Goal: Task Accomplishment & Management: Manage account settings

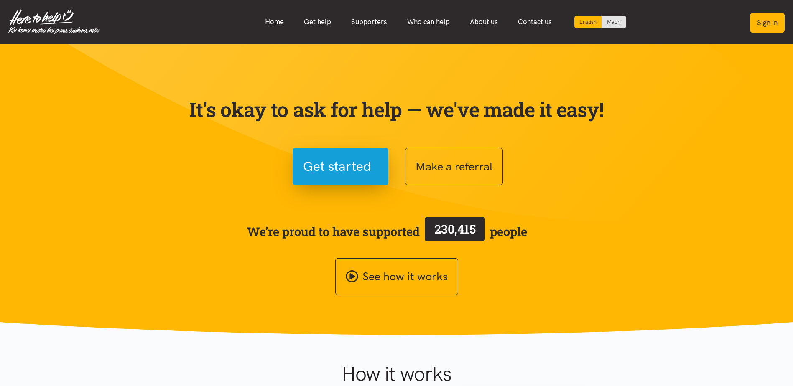
click at [760, 28] on button "Sign in" at bounding box center [767, 23] width 35 height 20
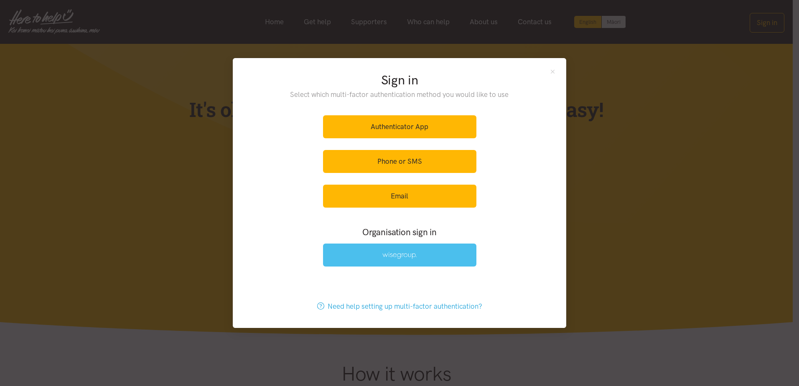
click at [400, 263] on link at bounding box center [399, 255] width 153 height 23
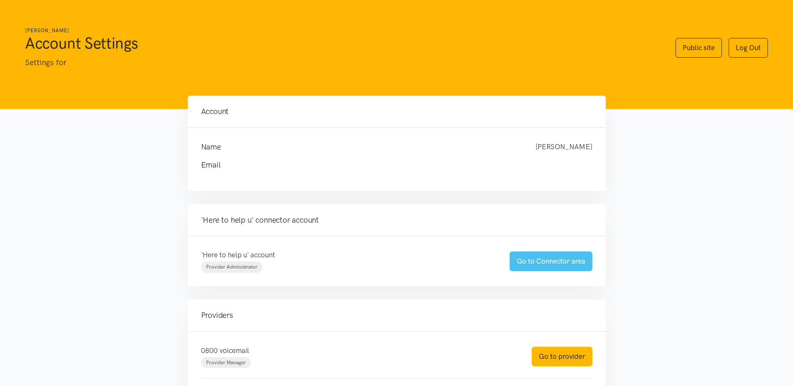
click at [548, 263] on link "Go to Connector area" at bounding box center [551, 262] width 83 height 20
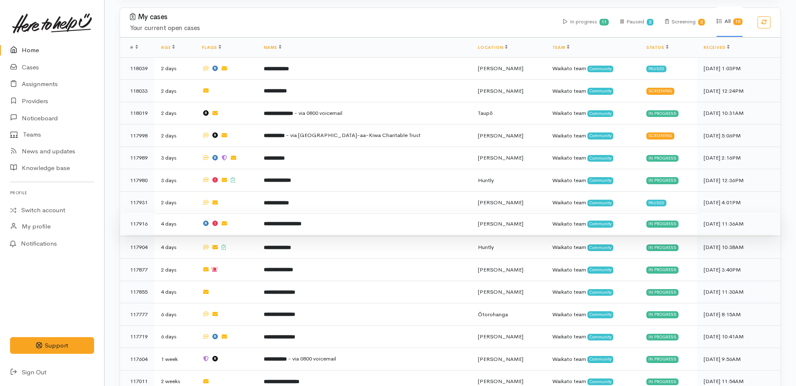
scroll to position [679, 0]
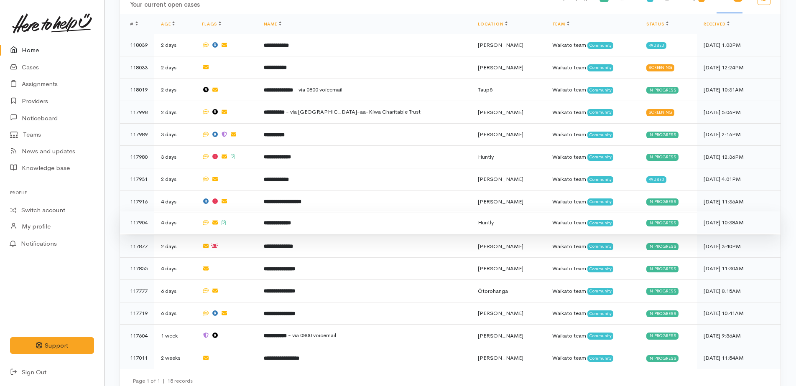
click at [291, 220] on b "**********" at bounding box center [277, 222] width 27 height 5
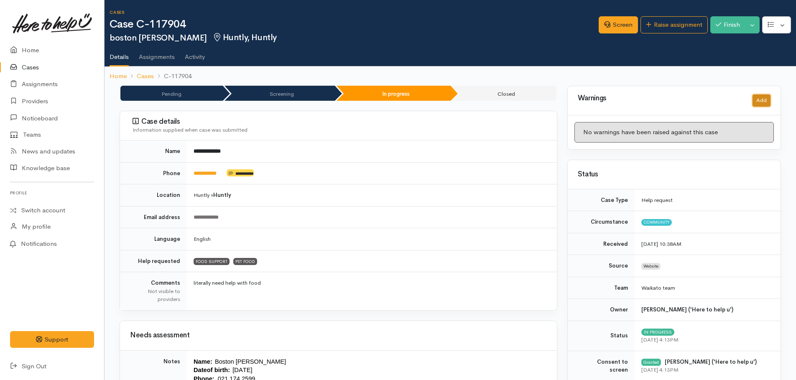
click at [760, 103] on button "Add" at bounding box center [761, 100] width 18 height 12
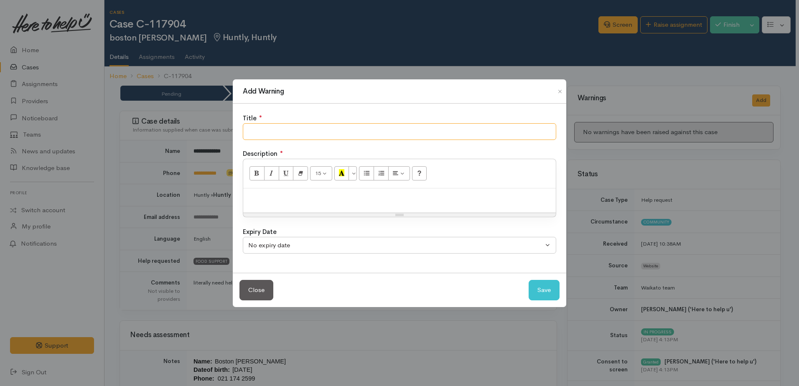
click at [441, 129] on input "text" at bounding box center [400, 131] width 314 height 17
type input "did not collect kai parcel"
click at [332, 197] on p at bounding box center [399, 198] width 304 height 10
click at [303, 198] on p "did not reply to nay messages or collect kai parcel" at bounding box center [399, 198] width 304 height 10
click at [546, 295] on button "Save" at bounding box center [544, 290] width 31 height 20
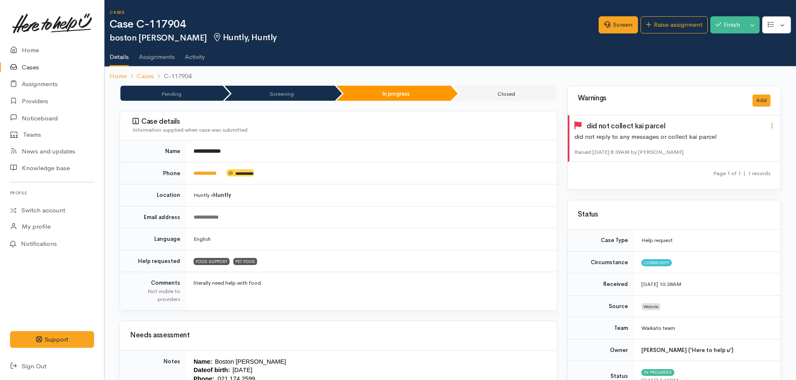
click at [771, 128] on icon at bounding box center [771, 125] width 7 height 7
click at [722, 142] on link "Edit" at bounding box center [742, 141] width 66 height 13
type input "did not collect kai parcel"
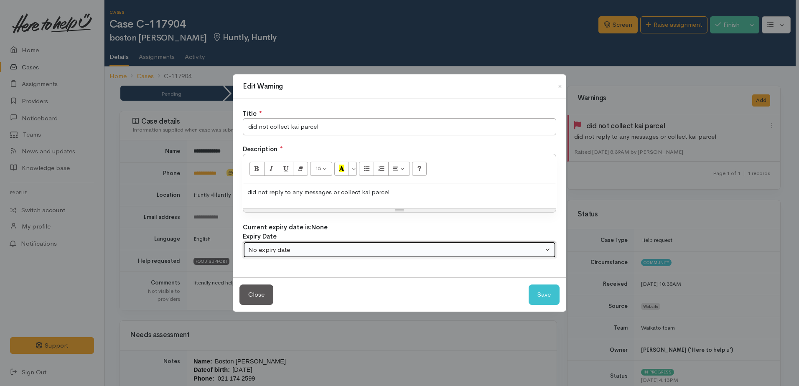
click at [337, 252] on div "No expiry date" at bounding box center [395, 250] width 295 height 10
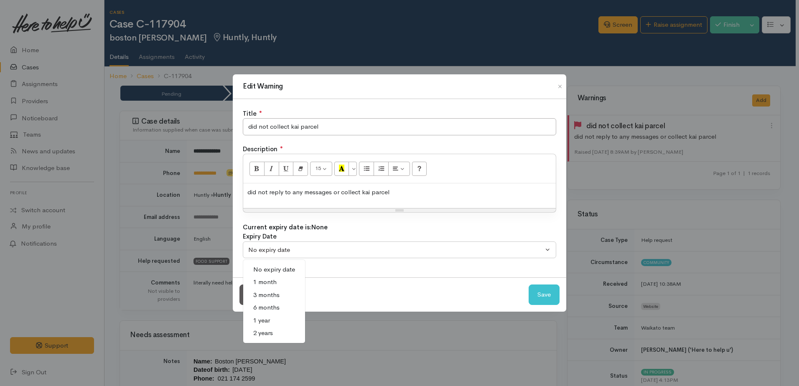
click at [270, 318] on link "1 year" at bounding box center [274, 320] width 62 height 13
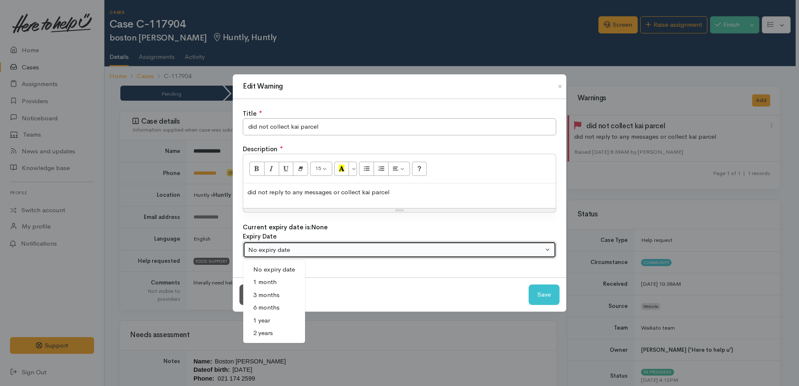
select select "4"
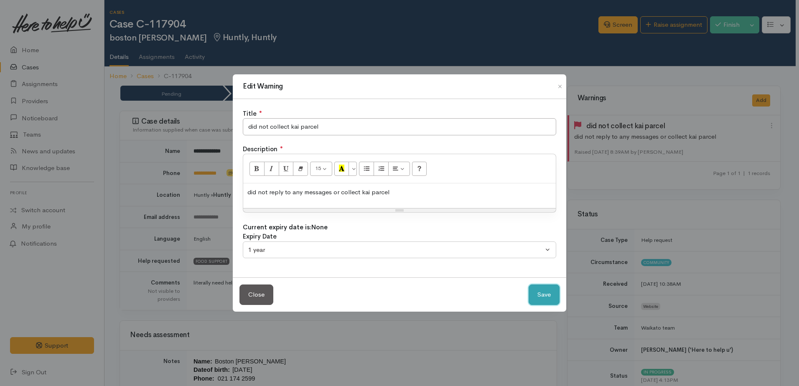
click at [535, 300] on button "Save" at bounding box center [544, 295] width 31 height 20
select select "0"
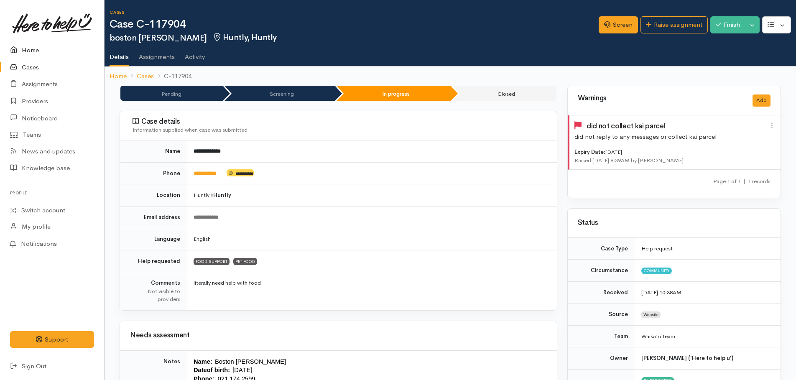
click at [27, 51] on link "Home" at bounding box center [52, 50] width 104 height 17
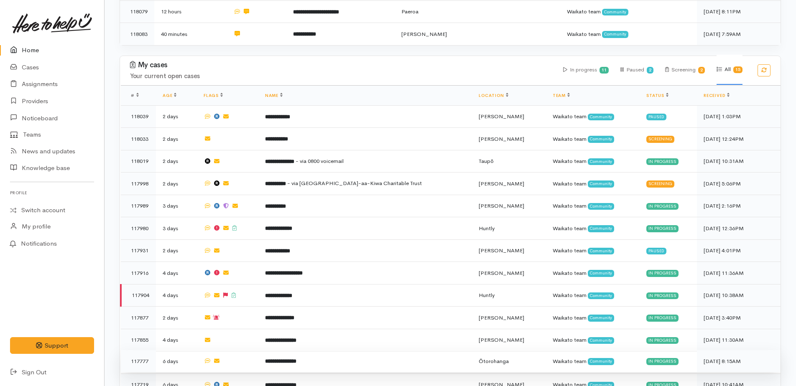
scroll to position [679, 0]
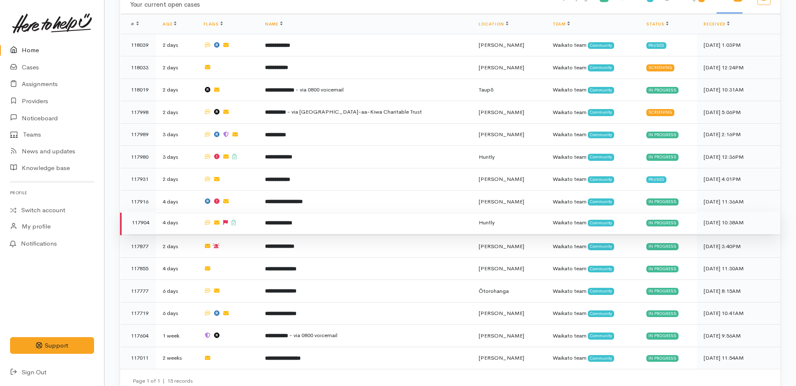
click at [292, 220] on b "**********" at bounding box center [278, 222] width 27 height 5
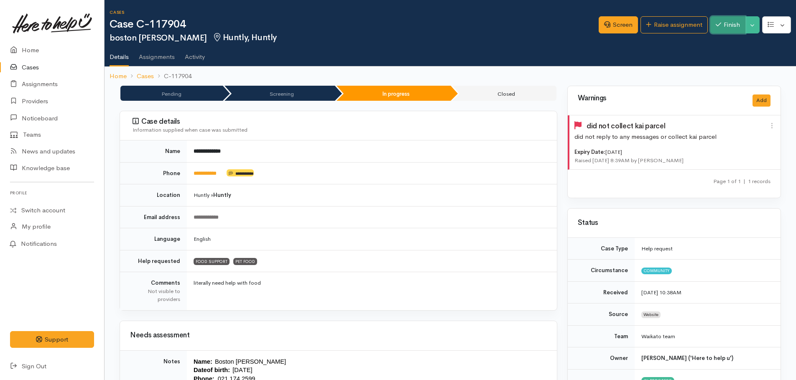
click at [733, 25] on button "Finish" at bounding box center [727, 24] width 35 height 17
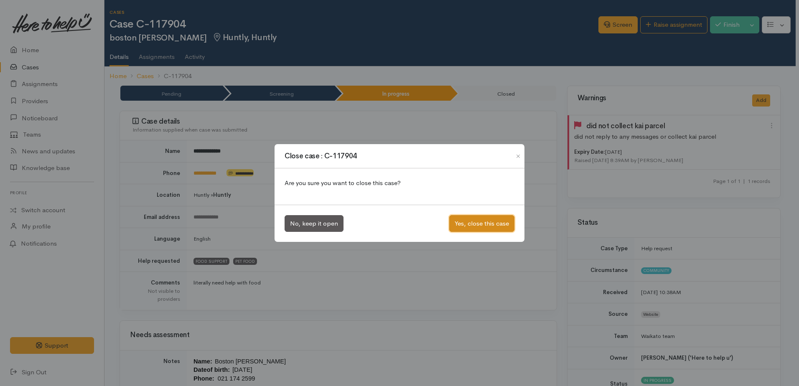
drag, startPoint x: 484, startPoint y: 220, endPoint x: 366, endPoint y: 162, distance: 131.0
click at [483, 220] on button "Yes, close this case" at bounding box center [481, 223] width 65 height 17
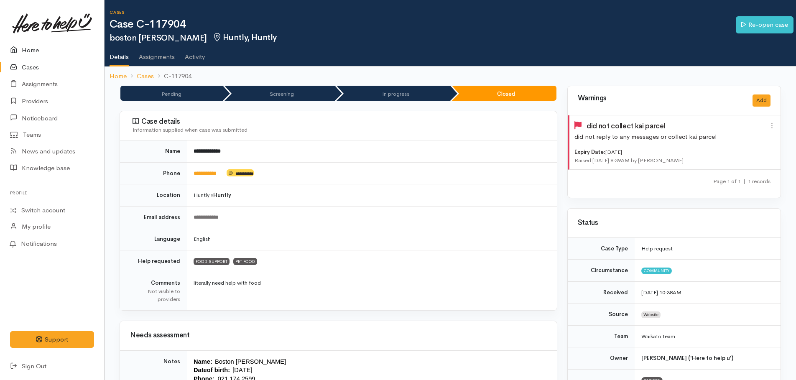
click at [34, 51] on link "Home" at bounding box center [52, 50] width 104 height 17
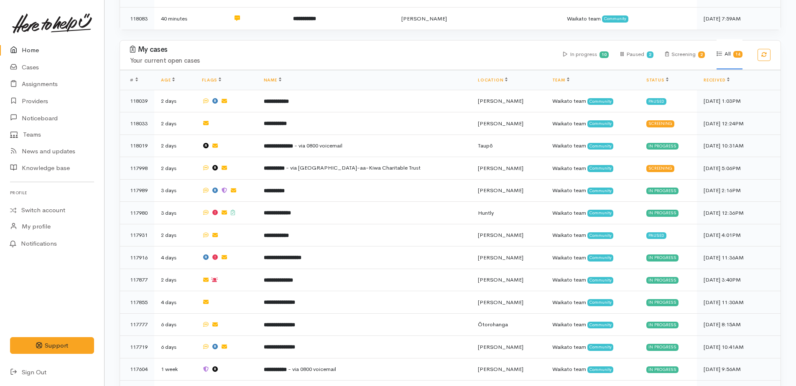
scroll to position [627, 0]
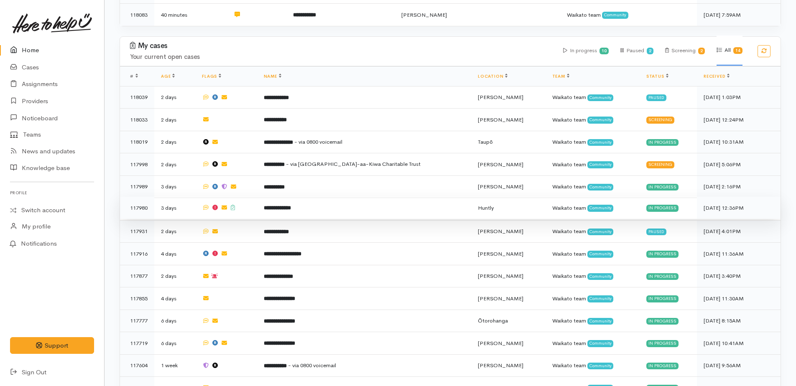
click at [291, 205] on b "**********" at bounding box center [277, 207] width 27 height 5
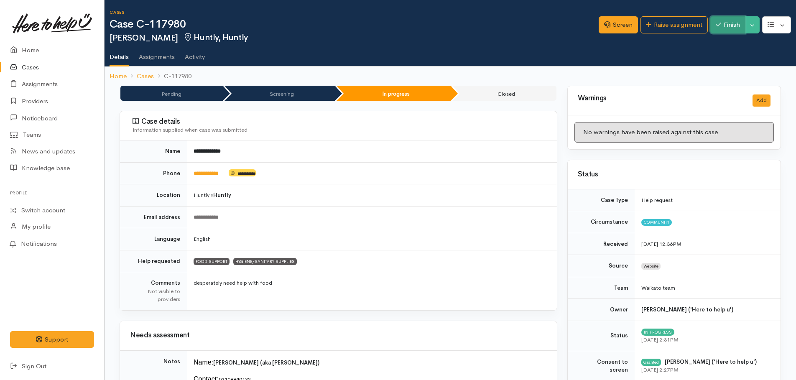
click at [729, 30] on button "Finish" at bounding box center [727, 24] width 35 height 17
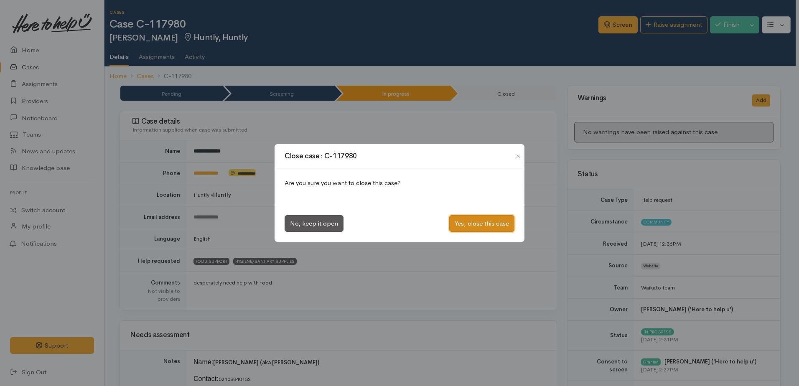
click at [484, 219] on button "Yes, close this case" at bounding box center [481, 223] width 65 height 17
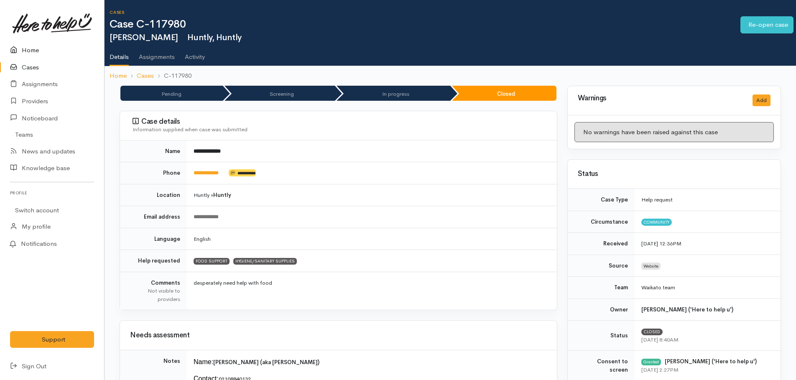
click at [31, 47] on link "Home" at bounding box center [52, 50] width 104 height 17
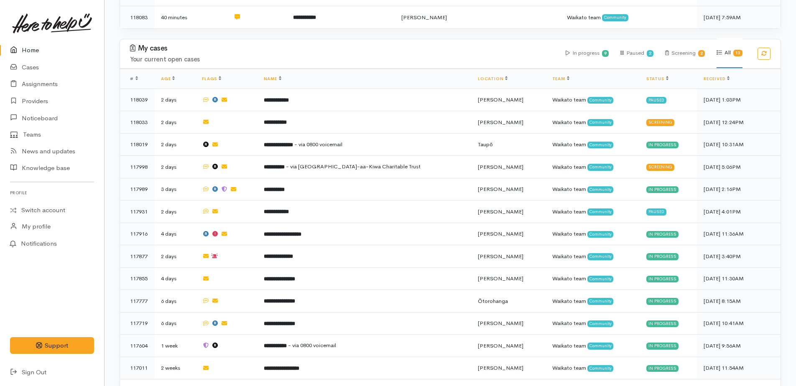
scroll to position [635, 0]
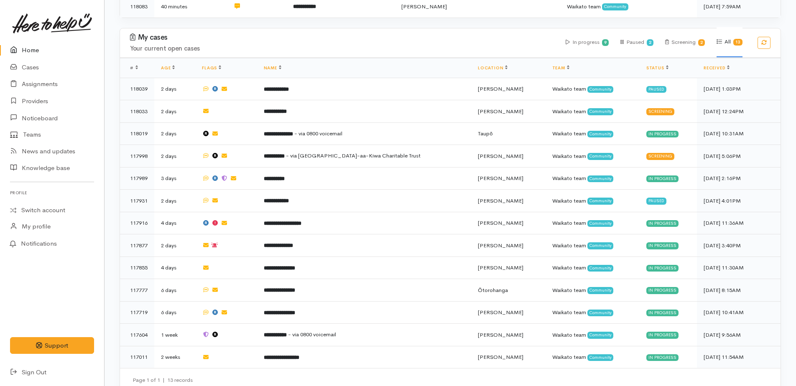
click at [28, 53] on link "Home" at bounding box center [52, 50] width 104 height 17
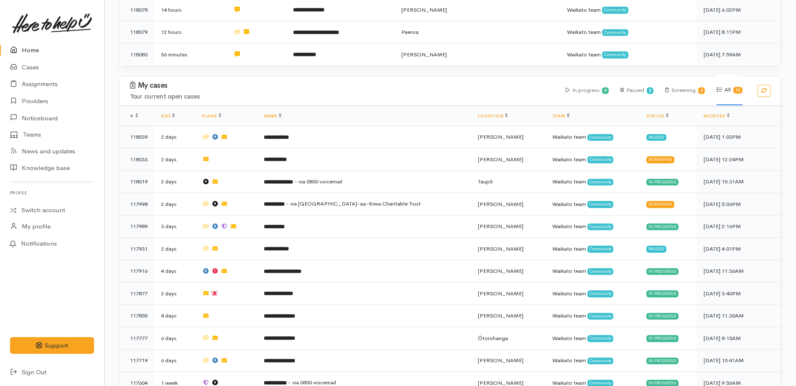
scroll to position [635, 0]
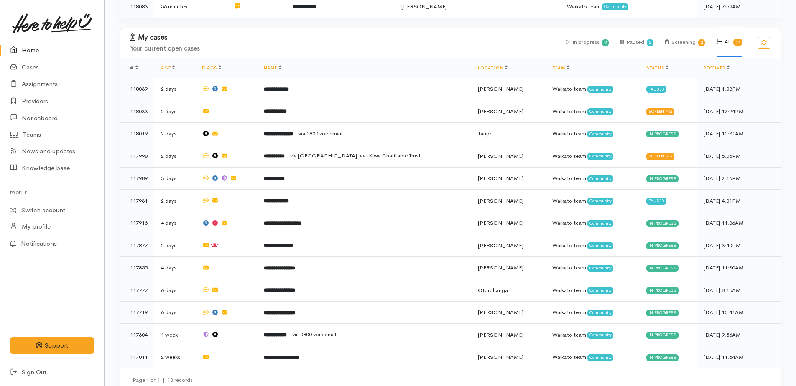
drag, startPoint x: 30, startPoint y: 49, endPoint x: 37, endPoint y: 51, distance: 6.8
click at [30, 49] on link "Home" at bounding box center [52, 50] width 104 height 17
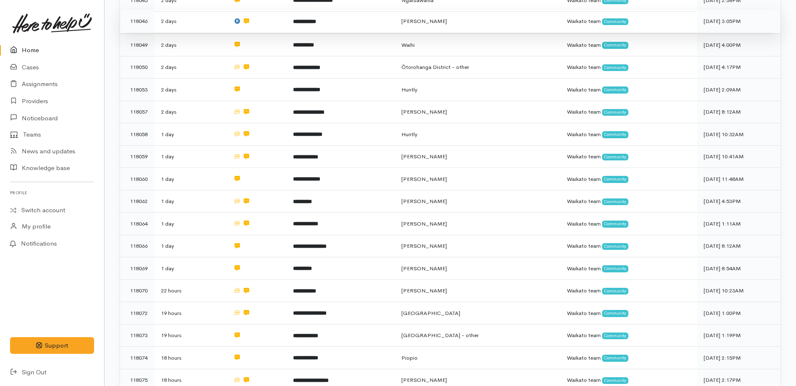
scroll to position [209, 0]
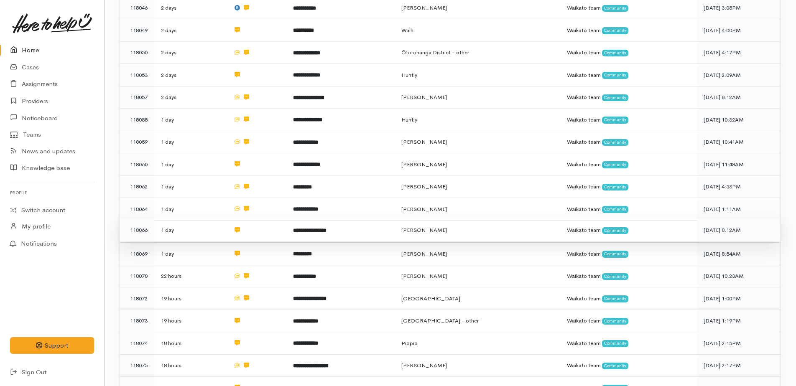
click at [324, 228] on b "**********" at bounding box center [309, 230] width 33 height 5
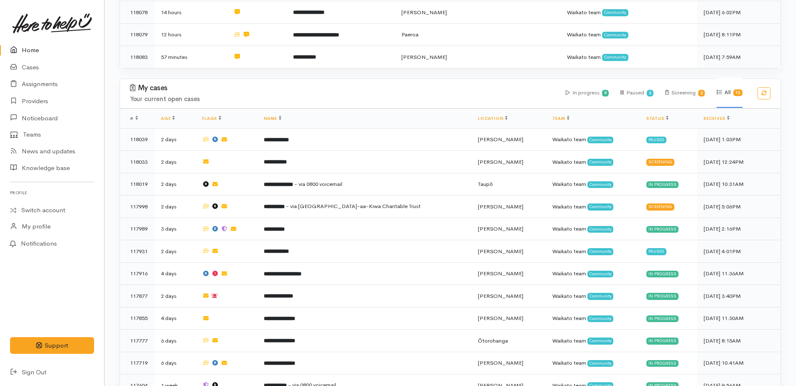
scroll to position [585, 0]
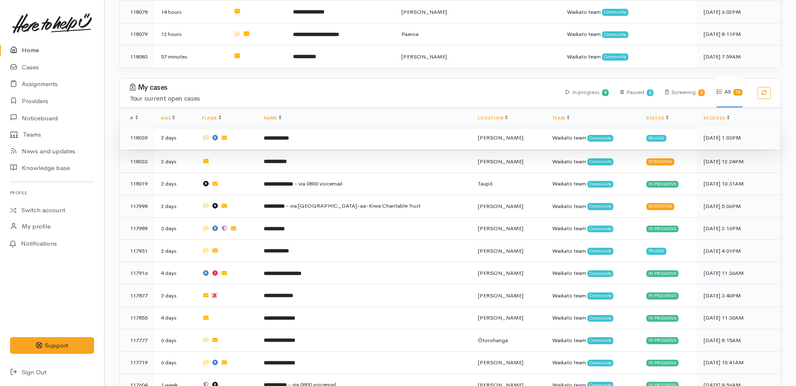
click at [289, 135] on b "**********" at bounding box center [276, 137] width 25 height 5
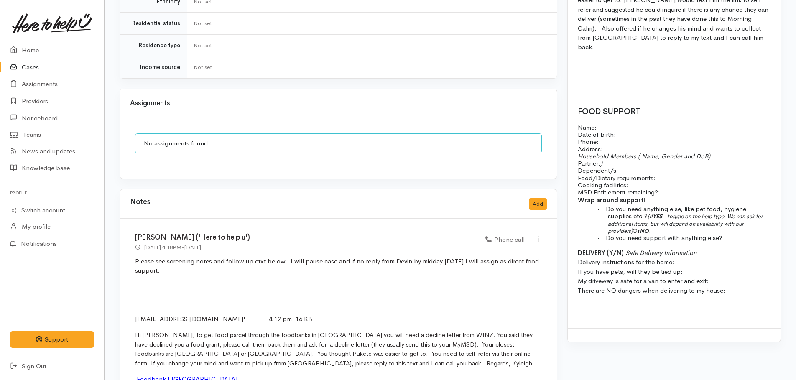
scroll to position [765, 0]
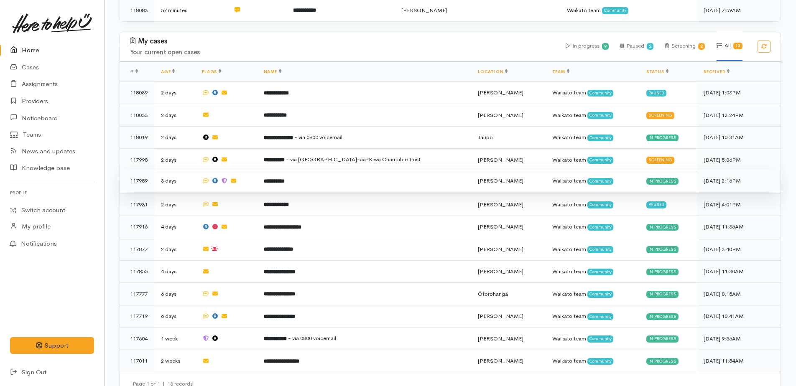
scroll to position [635, 0]
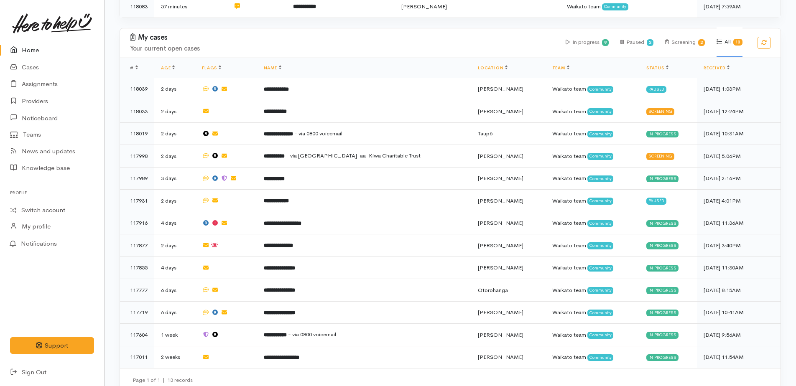
click at [26, 51] on link "Home" at bounding box center [52, 50] width 104 height 17
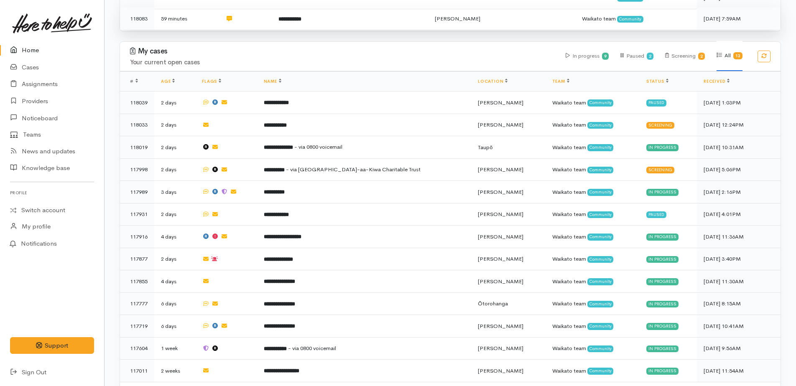
scroll to position [657, 0]
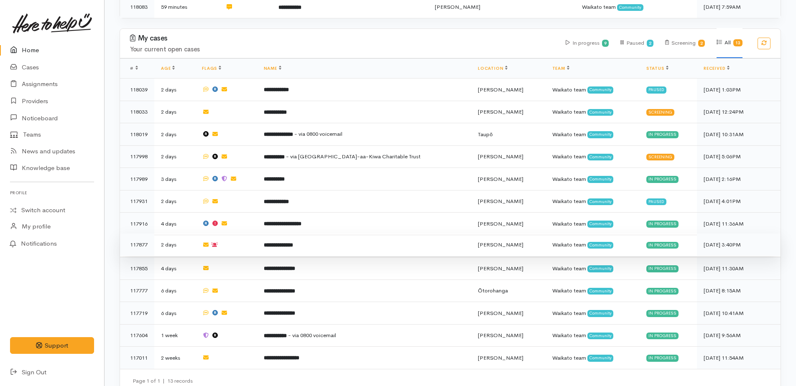
click at [283, 242] on b "**********" at bounding box center [278, 244] width 29 height 5
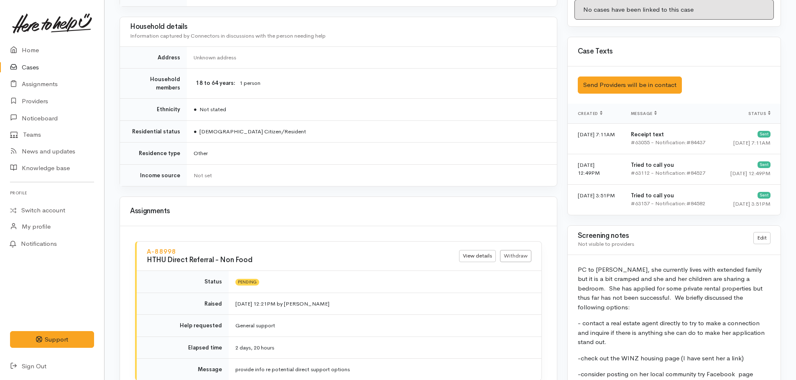
scroll to position [460, 0]
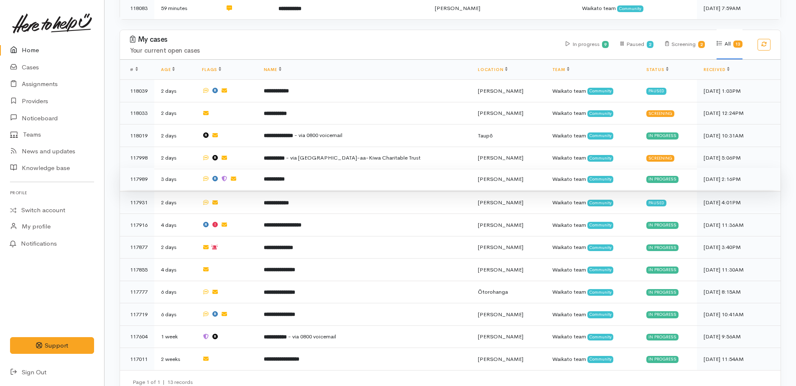
scroll to position [657, 0]
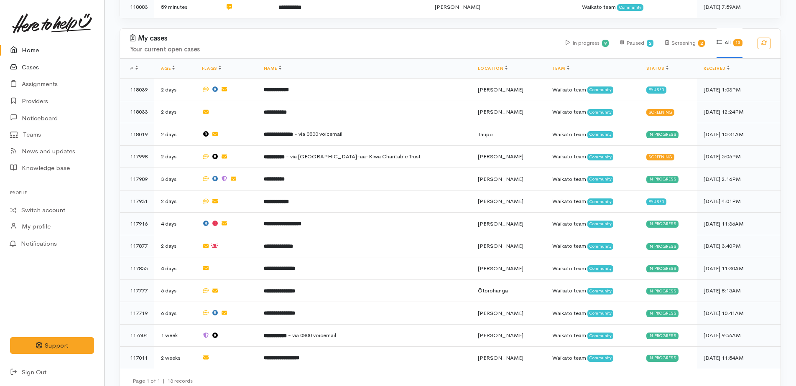
click at [31, 64] on link "Cases" at bounding box center [52, 67] width 104 height 17
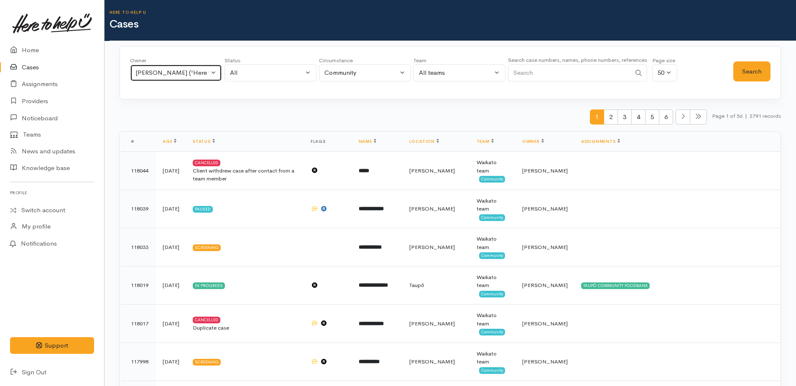
click at [165, 69] on div "[PERSON_NAME] ('Here to help u')" at bounding box center [172, 73] width 74 height 10
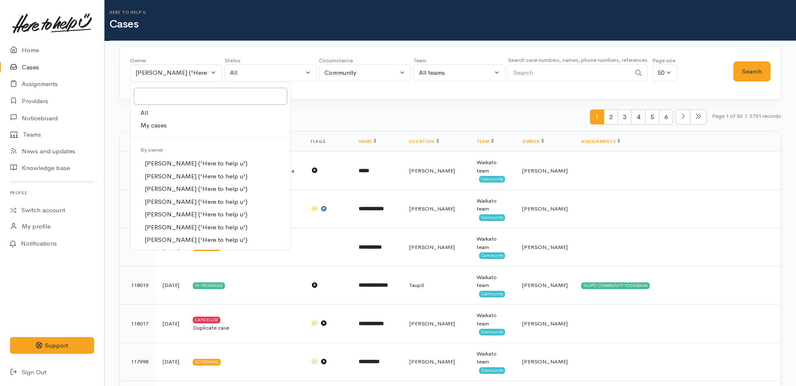
click at [148, 114] on link "All" at bounding box center [210, 113] width 160 height 13
select select "-1"
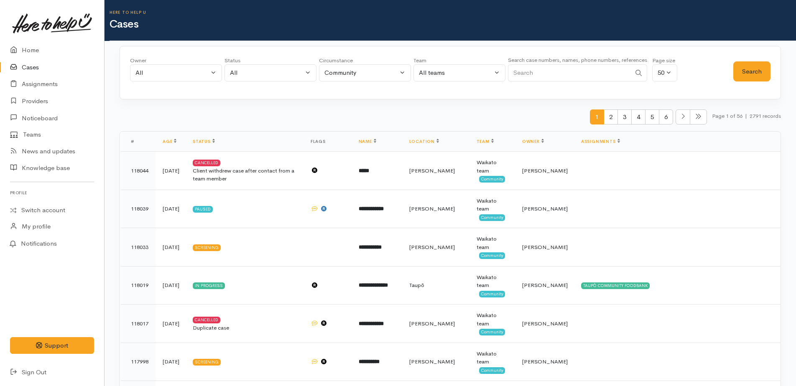
click at [548, 77] on input "Search" at bounding box center [569, 72] width 123 height 17
click at [744, 69] on button "Search" at bounding box center [751, 71] width 37 height 20
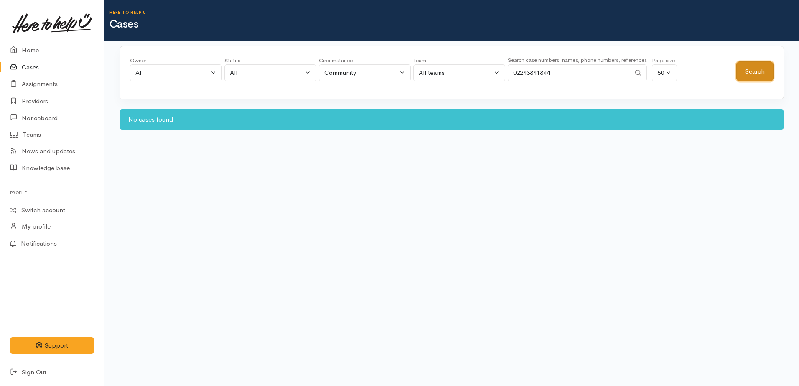
click at [744, 69] on button "Search" at bounding box center [755, 71] width 37 height 20
click at [569, 73] on input "02243841844" at bounding box center [569, 72] width 123 height 17
type input "0224341844"
click at [762, 77] on button "Search" at bounding box center [755, 71] width 37 height 20
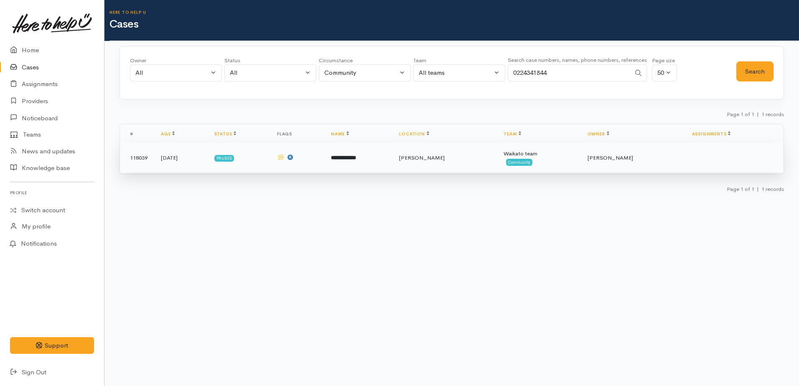
click at [137, 158] on td "118039" at bounding box center [137, 158] width 34 height 30
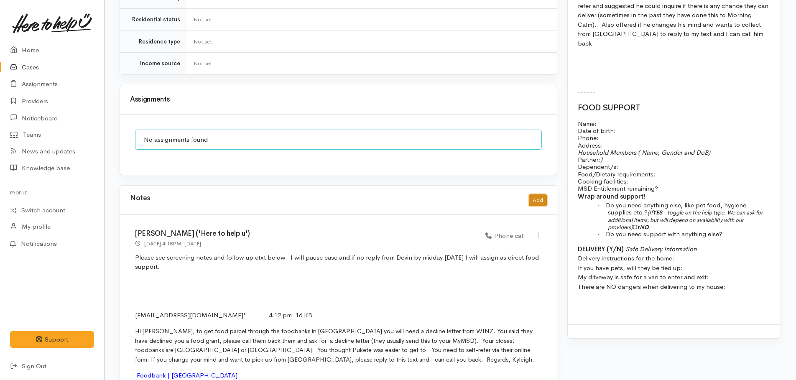
click at [537, 194] on button "Add" at bounding box center [538, 200] width 18 height 12
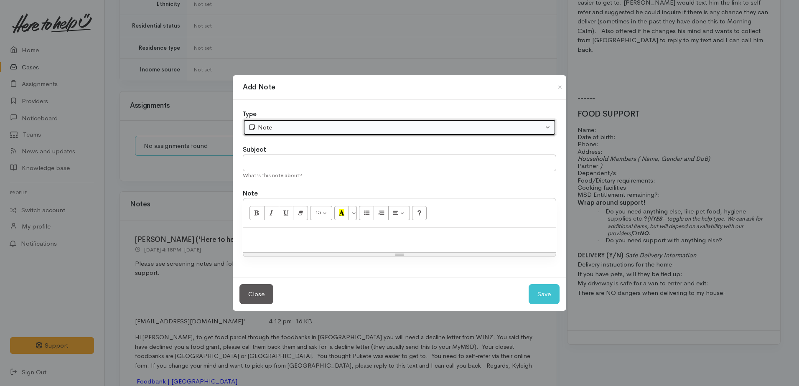
click at [301, 121] on button "Note" at bounding box center [400, 127] width 314 height 17
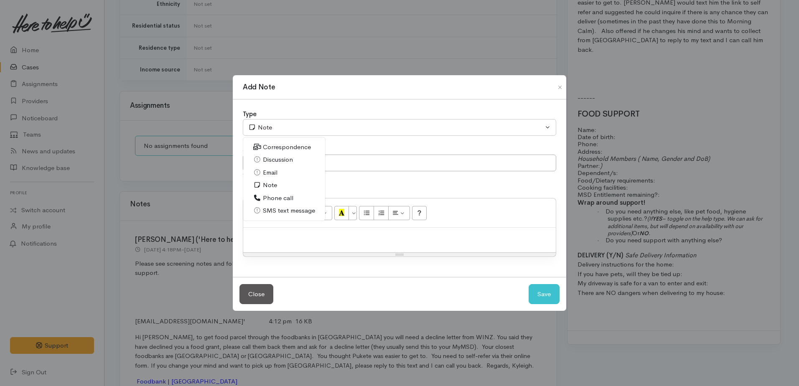
click at [280, 149] on span "Correspondence" at bounding box center [287, 148] width 48 height 10
select select "6"
click at [280, 157] on input "text" at bounding box center [400, 163] width 314 height 17
type input "text reply from Devin"
paste div
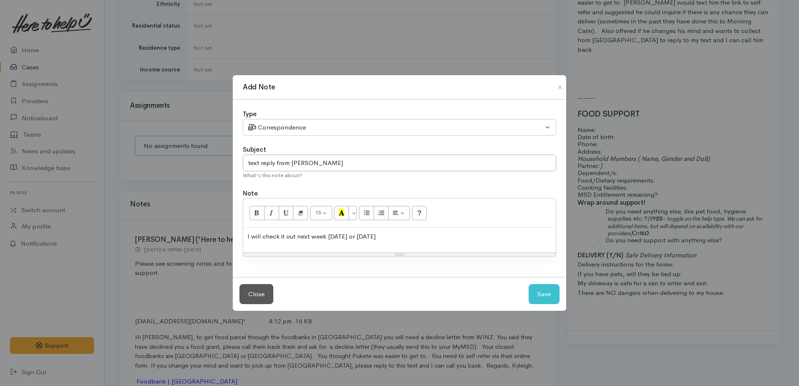
click at [245, 233] on div "I will check it out next week on Wednesday or Thursday" at bounding box center [399, 240] width 313 height 25
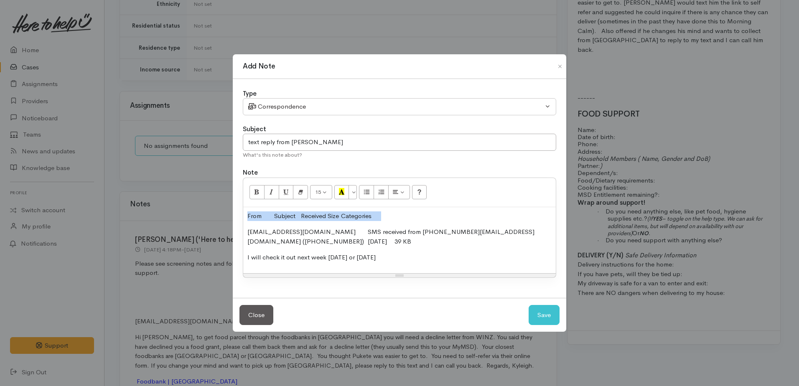
drag, startPoint x: 243, startPoint y: 210, endPoint x: 402, endPoint y: 213, distance: 158.9
click at [402, 213] on div "From Subject Received Size Categories 224341844@etxt.co.nz SMS received from 22…" at bounding box center [399, 240] width 313 height 66
click at [349, 217] on p "I will now assign as direct food supprt" at bounding box center [399, 217] width 304 height 10
click at [545, 315] on button "Save" at bounding box center [544, 315] width 31 height 20
select select "1"
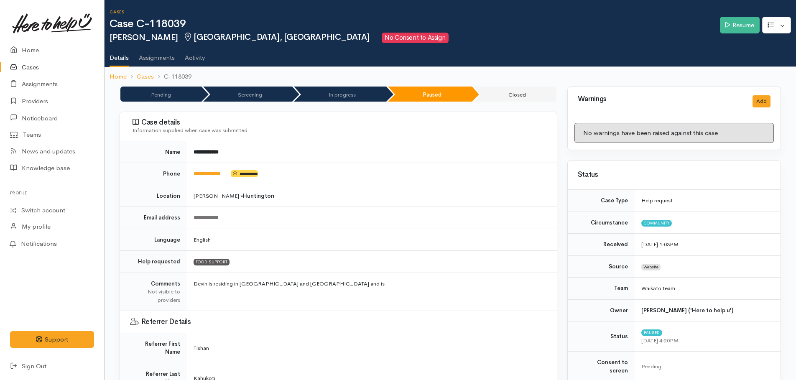
scroll to position [0, 0]
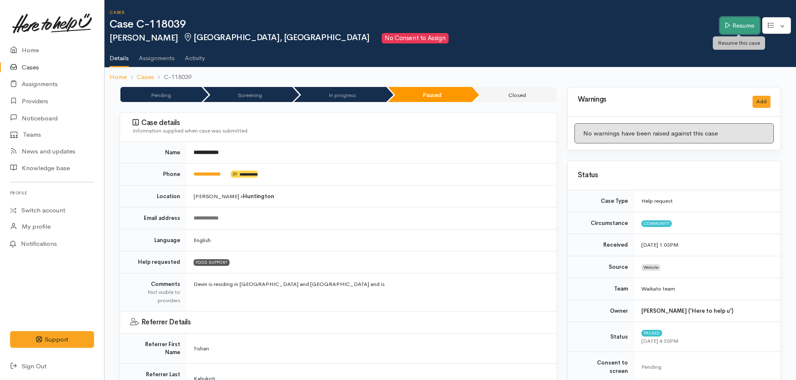
click at [740, 22] on link "Resume" at bounding box center [740, 25] width 40 height 17
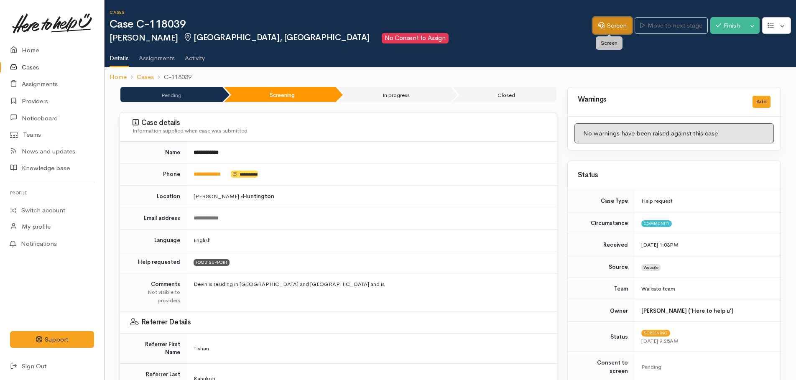
click at [614, 28] on link "Screen" at bounding box center [612, 25] width 39 height 17
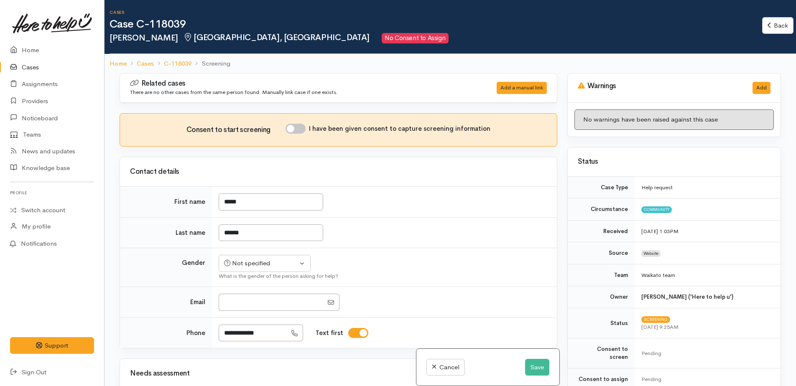
click at [297, 130] on input "I have been given consent to capture screening information" at bounding box center [295, 129] width 20 height 10
checkbox input "true"
click at [260, 267] on div "Not specified" at bounding box center [261, 264] width 74 height 10
click at [248, 297] on span "[DEMOGRAPHIC_DATA]" at bounding box center [271, 296] width 71 height 10
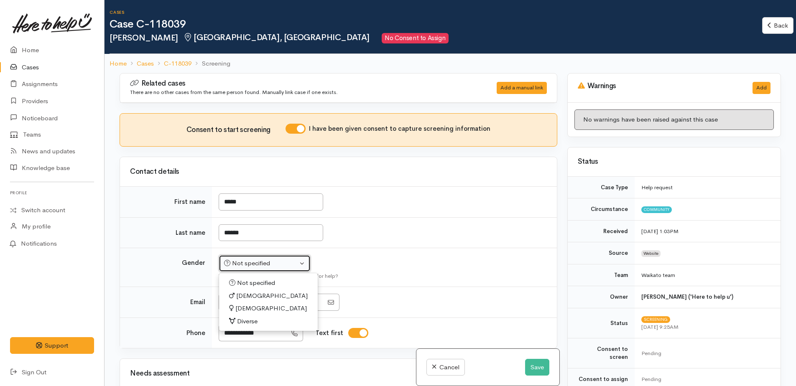
select select "[DEMOGRAPHIC_DATA]"
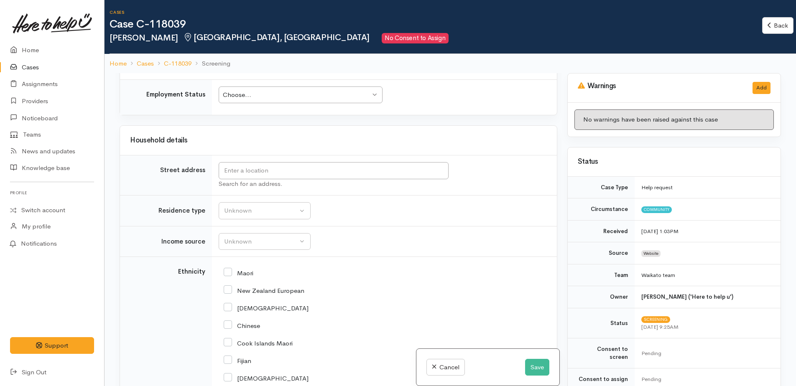
scroll to position [836, 0]
click at [262, 90] on div "Choose..." at bounding box center [297, 95] width 148 height 10
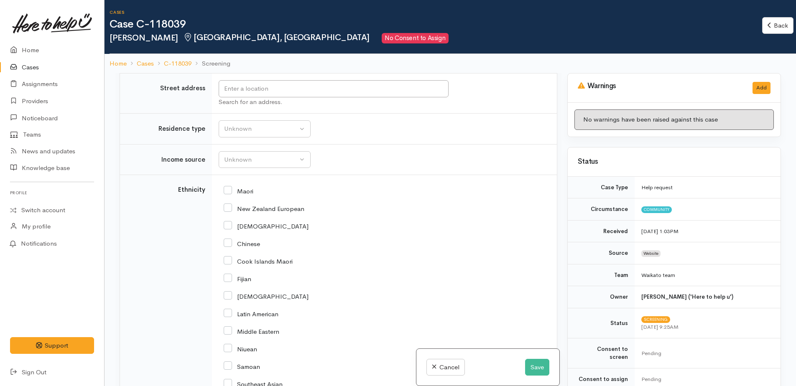
scroll to position [920, 0]
click at [237, 134] on button "Unknown" at bounding box center [265, 126] width 92 height 17
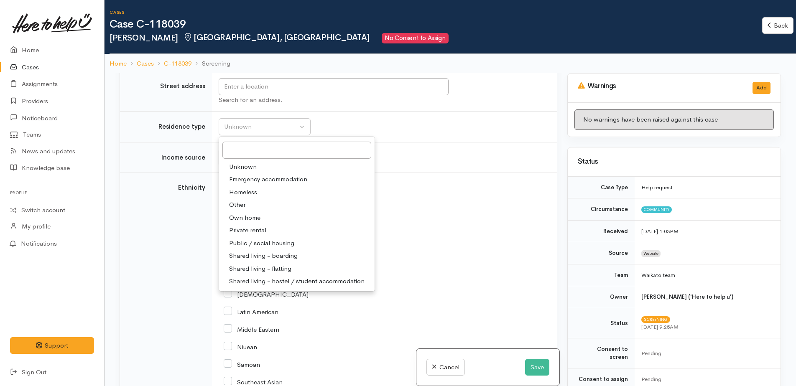
click at [254, 255] on span "Shared living - boarding" at bounding box center [263, 256] width 69 height 10
select select "4"
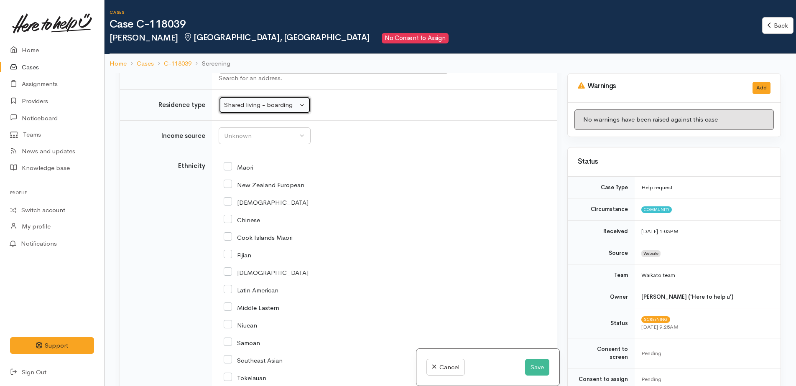
scroll to position [961, 0]
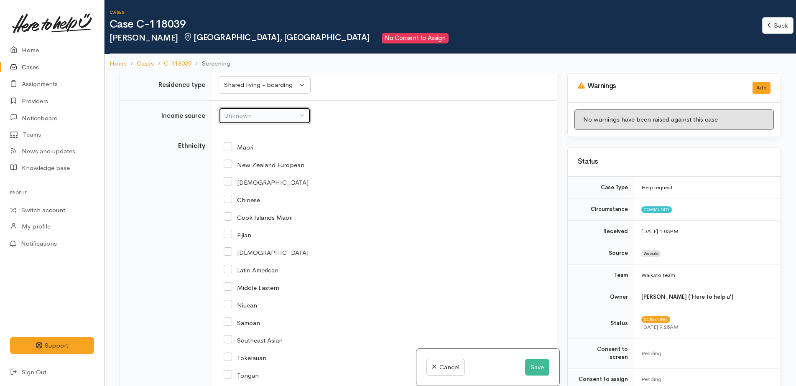
click at [243, 121] on button "Unknown" at bounding box center [265, 115] width 92 height 17
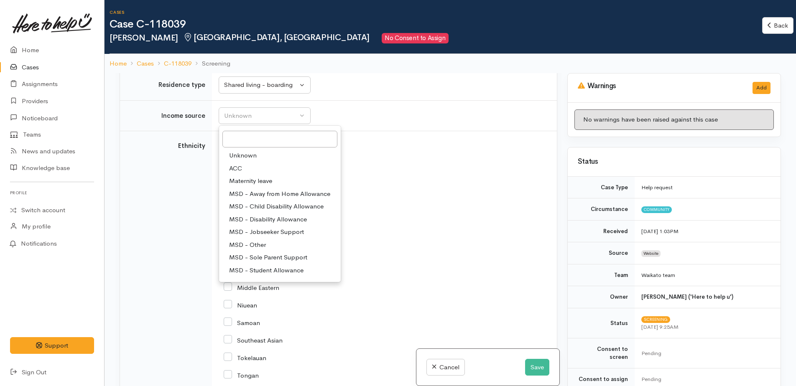
click at [240, 161] on link "Unknown" at bounding box center [280, 155] width 122 height 13
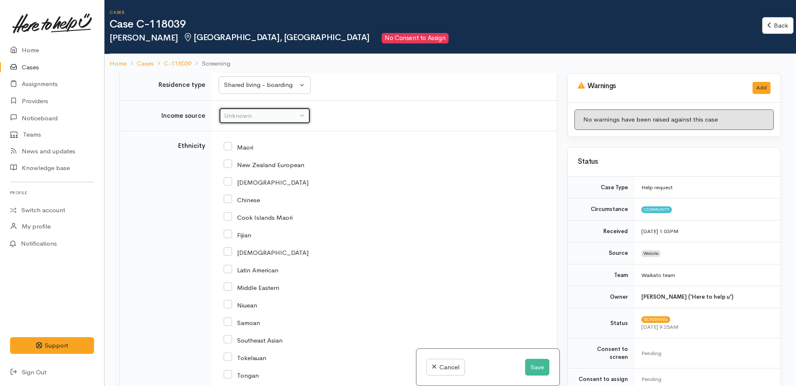
click at [234, 119] on div "Unknown" at bounding box center [261, 116] width 74 height 10
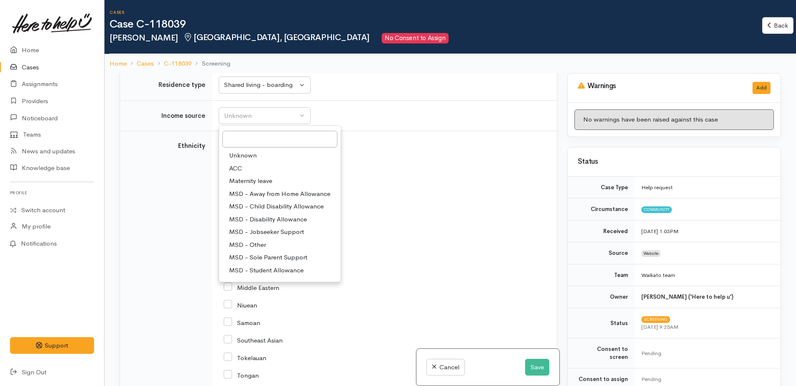
click at [257, 229] on span "MSD - Jobseeker Support" at bounding box center [266, 232] width 75 height 10
select select "4"
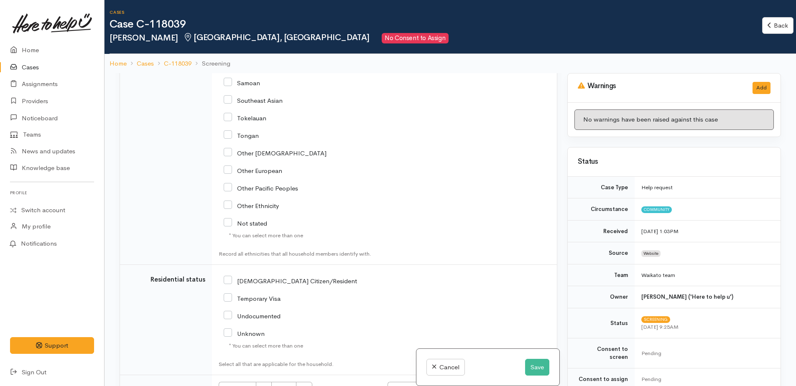
scroll to position [1254, 0]
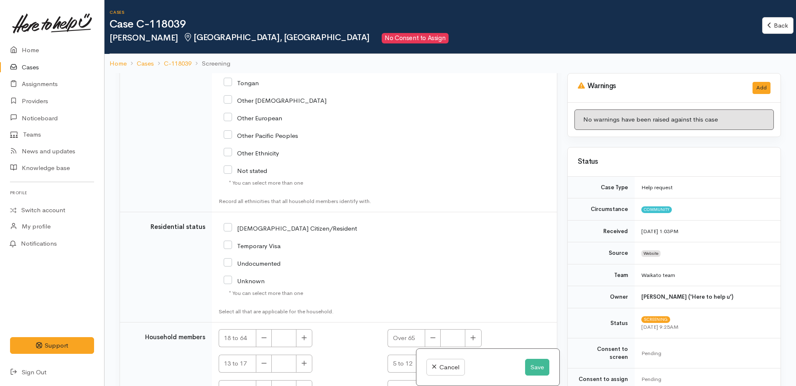
click at [230, 168] on input "Not stated" at bounding box center [245, 170] width 43 height 8
checkbox input "true"
click at [229, 227] on input "[DEMOGRAPHIC_DATA] Citizen/Resident" at bounding box center [290, 228] width 133 height 8
checkbox input "true"
click at [308, 340] on button "button" at bounding box center [304, 338] width 16 height 18
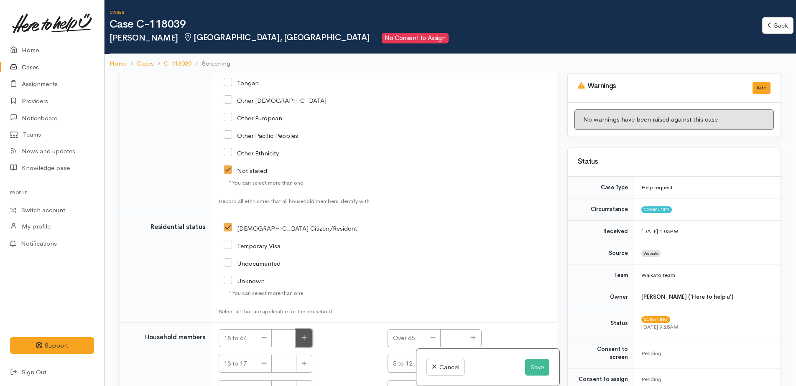
type input "1"
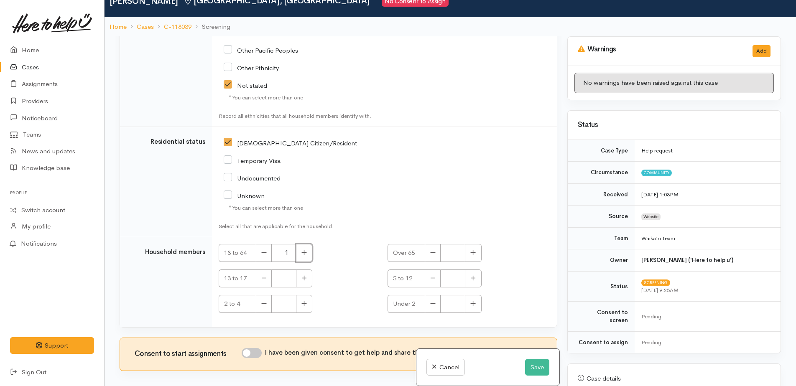
scroll to position [73, 0]
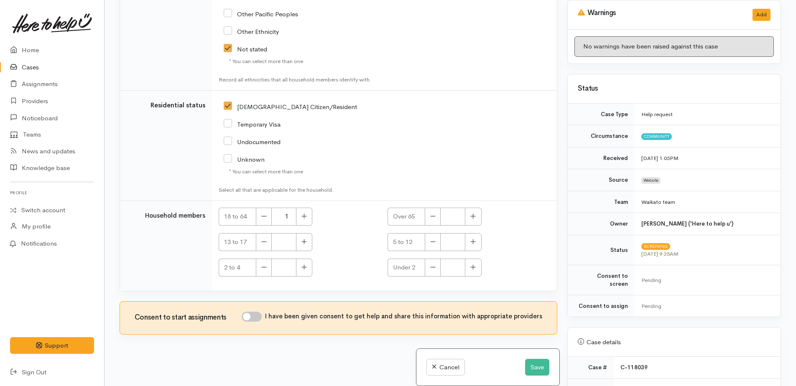
click at [247, 319] on input "I have been given consent to get help and share this information with appropria…" at bounding box center [252, 317] width 20 height 10
checkbox input "true"
click at [536, 366] on button "Save" at bounding box center [537, 367] width 24 height 17
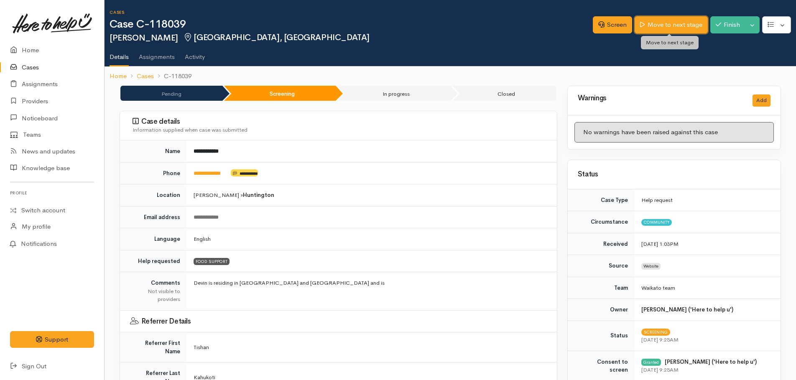
drag, startPoint x: 678, startPoint y: 27, endPoint x: 667, endPoint y: 27, distance: 11.3
click at [678, 27] on link "Move to next stage" at bounding box center [671, 24] width 73 height 17
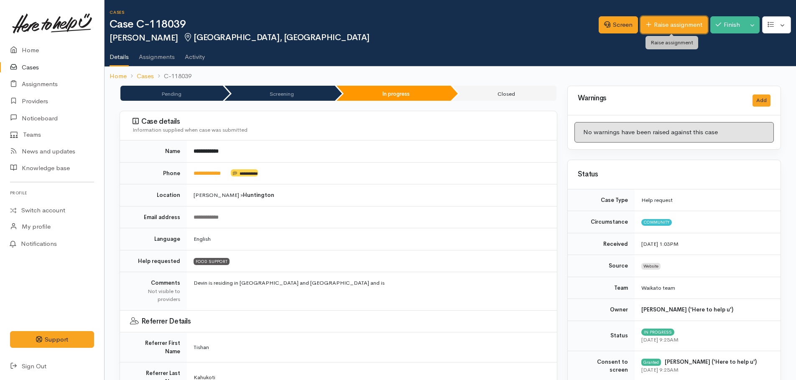
click at [668, 21] on link "Raise assignment" at bounding box center [673, 24] width 67 height 17
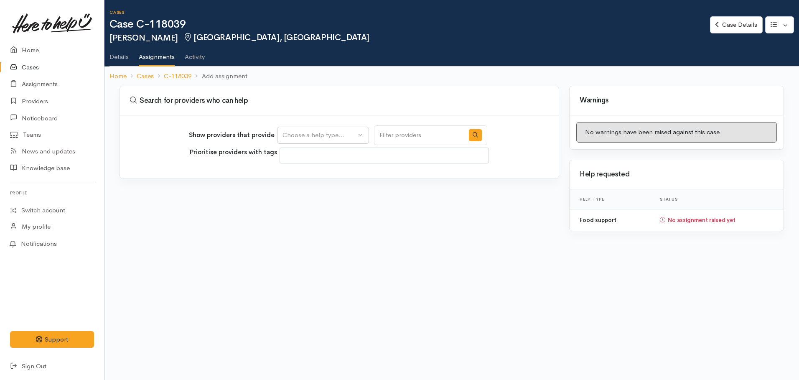
select select
click at [316, 141] on button "Choose a help type..." at bounding box center [323, 135] width 92 height 17
click at [298, 173] on span "Food support" at bounding box center [307, 176] width 39 height 10
select select "3"
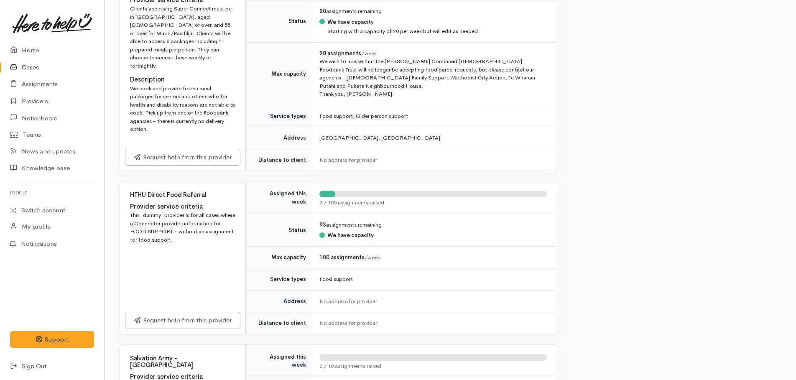
scroll to position [627, 0]
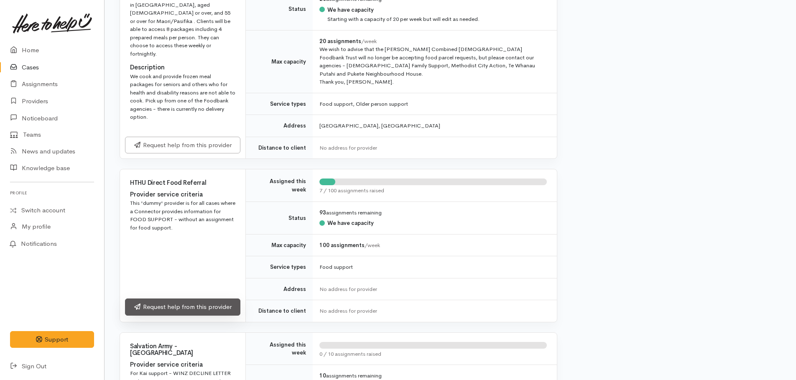
click at [206, 298] on link "Request help from this provider" at bounding box center [182, 306] width 115 height 17
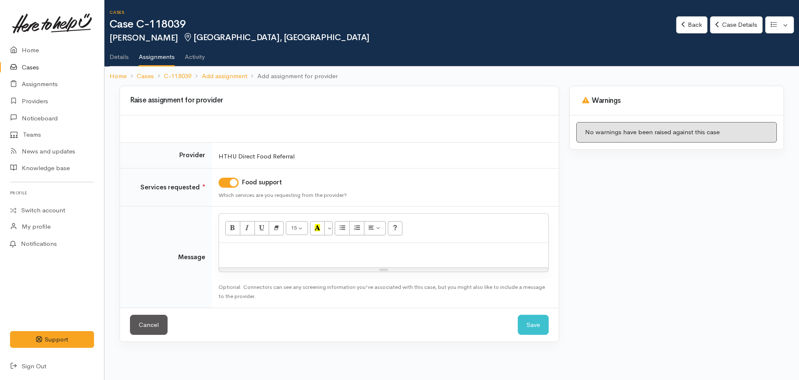
click at [272, 255] on p at bounding box center [383, 252] width 321 height 10
drag, startPoint x: 319, startPoint y: 252, endPoint x: 429, endPoint y: 257, distance: 110.9
click at [429, 257] on div "provided info re local foodbank optis he will self refer to Pukete" at bounding box center [383, 255] width 329 height 25
click at [425, 254] on p "provided info re local foodbank options he will self-refer to Pukete" at bounding box center [383, 252] width 321 height 10
click at [531, 322] on button "Save" at bounding box center [533, 325] width 31 height 20
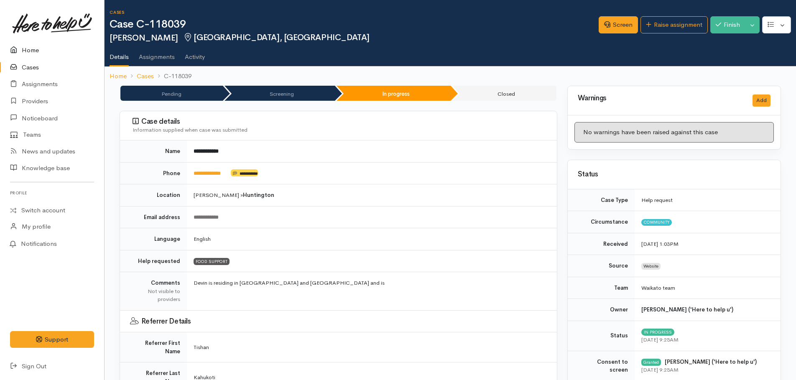
click at [34, 49] on link "Home" at bounding box center [52, 50] width 104 height 17
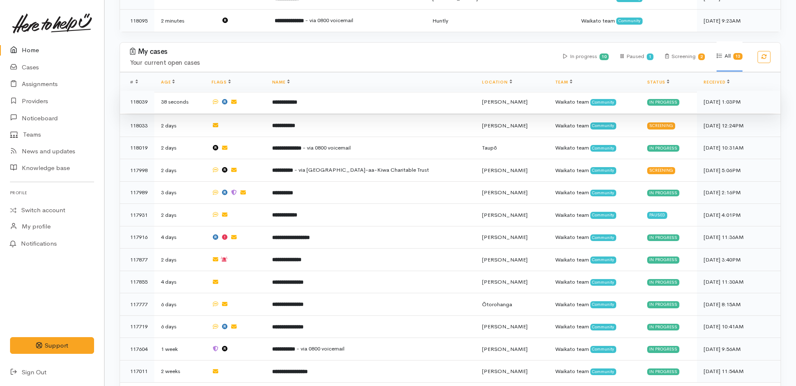
scroll to position [635, 0]
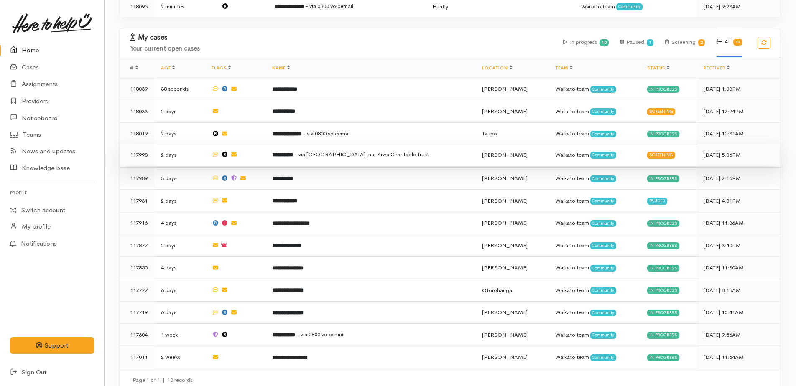
click at [333, 151] on span "- via [GEOGRAPHIC_DATA]-aa-Kiwa Charitable Trust" at bounding box center [361, 154] width 135 height 7
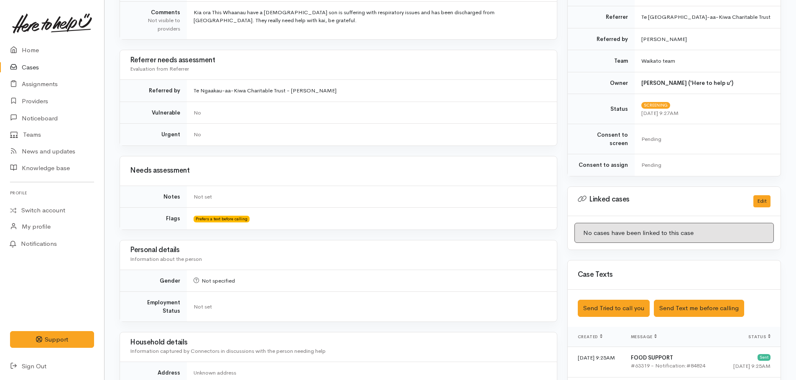
scroll to position [334, 0]
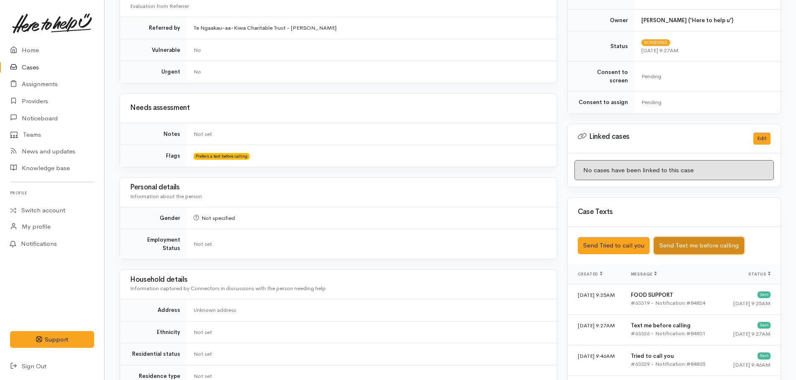
click at [679, 237] on button "Send Text me before calling" at bounding box center [699, 245] width 90 height 17
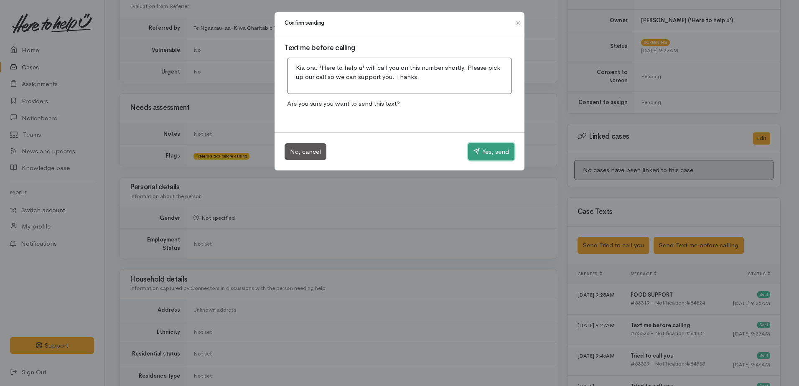
drag, startPoint x: 482, startPoint y: 151, endPoint x: 397, endPoint y: 130, distance: 87.0
click at [472, 148] on button "Yes, send" at bounding box center [491, 152] width 46 height 18
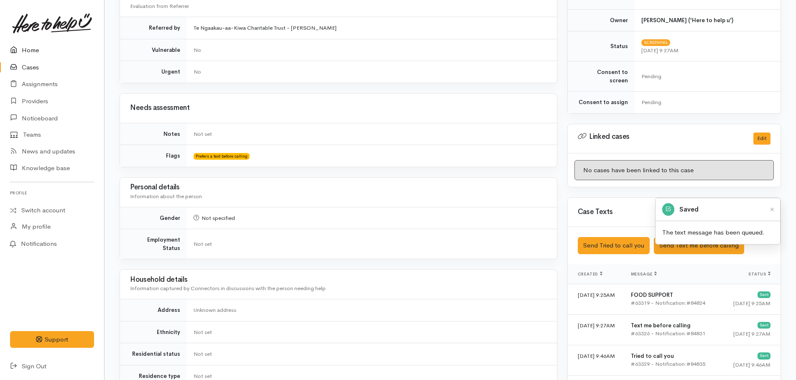
click at [23, 50] on link "Home" at bounding box center [52, 50] width 104 height 17
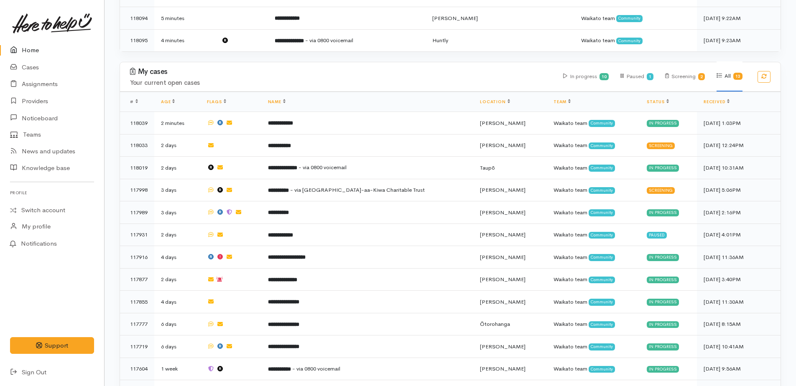
scroll to position [585, 0]
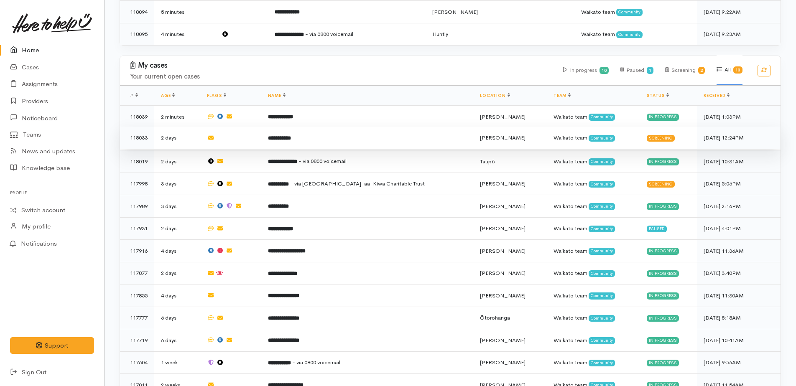
click at [291, 135] on b "**********" at bounding box center [279, 137] width 23 height 5
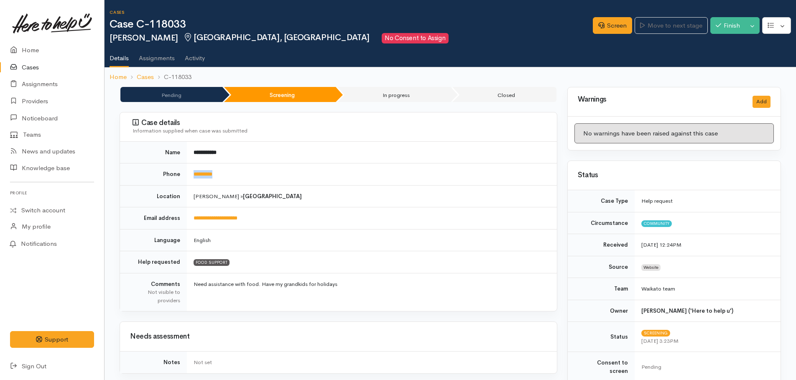
drag, startPoint x: 233, startPoint y: 173, endPoint x: 189, endPoint y: 169, distance: 44.0
click at [189, 169] on td "*********" at bounding box center [372, 174] width 370 height 22
drag, startPoint x: 189, startPoint y: 169, endPoint x: 199, endPoint y: 173, distance: 10.6
copy link "*********"
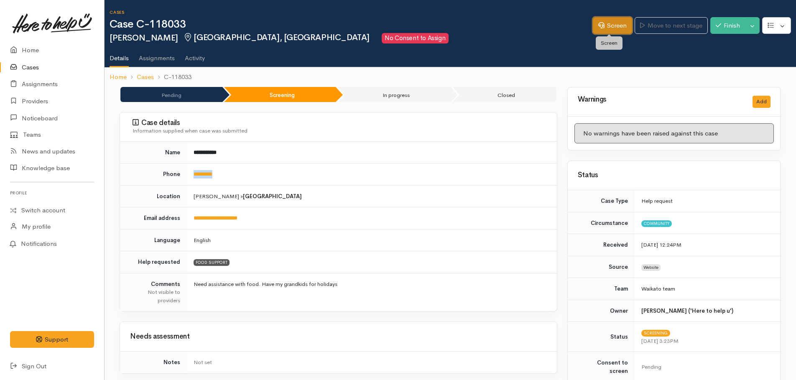
click at [601, 25] on link "Screen" at bounding box center [612, 25] width 39 height 17
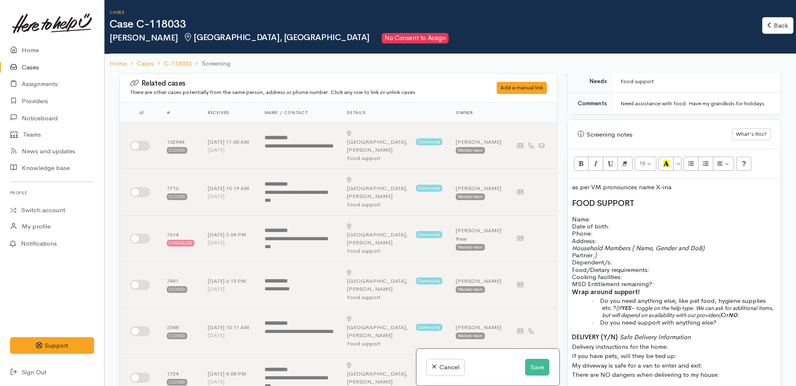
scroll to position [460, 0]
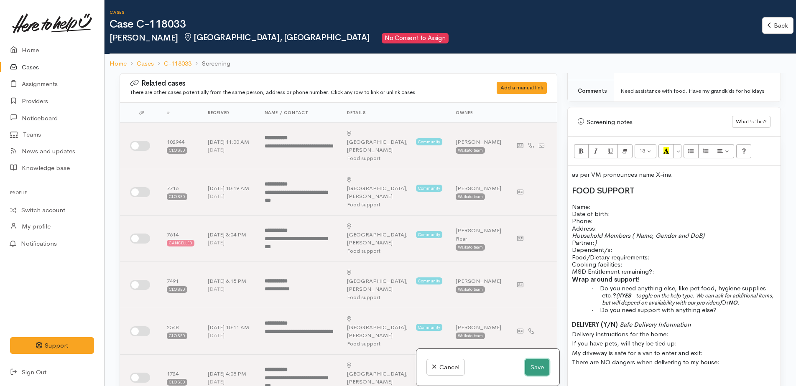
click at [542, 371] on button "Save" at bounding box center [537, 367] width 24 height 17
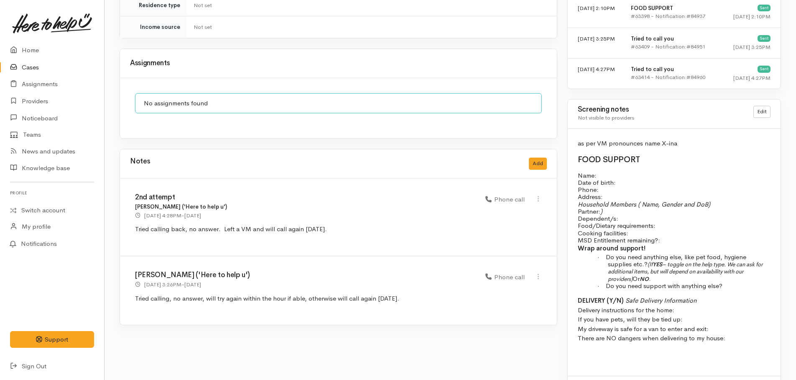
scroll to position [585, 0]
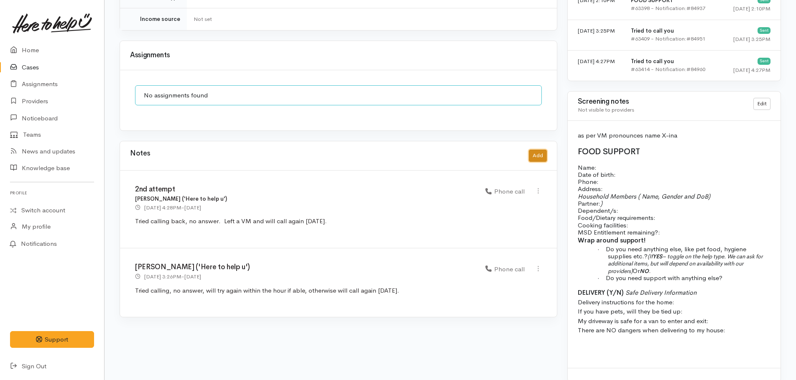
click at [539, 150] on button "Add" at bounding box center [538, 156] width 18 height 12
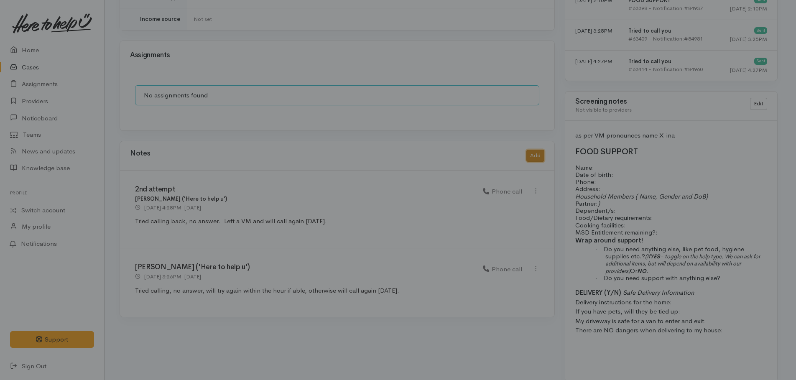
scroll to position [583, 0]
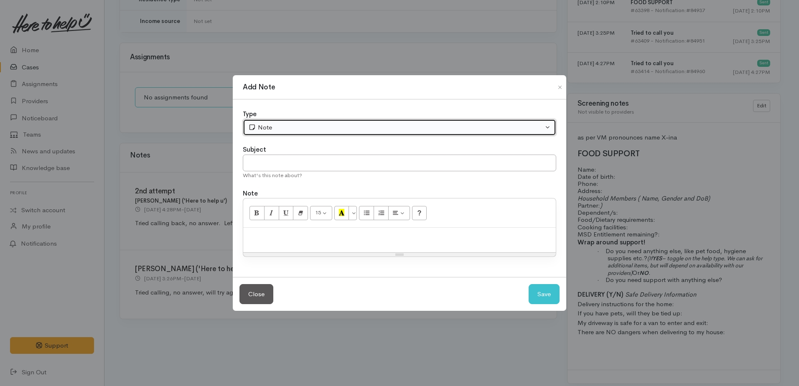
click at [260, 131] on div "Note" at bounding box center [395, 128] width 295 height 10
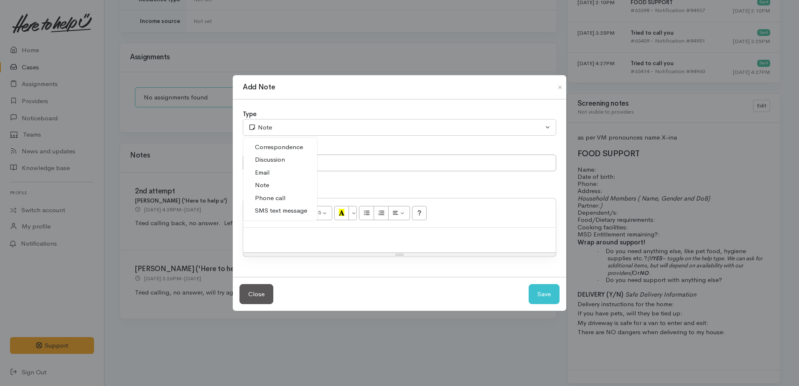
click at [272, 194] on span "Phone call" at bounding box center [270, 199] width 31 height 10
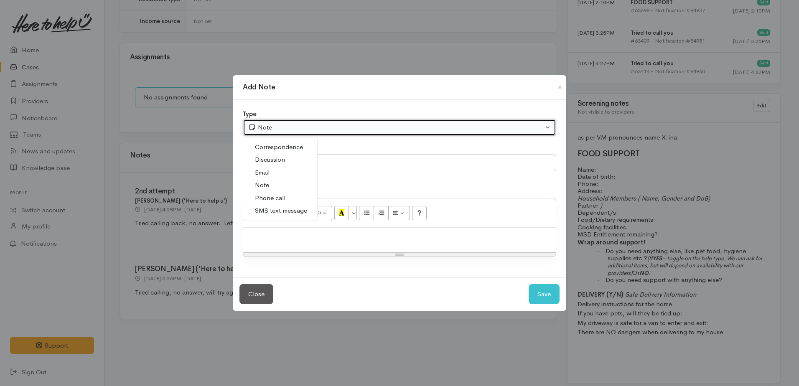
select select "3"
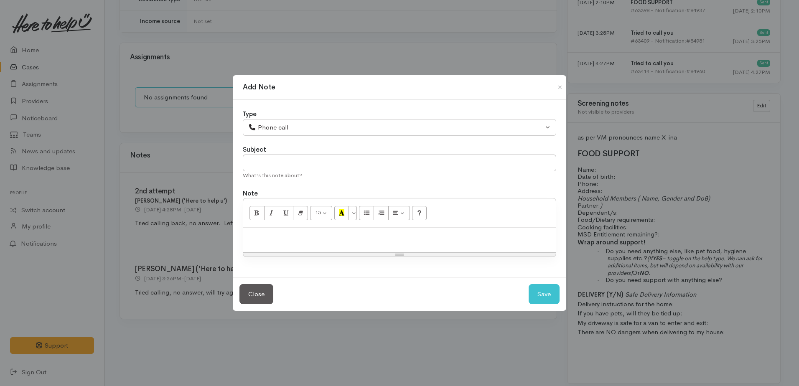
click at [271, 229] on div at bounding box center [399, 240] width 313 height 25
click at [263, 162] on input "text" at bounding box center [400, 163] width 314 height 17
type input "3rd attempt"
click at [265, 237] on p at bounding box center [399, 237] width 304 height 10
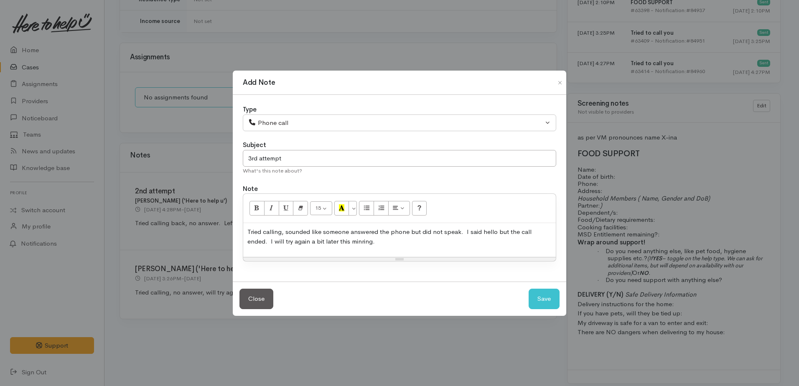
click at [495, 230] on p "Tried calling, sounded like someone answered the phone but did not speak. I sai…" at bounding box center [399, 236] width 304 height 19
click at [537, 232] on p "Tried calling, sounded like someone answered the phone but did not speak. I sai…" at bounding box center [399, 236] width 304 height 19
drag, startPoint x: 364, startPoint y: 244, endPoint x: 382, endPoint y: 241, distance: 18.2
click at [382, 241] on p "Tried calling, sounded like someone answered the phone but did not speak. I sai…" at bounding box center [399, 236] width 304 height 19
click at [550, 294] on button "Save" at bounding box center [544, 299] width 31 height 20
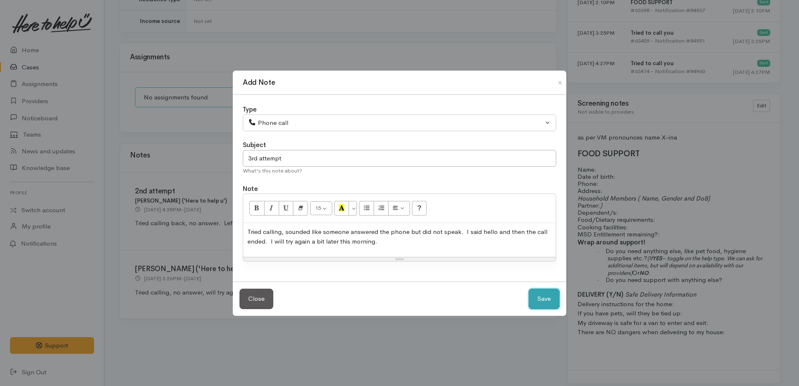
select select "1"
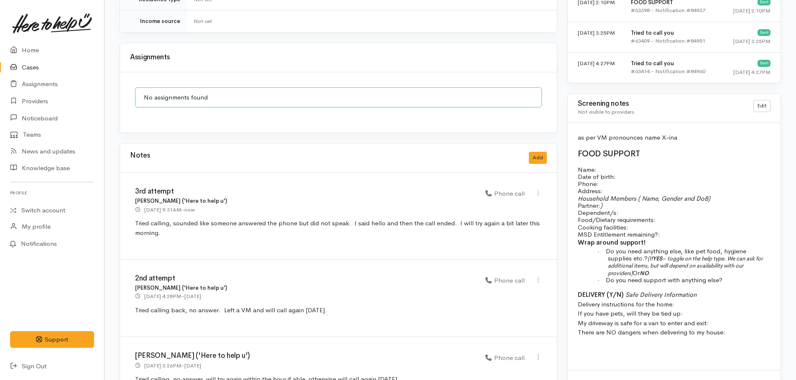
scroll to position [291, 0]
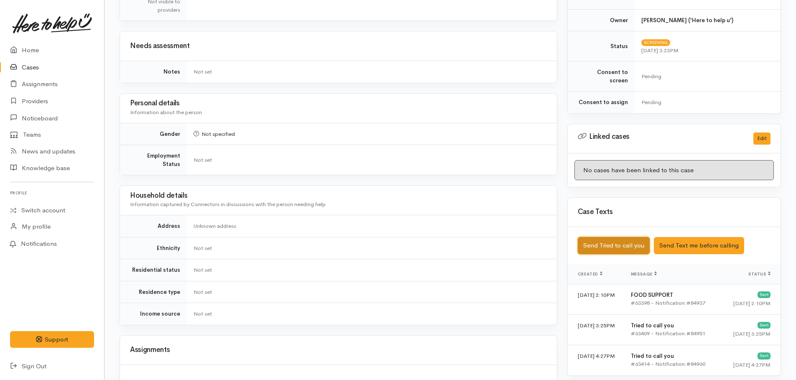
click at [631, 238] on button "Send Tried to call you" at bounding box center [614, 245] width 72 height 17
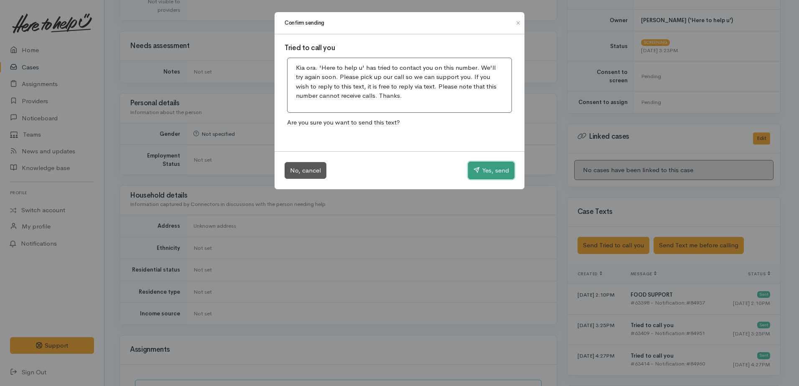
click at [495, 171] on button "Yes, send" at bounding box center [491, 171] width 46 height 18
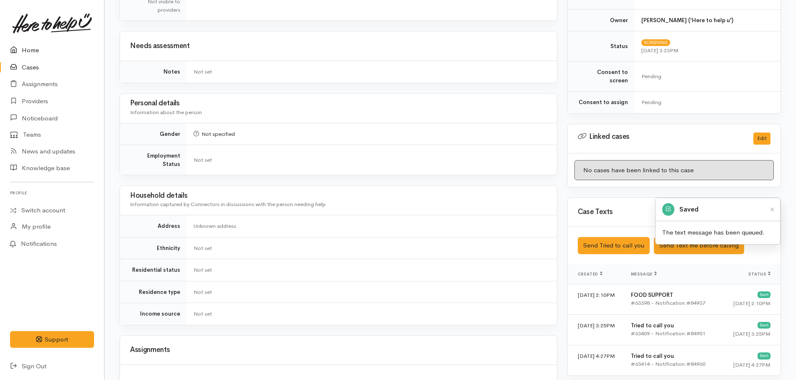
click at [23, 52] on link "Home" at bounding box center [52, 50] width 104 height 17
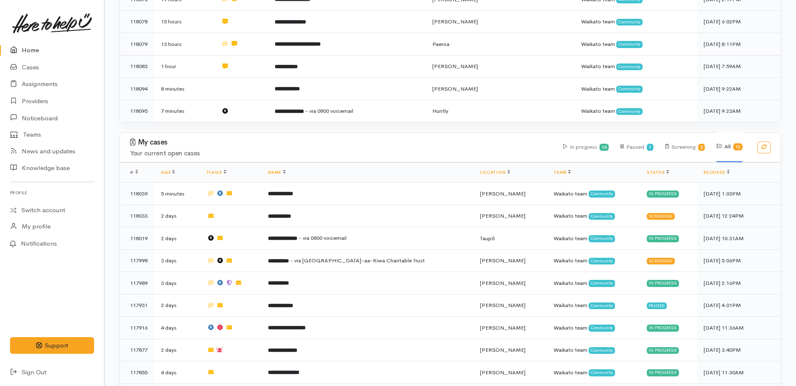
scroll to position [613, 0]
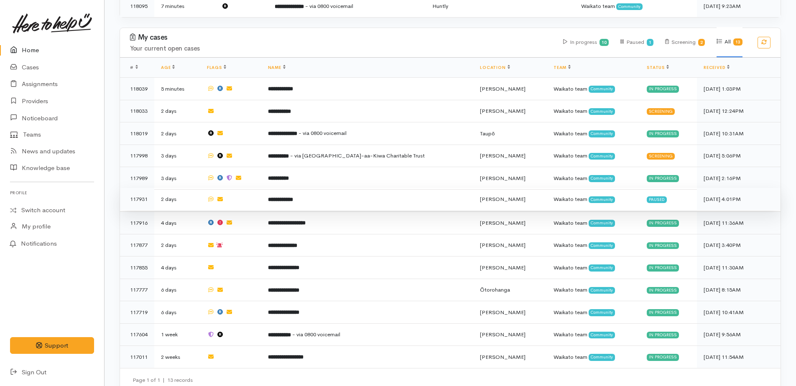
click at [293, 197] on b "**********" at bounding box center [280, 199] width 25 height 5
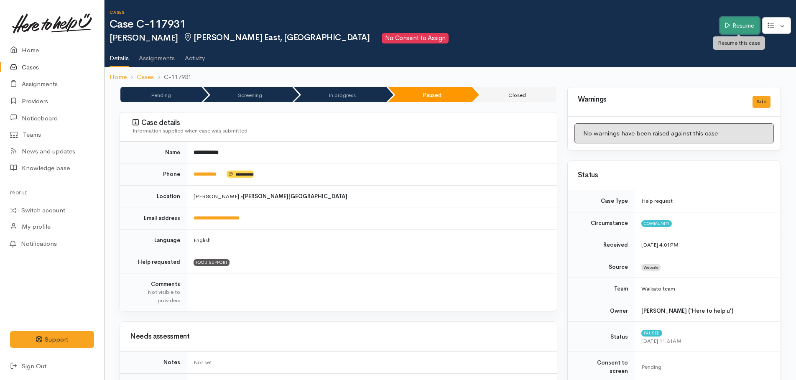
click at [731, 30] on link "Resume" at bounding box center [740, 25] width 40 height 17
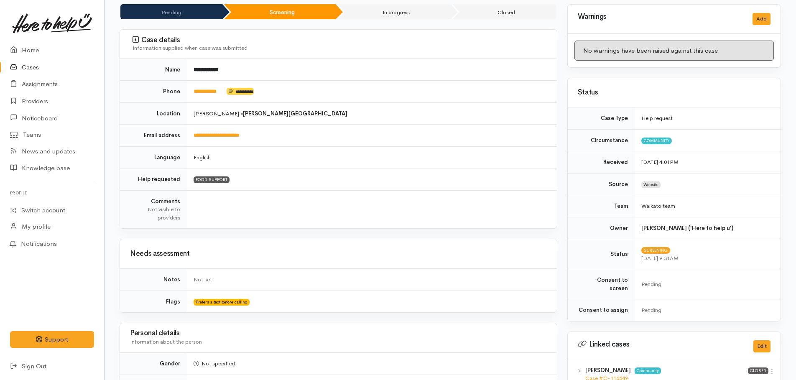
scroll to position [84, 0]
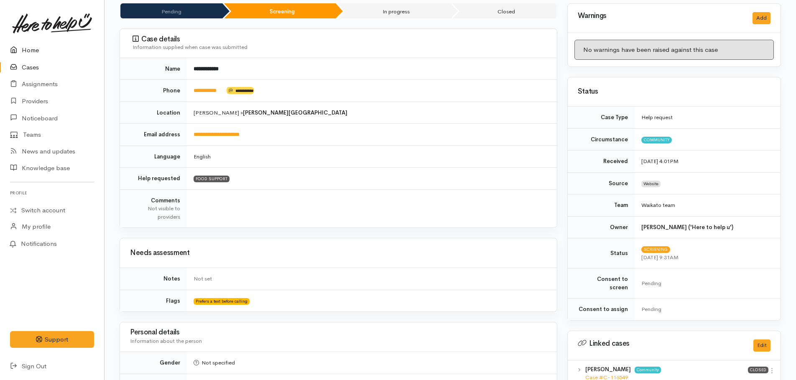
click at [29, 48] on link "Home" at bounding box center [52, 50] width 104 height 17
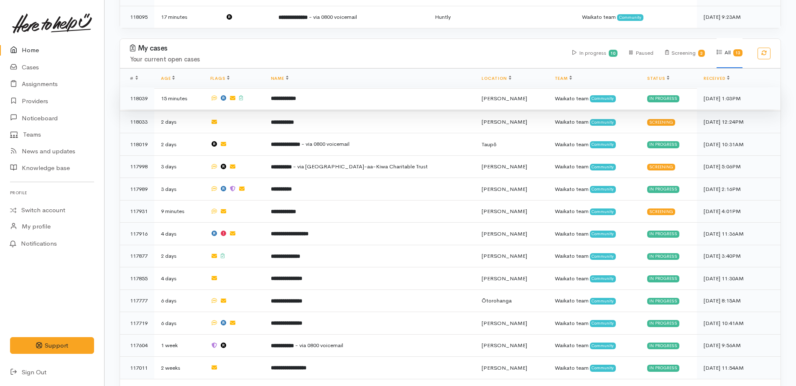
scroll to position [569, 0]
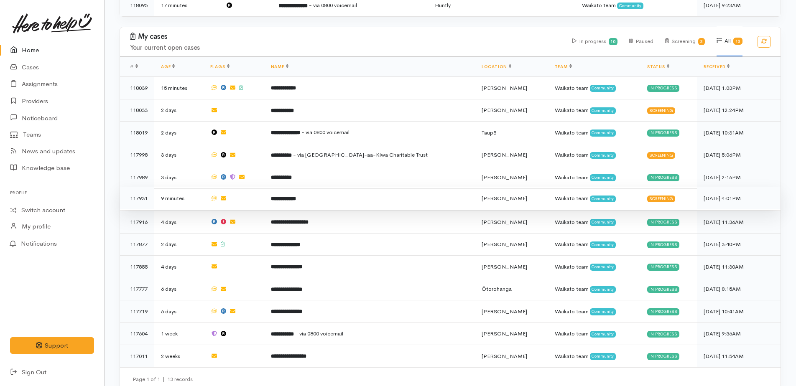
click at [296, 196] on b "**********" at bounding box center [283, 198] width 25 height 5
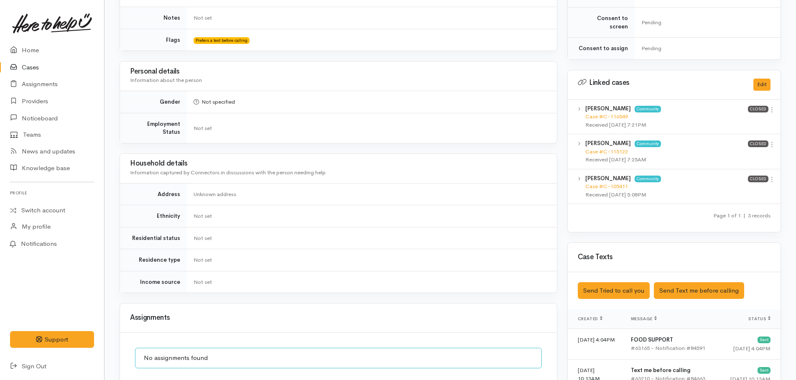
scroll to position [376, 0]
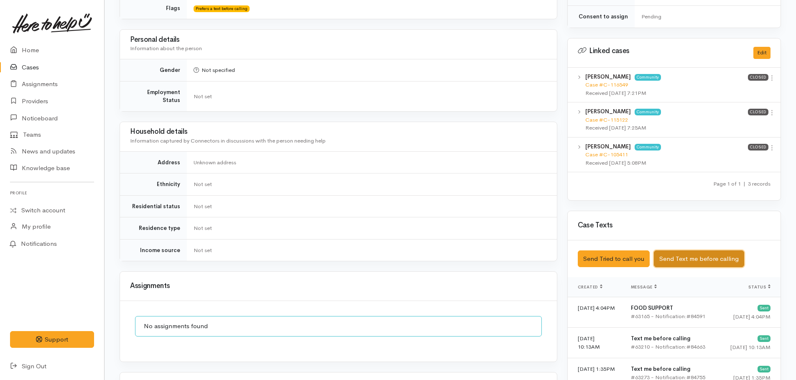
click at [679, 250] on button "Send Text me before calling" at bounding box center [699, 258] width 90 height 17
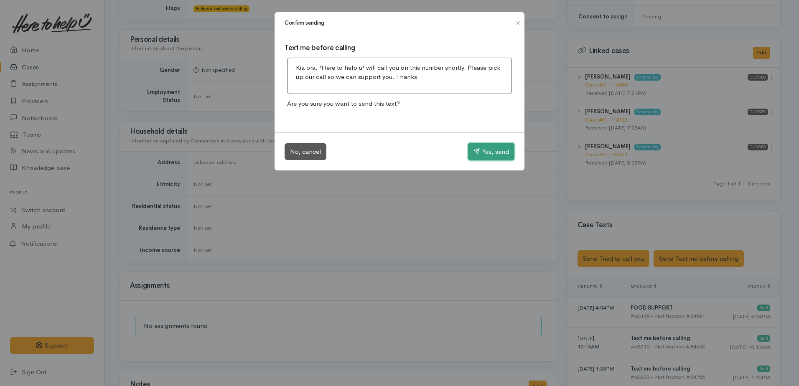
drag, startPoint x: 491, startPoint y: 158, endPoint x: 331, endPoint y: 91, distance: 173.1
click at [489, 157] on button "Yes, send" at bounding box center [491, 152] width 46 height 18
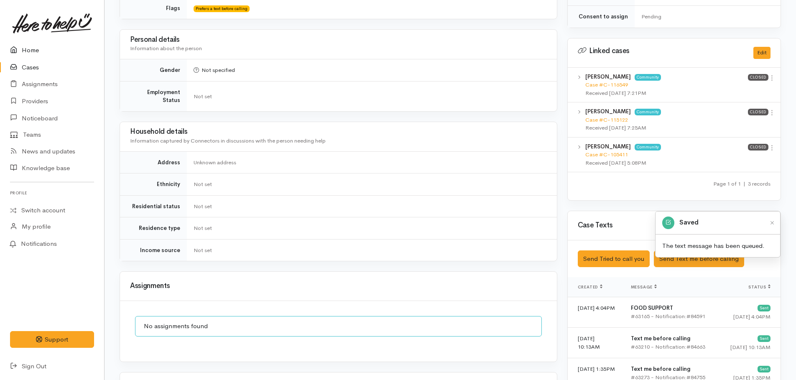
click at [23, 51] on link "Home" at bounding box center [52, 50] width 104 height 17
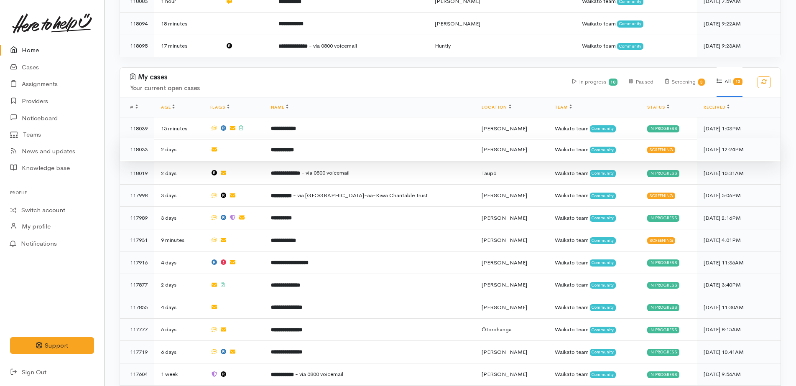
scroll to position [543, 0]
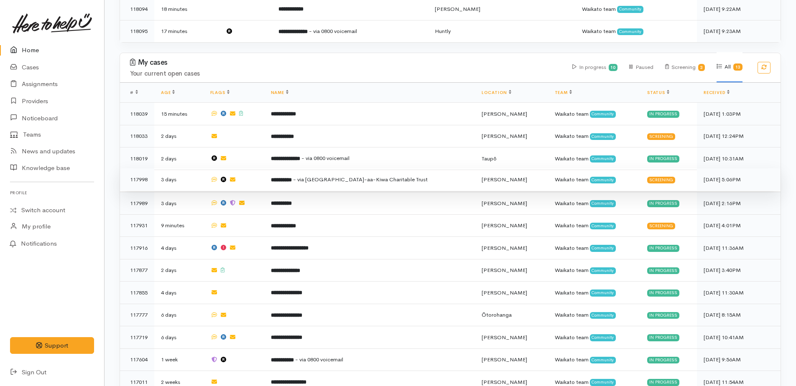
click at [292, 177] on b "**********" at bounding box center [281, 179] width 21 height 5
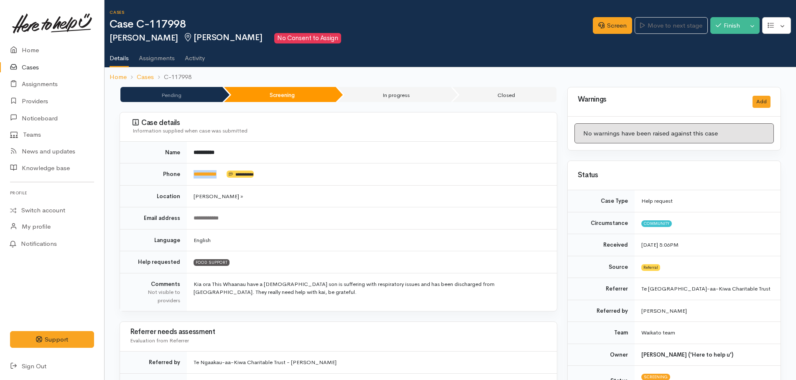
drag, startPoint x: 227, startPoint y: 172, endPoint x: 194, endPoint y: 169, distance: 33.2
click at [194, 169] on td "**********" at bounding box center [372, 174] width 370 height 22
drag, startPoint x: 194, startPoint y: 169, endPoint x: 200, endPoint y: 173, distance: 7.7
copy td "**********"
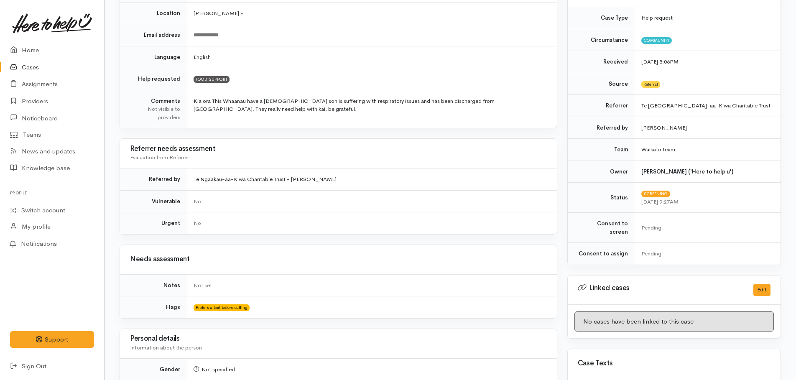
scroll to position [75, 0]
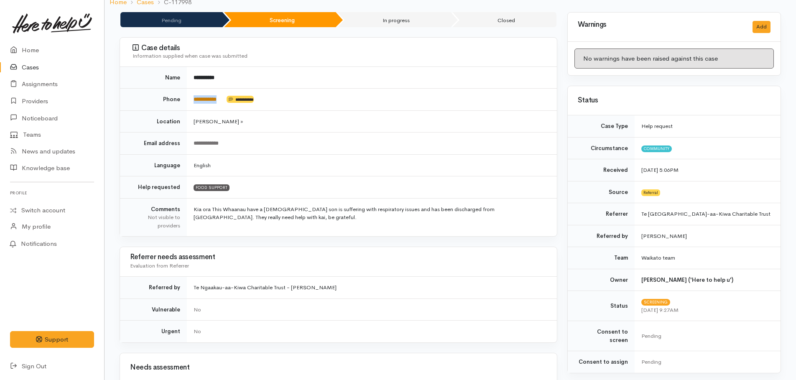
copy td "**********"
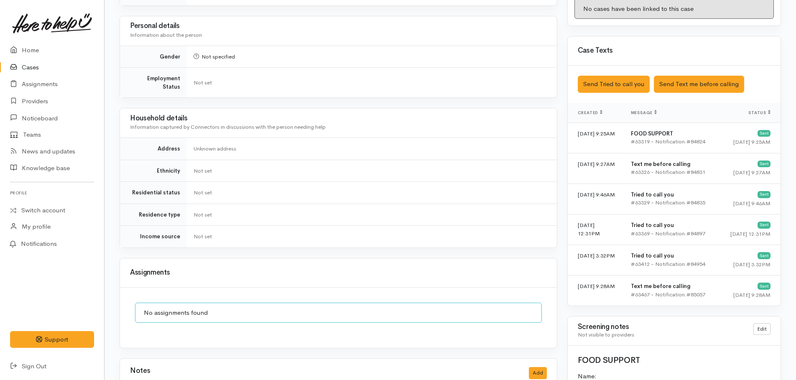
scroll to position [576, 0]
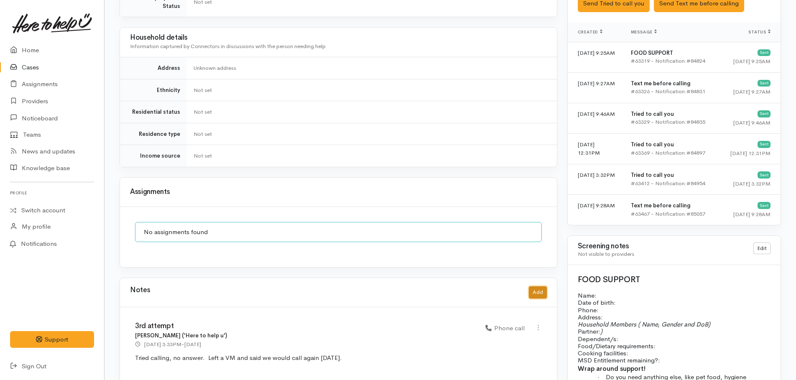
click at [541, 287] on button "Add" at bounding box center [538, 292] width 18 height 12
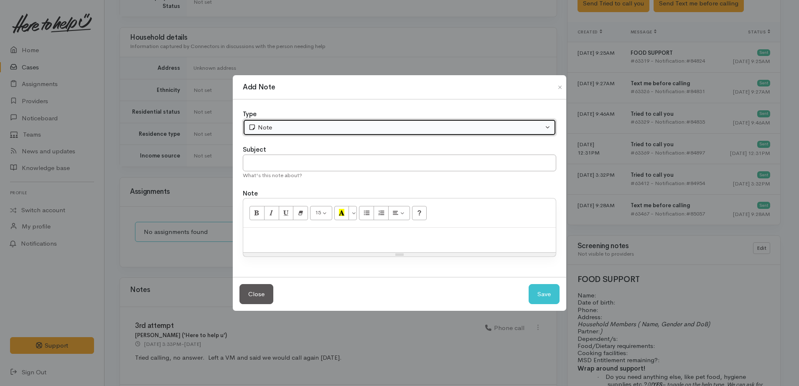
click at [269, 126] on div "Note" at bounding box center [395, 128] width 295 height 10
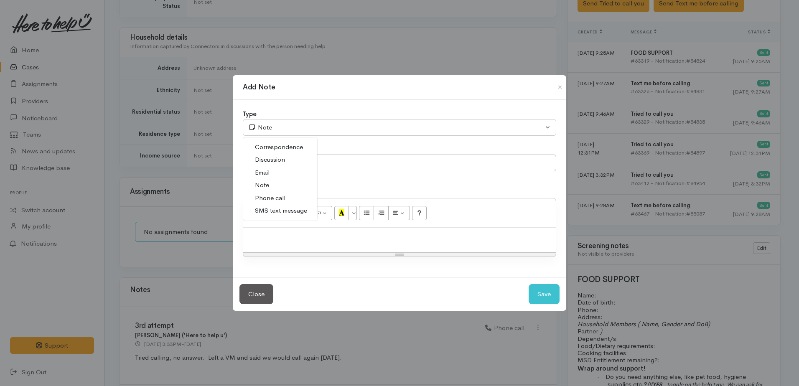
click at [273, 196] on span "Phone call" at bounding box center [270, 199] width 31 height 10
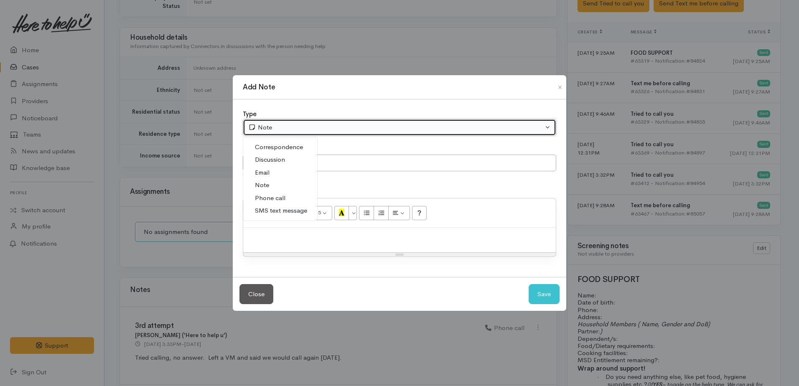
select select "3"
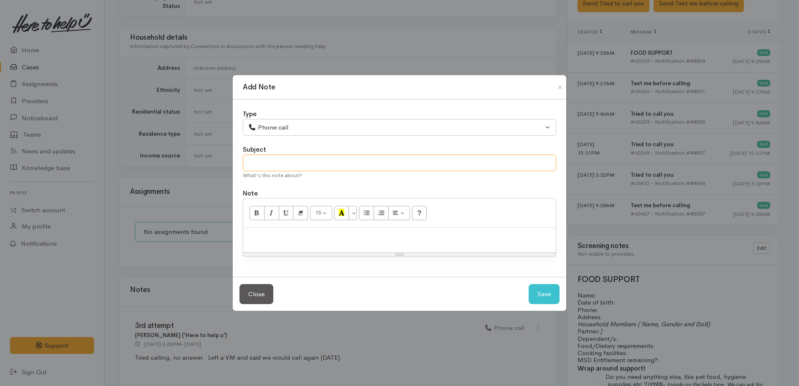
click at [272, 161] on input "text" at bounding box center [400, 163] width 314 height 17
type input "4th attempt"
click at [291, 234] on p at bounding box center [399, 237] width 304 height 10
click at [518, 240] on p "Tried calling, no answer, will left a VM and sent etxt to advise request ha sot…" at bounding box center [399, 237] width 304 height 10
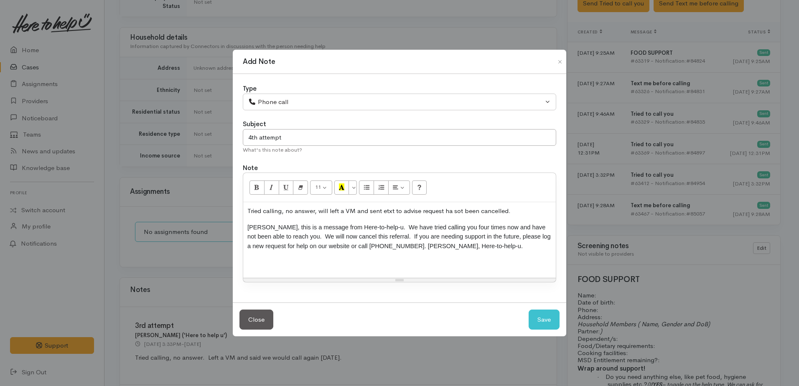
click at [246, 226] on div "Tried calling, no answer, will left a VM and sent etxt to advise request ha sot…" at bounding box center [399, 240] width 313 height 76
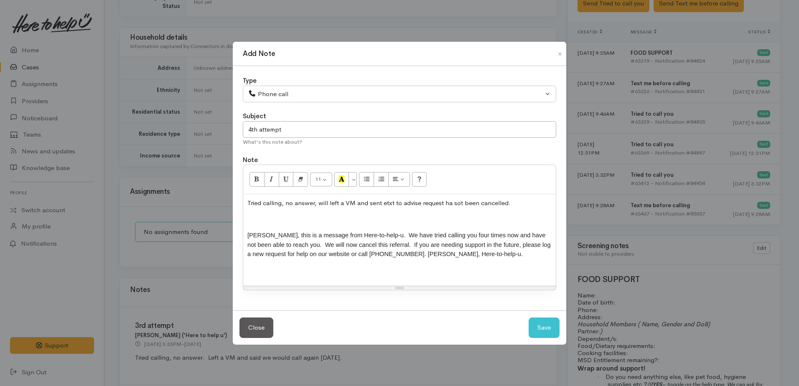
click at [247, 227] on div "Tried calling, no answer, will left a VM and sent etxt to advise request ha sot…" at bounding box center [399, 240] width 313 height 92
click at [251, 223] on p at bounding box center [399, 220] width 304 height 10
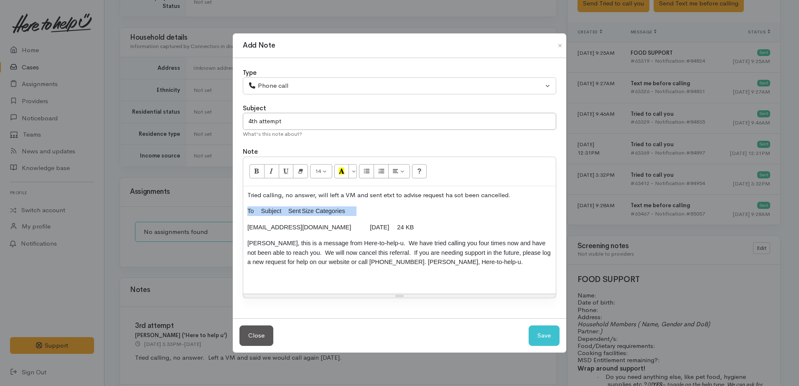
drag, startPoint x: 245, startPoint y: 211, endPoint x: 375, endPoint y: 211, distance: 130.4
click at [375, 211] on div "Tried calling, no answer, will left a VM and sent etxt to advise request ha sot…" at bounding box center [399, 240] width 313 height 108
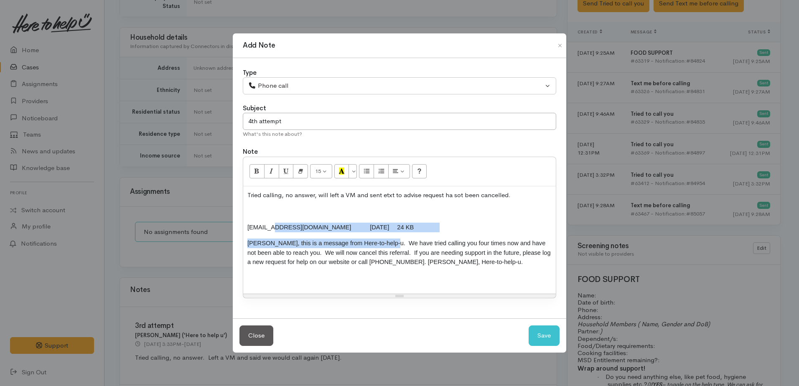
drag, startPoint x: 375, startPoint y: 233, endPoint x: 273, endPoint y: 224, distance: 101.6
click at [273, 224] on div "Tried calling, no answer, will left a VM and sent etxt to advise request ha sot…" at bounding box center [399, 240] width 313 height 108
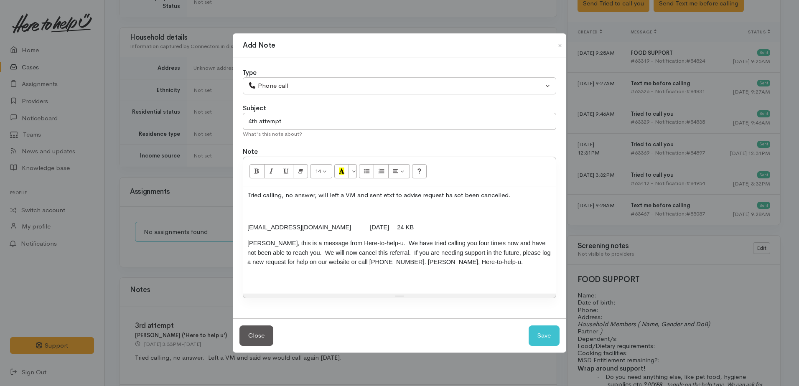
drag, startPoint x: 430, startPoint y: 208, endPoint x: 316, endPoint y: 219, distance: 113.8
click at [429, 208] on p at bounding box center [399, 211] width 304 height 10
drag, startPoint x: 247, startPoint y: 226, endPoint x: 375, endPoint y: 213, distance: 129.4
click at [372, 216] on div "Tried calling, no answer, will left a VM and sent etxt to advise request ha sot…" at bounding box center [399, 240] width 313 height 108
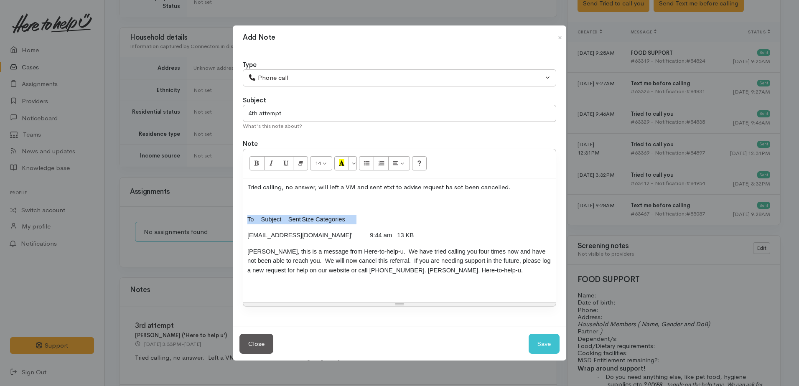
drag, startPoint x: 247, startPoint y: 215, endPoint x: 354, endPoint y: 214, distance: 106.6
click at [354, 214] on div "Tried calling, no answer, will left a VM and sent etxt to advise request ha sot…" at bounding box center [399, 240] width 313 height 124
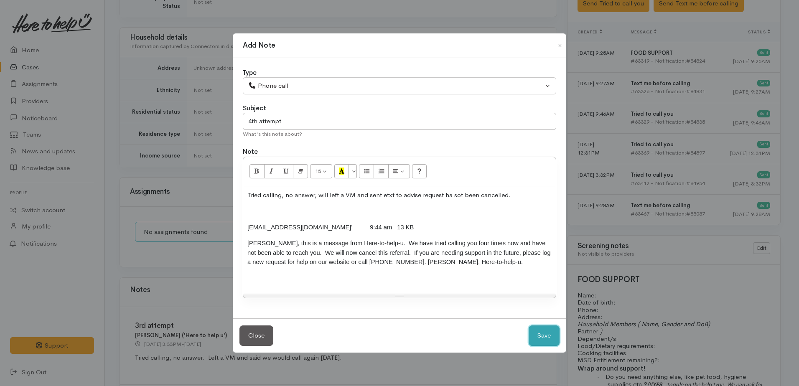
click at [550, 337] on button "Save" at bounding box center [544, 336] width 31 height 20
select select "1"
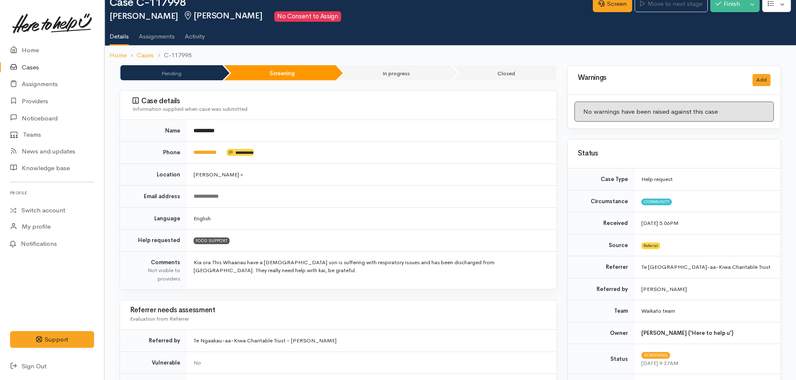
scroll to position [0, 0]
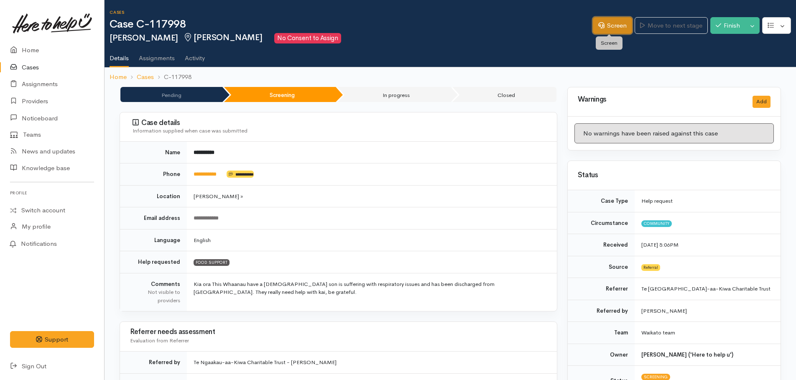
click at [604, 20] on link "Screen" at bounding box center [612, 25] width 39 height 17
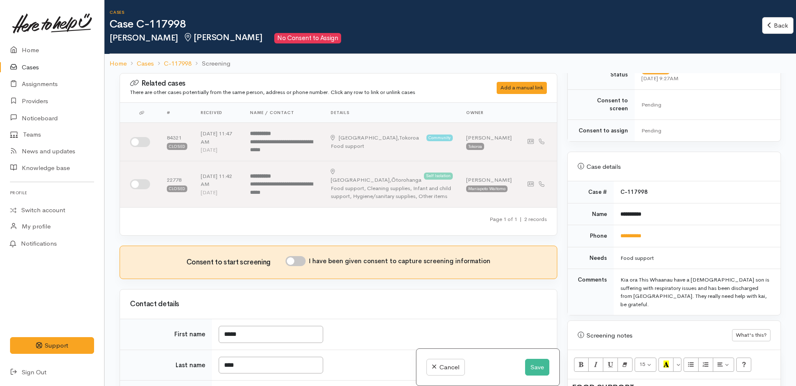
scroll to position [585, 0]
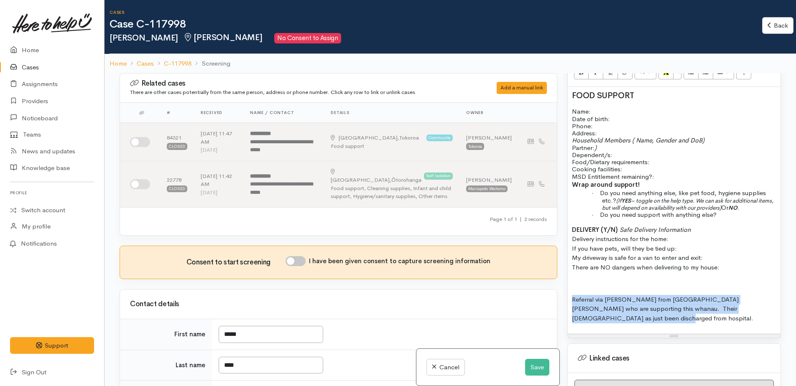
drag, startPoint x: 568, startPoint y: 280, endPoint x: 770, endPoint y: 293, distance: 202.4
click at [770, 293] on div "FOOD SUPPORT Name: Date of birth: Phone:   Address:   Household Members ( Name,…" at bounding box center [674, 210] width 213 height 247
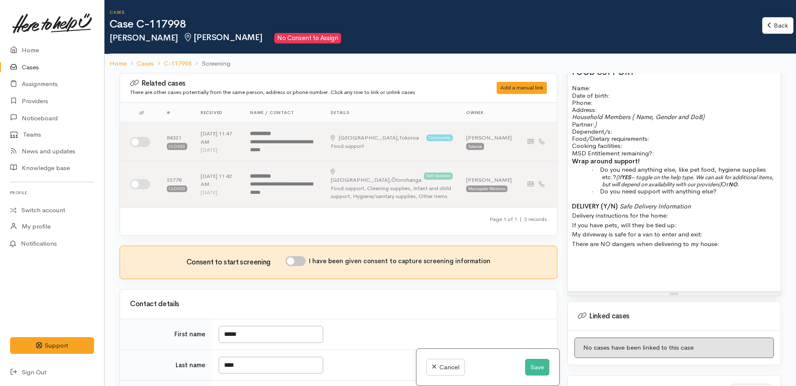
scroll to position [627, 0]
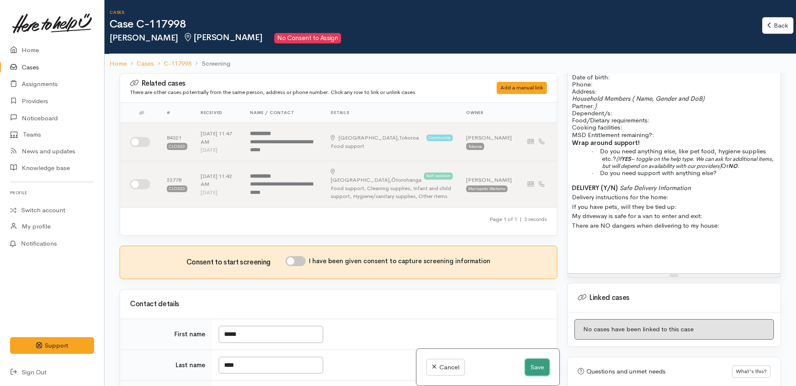
click at [533, 367] on button "Save" at bounding box center [537, 367] width 24 height 17
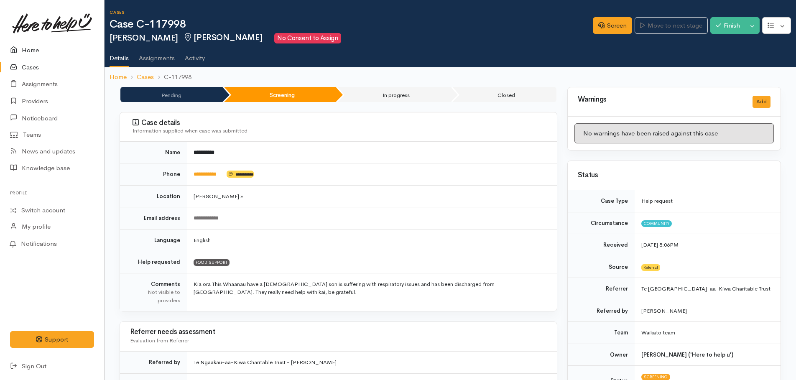
click at [28, 52] on link "Home" at bounding box center [52, 50] width 104 height 17
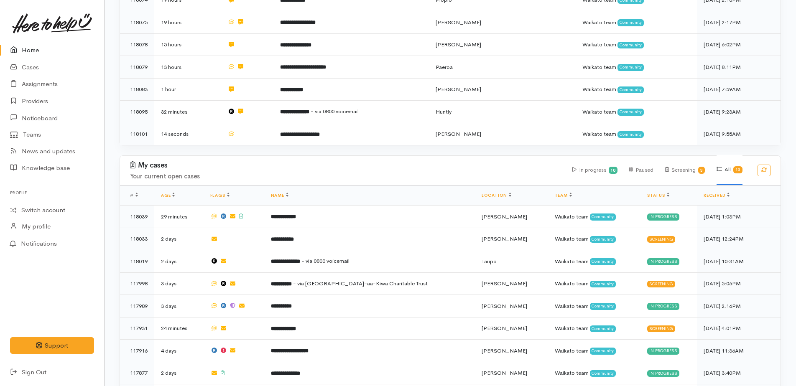
scroll to position [525, 0]
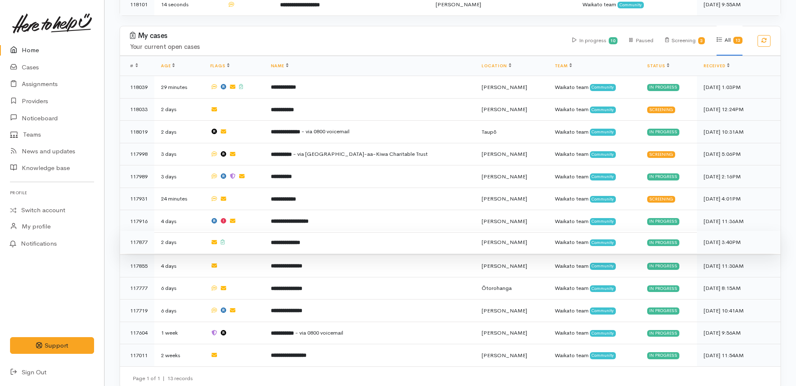
click at [297, 240] on b "**********" at bounding box center [285, 242] width 29 height 5
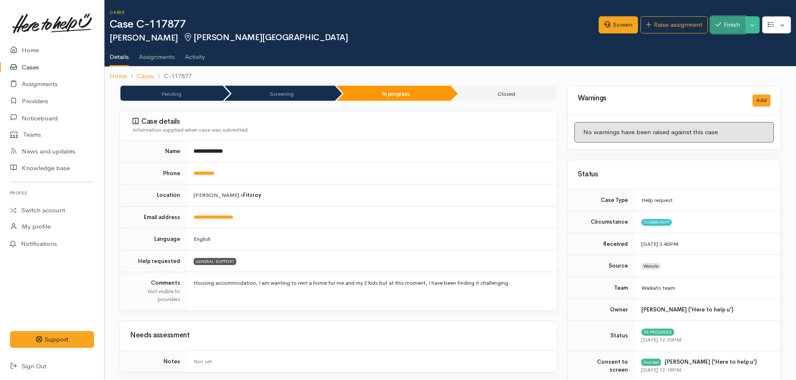
click at [726, 23] on button "Finish" at bounding box center [727, 24] width 35 height 17
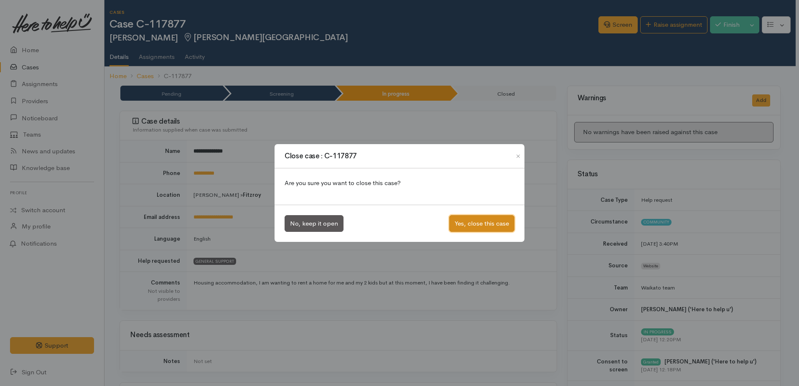
click at [474, 227] on button "Yes, close this case" at bounding box center [481, 223] width 65 height 17
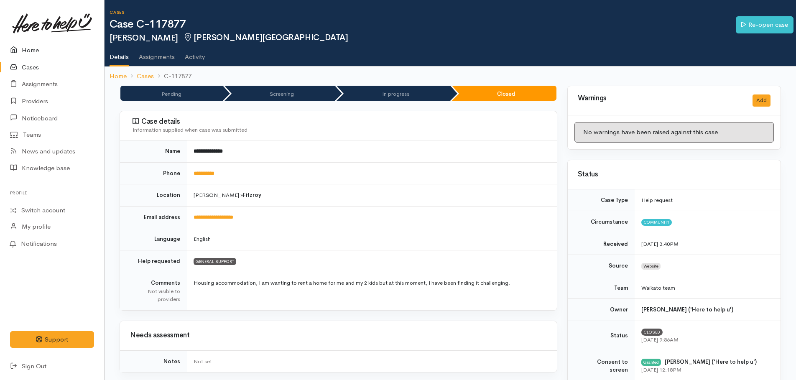
click at [23, 50] on link "Home" at bounding box center [52, 50] width 104 height 17
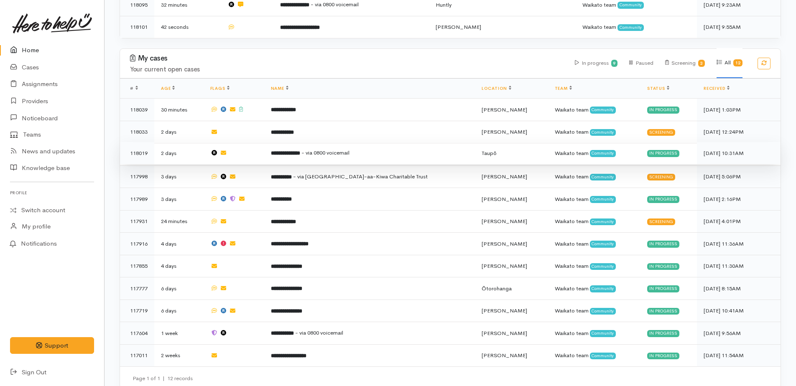
scroll to position [504, 0]
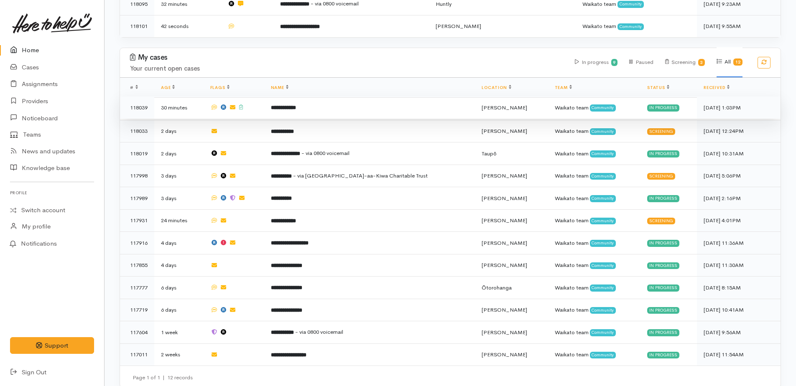
click at [296, 105] on b "**********" at bounding box center [283, 107] width 25 height 5
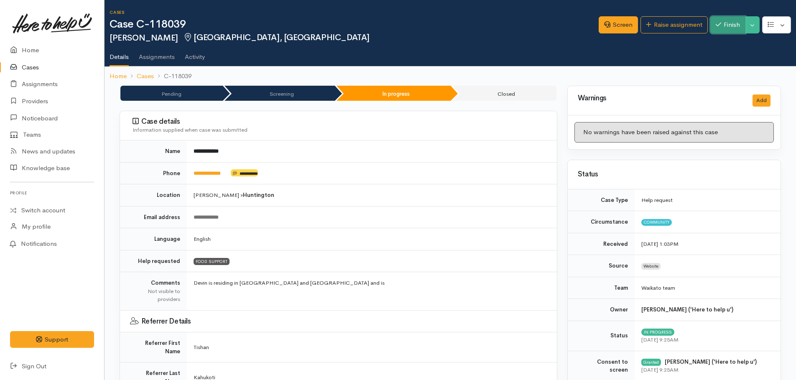
click at [736, 19] on button "Finish" at bounding box center [727, 24] width 35 height 17
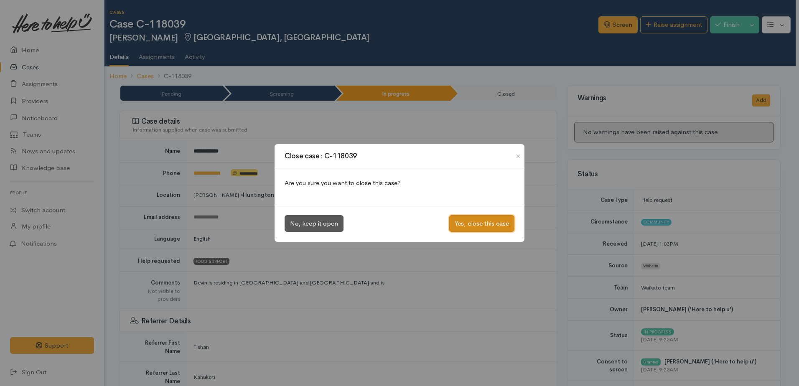
click at [484, 222] on button "Yes, close this case" at bounding box center [481, 223] width 65 height 17
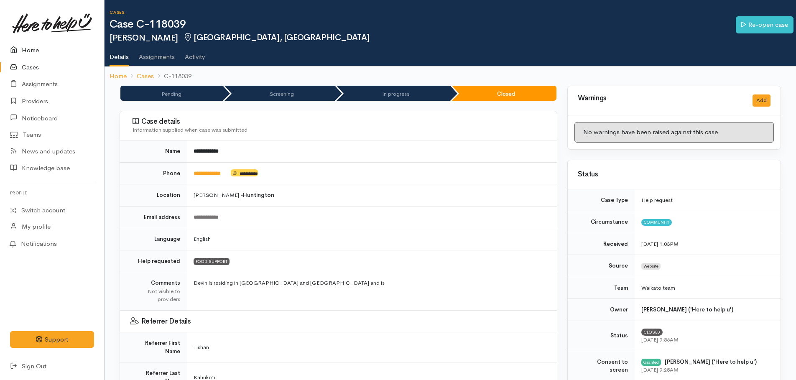
click at [27, 51] on link "Home" at bounding box center [52, 50] width 104 height 17
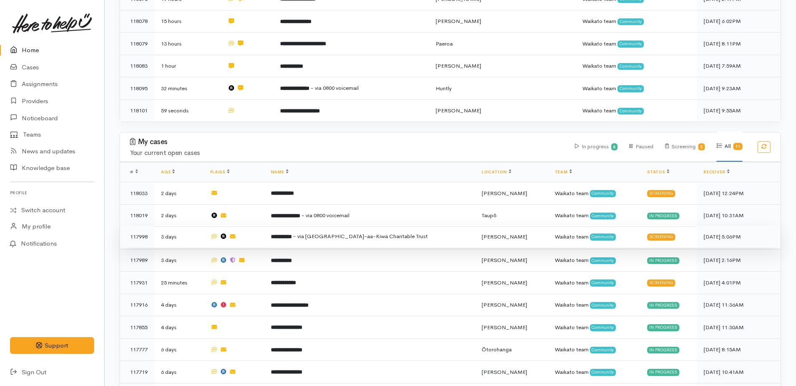
scroll to position [482, 0]
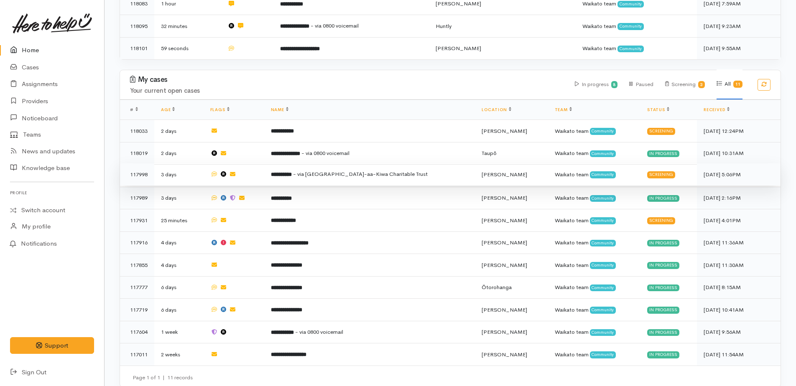
click at [315, 171] on span "- via [GEOGRAPHIC_DATA]-aa-Kiwa Charitable Trust" at bounding box center [360, 174] width 135 height 7
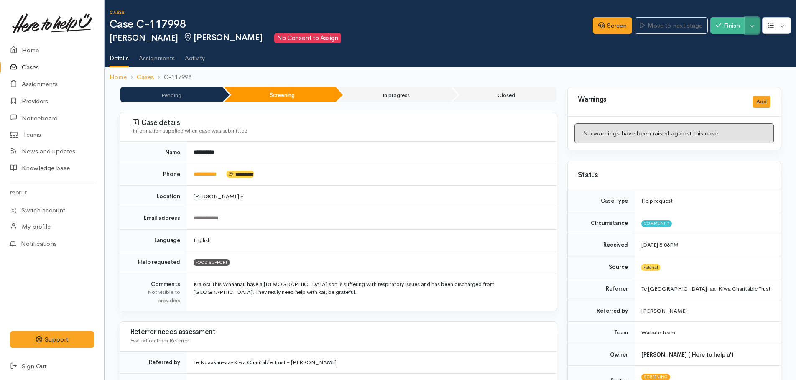
click at [755, 31] on button "Toggle Dropdown" at bounding box center [752, 25] width 15 height 17
click at [720, 58] on link "Cancel" at bounding box center [726, 57] width 66 height 13
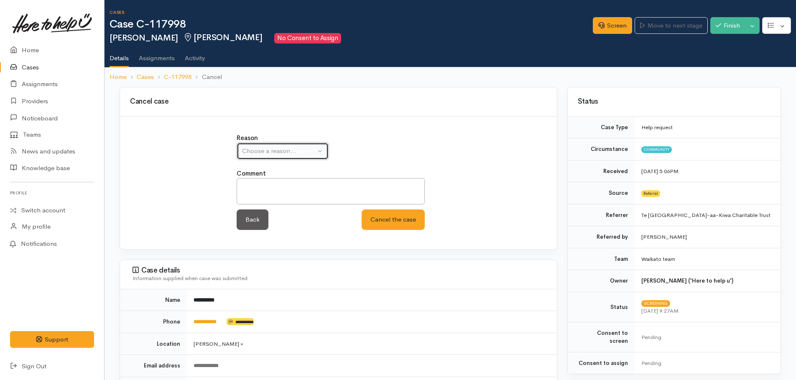
click at [283, 155] on div "Choose a reason..." at bounding box center [279, 151] width 74 height 10
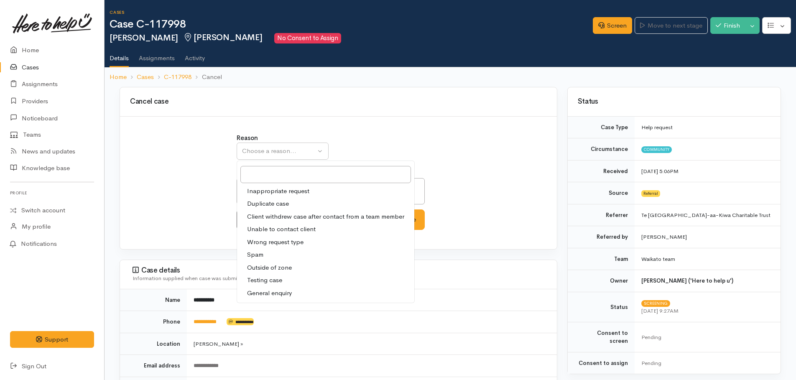
click at [279, 229] on span "Unable to contact client" at bounding box center [281, 229] width 69 height 10
select select "4"
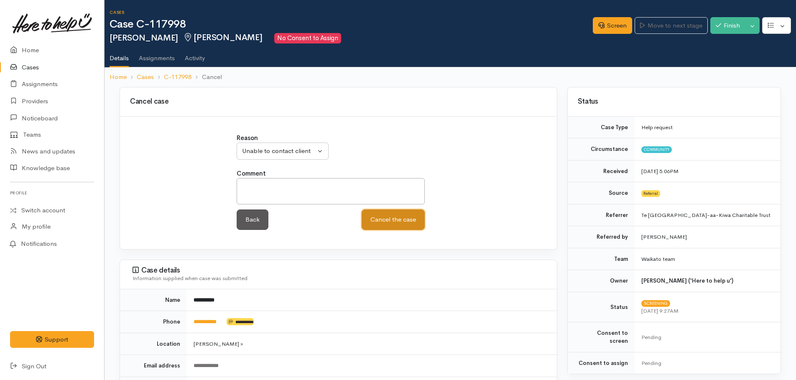
click at [392, 222] on button "Cancel the case" at bounding box center [393, 219] width 63 height 20
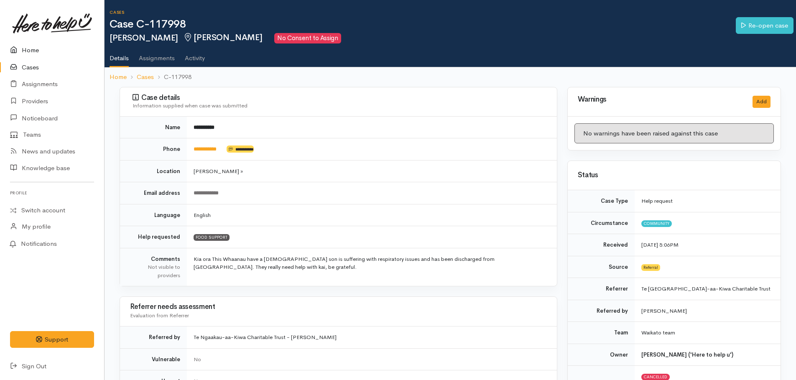
click at [32, 51] on link "Home" at bounding box center [52, 50] width 104 height 17
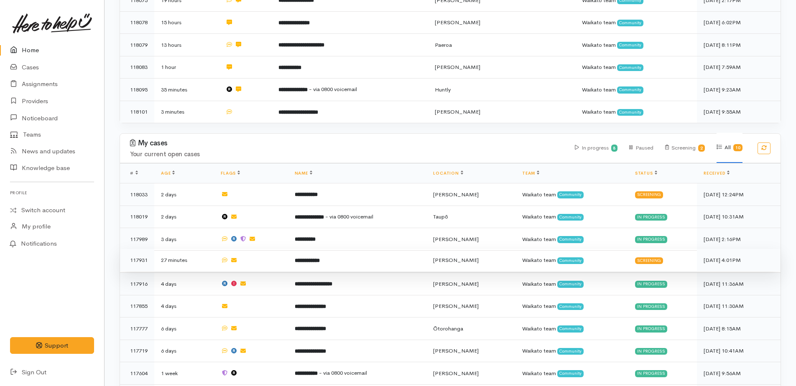
scroll to position [460, 0]
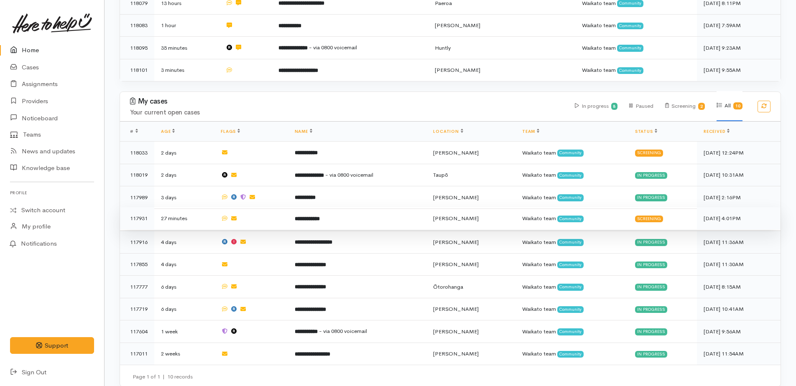
click at [313, 216] on b "**********" at bounding box center [307, 218] width 25 height 5
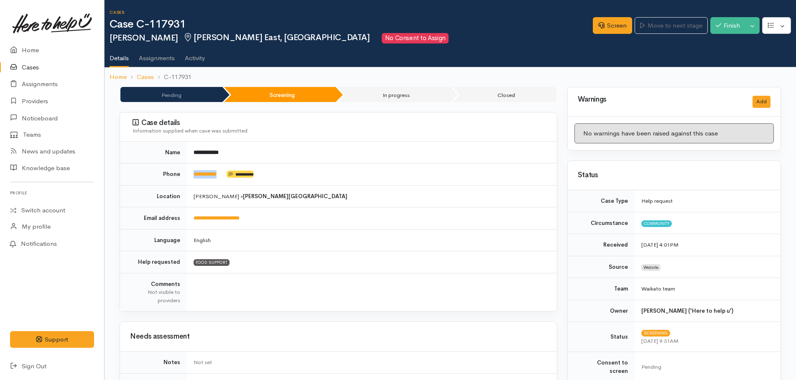
drag, startPoint x: 225, startPoint y: 177, endPoint x: 191, endPoint y: 174, distance: 34.4
click at [191, 174] on td "**********" at bounding box center [372, 174] width 370 height 22
drag, startPoint x: 191, startPoint y: 174, endPoint x: 199, endPoint y: 173, distance: 7.6
copy td "**********"
click at [614, 32] on link "Screen" at bounding box center [612, 25] width 39 height 17
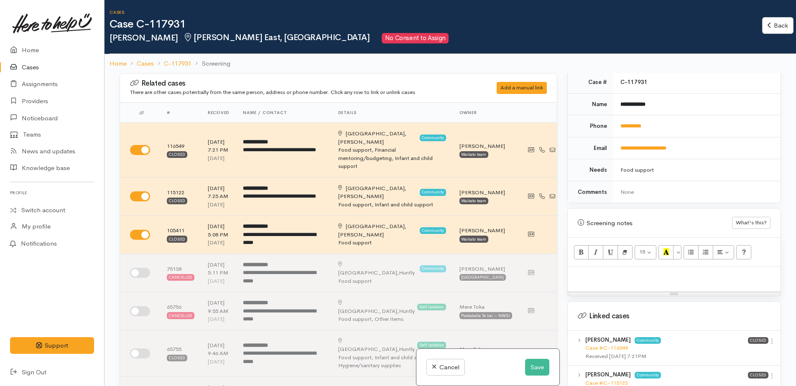
scroll to position [353, 0]
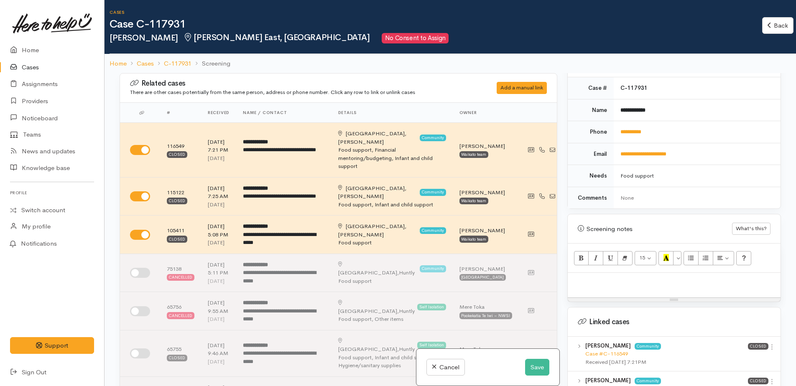
click at [594, 273] on div at bounding box center [674, 285] width 213 height 25
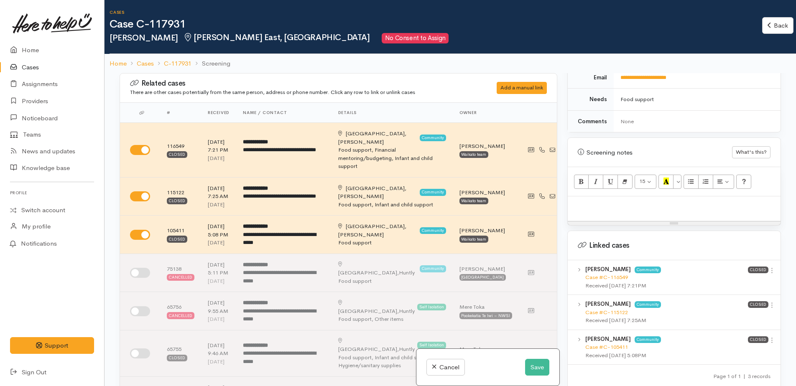
scroll to position [520, 0]
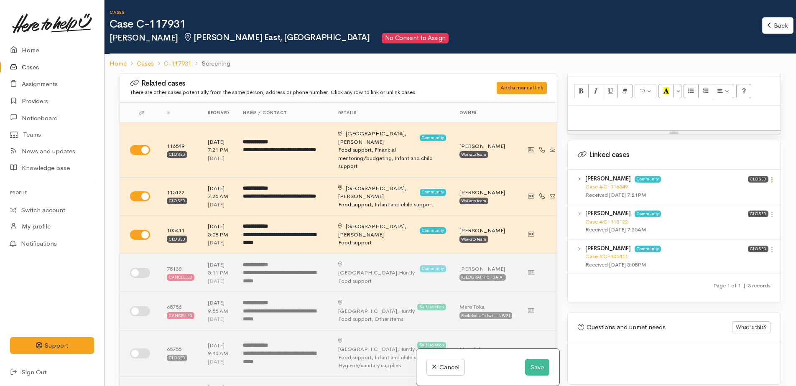
click at [770, 176] on icon at bounding box center [771, 179] width 7 height 7
click at [729, 190] on link "View case" at bounding box center [742, 196] width 66 height 13
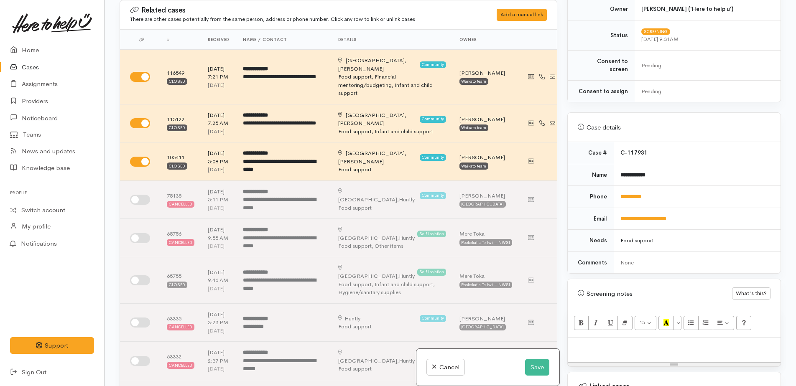
scroll to position [311, 0]
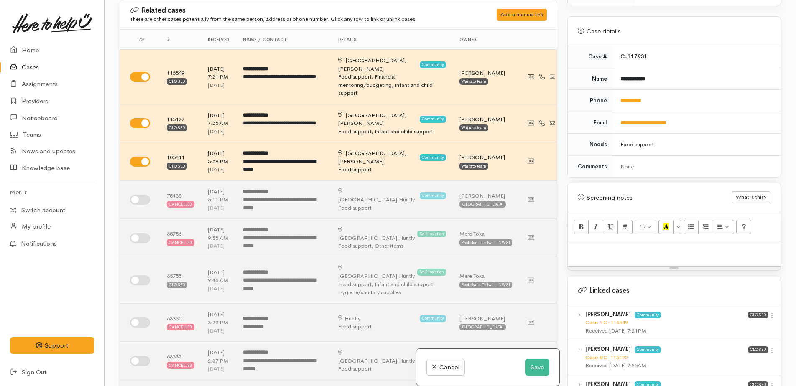
click at [601, 246] on p at bounding box center [674, 251] width 204 height 10
paste div
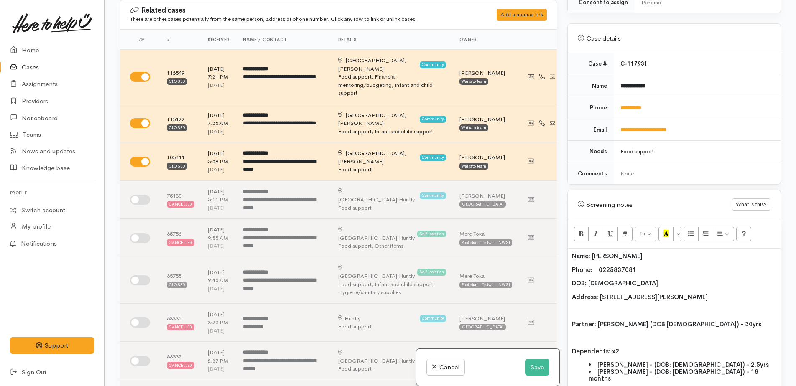
scroll to position [209, 0]
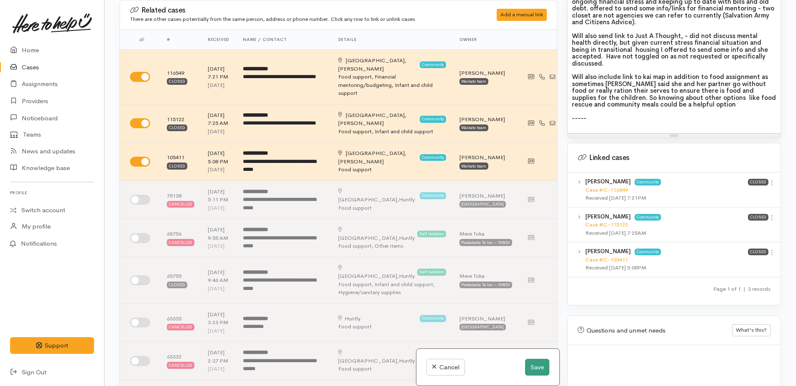
scroll to position [975, 0]
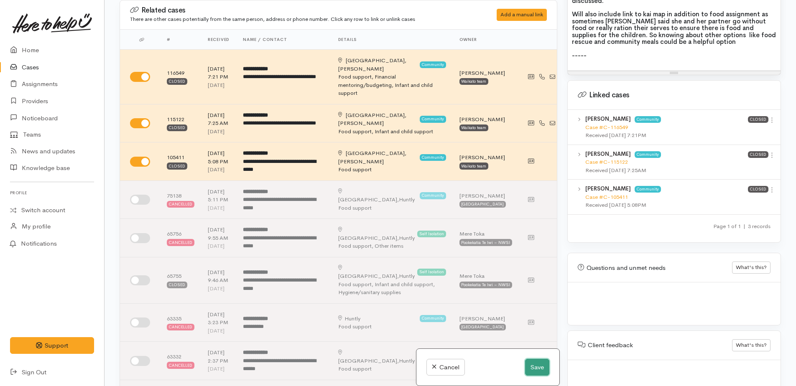
click at [526, 372] on button "Save" at bounding box center [537, 367] width 24 height 17
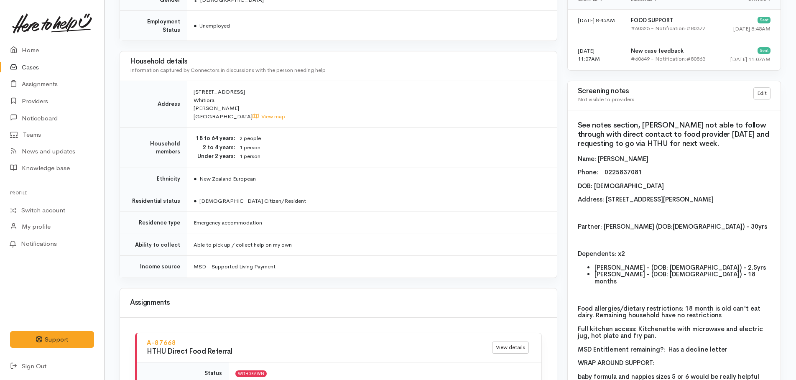
scroll to position [669, 0]
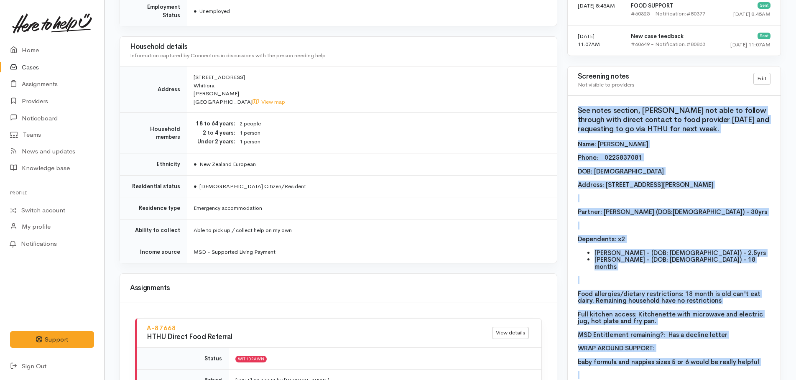
drag, startPoint x: 577, startPoint y: 107, endPoint x: 744, endPoint y: 369, distance: 311.1
drag, startPoint x: 744, startPoint y: 369, endPoint x: 739, endPoint y: 370, distance: 5.1
click at [739, 372] on p at bounding box center [674, 375] width 193 height 7
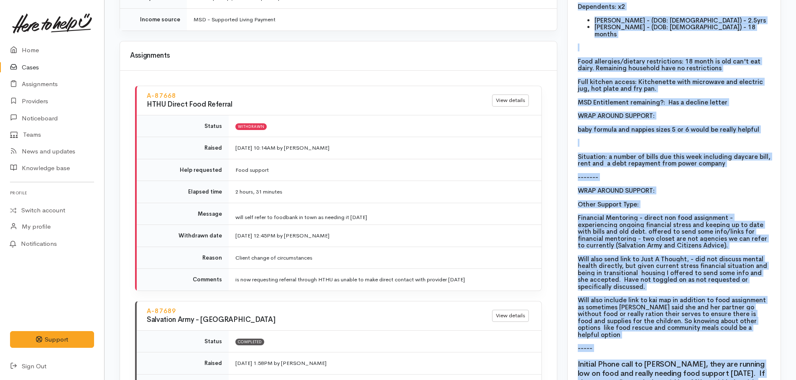
scroll to position [938, 0]
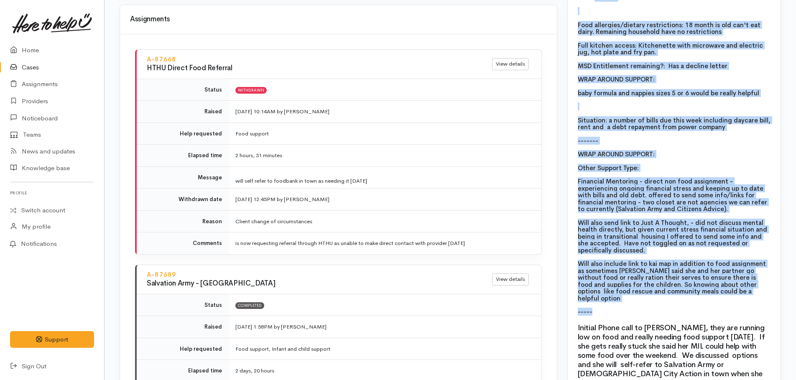
drag, startPoint x: 575, startPoint y: 141, endPoint x: 775, endPoint y: 289, distance: 248.4
click at [775, 289] on div "See notes section, Kylie not able to follow through with direct contact to food…" at bounding box center [674, 171] width 213 height 688
drag, startPoint x: 775, startPoint y: 289, endPoint x: 700, endPoint y: 285, distance: 74.9
copy span "Name: Kylie Wookey Phone: 0225837081 DOB: 2/10/1994 Address: 250 Ulster Street,…"
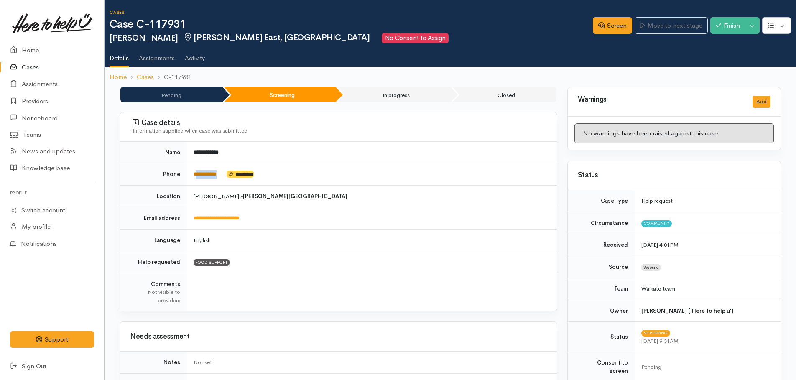
drag, startPoint x: 224, startPoint y: 173, endPoint x: 198, endPoint y: 173, distance: 25.9
click at [198, 173] on td "**********" at bounding box center [372, 174] width 370 height 22
copy td "*********"
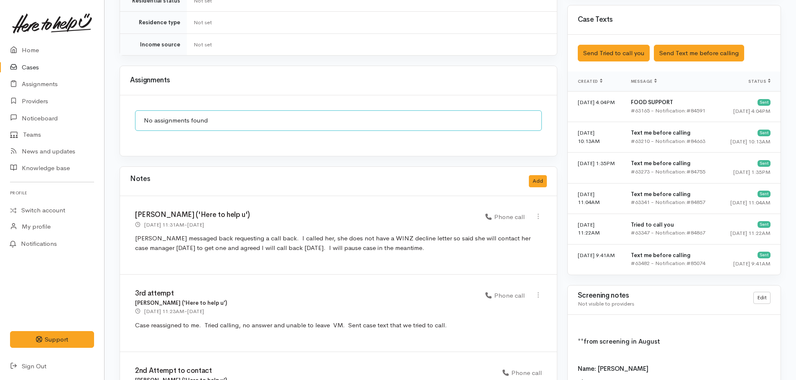
scroll to position [627, 0]
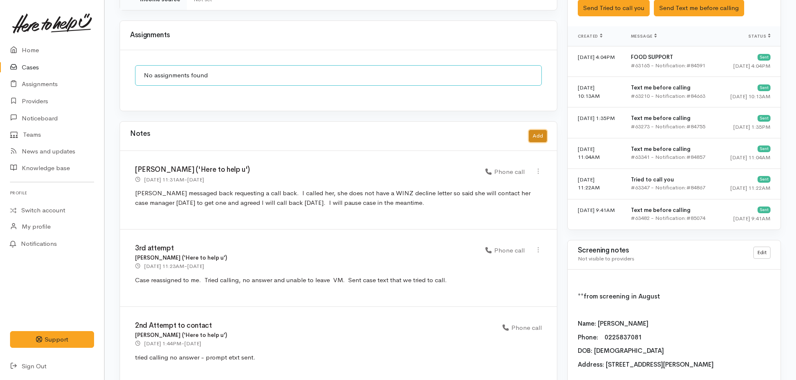
click at [540, 130] on button "Add" at bounding box center [538, 136] width 18 height 12
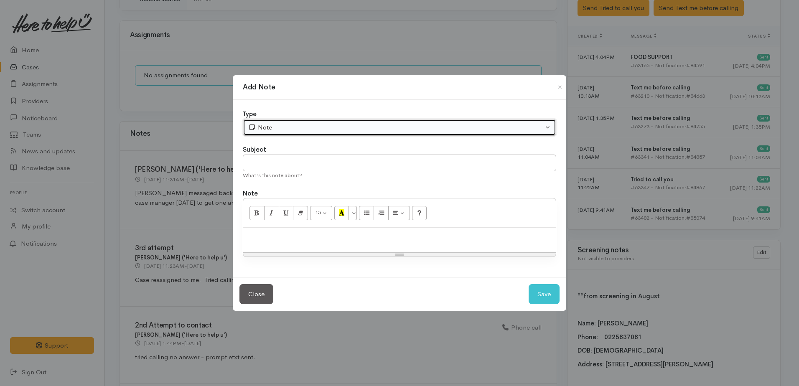
drag, startPoint x: 309, startPoint y: 128, endPoint x: 305, endPoint y: 140, distance: 12.4
click at [308, 129] on div "Note" at bounding box center [395, 128] width 295 height 10
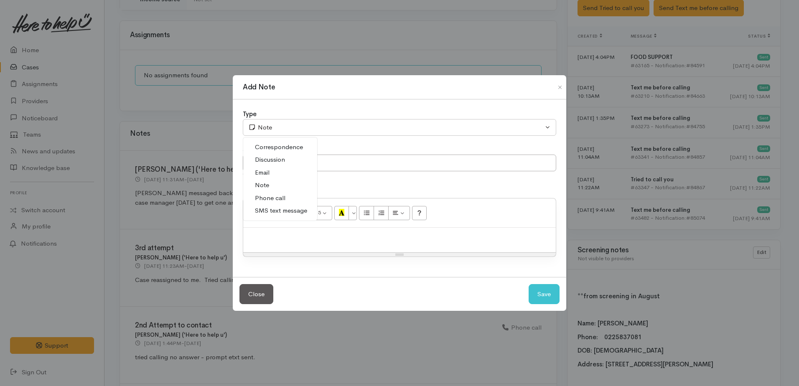
click at [264, 196] on span "Phone call" at bounding box center [270, 199] width 31 height 10
select select "3"
click at [281, 241] on p at bounding box center [399, 237] width 304 height 10
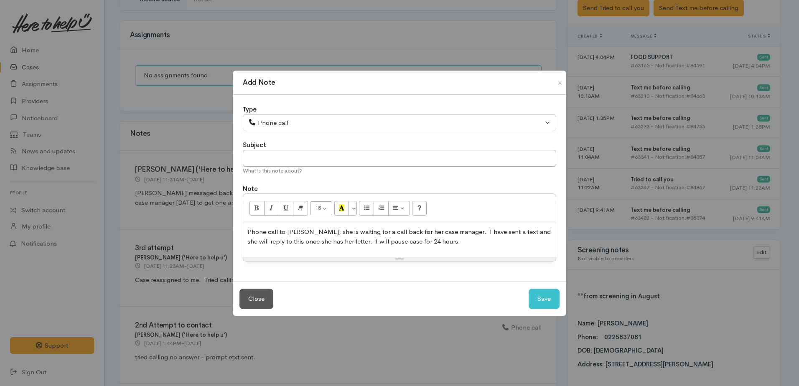
click at [441, 247] on div "Phone call to Kylie, she is waiting for a call back for her case manager. I hav…" at bounding box center [399, 240] width 313 height 34
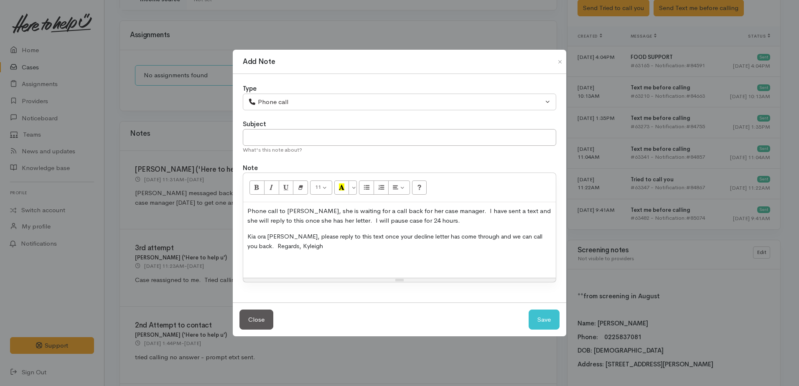
click at [247, 233] on span "Kia ora Kylie, please reply to this text once your decline letter has come thro…" at bounding box center [394, 241] width 295 height 17
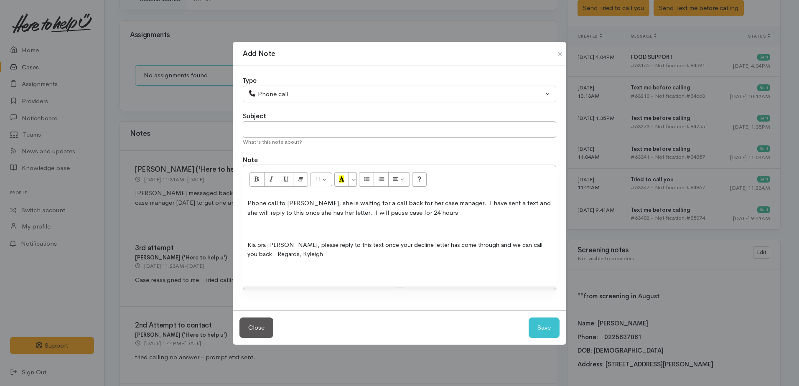
click at [247, 233] on p at bounding box center [399, 229] width 304 height 10
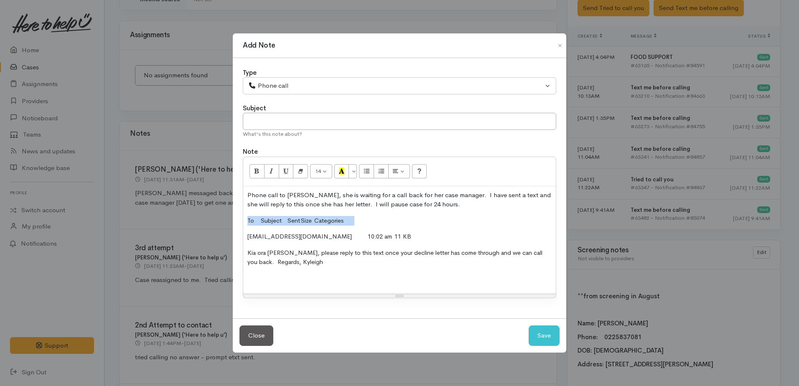
drag, startPoint x: 245, startPoint y: 219, endPoint x: 374, endPoint y: 216, distance: 128.8
click at [374, 216] on div "Phone call to Kylie, she is waiting for a call back for her case manager. I hav…" at bounding box center [399, 240] width 313 height 108
click at [540, 339] on button "Save" at bounding box center [544, 336] width 31 height 20
select select "1"
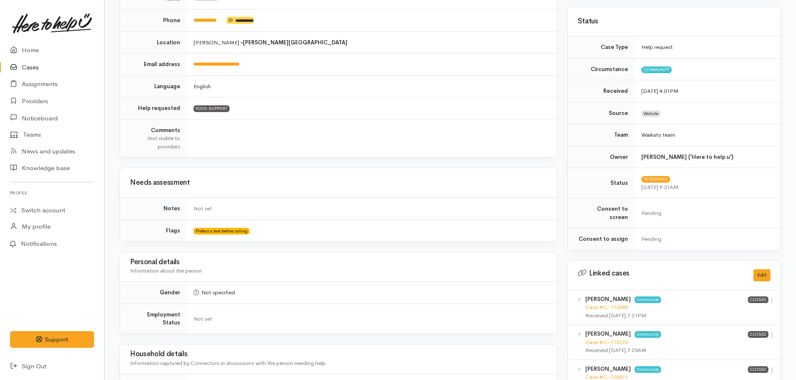
scroll to position [0, 0]
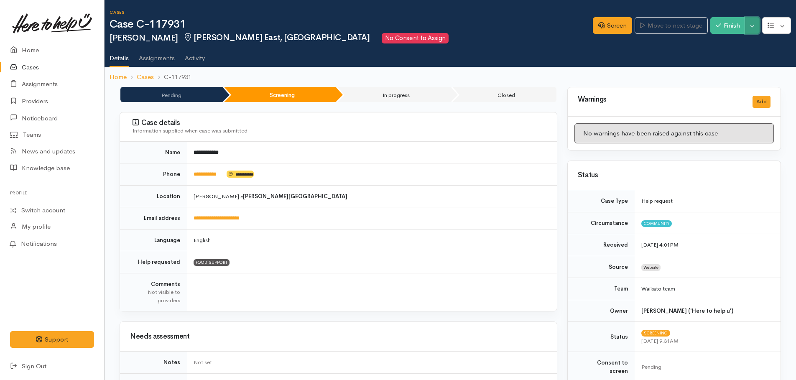
click at [752, 27] on button "Toggle Dropdown" at bounding box center [752, 25] width 15 height 17
click at [716, 45] on link "Pause" at bounding box center [726, 45] width 66 height 13
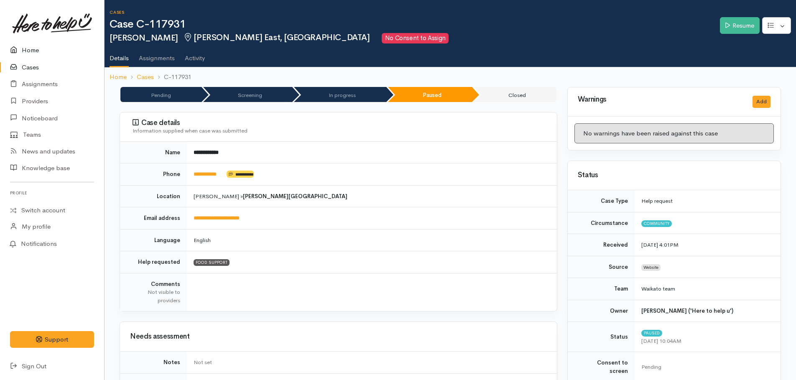
click at [28, 51] on link "Home" at bounding box center [52, 50] width 104 height 17
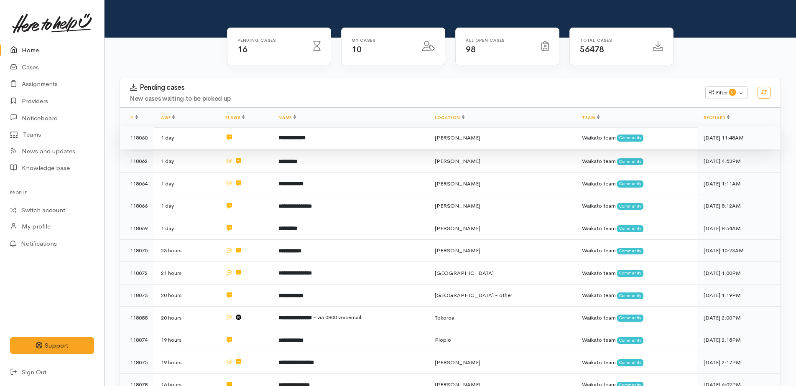
scroll to position [167, 0]
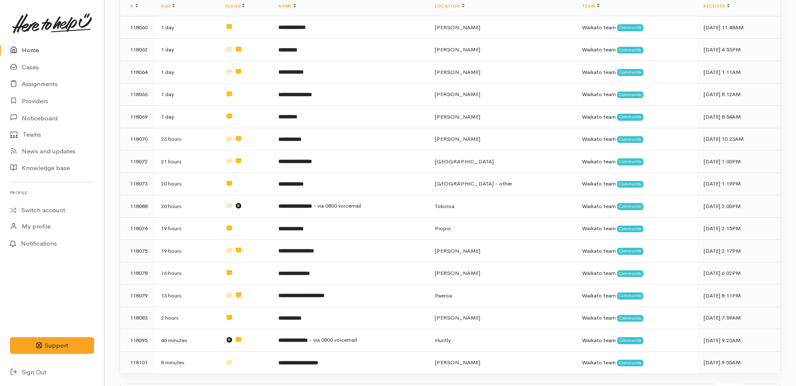
click at [34, 51] on link "Home" at bounding box center [52, 50] width 104 height 17
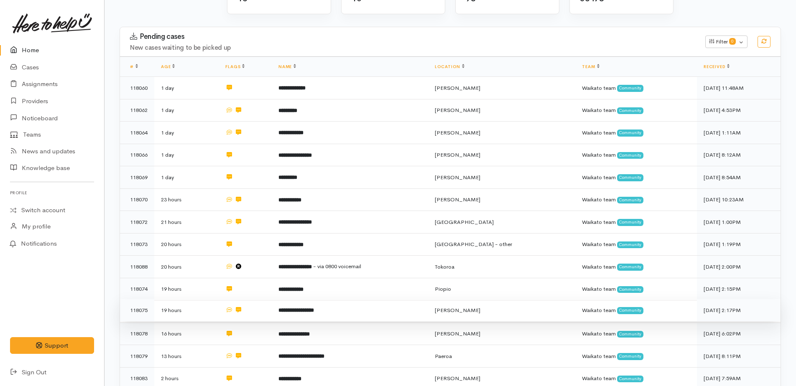
scroll to position [293, 0]
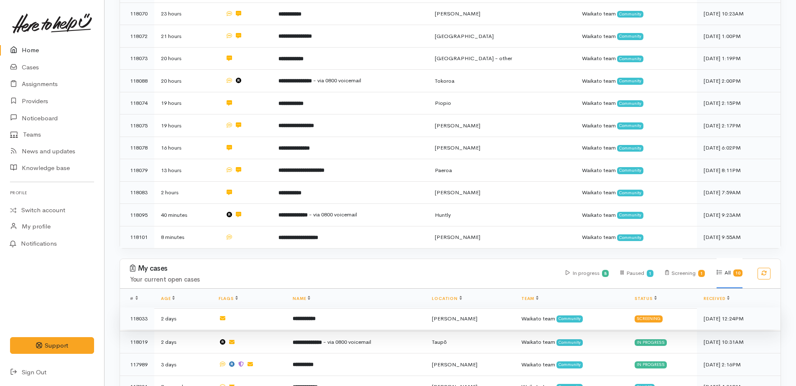
click at [316, 316] on b "**********" at bounding box center [304, 318] width 23 height 5
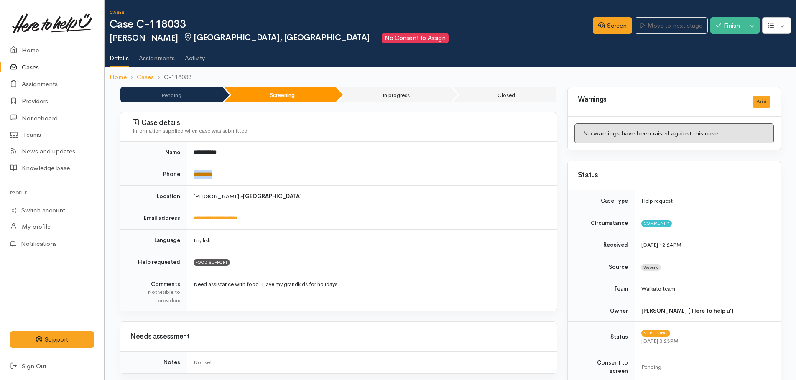
drag, startPoint x: 235, startPoint y: 175, endPoint x: 194, endPoint y: 176, distance: 41.4
click at [194, 176] on td "*********" at bounding box center [372, 174] width 370 height 22
drag, startPoint x: 194, startPoint y: 176, endPoint x: 199, endPoint y: 176, distance: 5.0
copy link "*********"
drag, startPoint x: 623, startPoint y: 25, endPoint x: 575, endPoint y: 50, distance: 53.8
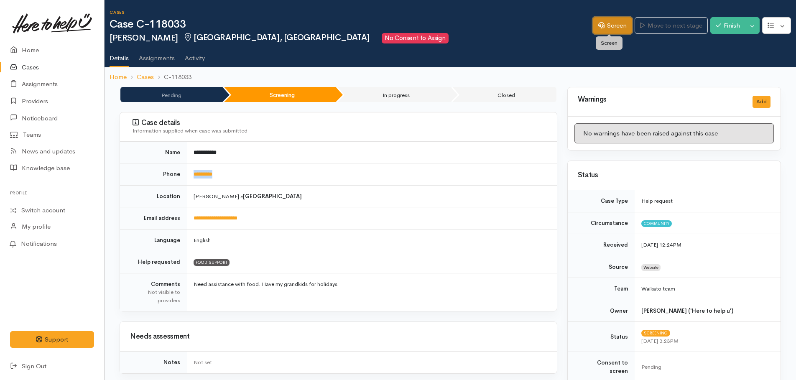
click at [623, 25] on link "Screen" at bounding box center [612, 25] width 39 height 17
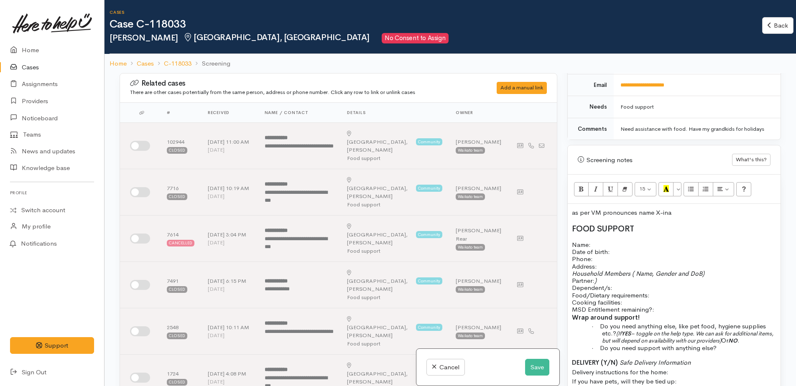
scroll to position [416, 0]
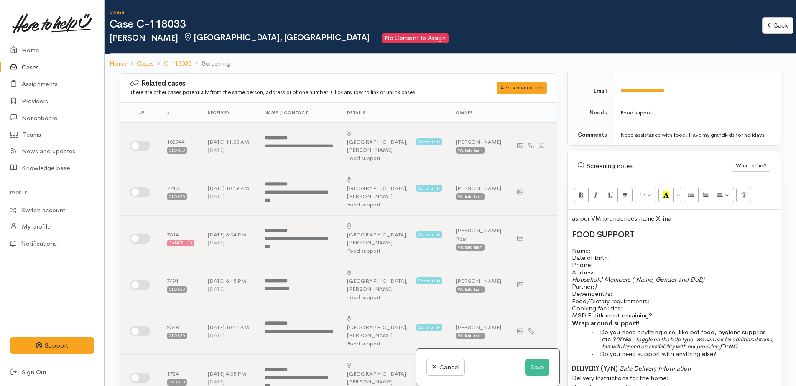
click at [680, 214] on p "as per VM pronounces name X-ina" at bounding box center [674, 219] width 204 height 10
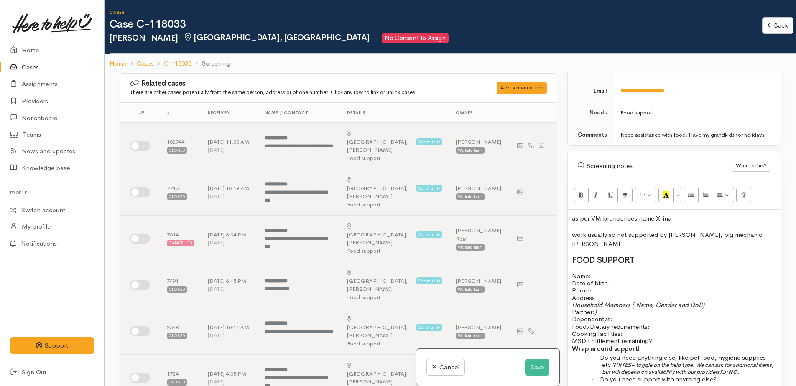
drag, startPoint x: 751, startPoint y: 227, endPoint x: 768, endPoint y: 223, distance: 17.3
click at [768, 230] on p "work usually so not supported by [PERSON_NAME], big mechanic [PERSON_NAME]" at bounding box center [674, 239] width 204 height 19
click at [594, 251] on div "as per VM pronounces name X-ina - work usually so not supported by [PERSON_NAME…" at bounding box center [674, 337] width 213 height 254
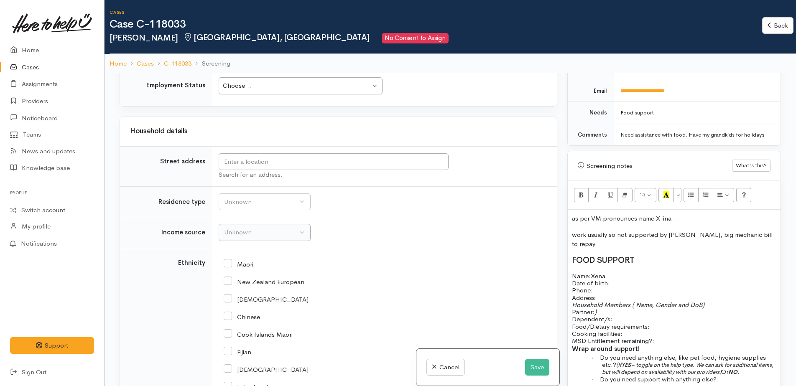
scroll to position [1170, 0]
click at [245, 154] on input "text" at bounding box center [334, 162] width 230 height 17
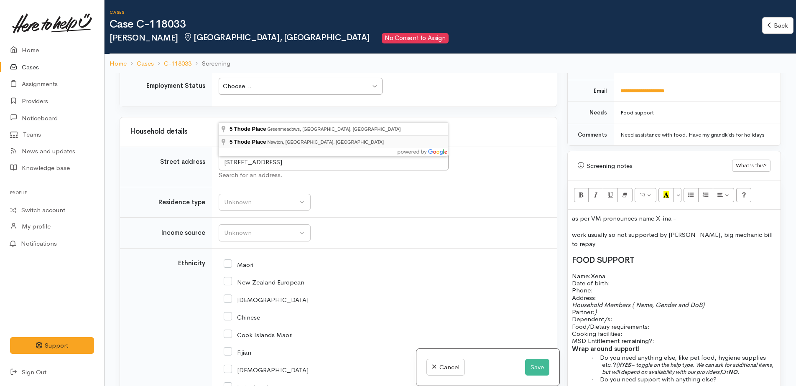
type input "5 Thode Place, Nawton, Hamilton, New Zealand"
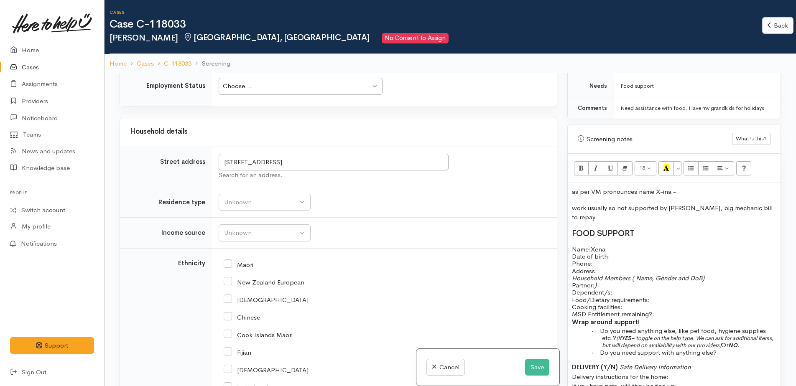
scroll to position [458, 0]
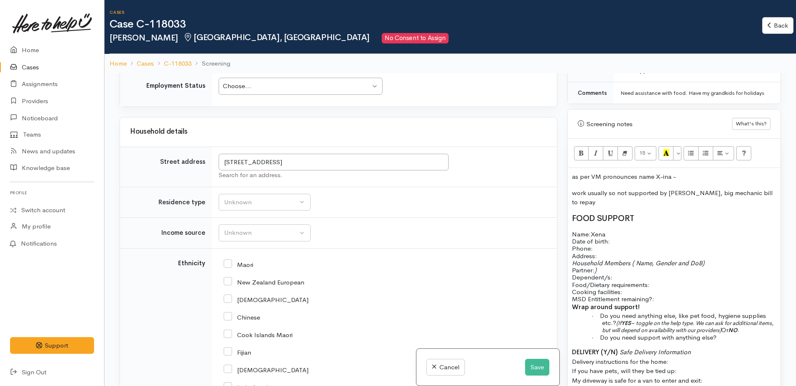
click at [617, 231] on p "Name: Xena Date of birth: Phone:" at bounding box center [674, 242] width 204 height 22
click at [638, 252] on p "Address:" at bounding box center [674, 255] width 204 height 7
click at [602, 260] on p "Household Members ( Name, Gender and DoB) Partner: ) Dependent/s:" at bounding box center [674, 271] width 204 height 22
click at [612, 260] on p "Household Members ( Name, Gender and DoB) Partner: no Dependent/s:" at bounding box center [674, 271] width 204 height 22
click at [616, 260] on p "Household Members ( Name, Gender and DoB) Partner: no Dependent/s:" at bounding box center [674, 271] width 204 height 22
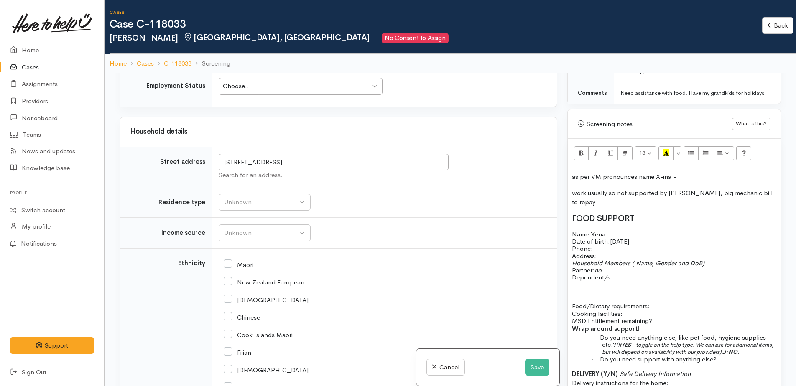
click at [576, 281] on p at bounding box center [674, 284] width 204 height 7
click at [686, 288] on p at bounding box center [674, 291] width 204 height 7
click at [679, 281] on p "Gradson Leo DOB: 6/2/ Feb 8 years" at bounding box center [674, 284] width 204 height 7
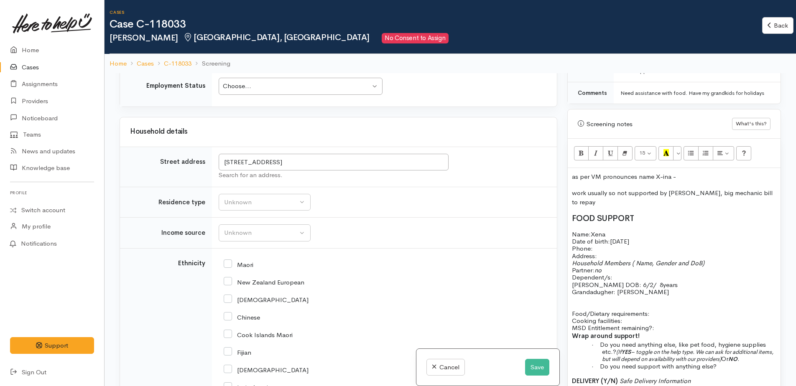
click at [656, 296] on p at bounding box center [674, 299] width 204 height 7
click at [648, 288] on p "Grandadugher: Ella" at bounding box center [674, 291] width 204 height 7
click at [645, 288] on p "Grandadugher: Ella" at bounding box center [674, 291] width 204 height 7
click at [649, 288] on p "Grandadugher: Ella" at bounding box center [674, 291] width 204 height 7
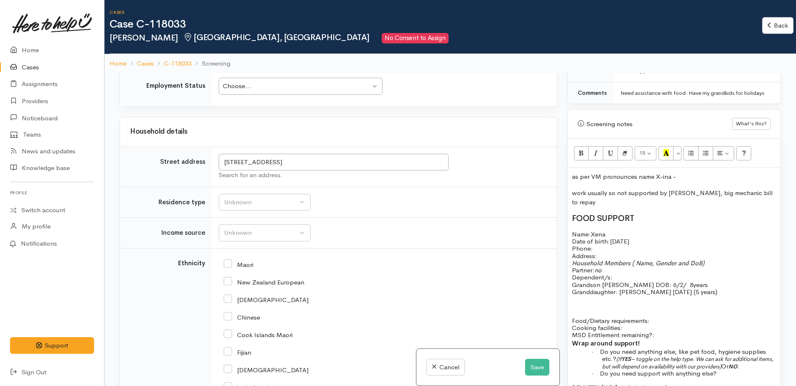
click at [592, 303] on p at bounding box center [674, 306] width 204 height 7
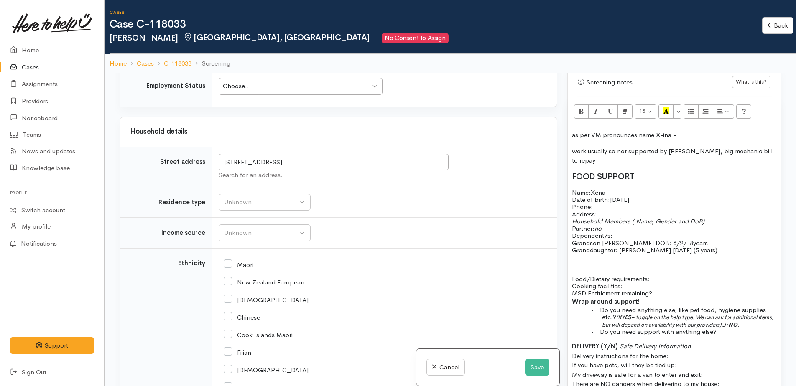
click at [576, 254] on p at bounding box center [674, 257] width 204 height 7
click at [630, 253] on span "Gfrandadugher: 3/9/ 4 years" at bounding box center [613, 257] width 82 height 8
click at [639, 253] on span "Gfrandadugher: 3/9/ 4 years" at bounding box center [613, 257] width 82 height 8
click at [633, 253] on span "Gfrandadugher: 3/9/ 4 years" at bounding box center [613, 257] width 82 height 8
click at [675, 254] on p "Gfrandadugher: 3/9/2021 4 years" at bounding box center [674, 257] width 204 height 7
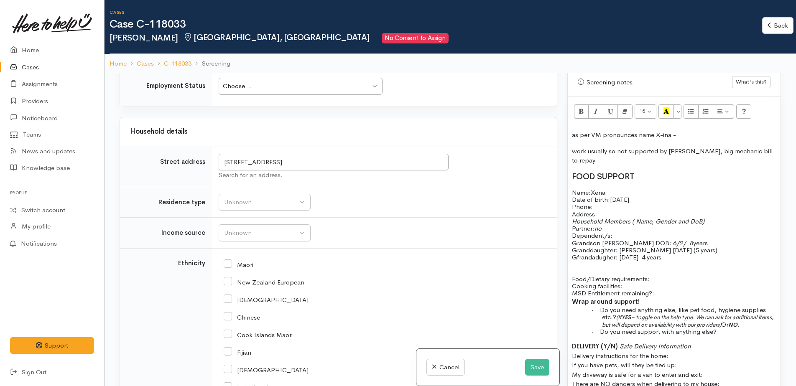
click at [655, 275] on p "Food/Dietary requirements: Cooking facilities: MSD Entitlement remaining?:" at bounding box center [674, 286] width 204 height 22
click at [632, 275] on p "Food/Dietary requirements: no Cooking facilities: MSD Entitlement remaining?:" at bounding box center [674, 286] width 204 height 22
click at [671, 276] on p "Food/Dietary requirements: no Cooking facilities: yes MSD Entitlement remaining…" at bounding box center [674, 286] width 204 height 22
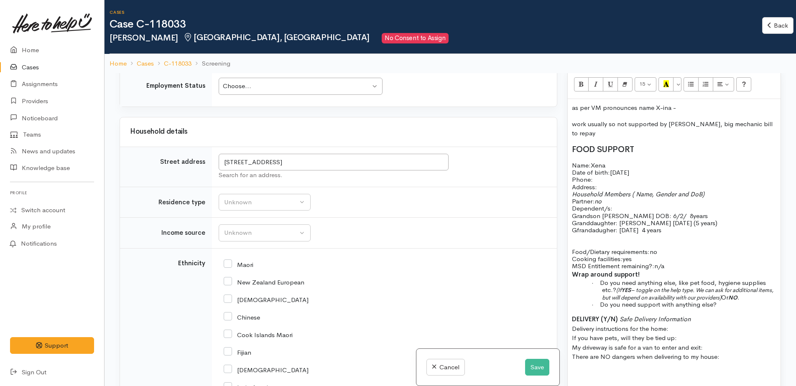
scroll to position [541, 0]
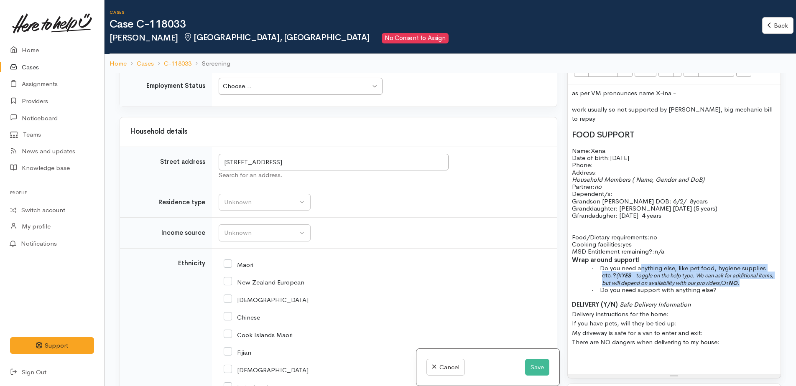
drag, startPoint x: 641, startPoint y: 250, endPoint x: 763, endPoint y: 264, distance: 122.9
click at [763, 265] on p "· Do you need anything else, like pet food, hygiene supplies etc.? (If YES – to…" at bounding box center [689, 276] width 174 height 22
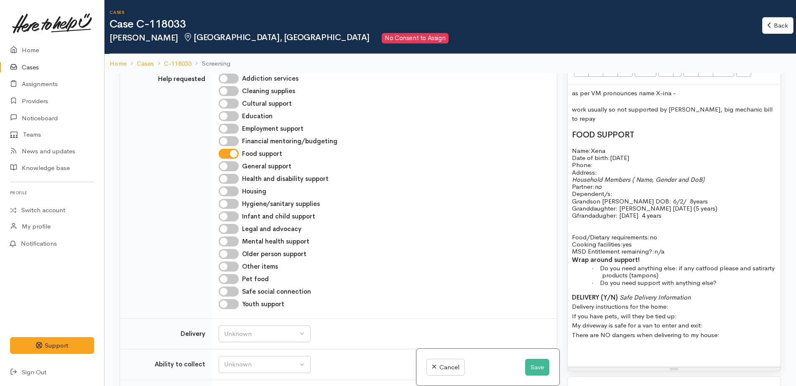
scroll to position [543, 0]
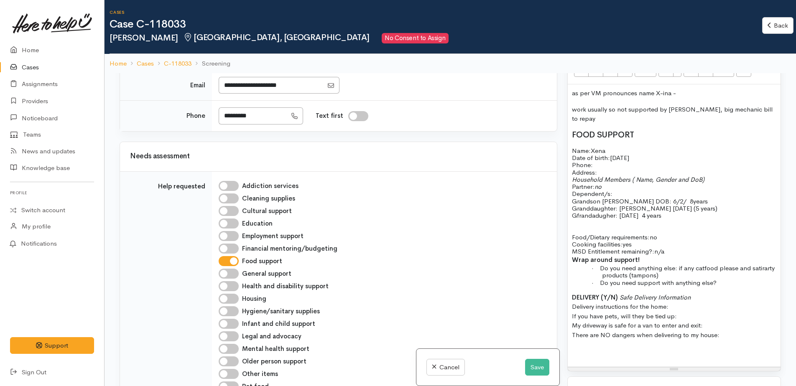
click at [222, 306] on input "Hygiene/sanitary supplies" at bounding box center [229, 311] width 20 height 10
checkbox input "true"
drag, startPoint x: 225, startPoint y: 335, endPoint x: 223, endPoint y: 326, distance: 9.4
click at [224, 382] on input "Pet food" at bounding box center [229, 387] width 20 height 10
checkbox input "true"
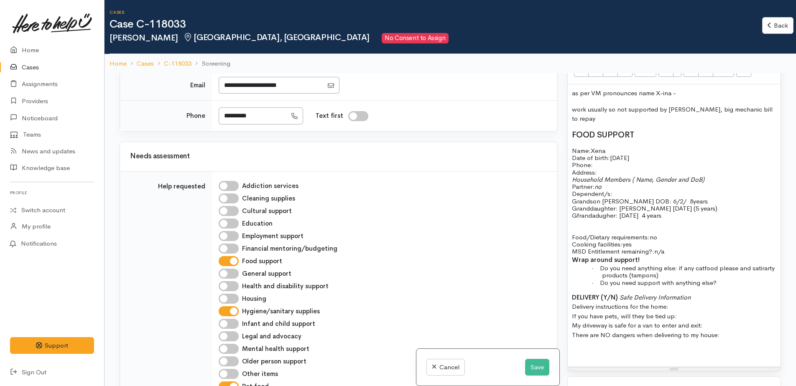
click at [224, 194] on input "Cleaning supplies" at bounding box center [229, 199] width 20 height 10
checkbox input "true"
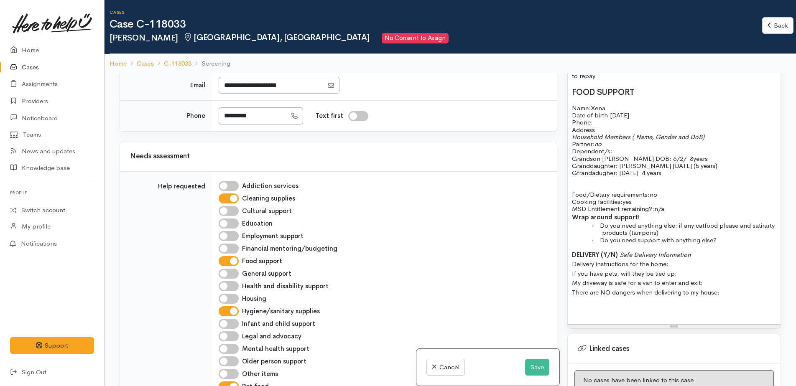
scroll to position [625, 0]
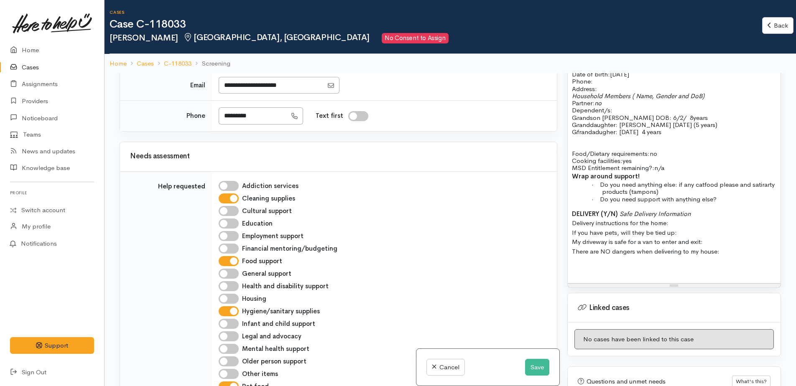
click at [697, 181] on p "· Do you need anything else: if any catfood please and satirarty products (tamp…" at bounding box center [689, 188] width 174 height 15
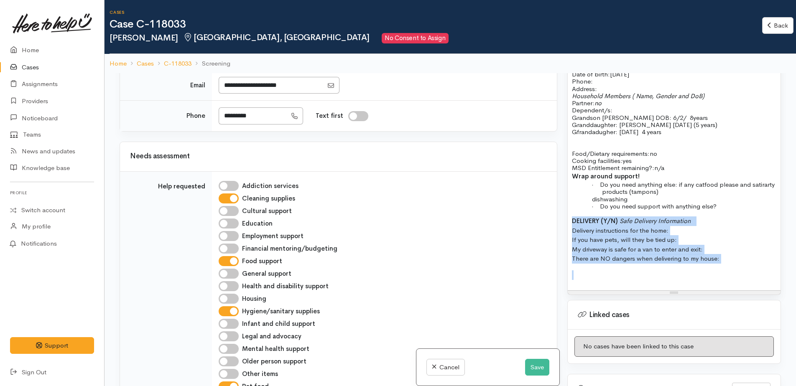
drag, startPoint x: 573, startPoint y: 202, endPoint x: 724, endPoint y: 256, distance: 160.8
click at [724, 256] on div "as per VM pronounces name X-ina - work usually so not supported by WINZ, big me…" at bounding box center [674, 146] width 213 height 290
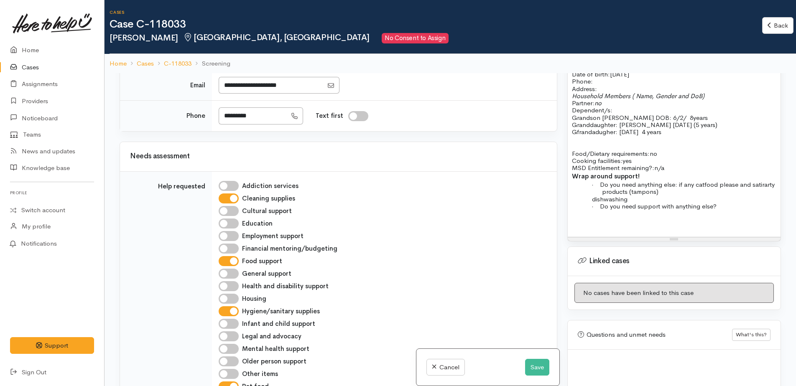
scroll to position [623, 0]
drag, startPoint x: 617, startPoint y: 178, endPoint x: 723, endPoint y: 199, distance: 107.7
click at [723, 199] on div "as per VM pronounces name X-ina - work usually so not supported by WINZ, big me…" at bounding box center [674, 121] width 213 height 236
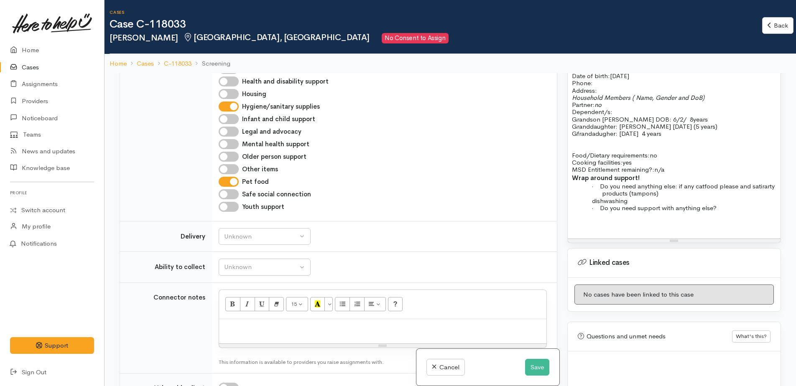
scroll to position [752, 0]
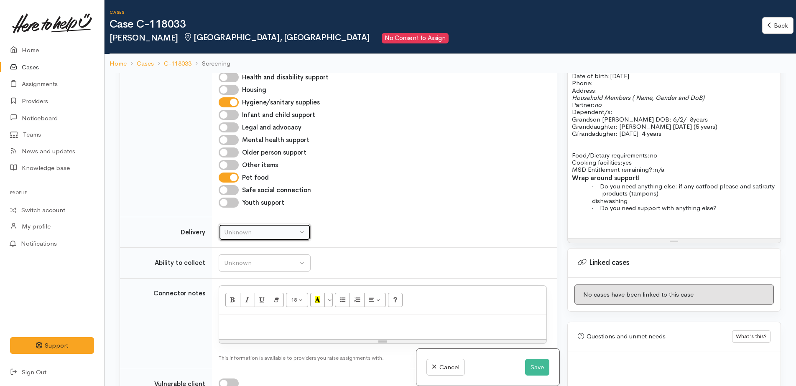
click at [243, 228] on div "Unknown" at bounding box center [261, 233] width 74 height 10
click at [243, 304] on link "No" at bounding box center [264, 310] width 91 height 13
select select "1"
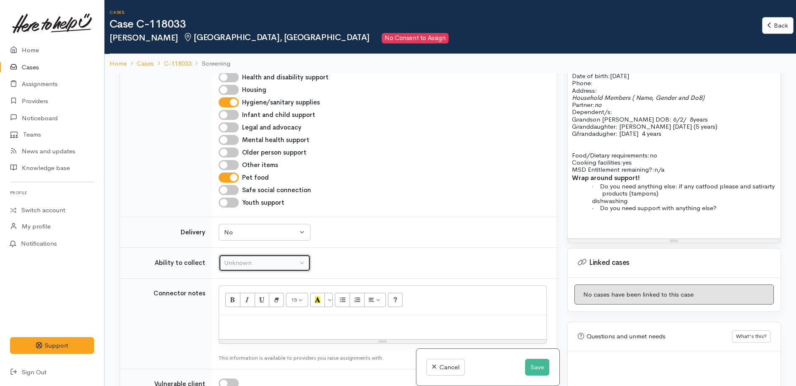
click at [244, 258] on div "Unknown" at bounding box center [261, 263] width 74 height 10
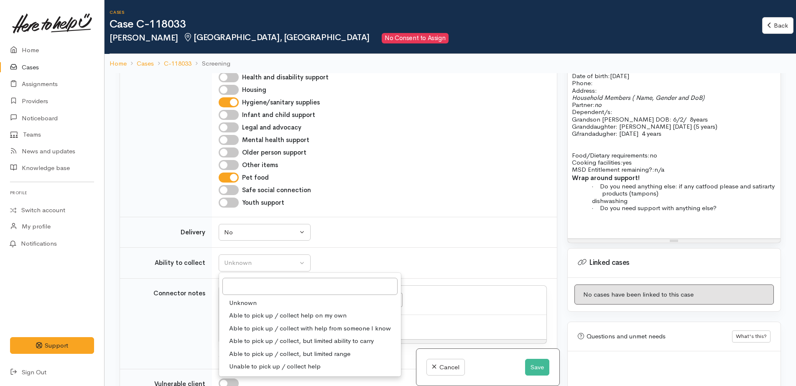
click at [252, 298] on span "Unknown" at bounding box center [243, 303] width 28 height 10
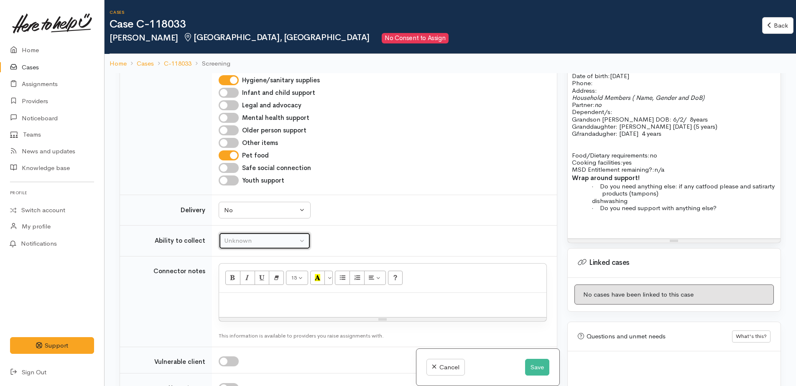
scroll to position [794, 0]
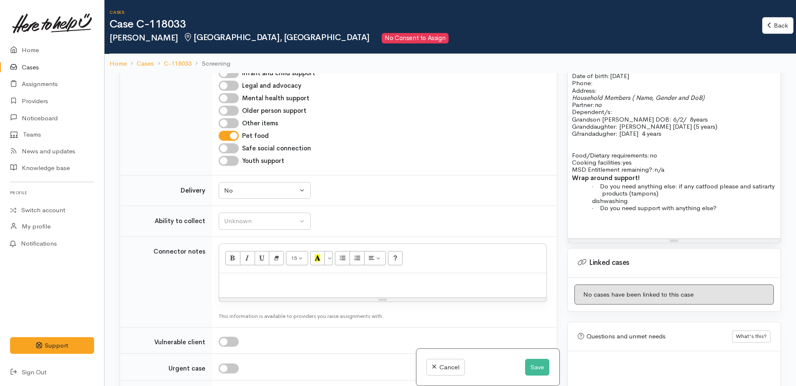
click at [260, 278] on p at bounding box center [382, 283] width 319 height 10
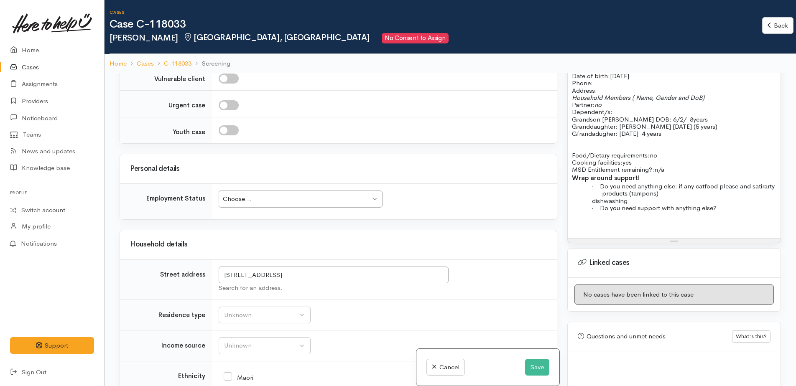
scroll to position [1087, 0]
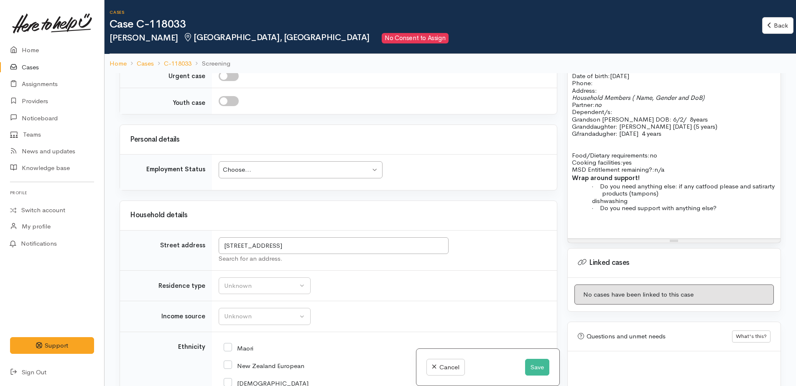
click at [235, 155] on td "Choose... Choose... Choose... Unknown Employed casually Employed full-time Empl…" at bounding box center [384, 173] width 345 height 36
click at [235, 161] on div "Choose... Choose..." at bounding box center [301, 169] width 164 height 17
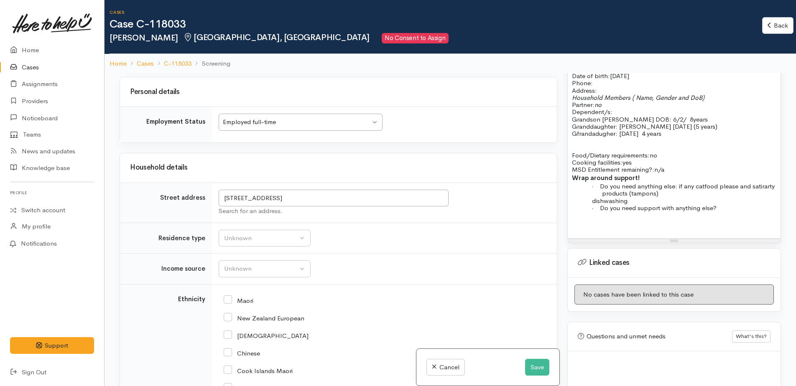
scroll to position [1212, 0]
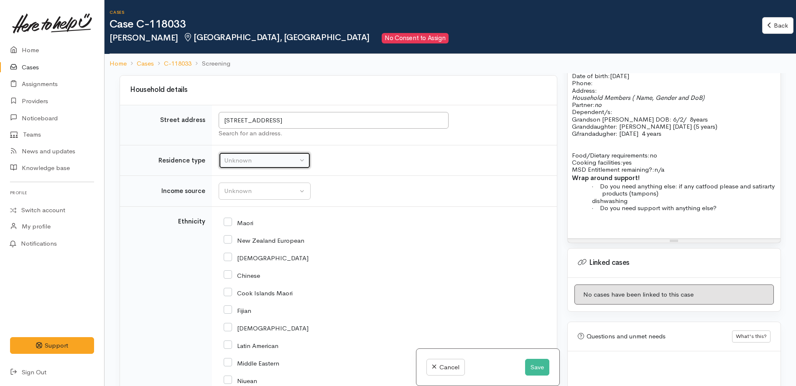
click at [243, 156] on div "Unknown" at bounding box center [261, 161] width 74 height 10
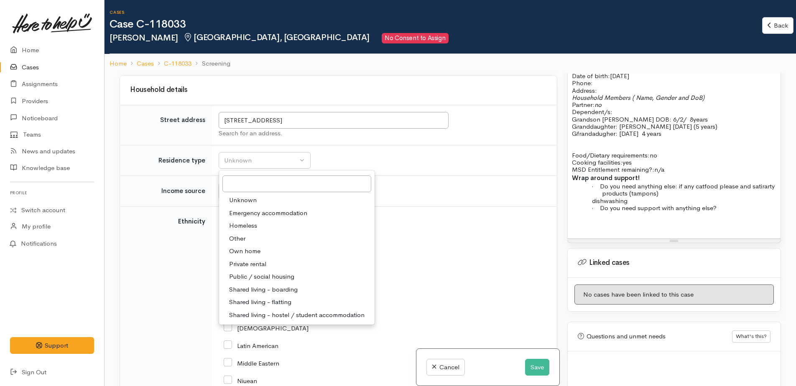
click at [248, 260] on span "Private rental" at bounding box center [247, 265] width 37 height 10
select select "2"
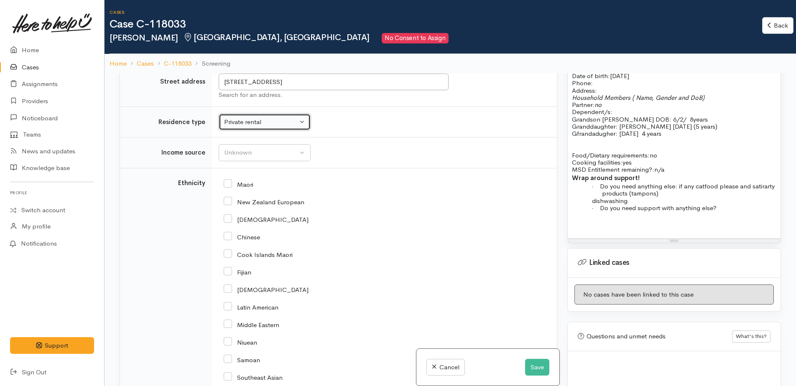
scroll to position [1254, 0]
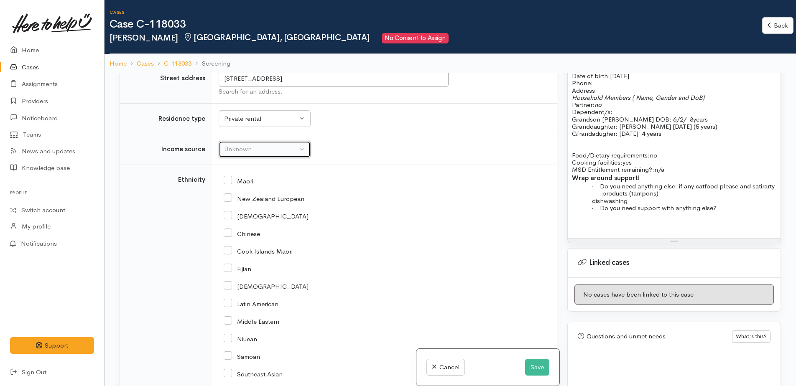
click at [233, 145] on div "Unknown" at bounding box center [261, 150] width 74 height 10
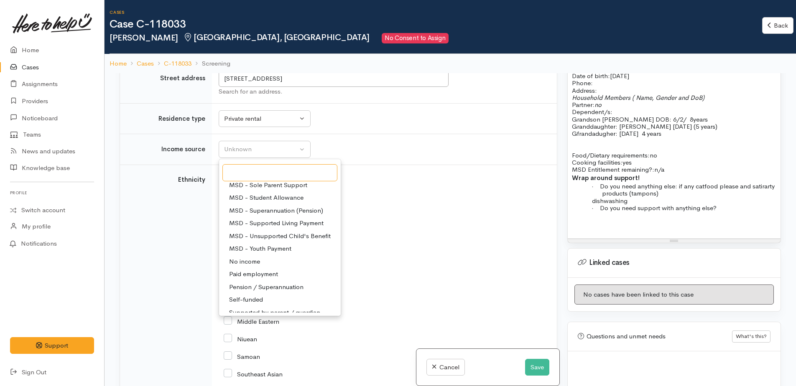
scroll to position [125, 0]
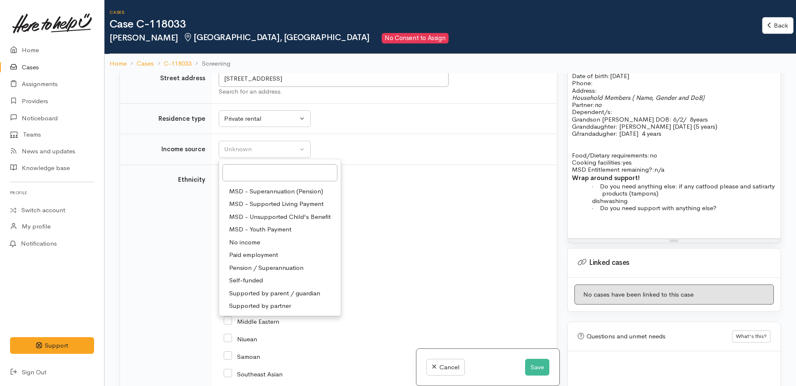
click at [254, 250] on span "Paid employment" at bounding box center [253, 255] width 49 height 10
select select "1"
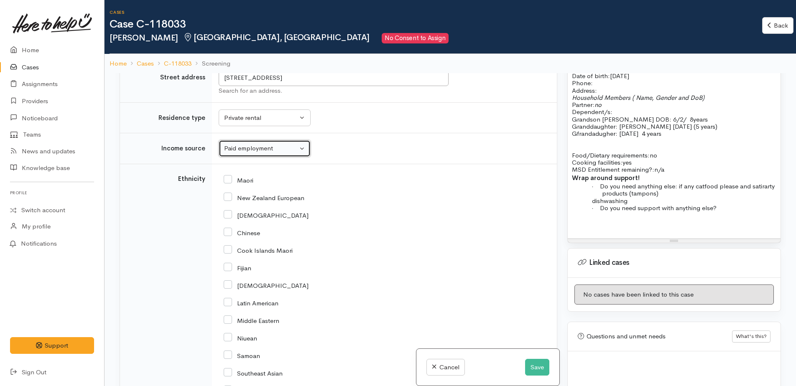
scroll to position [1254, 0]
drag, startPoint x: 225, startPoint y: 151, endPoint x: 227, endPoint y: 138, distance: 13.6
click at [225, 194] on input "New Zealand European" at bounding box center [264, 198] width 81 height 8
checkbox input "true"
click at [231, 177] on input "Maori" at bounding box center [239, 181] width 30 height 8
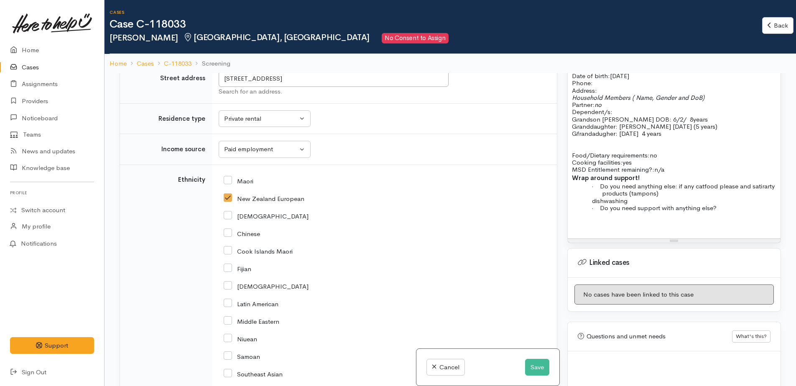
checkbox input "true"
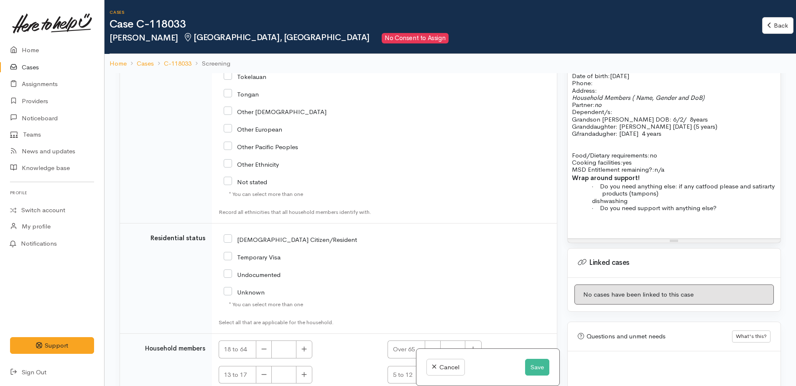
scroll to position [1580, 0]
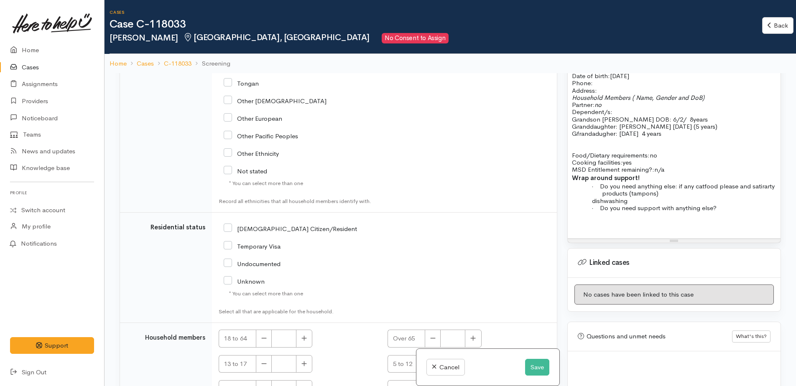
click at [229, 224] on input "NZ Citizen/Resident" at bounding box center [290, 228] width 133 height 8
checkbox input "true"
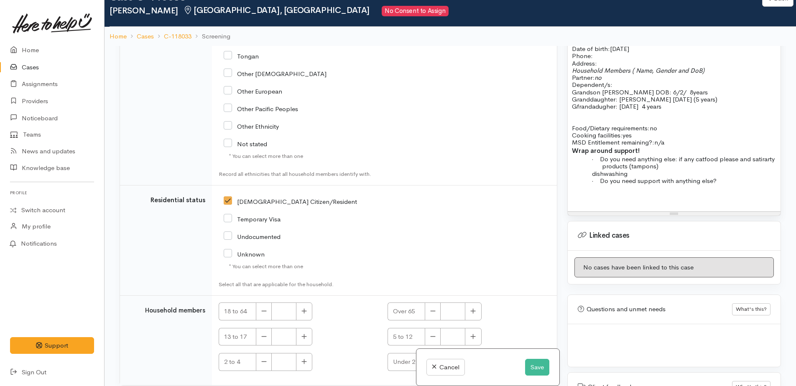
scroll to position [73, 0]
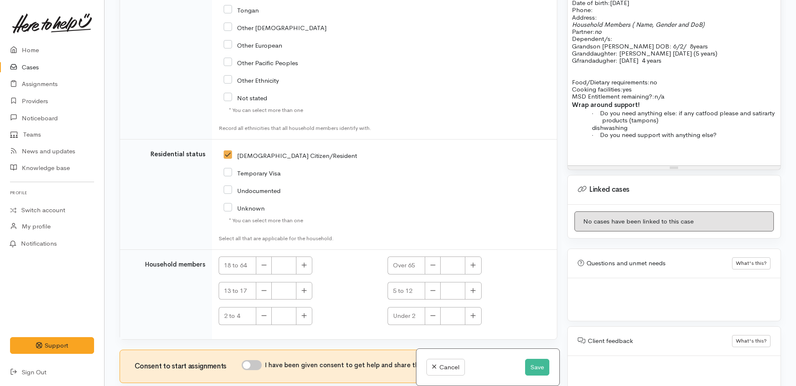
drag, startPoint x: 253, startPoint y: 315, endPoint x: 340, endPoint y: 285, distance: 91.7
click at [255, 360] on input "I have been given consent to get help and share this information with appropria…" at bounding box center [252, 365] width 20 height 10
checkbox input "true"
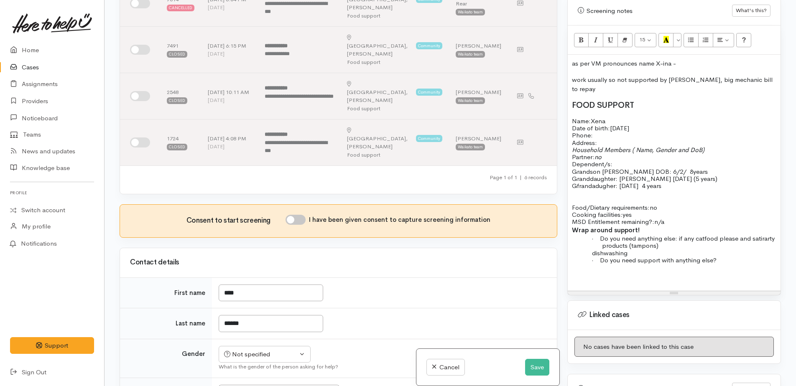
scroll to position [159, 0]
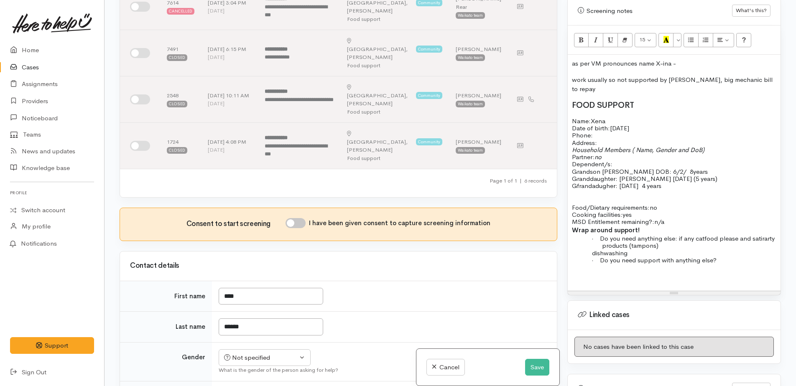
click at [292, 218] on input "I have been given consent to capture screening information" at bounding box center [295, 223] width 20 height 10
checkbox input "true"
click at [302, 349] on button "Not specified" at bounding box center [265, 357] width 92 height 17
select select "Female"
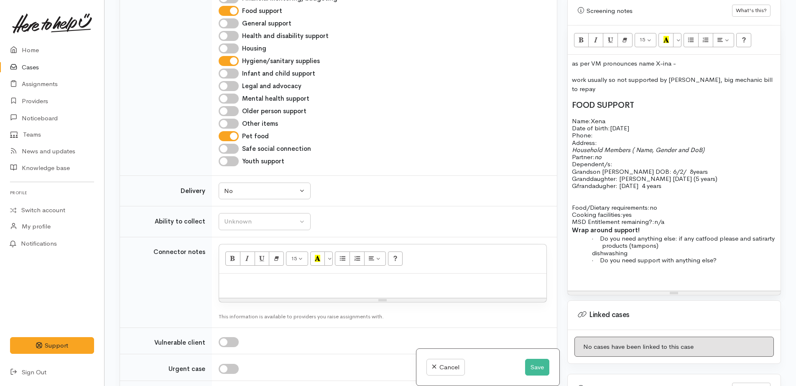
scroll to position [786, 0]
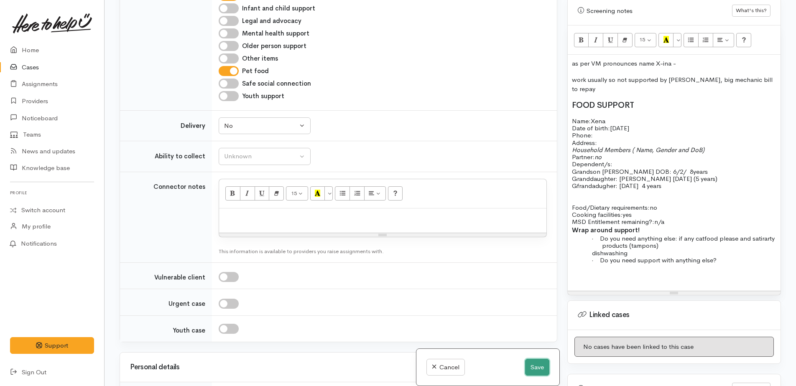
click at [530, 372] on button "Save" at bounding box center [537, 367] width 24 height 17
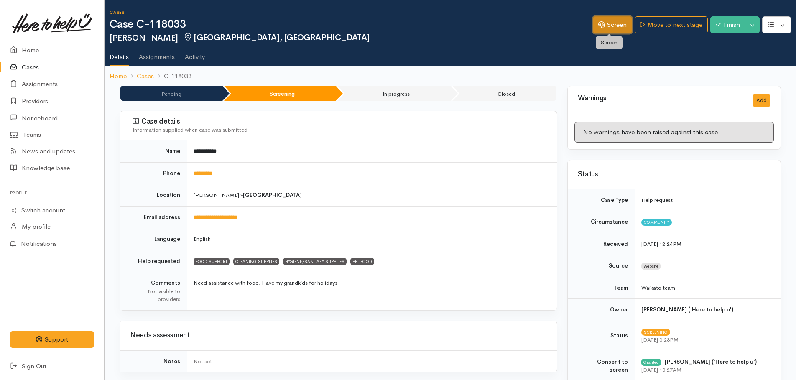
click at [617, 26] on link "Screen" at bounding box center [612, 24] width 39 height 17
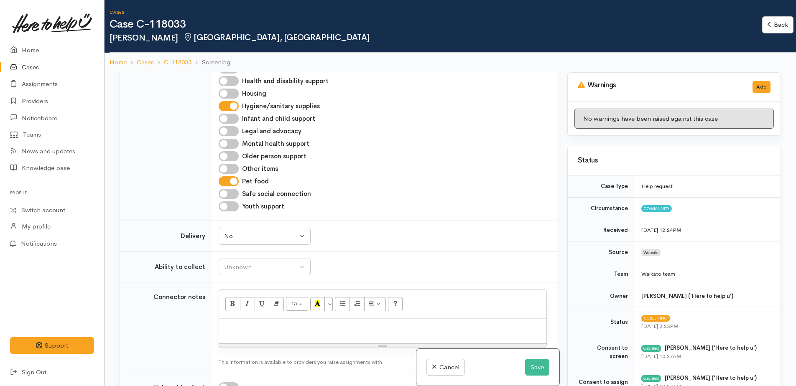
scroll to position [794, 0]
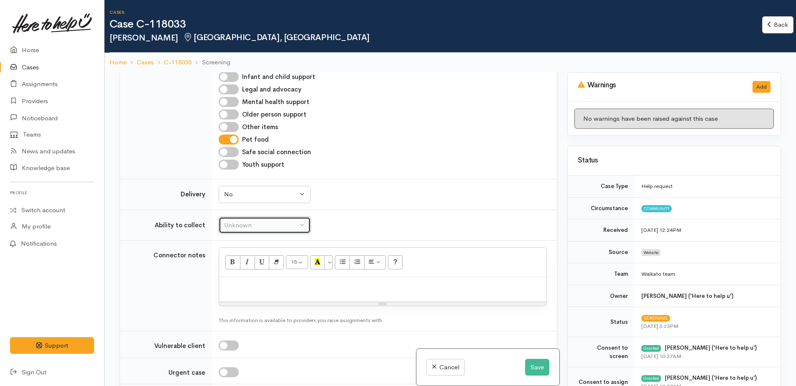
click at [260, 221] on div "Unknown" at bounding box center [261, 226] width 74 height 10
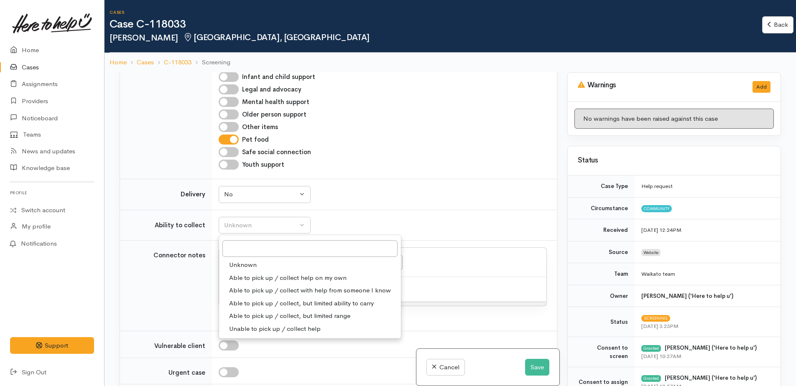
drag, startPoint x: 239, startPoint y: 232, endPoint x: 251, endPoint y: 229, distance: 12.8
click at [242, 273] on span "Able to pick up / collect help on my own" at bounding box center [287, 278] width 117 height 10
select select "2"
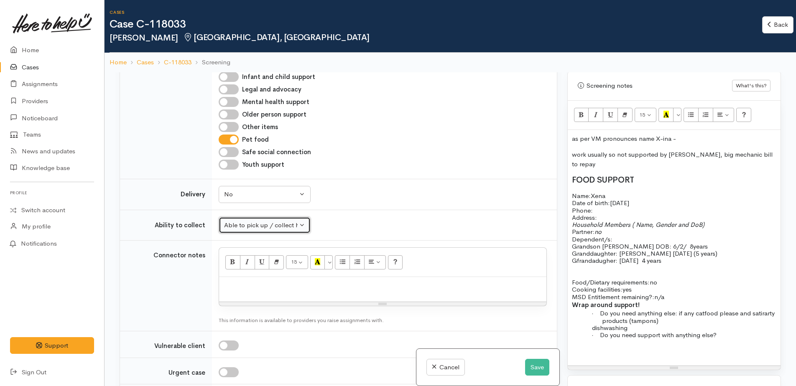
scroll to position [543, 0]
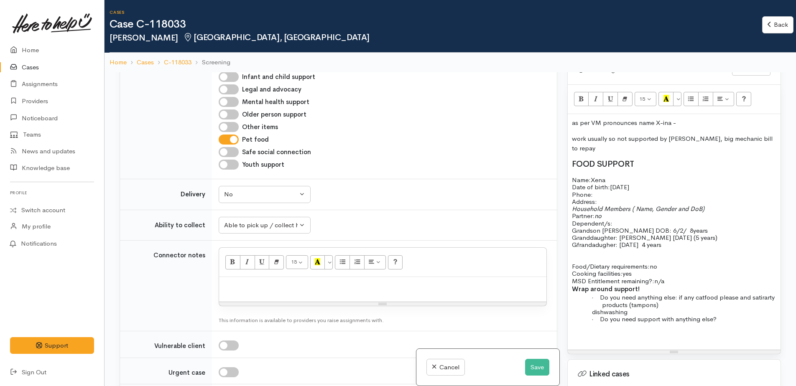
click at [618, 176] on p "Name: Xena Date of birth: [DEMOGRAPHIC_DATA] Phone:" at bounding box center [674, 187] width 204 height 22
click at [597, 183] on p "Name: Xena Hughes Date of birth: 28/07/1977 Phone:" at bounding box center [674, 187] width 204 height 22
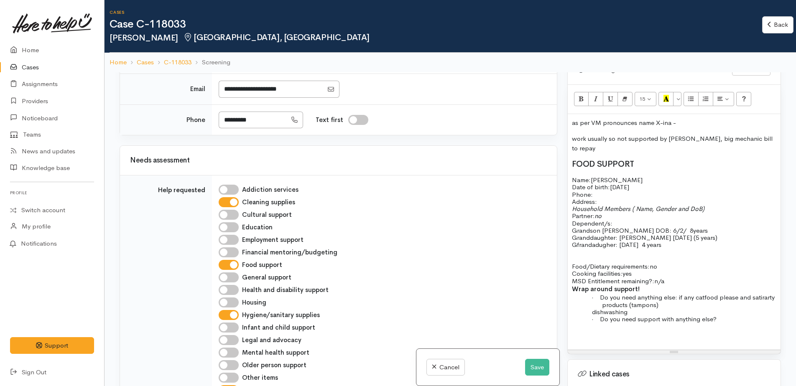
scroll to position [418, 0]
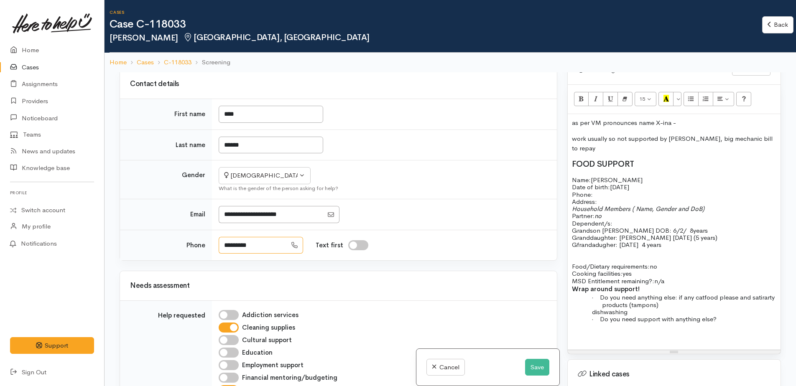
drag, startPoint x: 274, startPoint y: 200, endPoint x: 222, endPoint y: 196, distance: 52.0
click at [222, 237] on input "*********" at bounding box center [253, 245] width 68 height 17
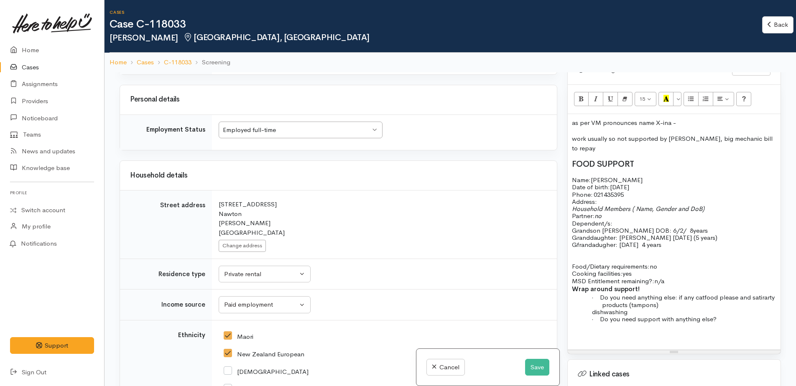
scroll to position [1129, 0]
drag, startPoint x: 218, startPoint y: 154, endPoint x: 252, endPoint y: 166, distance: 35.8
click at [252, 193] on td "Search for an address. 5 Thode Place Nawton Hamilton New Zealand Change address" at bounding box center [384, 227] width 345 height 69
drag, startPoint x: 252, startPoint y: 166, endPoint x: 238, endPoint y: 164, distance: 13.9
copy div "5 Thode Place Nawton"
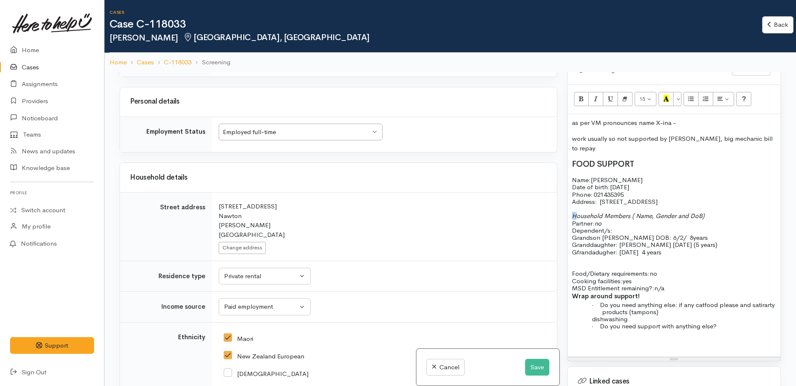
click at [576, 212] on span "Household Members ( Name, Gender and DoB)" at bounding box center [638, 216] width 133 height 8
drag, startPoint x: 631, startPoint y: 207, endPoint x: 640, endPoint y: 217, distance: 13.0
click at [640, 217] on p "Household Members ( Name, Gender and DoB) Partner: no Dependent/s:" at bounding box center [674, 223] width 204 height 22
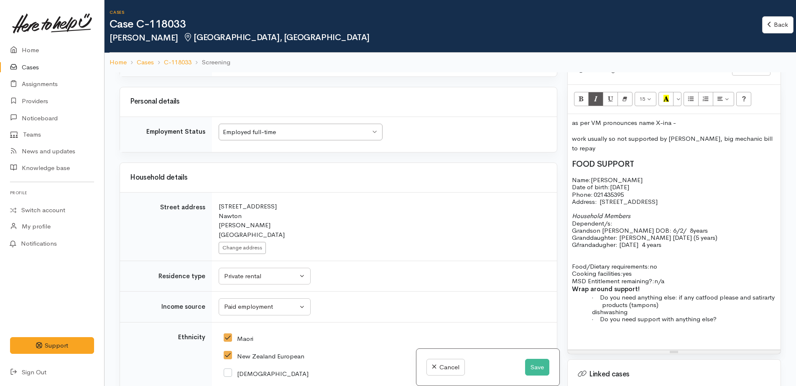
click at [622, 216] on p "Household Members Dependent/s:" at bounding box center [674, 219] width 204 height 15
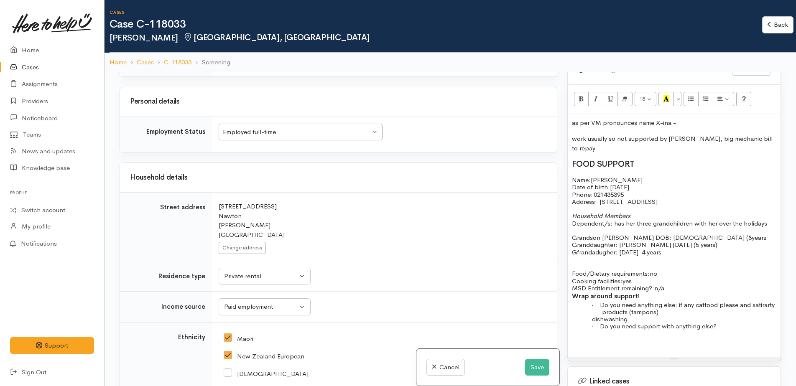
click at [676, 234] on p "Grandson Leo DOB: 6/2/17 (8years" at bounding box center [674, 237] width 204 height 7
click at [645, 234] on span "Grandson Leo DOB: 6/2/17 (8years)" at bounding box center [670, 238] width 196 height 8
click at [600, 234] on span "Grandson Leo DOB: 6/2/2017 (8years)" at bounding box center [670, 238] width 196 height 8
click at [632, 234] on span "Grandson: Leo DOB: 6/2/2017 (8years)" at bounding box center [663, 238] width 183 height 8
drag, startPoint x: 612, startPoint y: 227, endPoint x: 653, endPoint y: 207, distance: 44.9
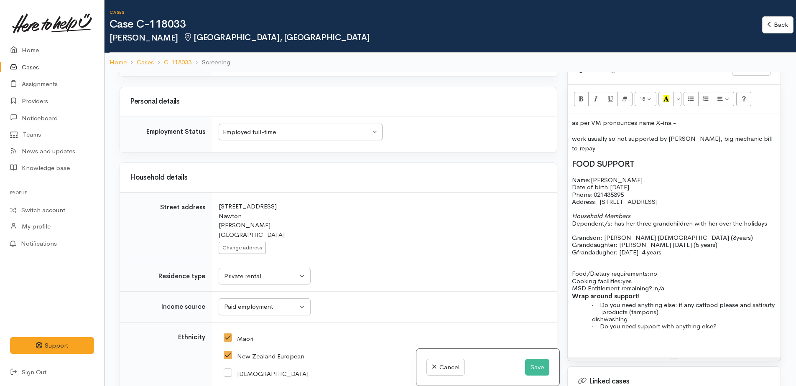
click at [612, 234] on span "Grandson: Leo DOB 6/2/2017 (8years)" at bounding box center [662, 238] width 181 height 8
click at [628, 241] on span "Granddaughter: Ella 25/10/2019 (5 years)" at bounding box center [644, 245] width 145 height 8
drag, startPoint x: 596, startPoint y: 247, endPoint x: 586, endPoint y: 245, distance: 9.5
click at [619, 248] on span "Granddaughter: 3/9/2021 4 years" at bounding box center [616, 252] width 89 height 8
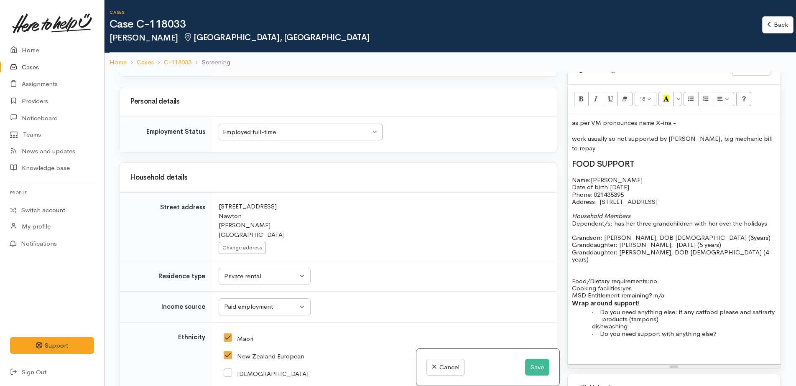
click at [671, 278] on p "Food/Dietary requirements: no Cooking facilities: yes MSD Entitlement remaining…" at bounding box center [674, 289] width 204 height 22
click at [691, 291] on span "n/a no supprt from WINZ" at bounding box center [691, 295] width 74 height 8
click at [680, 308] on span "Do you need anything else: if any catfoot please and satirarty products (tampon…" at bounding box center [686, 315] width 173 height 15
click at [617, 315] on span "- catfoot please and satirarty products (tampons)" at bounding box center [662, 319] width 140 height 8
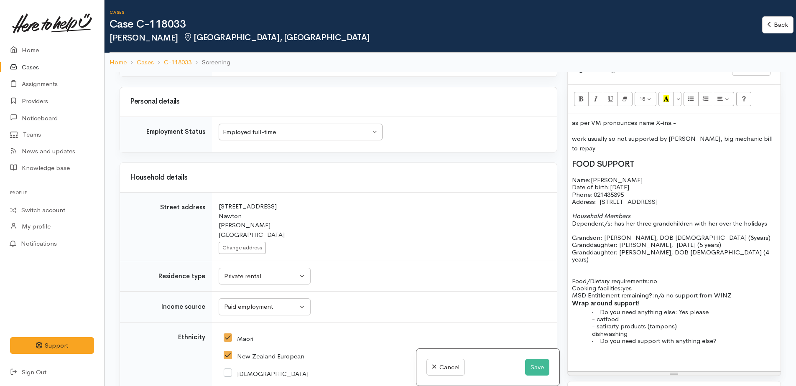
drag, startPoint x: 609, startPoint y: 313, endPoint x: 605, endPoint y: 308, distance: 6.3
drag, startPoint x: 605, startPoint y: 308, endPoint x: 673, endPoint y: 306, distance: 68.6
click at [620, 322] on span "- satirarty products (tampons)" at bounding box center [634, 326] width 85 height 8
click at [592, 330] on span "dishwashing" at bounding box center [610, 334] width 36 height 8
click at [634, 330] on p "- dishwashing" at bounding box center [689, 333] width 174 height 7
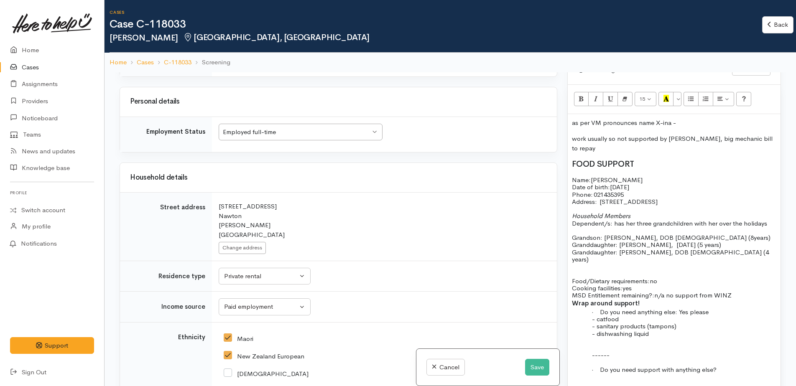
click at [579, 328] on div "as per VM pronounces name X-ina - work usually so not supported by WINZ, big me…" at bounding box center [674, 257] width 213 height 286
drag, startPoint x: 678, startPoint y: 343, endPoint x: 622, endPoint y: 338, distance: 55.8
drag, startPoint x: 657, startPoint y: 344, endPoint x: 572, endPoint y: 165, distance: 198.0
click at [572, 165] on div "as per VM pronounces name X-ina - work usually so not supported by WINZ, big me…" at bounding box center [674, 268] width 213 height 308
drag, startPoint x: 601, startPoint y: 187, endPoint x: 658, endPoint y: 162, distance: 62.0
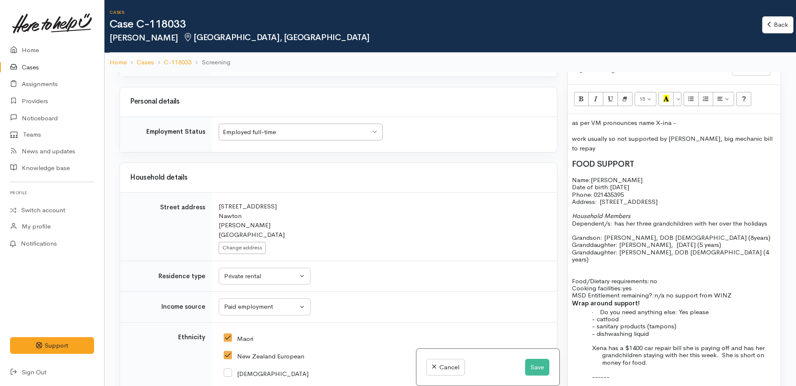
click at [658, 162] on div "as per VM pronounces name X-ina - work usually so not supported by WINZ, big me…" at bounding box center [674, 268] width 213 height 308
drag, startPoint x: 572, startPoint y: 170, endPoint x: 682, endPoint y: 344, distance: 206.1
click at [717, 346] on div "as per VM pronounces name X-ina - work usually so not supported by WINZ, big me…" at bounding box center [674, 268] width 213 height 308
copy div "Name: Xena Hughes (pronounced X-ina) Date of birth: 28/07/1977 Phone:   0214353…"
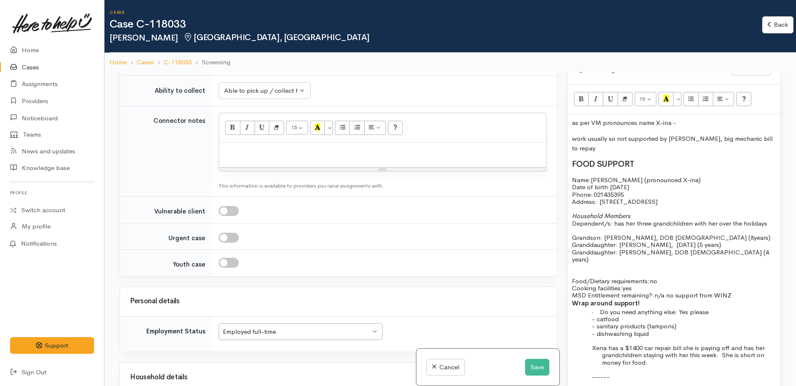
scroll to position [794, 0]
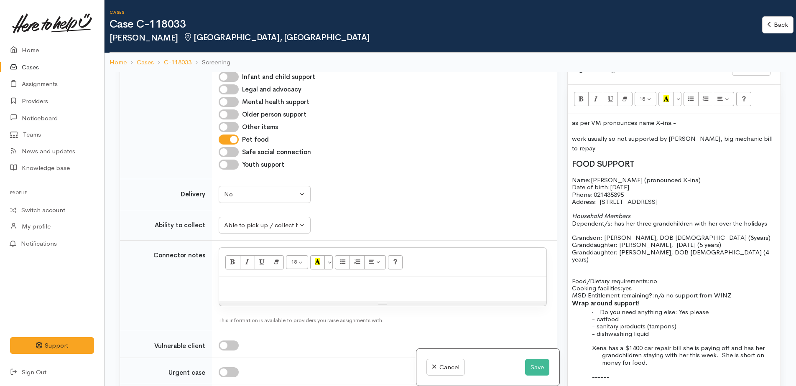
paste div
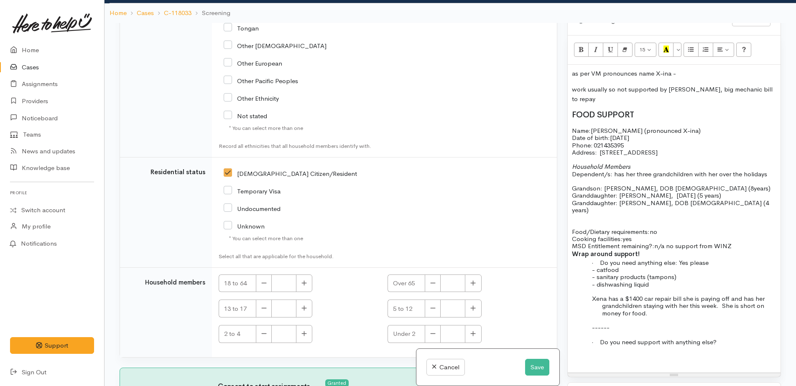
scroll to position [64, 0]
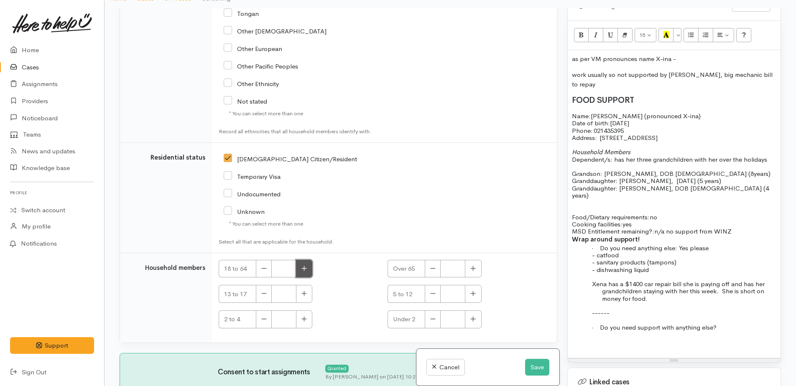
click at [305, 260] on button "button" at bounding box center [304, 269] width 16 height 18
type input "1"
click at [465, 285] on button "button" at bounding box center [473, 294] width 16 height 18
type input "2"
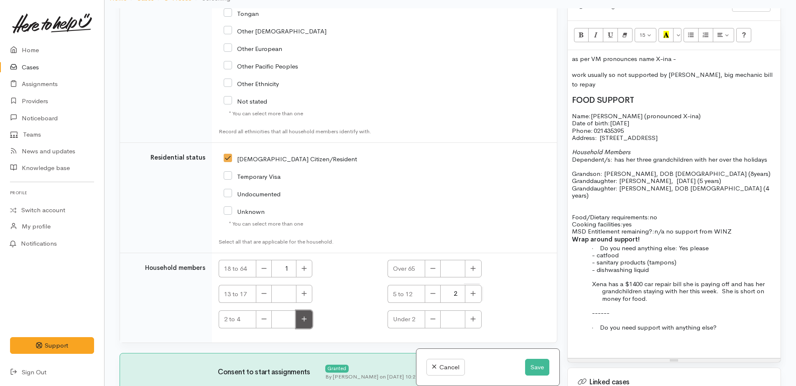
click at [306, 316] on icon "button" at bounding box center [303, 319] width 5 height 6
type input "1"
click at [536, 372] on button "Save" at bounding box center [537, 367] width 24 height 17
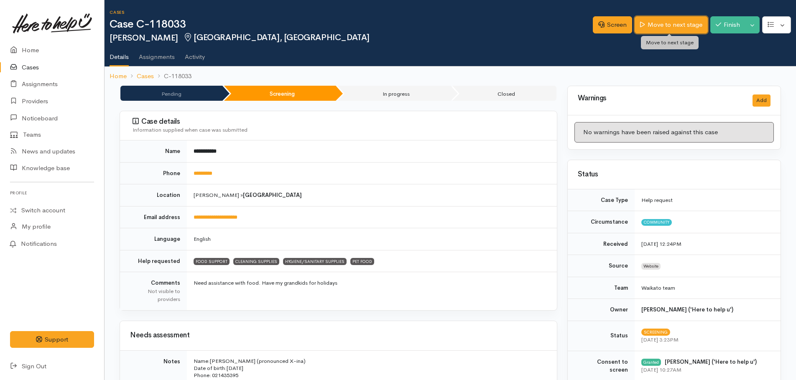
click at [660, 30] on link "Move to next stage" at bounding box center [671, 24] width 73 height 17
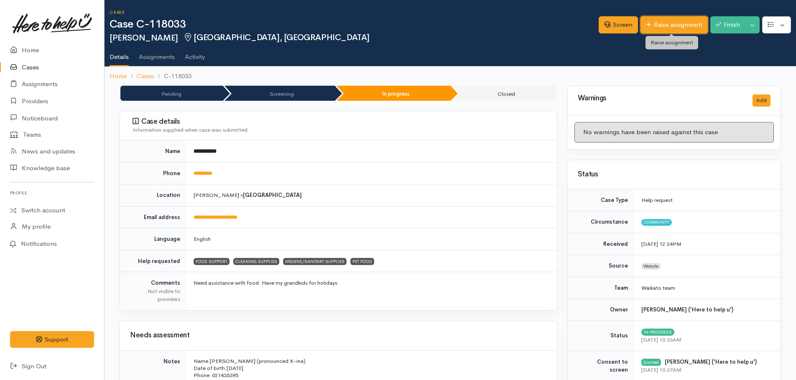
click at [675, 25] on link "Raise assignment" at bounding box center [673, 24] width 67 height 17
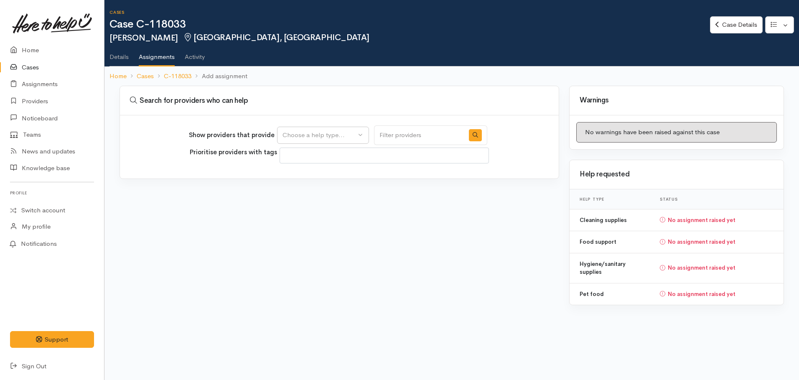
select select
click at [344, 138] on div "Choose a help type..." at bounding box center [320, 135] width 74 height 10
click at [325, 176] on span "Food support" at bounding box center [307, 176] width 39 height 10
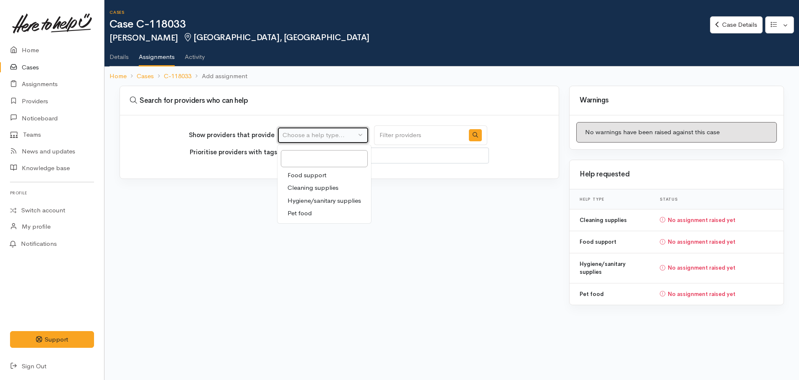
select select "3"
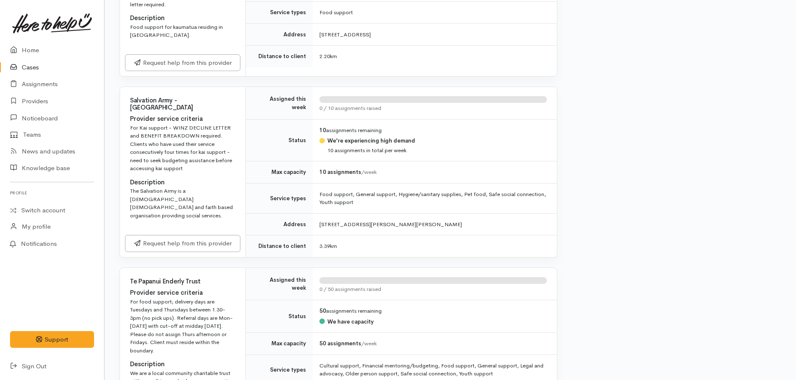
scroll to position [836, 0]
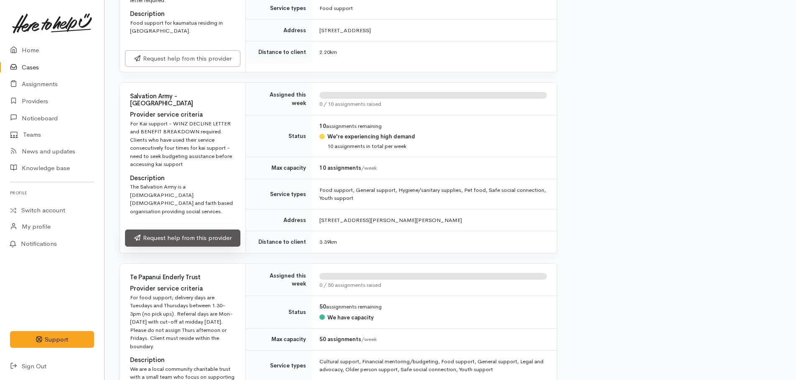
click at [191, 229] on link "Request help from this provider" at bounding box center [182, 237] width 115 height 17
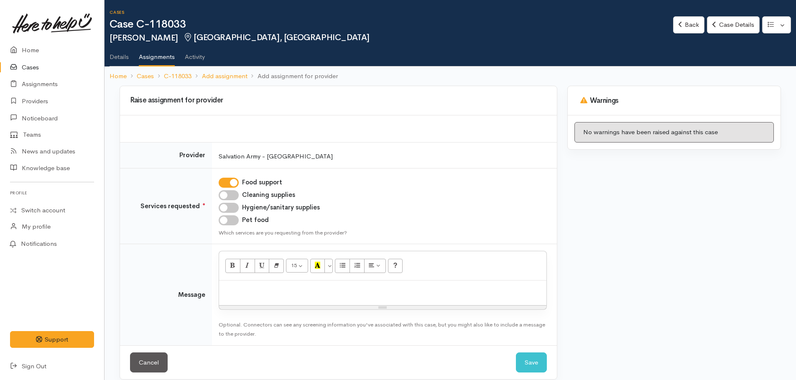
click at [227, 191] on input "Cleaning supplies" at bounding box center [229, 195] width 20 height 10
checkbox input "true"
click at [220, 206] on input "Hygiene/sanitary supplies" at bounding box center [229, 208] width 20 height 10
checkbox input "true"
click at [227, 221] on input "Pet food" at bounding box center [229, 220] width 20 height 10
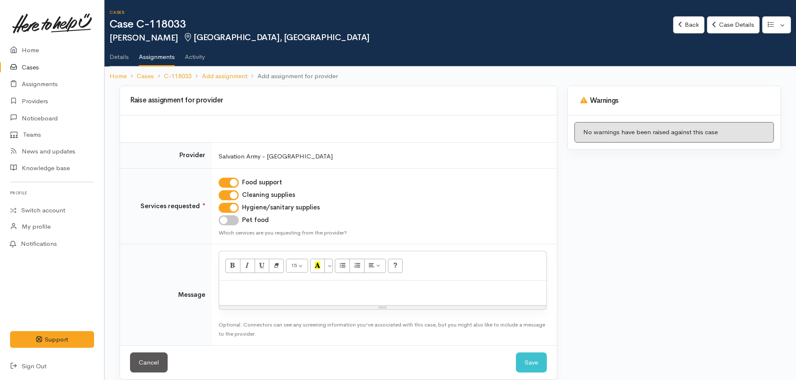
checkbox input "true"
click at [249, 290] on p at bounding box center [382, 290] width 319 height 10
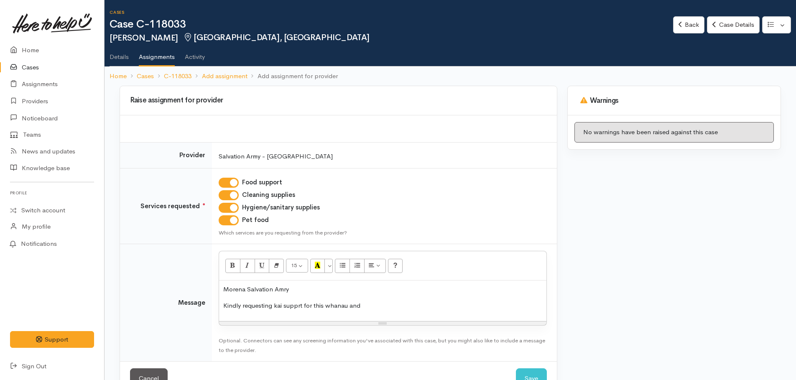
click at [377, 304] on p "Kindly requesting kai supprt for this whanau and" at bounding box center [382, 306] width 319 height 10
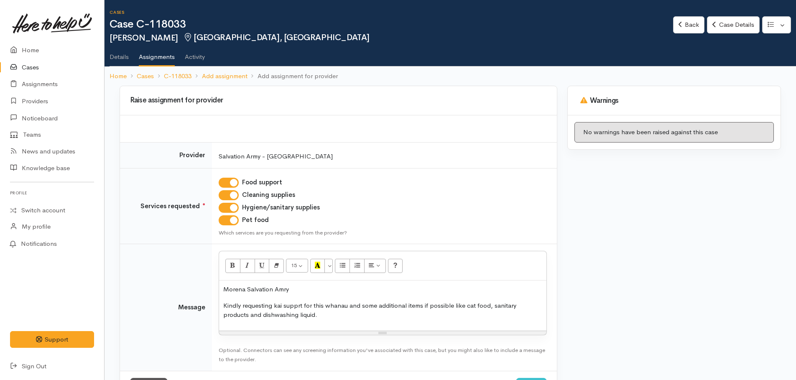
click at [314, 316] on p "Kindly requesting kai supprt for this whanau and some additional items if possi…" at bounding box center [382, 310] width 319 height 19
click at [351, 315] on p "Kindly requesting kai supprt for this whanau and some additional items if possi…" at bounding box center [382, 310] width 319 height 19
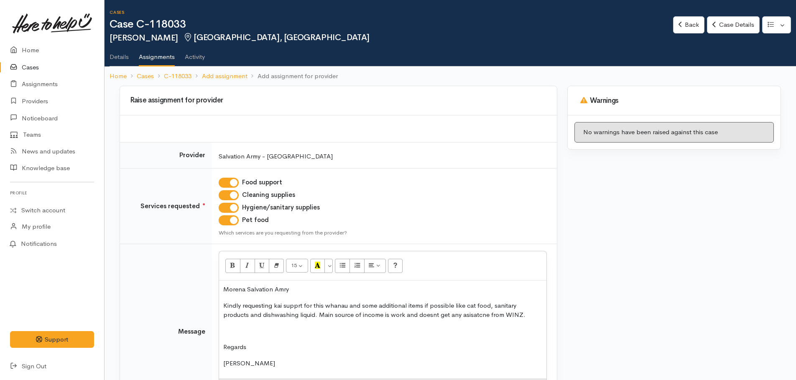
click at [296, 293] on p "Morena Salvation Amry" at bounding box center [382, 290] width 319 height 10
click at [296, 306] on p "Kindly requesting kai supprt for this whanau and some additional items if possi…" at bounding box center [382, 310] width 319 height 19
click at [275, 314] on p "Kindly requesting kai support for this whanau and some additional items like ca…" at bounding box center [382, 310] width 319 height 19
click at [418, 314] on p "Kindly requesting kai support for this whanau and some additional items like ca…" at bounding box center [382, 310] width 319 height 19
drag, startPoint x: 515, startPoint y: 318, endPoint x: 511, endPoint y: 332, distance: 14.4
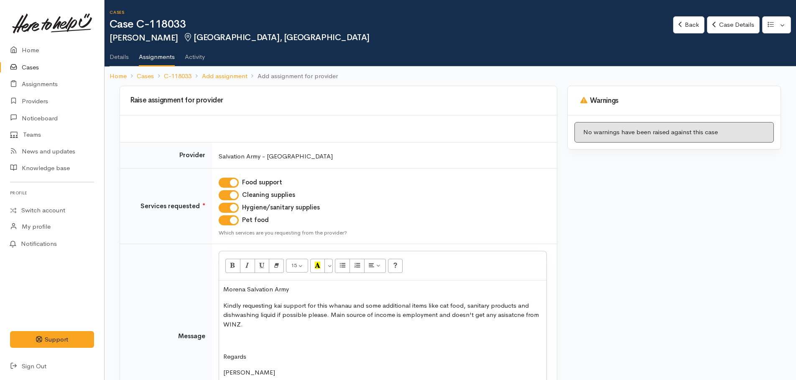
click at [511, 335] on div "Morena Salvation Army Kindly requesting kai support for this whanau and some ad…" at bounding box center [382, 334] width 327 height 108
click at [264, 324] on p "Kindly requesting kai support for this whanau and some additional items like ca…" at bounding box center [382, 315] width 319 height 28
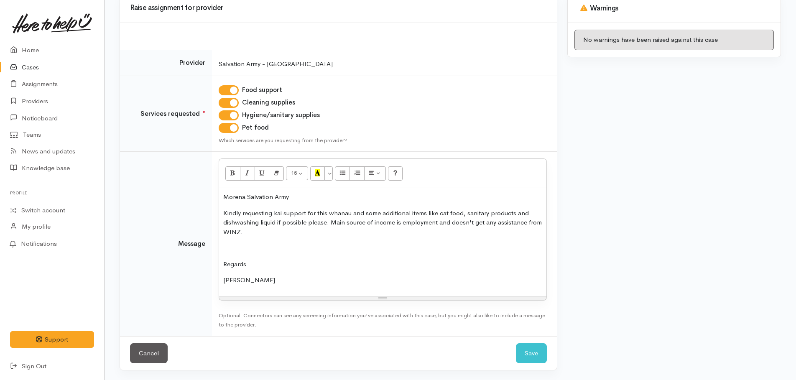
scroll to position [93, 0]
click at [539, 357] on button "Save" at bounding box center [531, 353] width 31 height 20
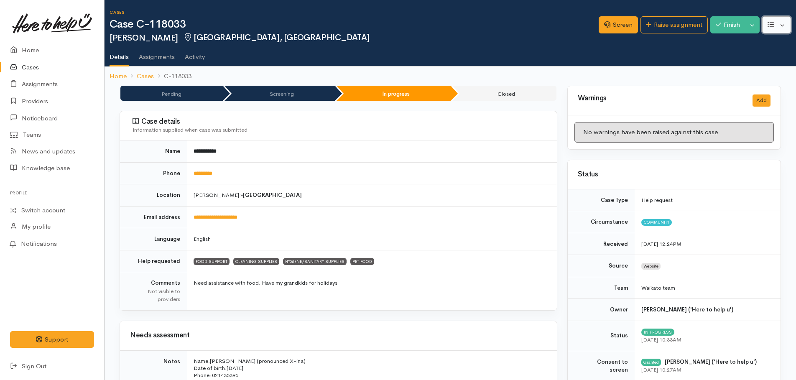
click at [784, 23] on button "button" at bounding box center [776, 24] width 29 height 17
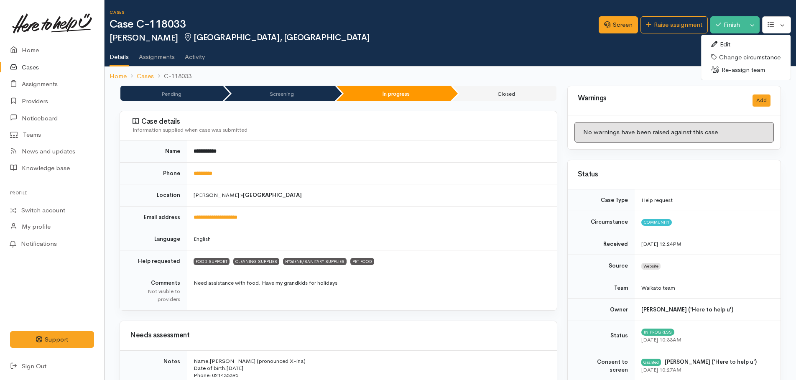
click at [729, 45] on link "Edit" at bounding box center [745, 44] width 89 height 13
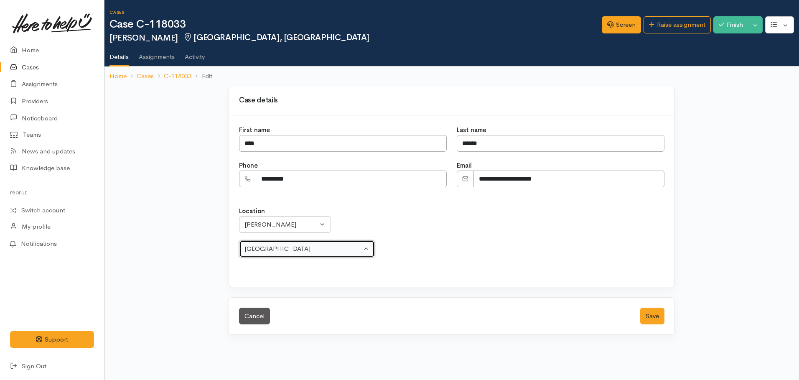
click at [275, 251] on div "Aberdeen" at bounding box center [303, 249] width 117 height 10
select select "1"
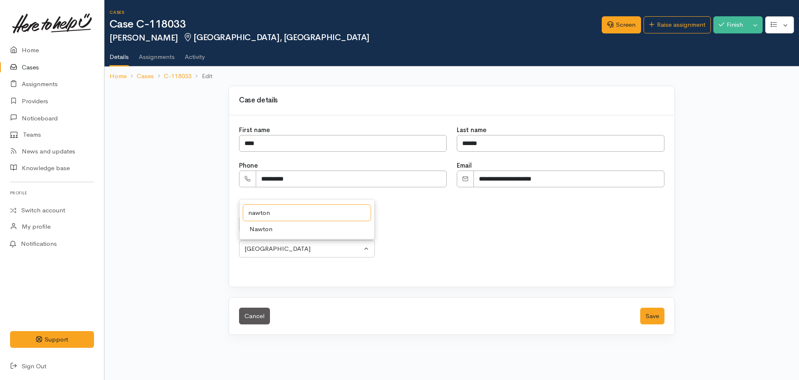
type input "nawton"
drag, startPoint x: 260, startPoint y: 230, endPoint x: 464, endPoint y: 270, distance: 207.4
click at [263, 230] on span "Nawton" at bounding box center [261, 229] width 23 height 10
select select "49"
click at [652, 324] on button "Save" at bounding box center [652, 316] width 24 height 17
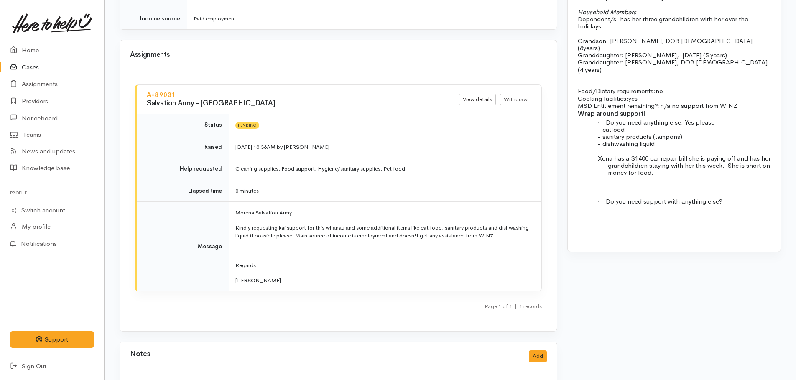
scroll to position [920, 0]
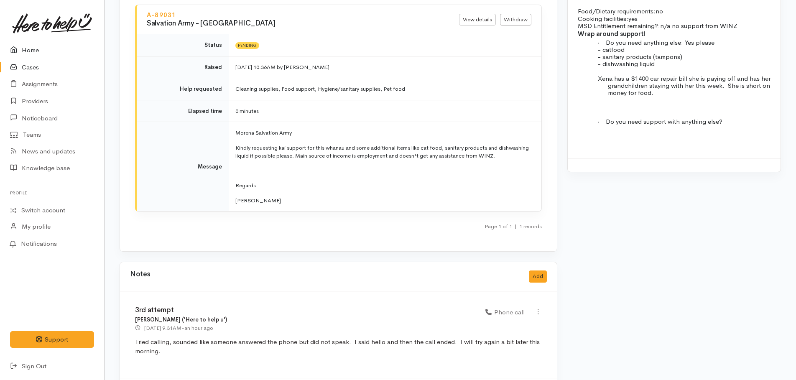
click at [36, 48] on link "Home" at bounding box center [52, 50] width 104 height 17
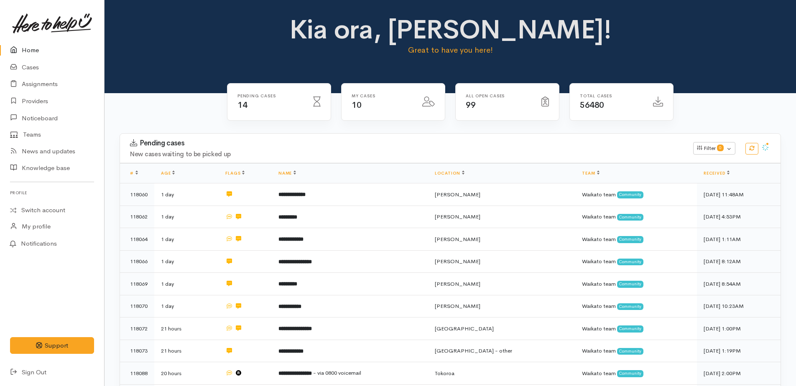
click at [31, 47] on link "Home" at bounding box center [52, 50] width 104 height 17
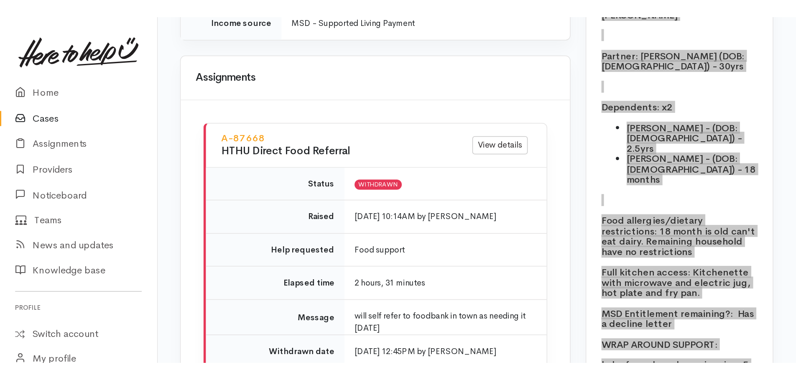
scroll to position [989, 0]
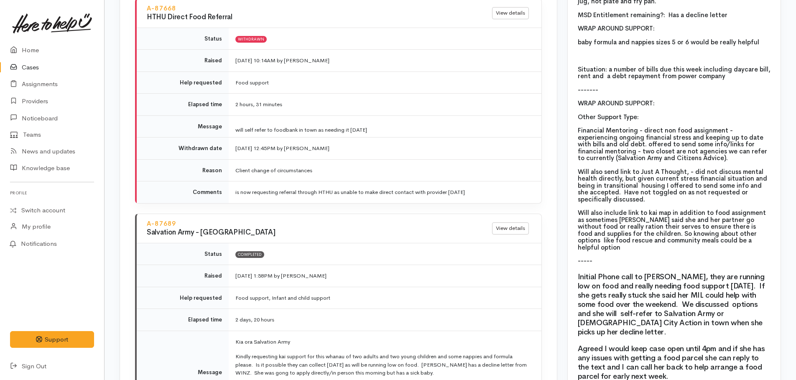
drag, startPoint x: 489, startPoint y: 114, endPoint x: 390, endPoint y: 24, distance: 134.0
click at [489, 115] on td "will self refer to foodbank in town as needing it today" at bounding box center [385, 126] width 313 height 22
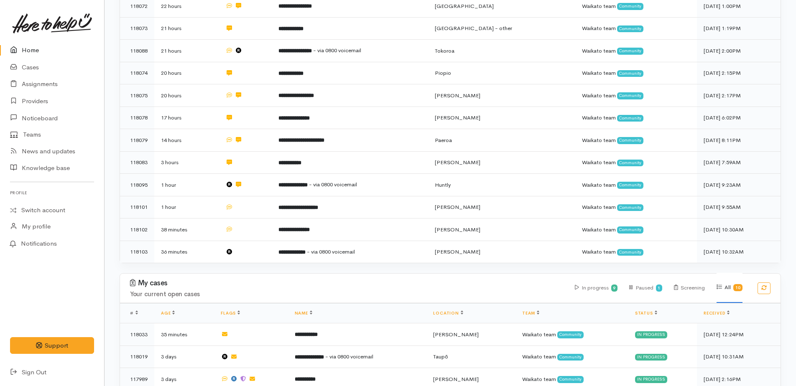
scroll to position [334, 0]
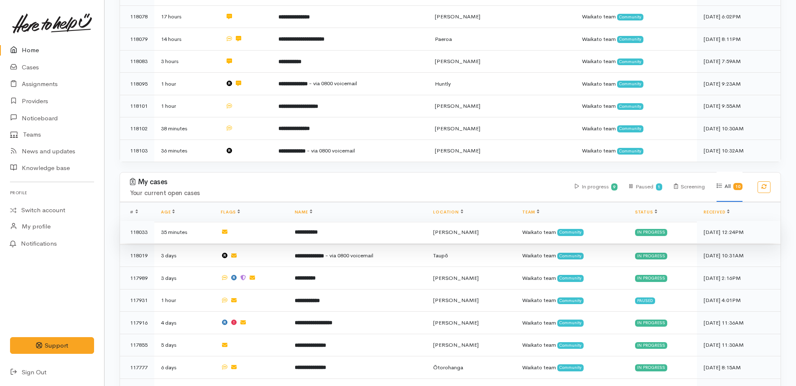
click at [316, 229] on b "**********" at bounding box center [306, 231] width 23 height 5
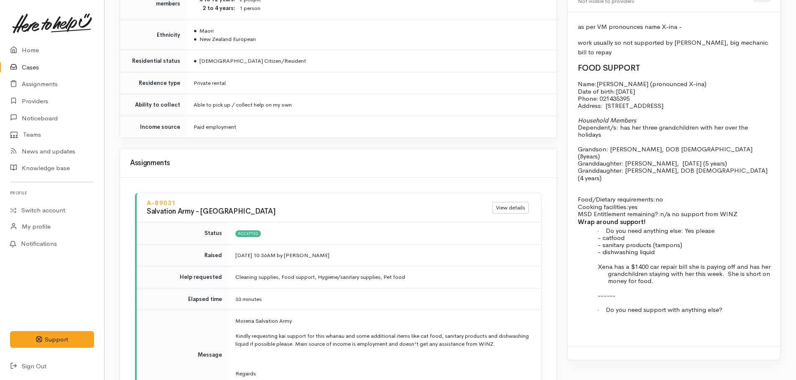
scroll to position [711, 0]
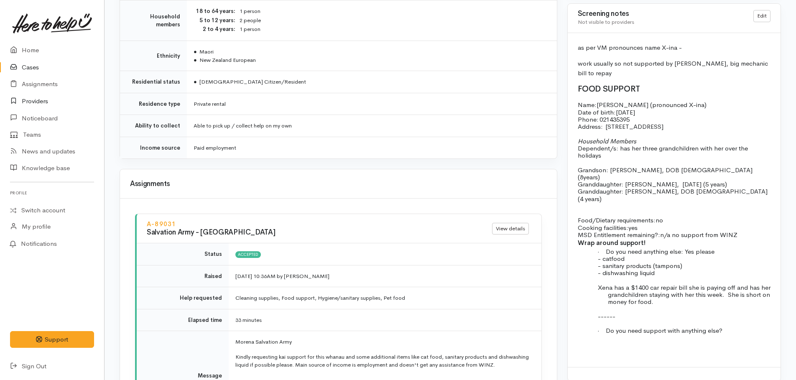
click at [39, 101] on link "Providers" at bounding box center [52, 101] width 104 height 17
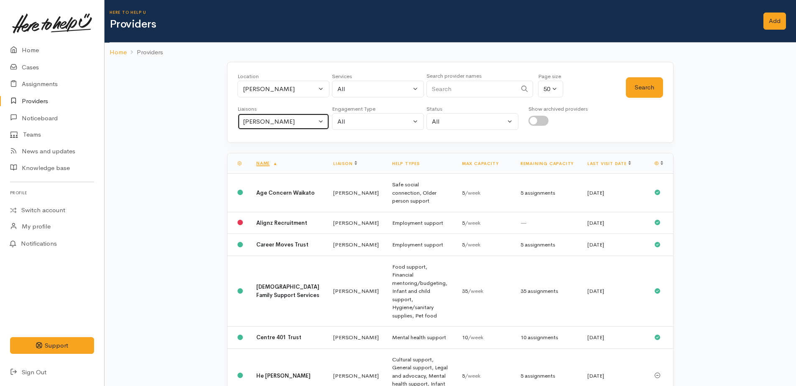
click at [277, 124] on div "[PERSON_NAME]" at bounding box center [280, 122] width 74 height 10
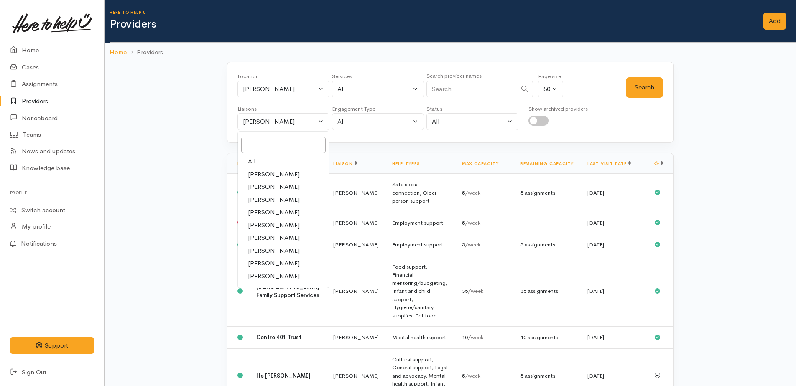
click at [253, 163] on span "All" at bounding box center [252, 162] width 8 height 10
select select "null"
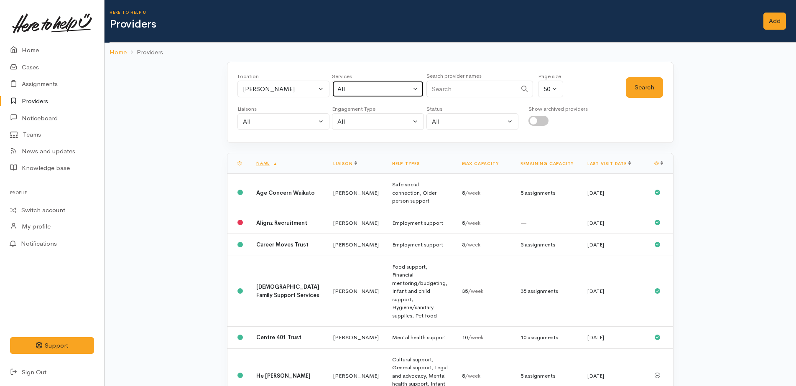
drag, startPoint x: 357, startPoint y: 89, endPoint x: 364, endPoint y: 95, distance: 9.2
click at [359, 89] on div "All" at bounding box center [374, 89] width 74 height 10
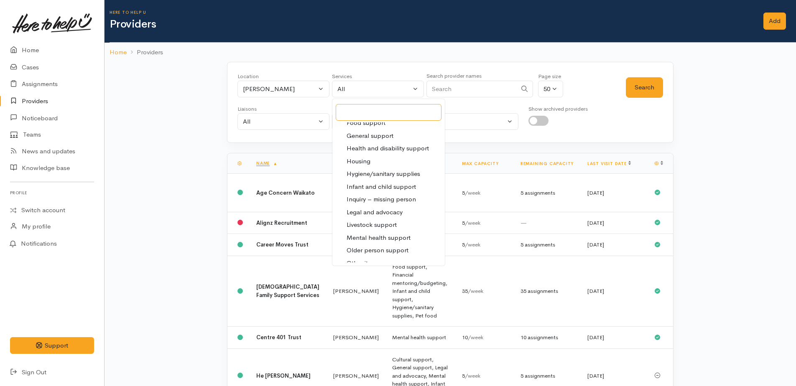
scroll to position [104, 0]
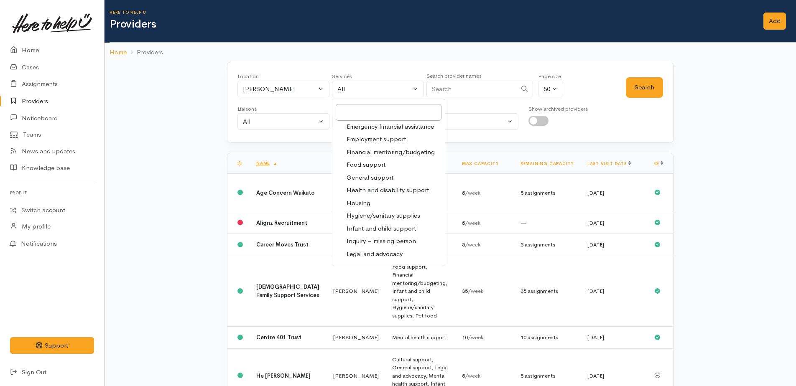
click at [373, 164] on span "Food support" at bounding box center [366, 165] width 39 height 10
select select "3"
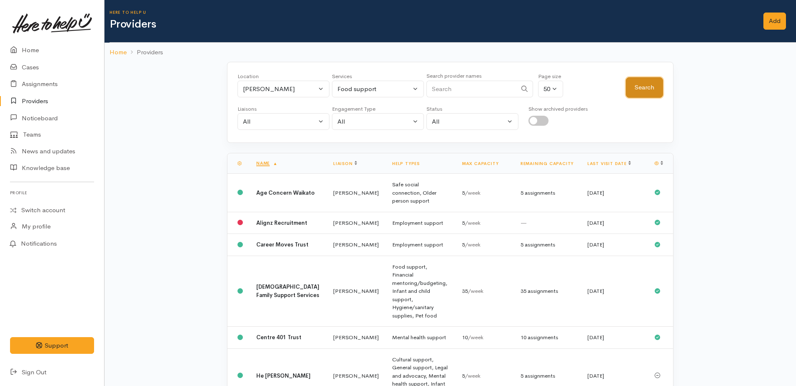
click at [647, 86] on button "Search" at bounding box center [644, 87] width 37 height 20
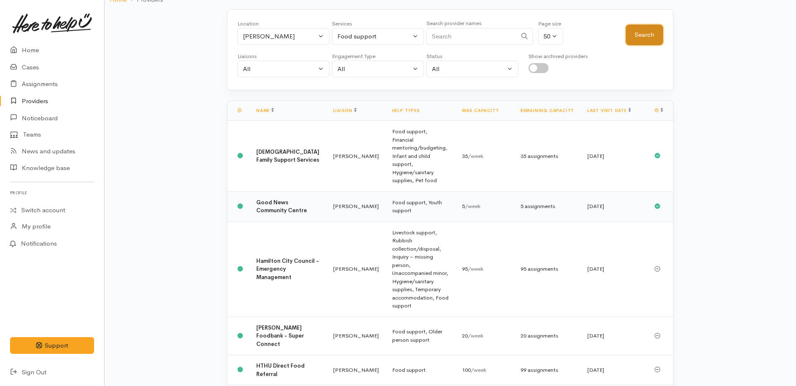
scroll to position [125, 0]
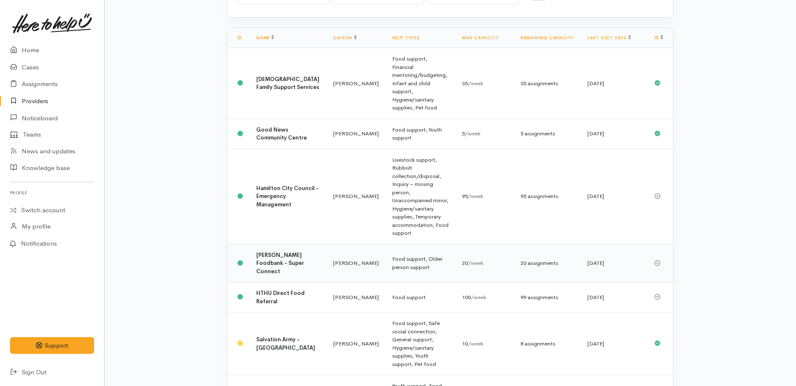
click at [268, 252] on b "Hamilton Foodbank - Super Connect" at bounding box center [280, 263] width 48 height 23
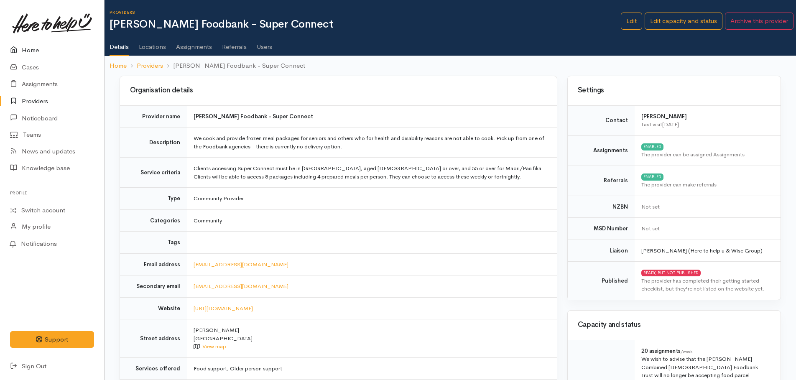
click at [34, 52] on link "Home" at bounding box center [52, 50] width 104 height 17
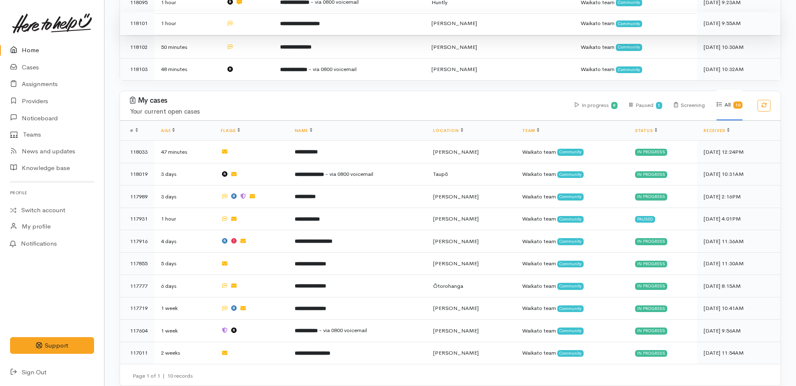
scroll to position [328, 0]
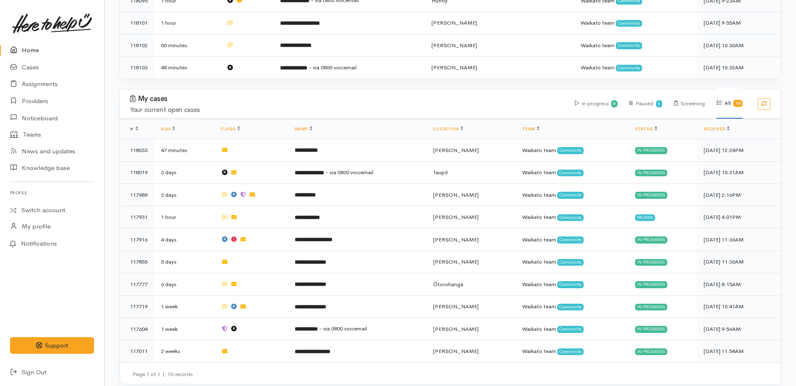
click at [34, 50] on link "Home" at bounding box center [52, 50] width 104 height 17
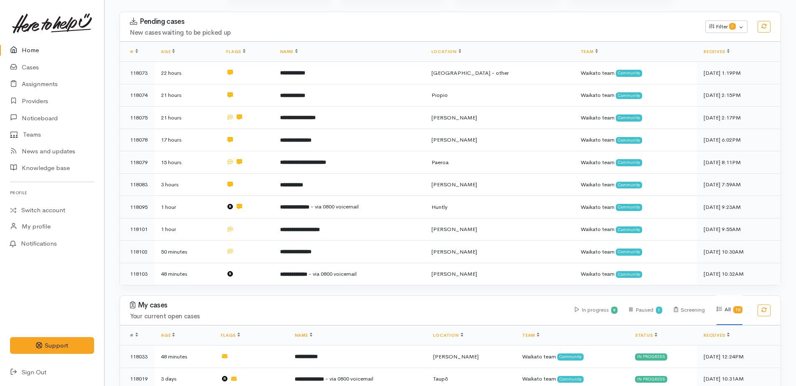
scroll to position [119, 0]
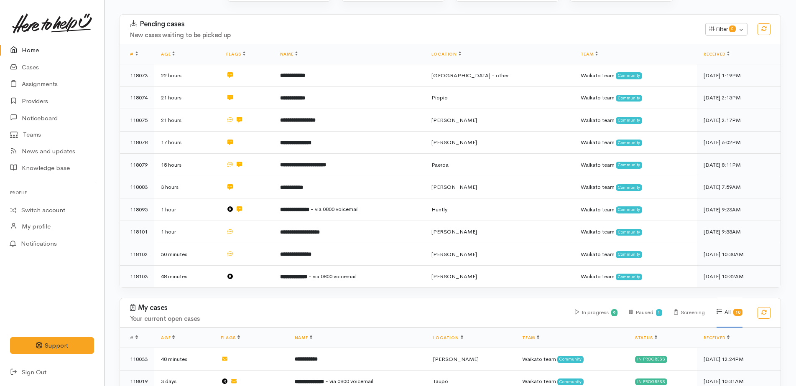
click at [25, 53] on link "Home" at bounding box center [52, 50] width 104 height 17
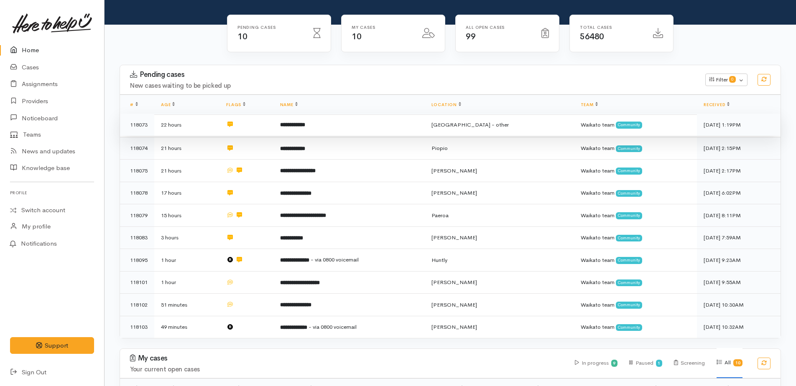
scroll to position [251, 0]
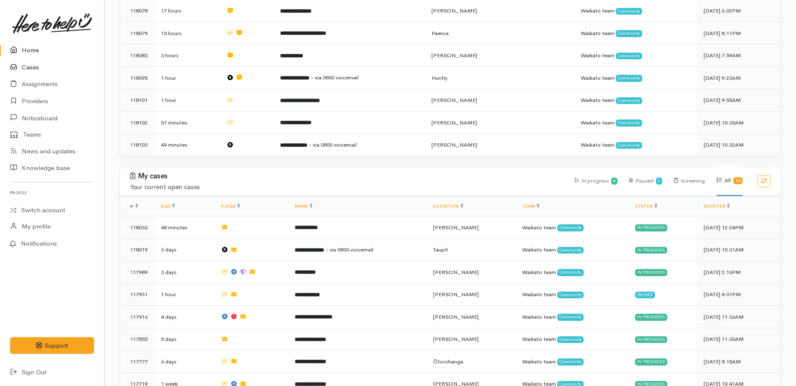
click at [37, 66] on link "Cases" at bounding box center [52, 67] width 104 height 17
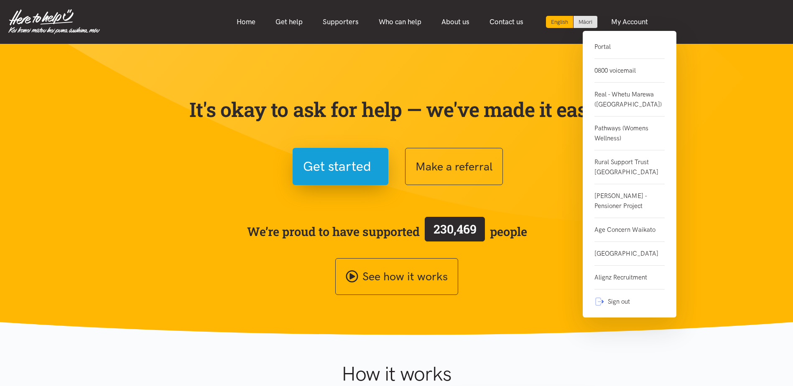
click at [607, 68] on link "0800 voicemail" at bounding box center [629, 71] width 70 height 24
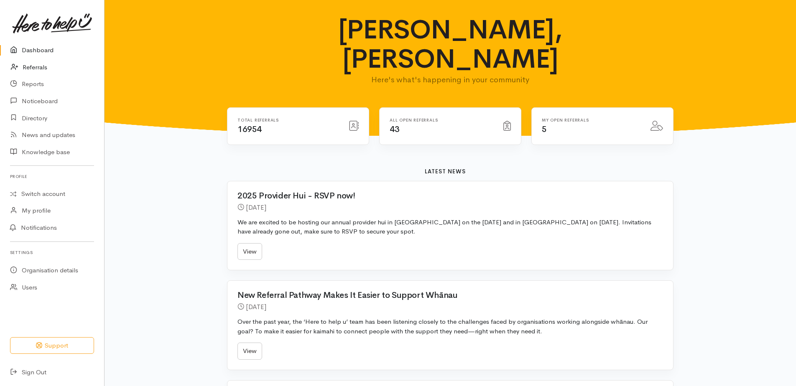
click at [33, 67] on link "Referrals" at bounding box center [52, 67] width 104 height 17
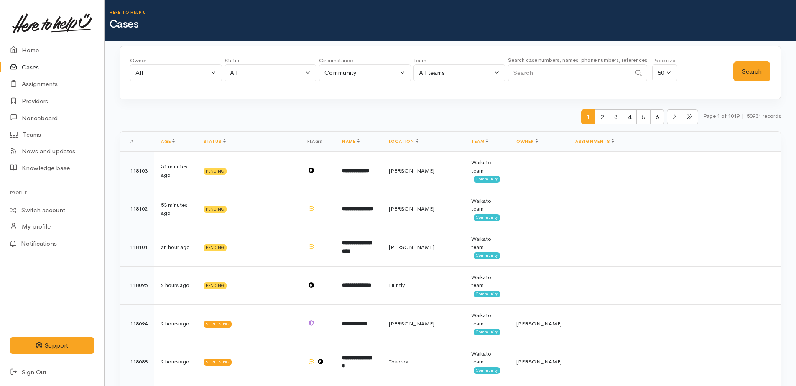
paste input "64211636988."
click at [740, 74] on button "Search" at bounding box center [751, 71] width 37 height 20
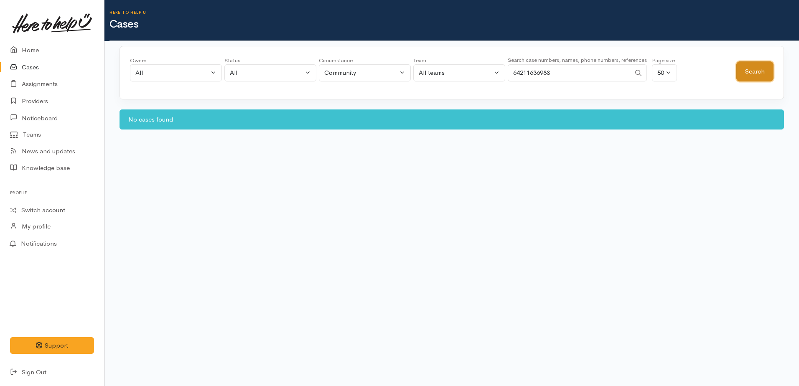
click at [744, 74] on button "Search" at bounding box center [755, 71] width 37 height 20
click at [521, 71] on input "64211636988" at bounding box center [569, 72] width 123 height 17
click at [754, 77] on button "Search" at bounding box center [755, 71] width 37 height 20
click at [758, 76] on button "Search" at bounding box center [755, 71] width 37 height 20
click at [556, 74] on input "0211636988" at bounding box center [569, 72] width 123 height 17
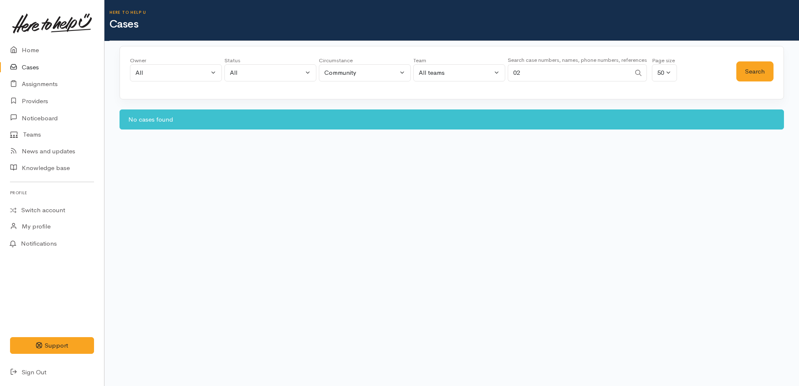
type input "0"
paste input "4211402647"
click at [518, 72] on input "4211402647" at bounding box center [569, 72] width 123 height 17
type input "0211402647"
click at [750, 68] on button "Search" at bounding box center [755, 71] width 37 height 20
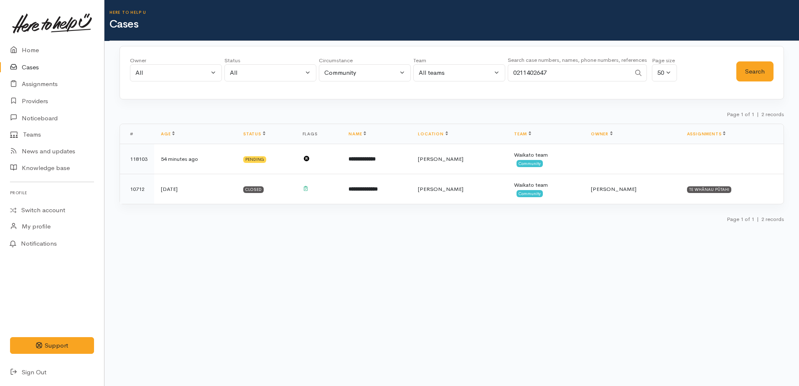
click at [36, 63] on link "Cases" at bounding box center [52, 67] width 104 height 17
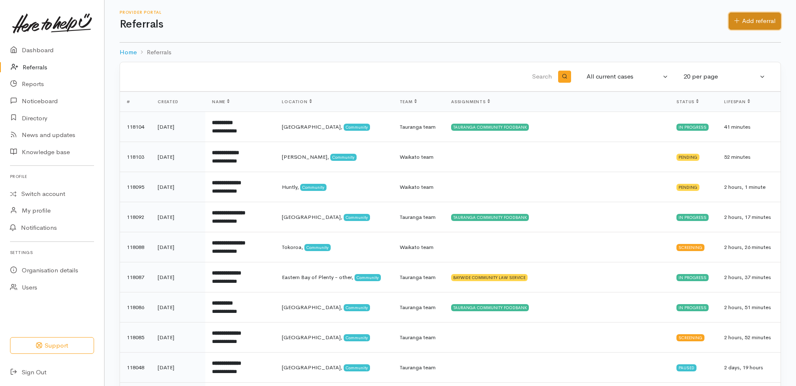
click at [752, 20] on link "Add referral" at bounding box center [755, 21] width 52 height 17
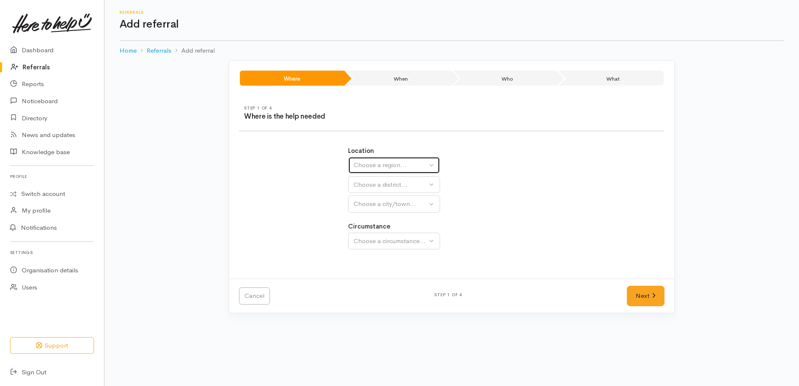
drag, startPoint x: 395, startPoint y: 163, endPoint x: 395, endPoint y: 183, distance: 20.1
click at [393, 164] on div "Choose a region..." at bounding box center [391, 166] width 74 height 10
click at [372, 218] on span "Waikato" at bounding box center [392, 218] width 66 height 10
select select "3"
select select
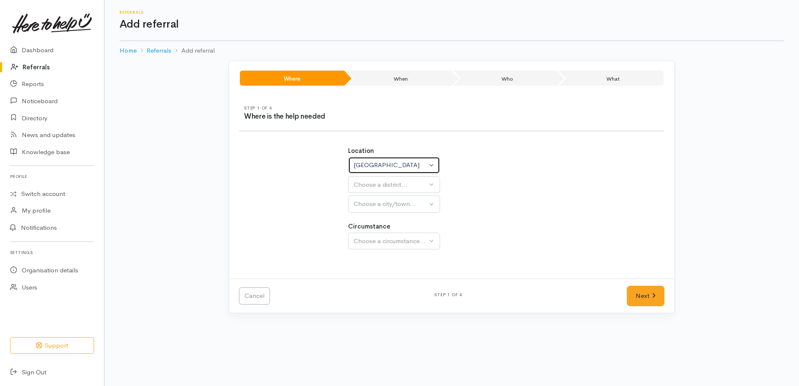
select select
click at [362, 190] on button "Choose a district..." at bounding box center [416, 184] width 136 height 17
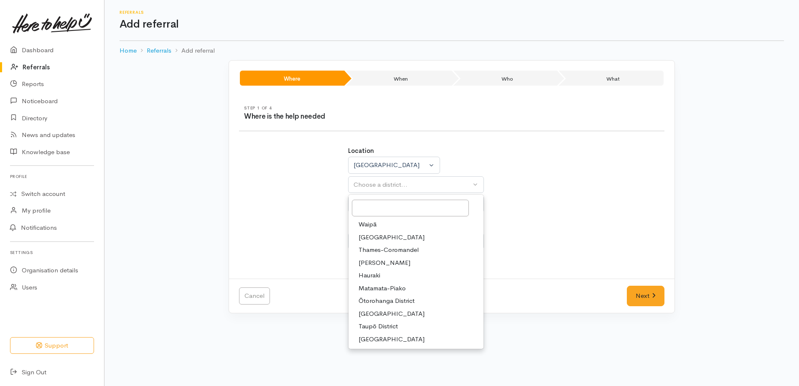
click at [393, 310] on span "South Waikato District" at bounding box center [392, 314] width 66 height 10
select select "11"
select select
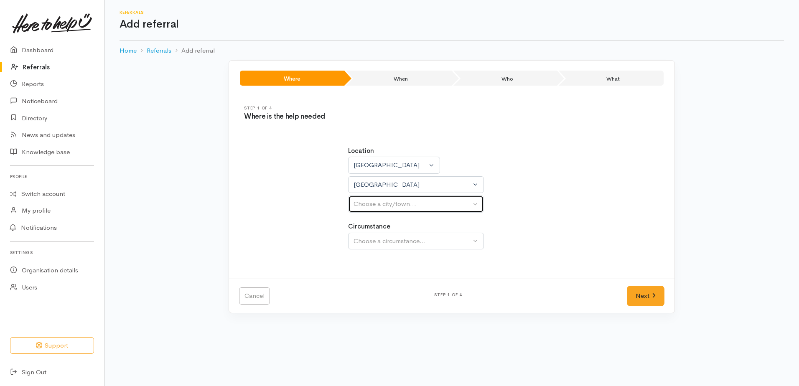
click at [365, 209] on button "Choose a city/town..." at bounding box center [416, 204] width 136 height 17
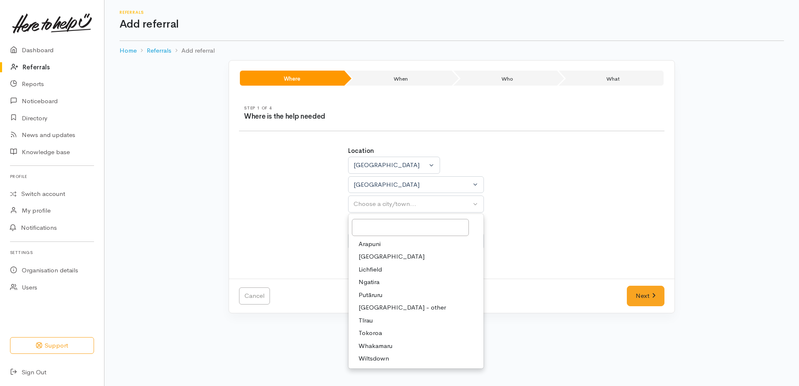
drag, startPoint x: 380, startPoint y: 335, endPoint x: 366, endPoint y: 285, distance: 52.1
click at [380, 334] on link "Tokoroa" at bounding box center [416, 333] width 135 height 13
select select "3"
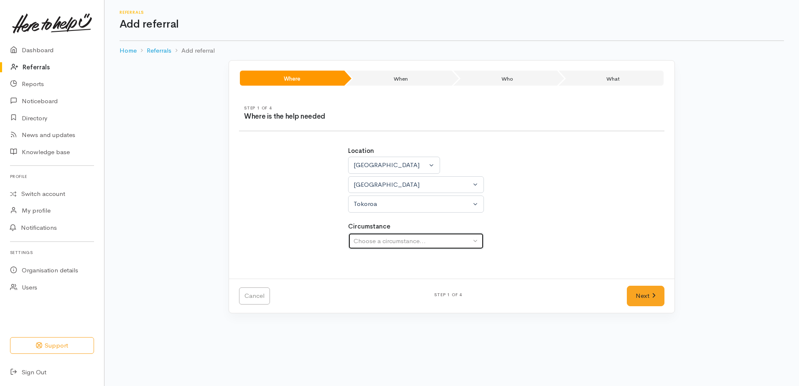
click at [365, 242] on div "Choose a circumstance..." at bounding box center [412, 242] width 117 height 10
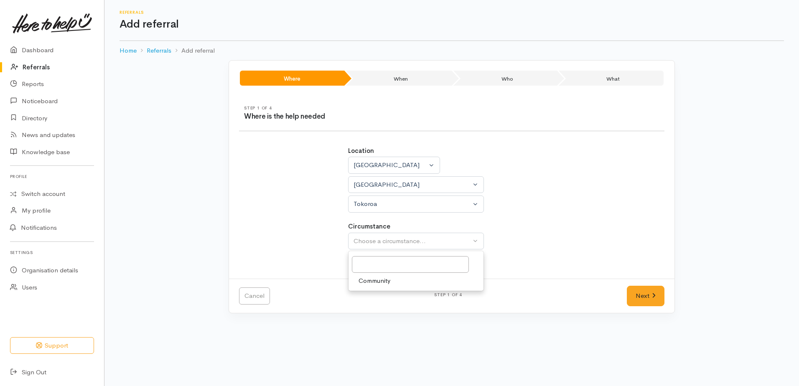
drag, startPoint x: 364, startPoint y: 282, endPoint x: 473, endPoint y: 297, distance: 109.7
click at [366, 282] on span "Community" at bounding box center [375, 281] width 32 height 10
select select "2"
drag, startPoint x: 638, startPoint y: 300, endPoint x: 589, endPoint y: 232, distance: 83.2
click at [638, 298] on link "Next" at bounding box center [646, 296] width 38 height 20
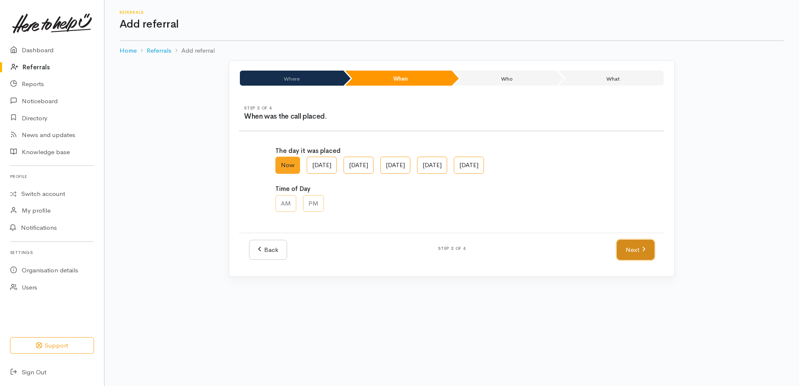
click at [628, 245] on link "Next" at bounding box center [636, 250] width 38 height 20
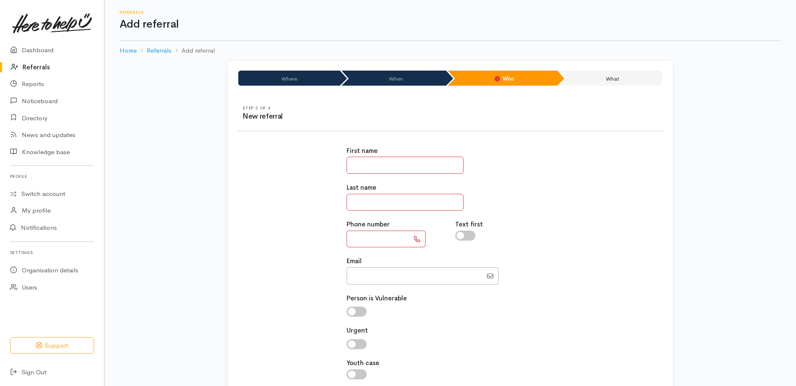
click at [380, 160] on input "text" at bounding box center [405, 165] width 117 height 17
type input "*******"
click at [385, 201] on input "text" at bounding box center [405, 202] width 117 height 17
type input "*"
paste input "**********"
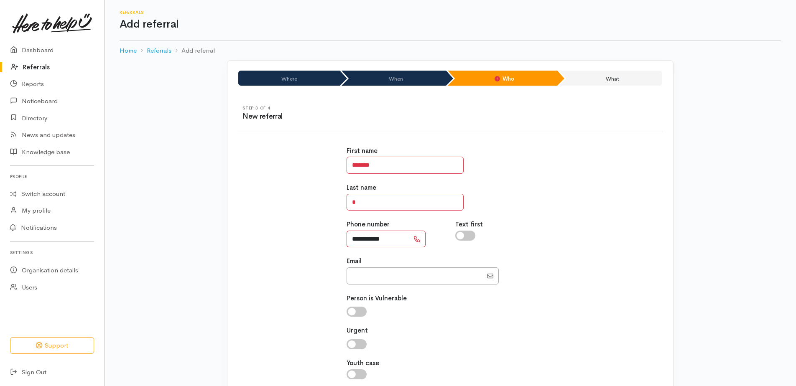
click at [358, 238] on input "**********" at bounding box center [378, 239] width 63 height 17
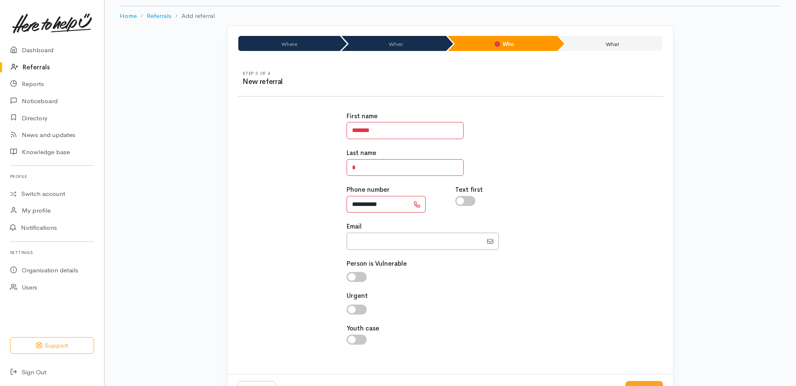
scroll to position [67, 0]
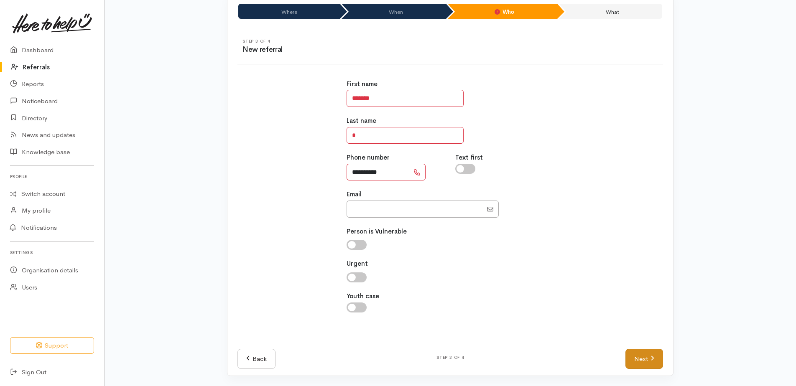
type input "**********"
drag, startPoint x: 635, startPoint y: 365, endPoint x: 632, endPoint y: 355, distance: 10.3
click at [635, 365] on link "Next" at bounding box center [644, 359] width 38 height 20
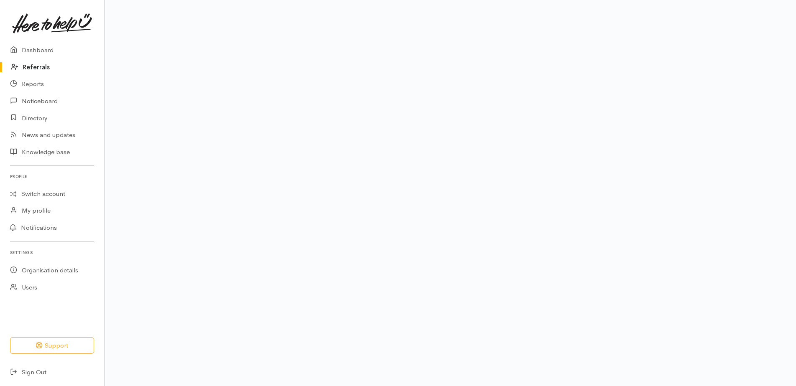
scroll to position [51, 0]
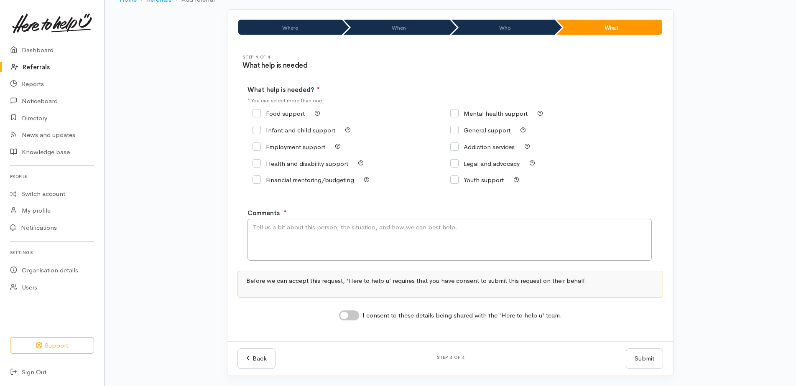
drag, startPoint x: 261, startPoint y: 112, endPoint x: 283, endPoint y: 181, distance: 72.2
click at [261, 112] on input "Food support" at bounding box center [278, 113] width 52 height 6
checkbox input "true"
click at [291, 231] on textarea "Comments" at bounding box center [449, 240] width 404 height 42
click at [257, 225] on textarea "voicemail requesting food supprt please. Was heard to hear, please check name a…" at bounding box center [449, 240] width 404 height 42
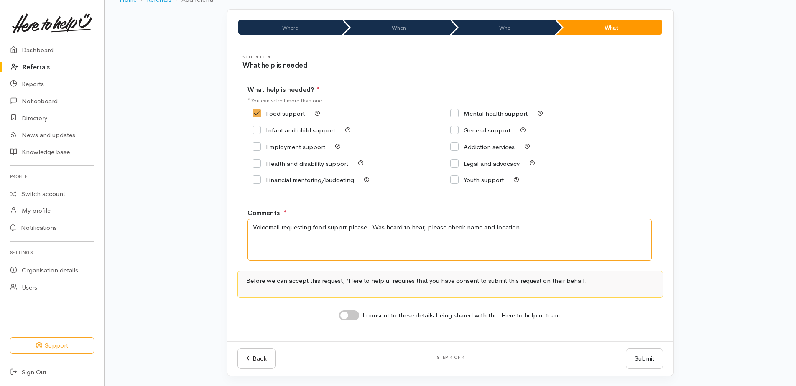
type textarea "Voicemail requesting food supprt please. Was heard to hear, please check name a…"
click at [349, 315] on input "I consent to these details being shared with the 'Here to help u' team." at bounding box center [349, 316] width 20 height 10
checkbox input "true"
click at [638, 358] on button "Submit" at bounding box center [644, 359] width 37 height 20
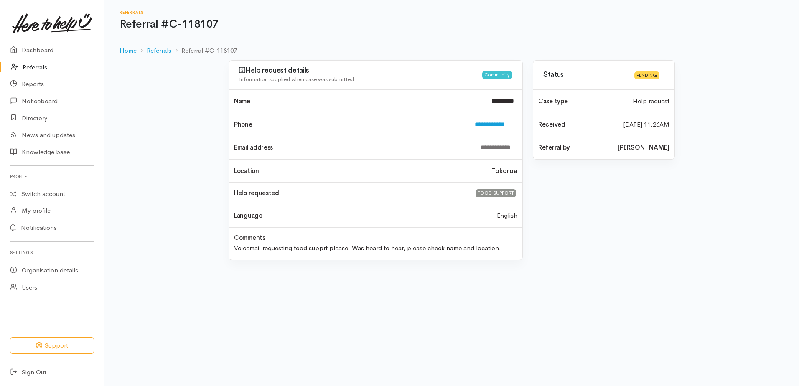
click at [27, 62] on link "Referrals" at bounding box center [52, 67] width 104 height 17
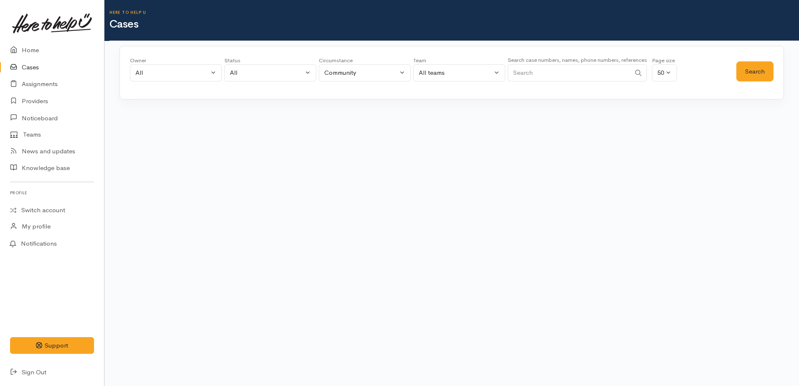
paste input "2108158953"
click at [510, 72] on input "2108158953" at bounding box center [569, 72] width 123 height 17
click at [756, 71] on button "Search" at bounding box center [755, 71] width 37 height 20
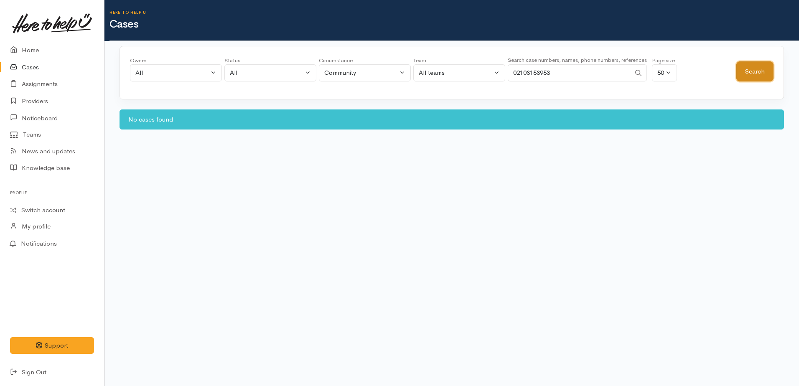
click at [754, 73] on button "Search" at bounding box center [755, 71] width 37 height 20
click at [561, 69] on input "02108158953" at bounding box center [569, 72] width 123 height 17
type input "0"
paste input "+64272662678"
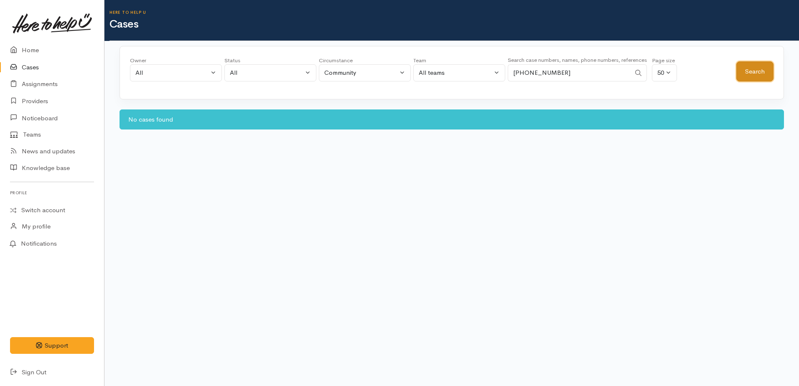
click at [753, 72] on button "Search" at bounding box center [755, 71] width 37 height 20
click at [523, 72] on input "+64272662678" at bounding box center [569, 72] width 123 height 17
type input "0272662678"
click at [759, 72] on button "Search" at bounding box center [755, 71] width 37 height 20
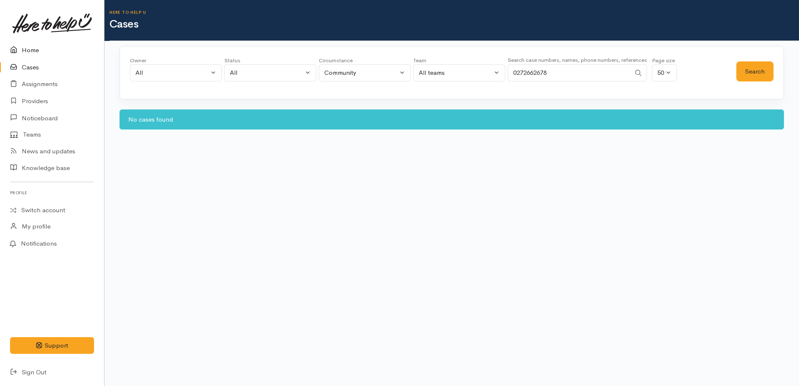
drag, startPoint x: 35, startPoint y: 50, endPoint x: 61, endPoint y: 56, distance: 26.7
click at [35, 50] on link "Home" at bounding box center [52, 50] width 104 height 17
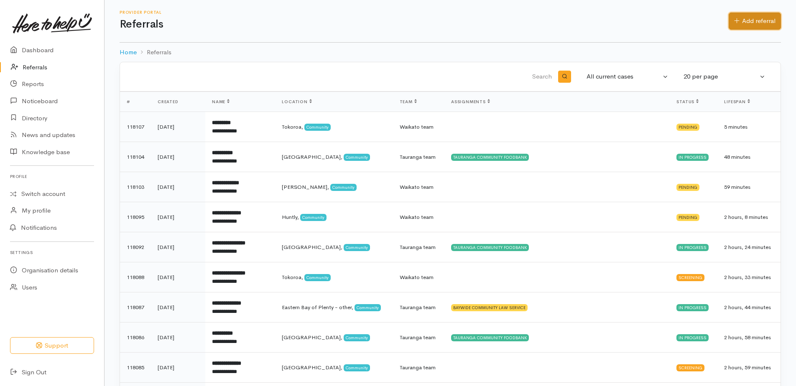
click at [729, 22] on link "Add referral" at bounding box center [755, 21] width 52 height 17
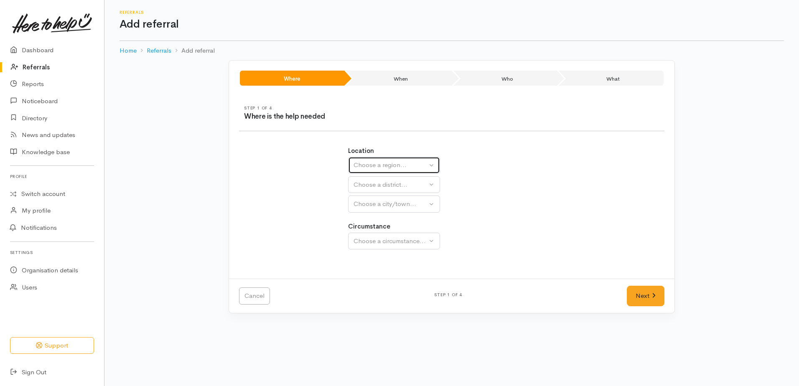
drag, startPoint x: 400, startPoint y: 166, endPoint x: 401, endPoint y: 196, distance: 29.7
click at [400, 167] on div "Choose a region..." at bounding box center [391, 166] width 74 height 10
click at [366, 219] on span "[GEOGRAPHIC_DATA]" at bounding box center [392, 218] width 66 height 10
select select "3"
select select
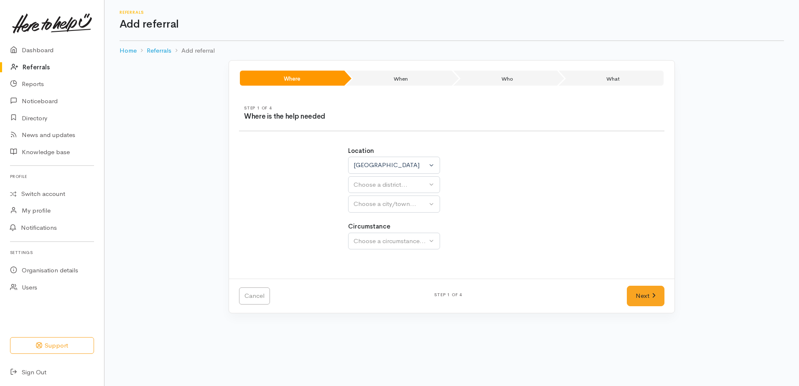
select select
click at [360, 188] on div "Choose a district..." at bounding box center [412, 185] width 117 height 10
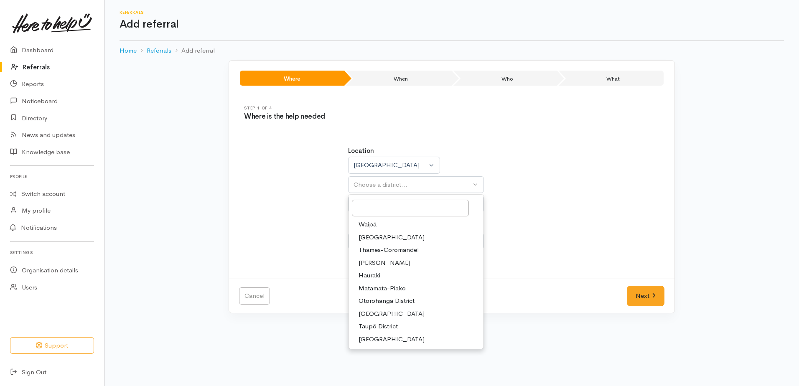
drag, startPoint x: 375, startPoint y: 267, endPoint x: 373, endPoint y: 227, distance: 39.8
click at [375, 265] on span "[PERSON_NAME]" at bounding box center [385, 263] width 52 height 10
select select "4"
select select
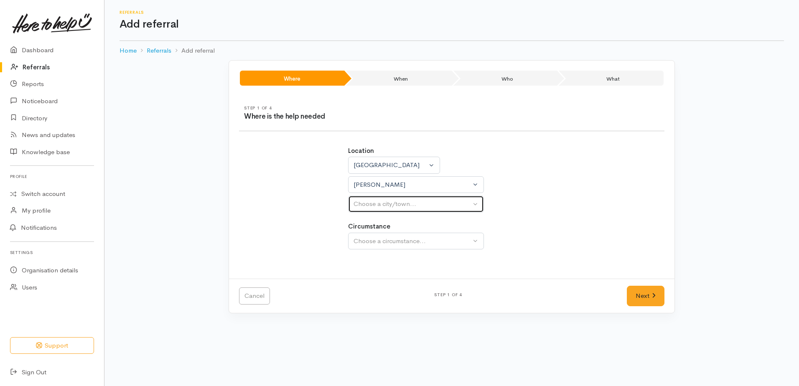
click at [367, 203] on div "Choose a city/town..." at bounding box center [412, 204] width 117 height 10
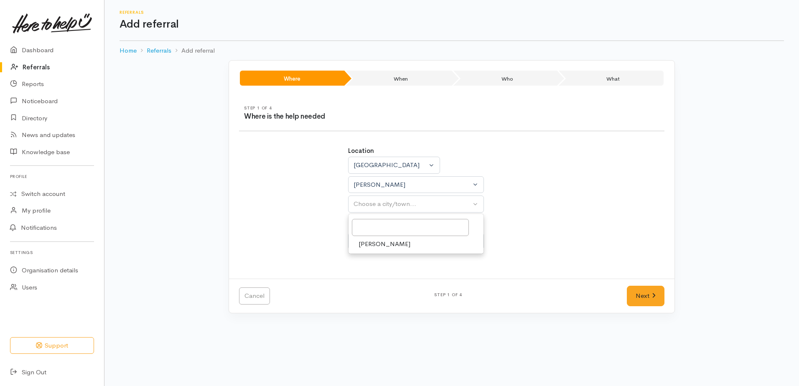
drag, startPoint x: 371, startPoint y: 247, endPoint x: 371, endPoint y: 243, distance: 4.2
click at [371, 245] on span "[PERSON_NAME]" at bounding box center [385, 245] width 52 height 10
select select "1"
click at [370, 242] on div "Choose a circumstance..." at bounding box center [412, 242] width 117 height 10
click at [380, 277] on span "Community" at bounding box center [375, 281] width 32 height 10
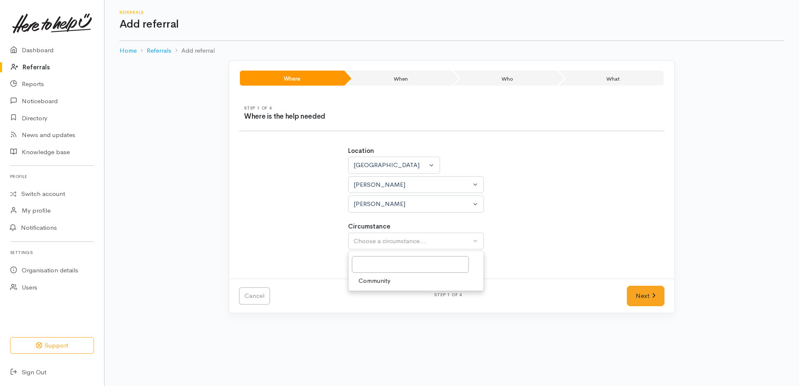
select select "2"
click at [636, 294] on link "Next" at bounding box center [646, 296] width 38 height 20
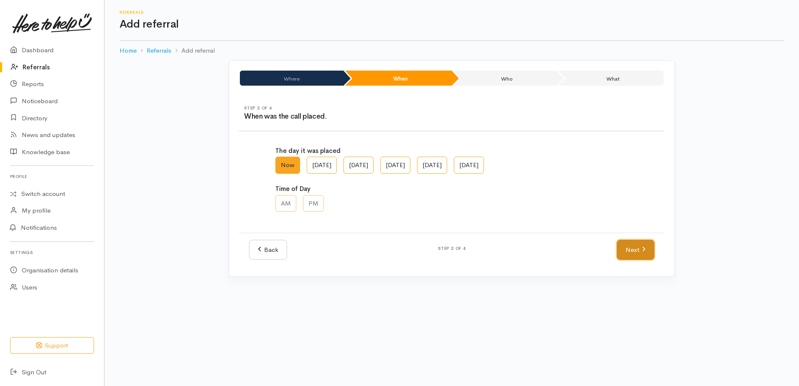
click at [625, 256] on link "Next" at bounding box center [636, 250] width 38 height 20
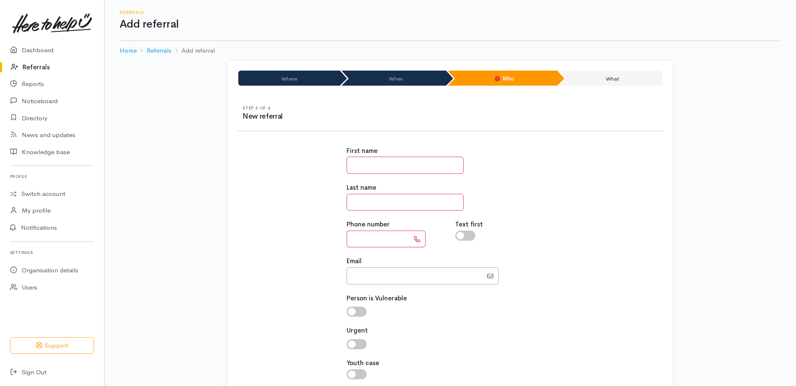
click at [397, 166] on input "text" at bounding box center [405, 165] width 117 height 17
type input "********"
type input "**********"
type input "Margarettereu96@gmail.com"
click at [373, 196] on input "text" at bounding box center [405, 202] width 117 height 17
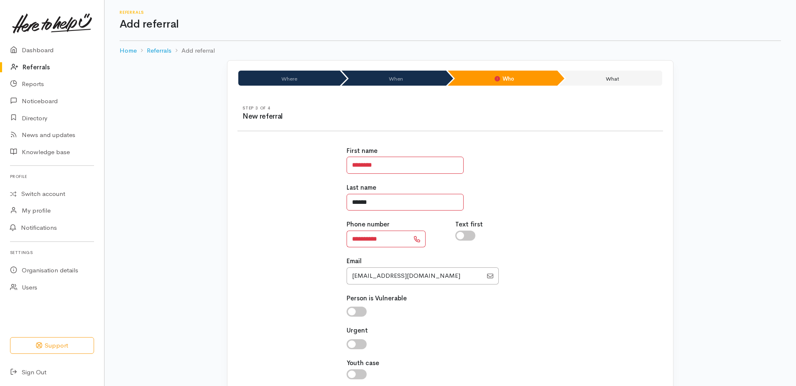
type input "******"
drag, startPoint x: 470, startPoint y: 253, endPoint x: 433, endPoint y: 253, distance: 37.2
click at [468, 253] on div "**********" at bounding box center [451, 267] width 218 height 263
click at [391, 239] on input "**********" at bounding box center [378, 239] width 63 height 17
type input "*"
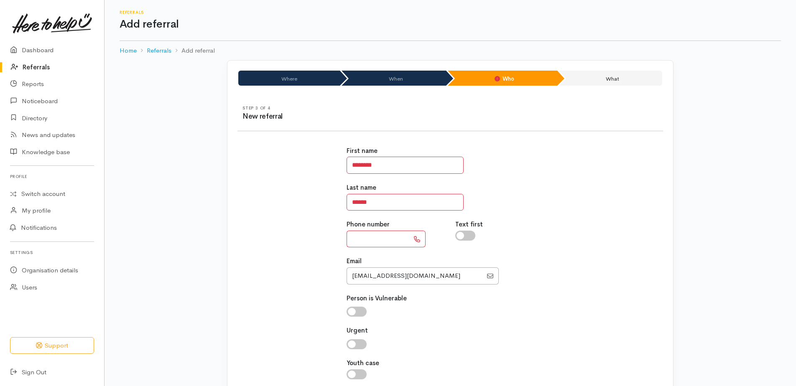
paste input "**********"
type input "**********"
click at [454, 277] on input "Email" at bounding box center [415, 276] width 136 height 17
type input "M"
click at [466, 318] on div "**********" at bounding box center [451, 267] width 218 height 263
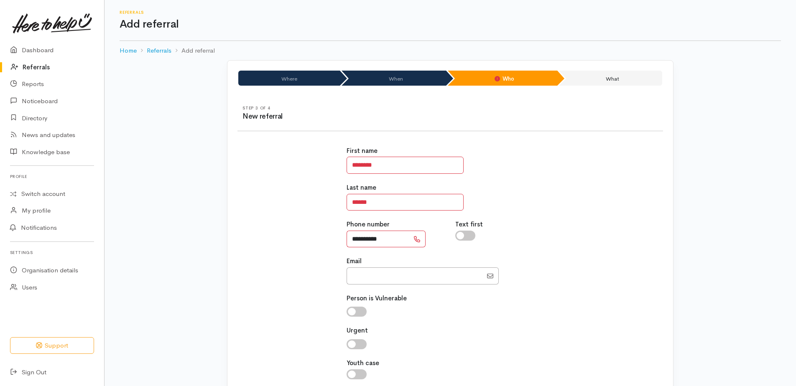
click at [351, 236] on input "**********" at bounding box center [378, 239] width 63 height 17
type input "**********"
click at [264, 242] on div "**********" at bounding box center [450, 267] width 436 height 263
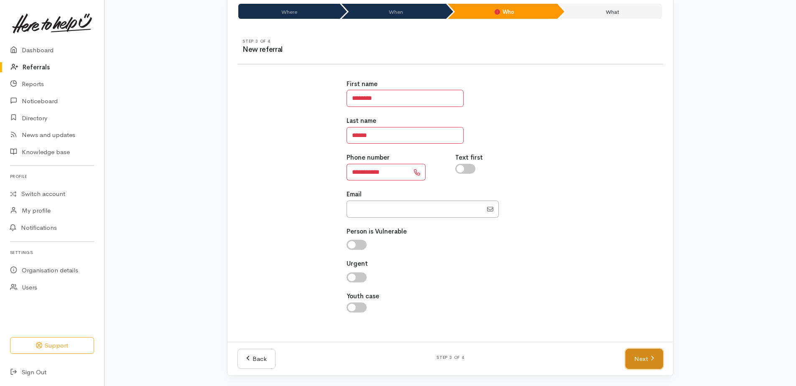
drag, startPoint x: 650, startPoint y: 362, endPoint x: 648, endPoint y: 350, distance: 11.4
click at [650, 362] on link "Next" at bounding box center [644, 359] width 38 height 20
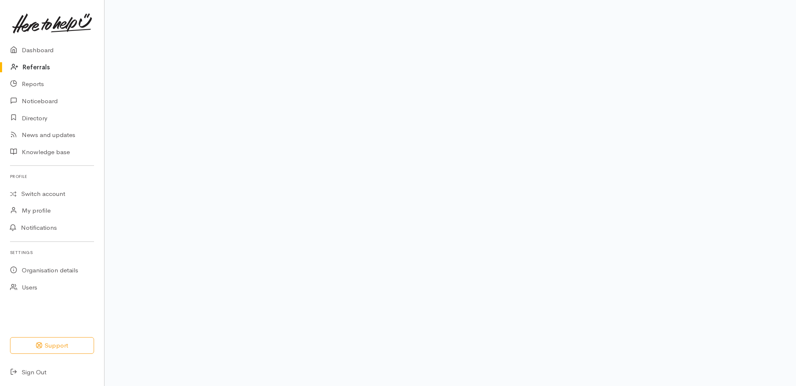
scroll to position [51, 0]
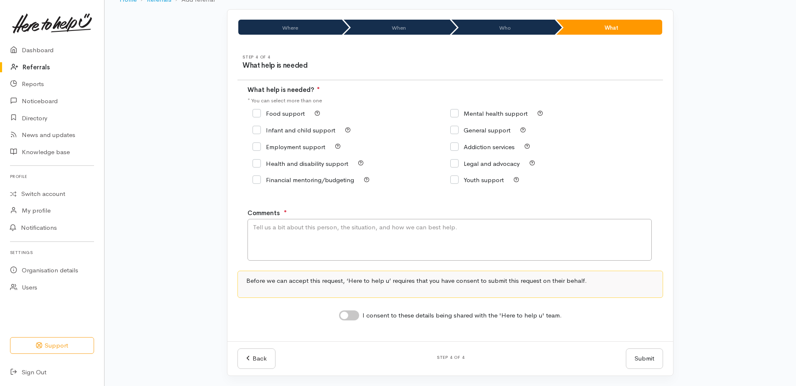
click at [259, 114] on input "Food support" at bounding box center [278, 113] width 52 height 6
checkbox input "true"
click at [283, 230] on textarea "Comments" at bounding box center [449, 240] width 404 height 42
click at [324, 225] on textarea "VM requesting food supprt. Please check spelling of name." at bounding box center [449, 240] width 404 height 42
type textarea "VM requesting food support. Please check spelling of name."
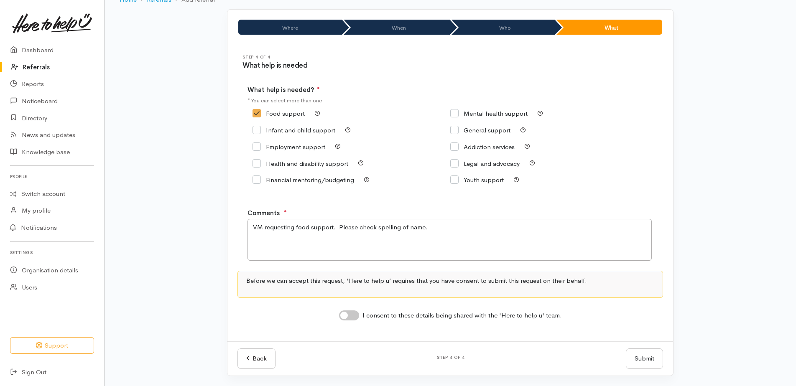
click at [341, 314] on input "I consent to these details being shared with the 'Here to help u' team." at bounding box center [349, 316] width 20 height 10
checkbox input "true"
click at [648, 356] on button "Submit" at bounding box center [644, 359] width 37 height 20
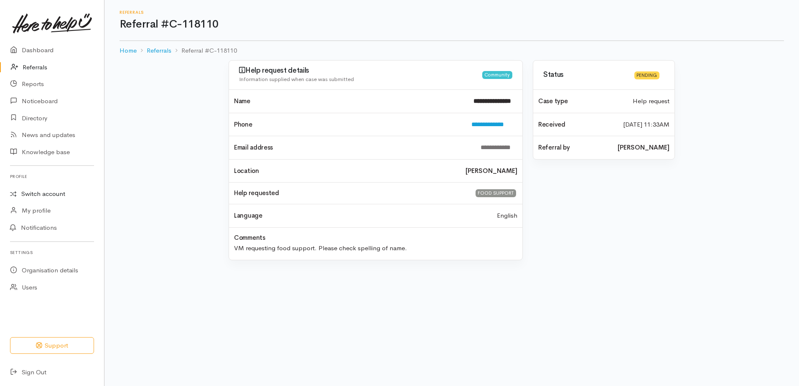
click at [29, 197] on link "Switch account" at bounding box center [52, 194] width 104 height 16
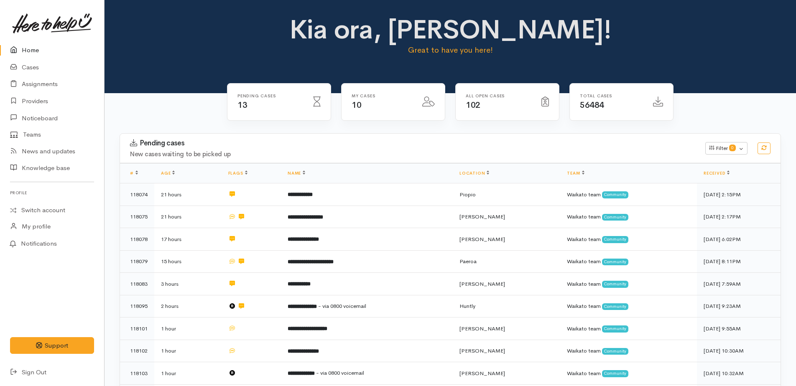
click at [31, 48] on link "Home" at bounding box center [52, 50] width 104 height 17
click at [25, 52] on link "Home" at bounding box center [52, 50] width 104 height 17
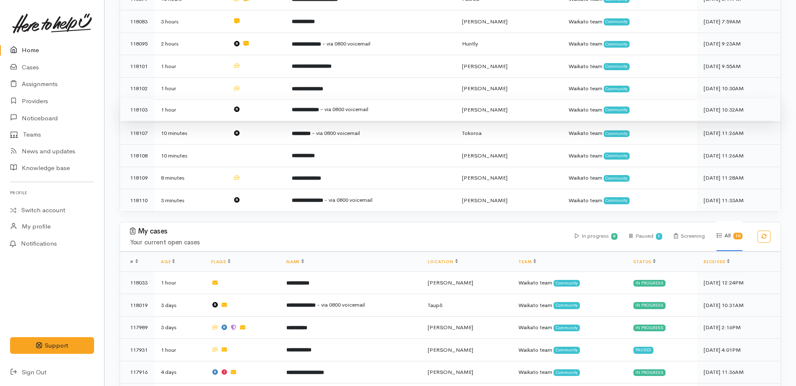
scroll to position [394, 0]
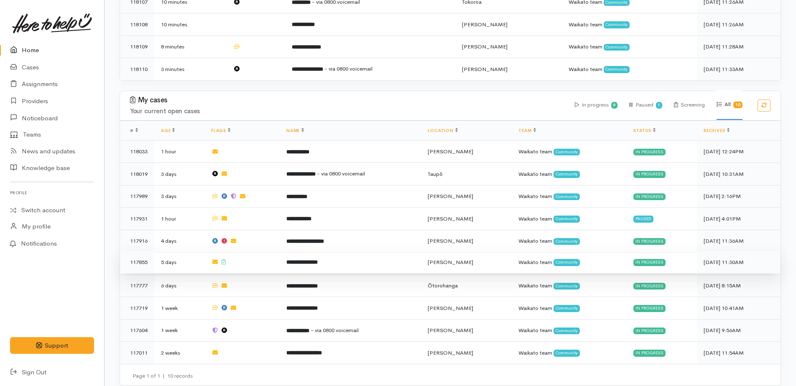
click at [318, 260] on b "**********" at bounding box center [301, 262] width 31 height 5
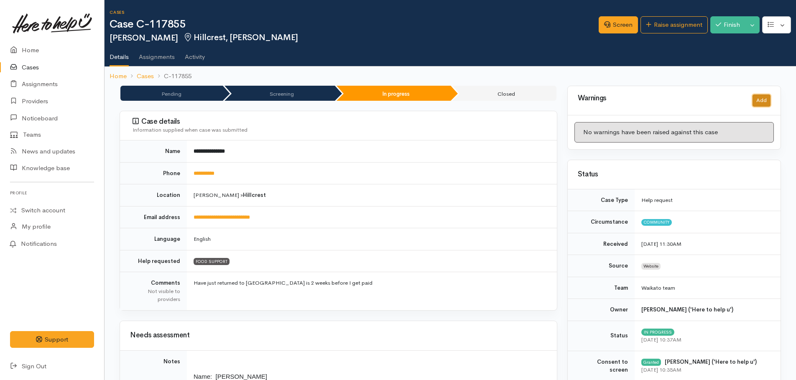
click at [764, 105] on button "Add" at bounding box center [761, 100] width 18 height 12
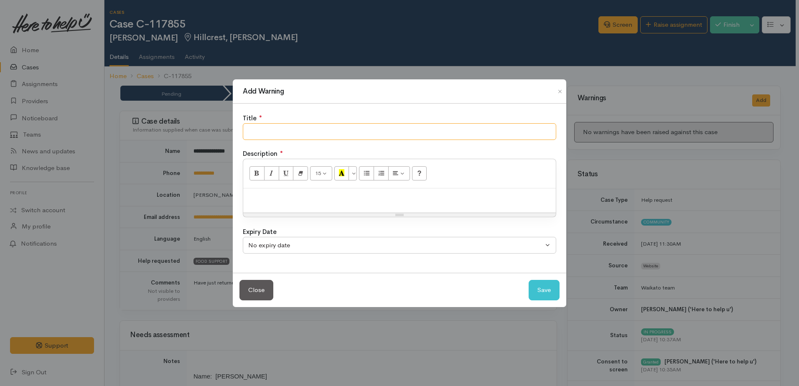
drag, startPoint x: 381, startPoint y: 136, endPoint x: 371, endPoint y: 138, distance: 10.2
click at [381, 135] on input "text" at bounding box center [400, 131] width 314 height 17
type input "did not collect food parcel"
click at [260, 201] on p at bounding box center [399, 198] width 304 height 10
click at [246, 193] on div "Future food requests please double check she will collect" at bounding box center [399, 201] width 313 height 25
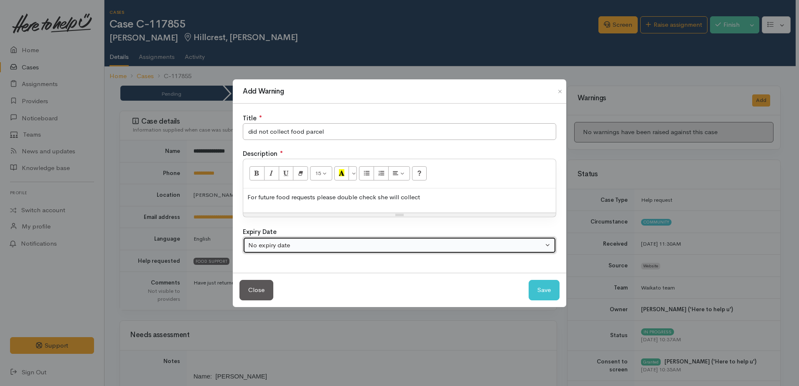
click at [506, 247] on div "No expiry date" at bounding box center [395, 246] width 295 height 10
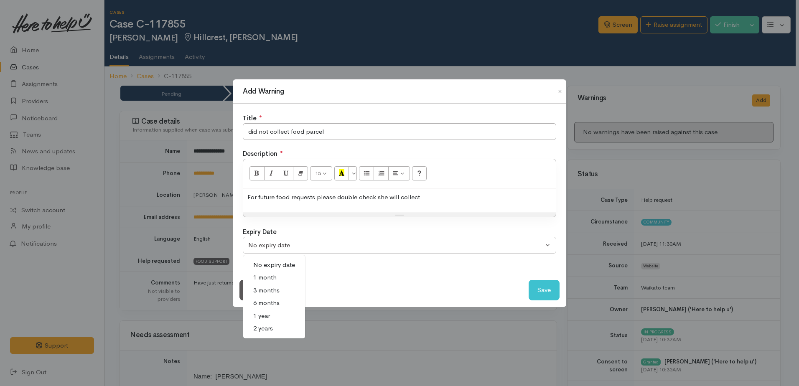
click at [270, 314] on link "1 year" at bounding box center [274, 316] width 62 height 13
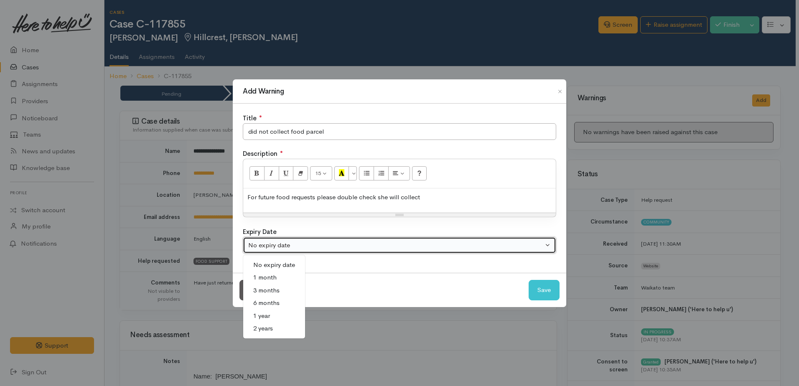
select select "4"
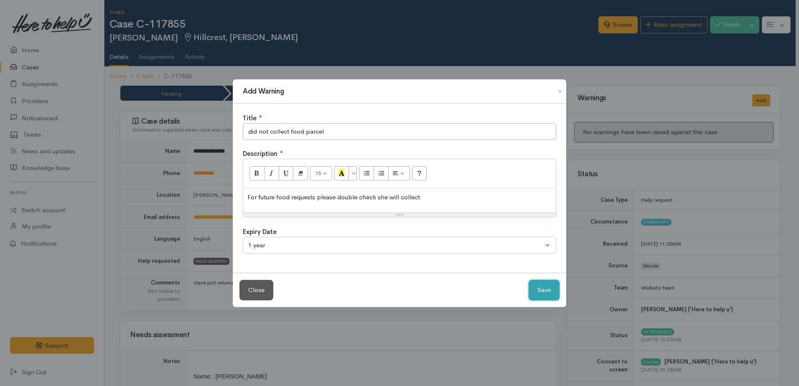
click at [546, 298] on button "Save" at bounding box center [544, 290] width 31 height 20
select select "0"
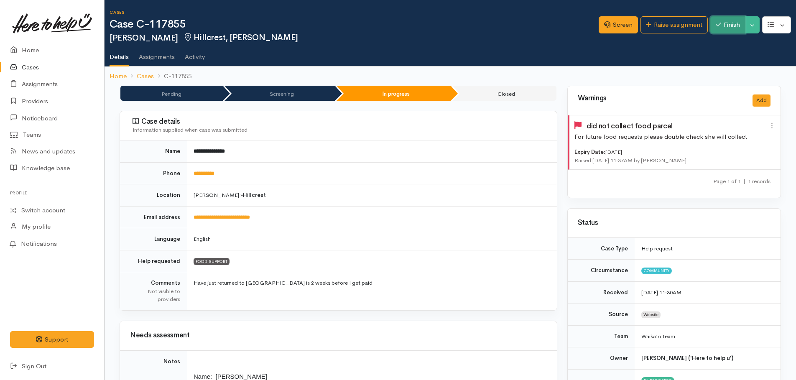
click at [743, 29] on button "Finish" at bounding box center [727, 24] width 35 height 17
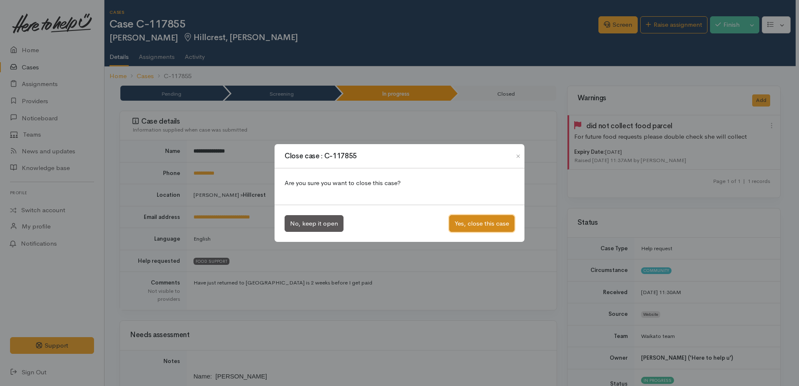
click at [482, 224] on button "Yes, close this case" at bounding box center [481, 223] width 65 height 17
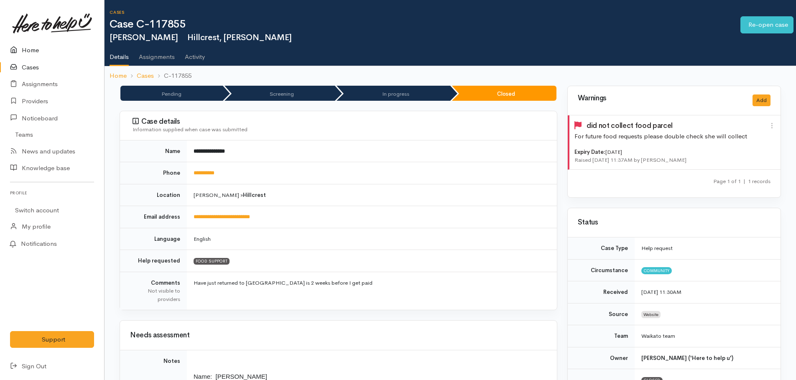
drag, startPoint x: 0, startPoint y: 0, endPoint x: 26, endPoint y: 48, distance: 54.2
click at [26, 48] on link "Home" at bounding box center [52, 50] width 104 height 17
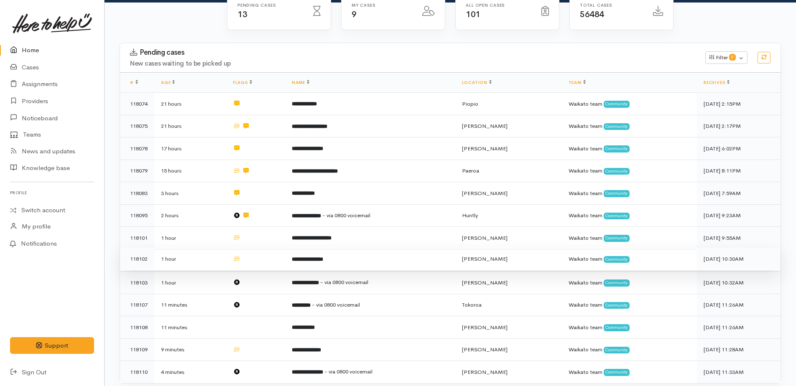
scroll to position [79, 0]
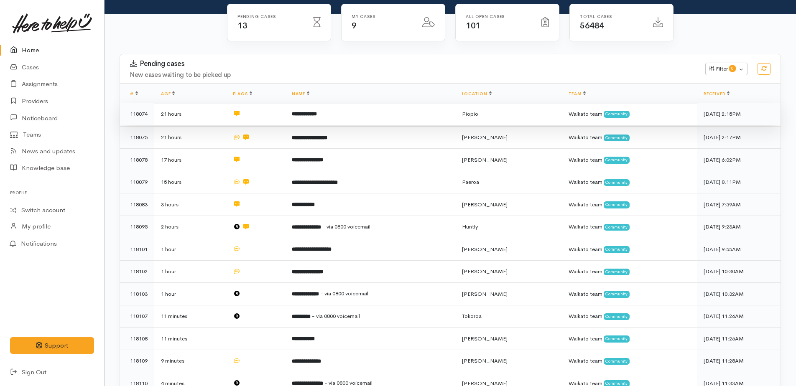
click at [315, 111] on b "**********" at bounding box center [304, 113] width 25 height 5
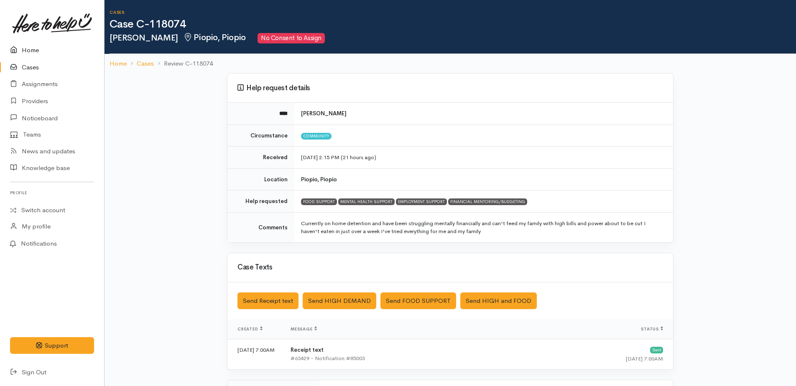
click at [29, 50] on link "Home" at bounding box center [52, 50] width 104 height 17
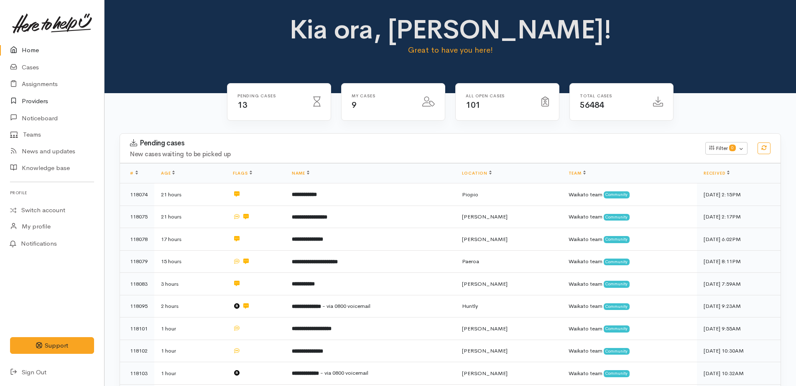
click at [35, 104] on link "Providers" at bounding box center [52, 101] width 104 height 17
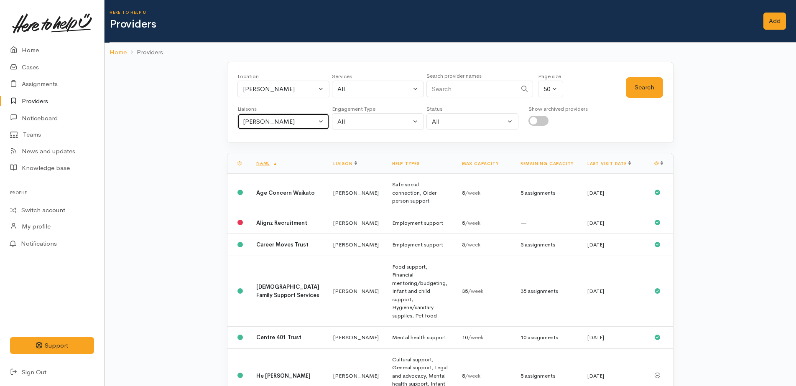
click at [259, 118] on div "[PERSON_NAME]" at bounding box center [280, 122] width 74 height 10
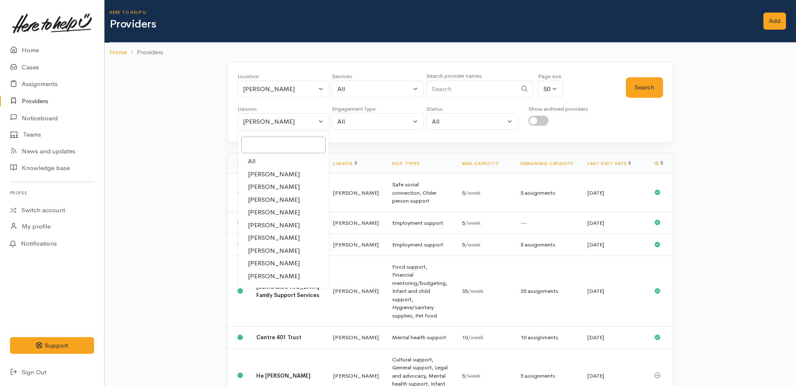
click at [255, 160] on span "All" at bounding box center [252, 162] width 8 height 10
select select "null"
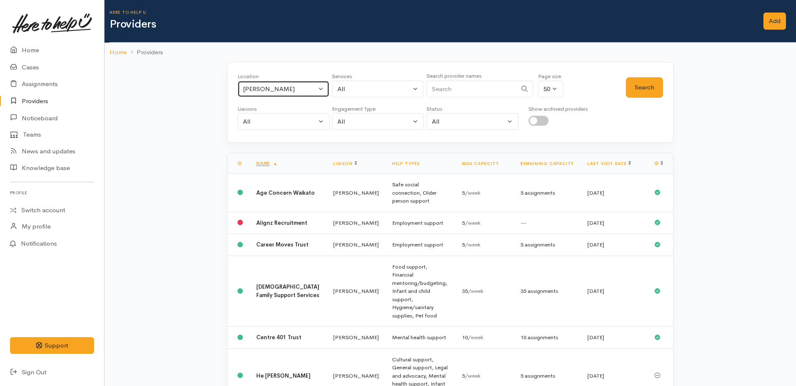
click at [257, 88] on div "[PERSON_NAME]" at bounding box center [280, 89] width 74 height 10
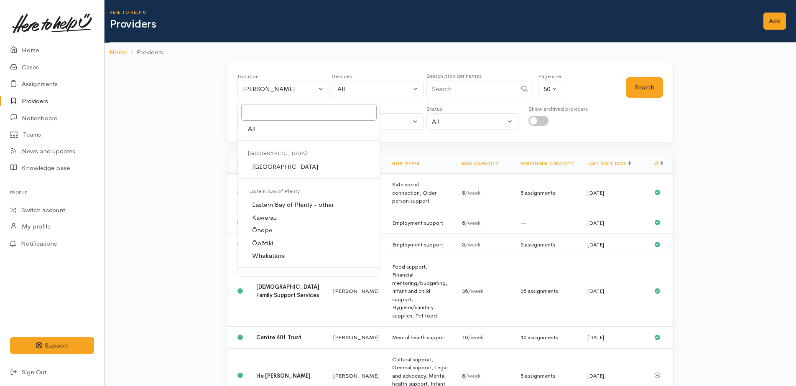
click at [251, 132] on span "All" at bounding box center [252, 129] width 8 height 10
select select "-1"
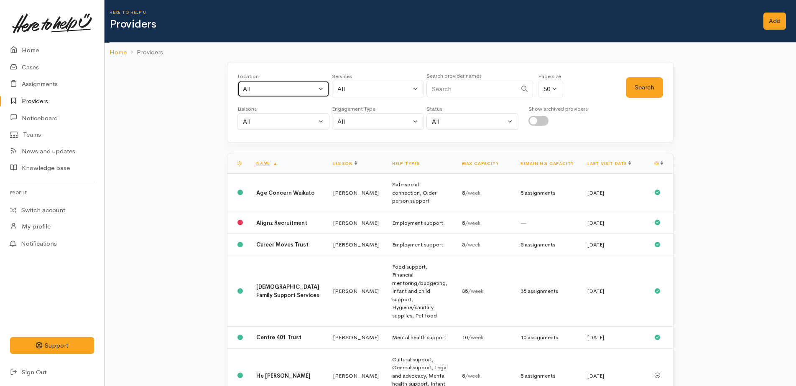
click at [279, 97] on button "All" at bounding box center [283, 89] width 92 height 17
type input "pio"
click at [260, 146] on span "Piopio" at bounding box center [261, 144] width 18 height 10
select select "84"
click at [649, 90] on button "Search" at bounding box center [644, 87] width 37 height 20
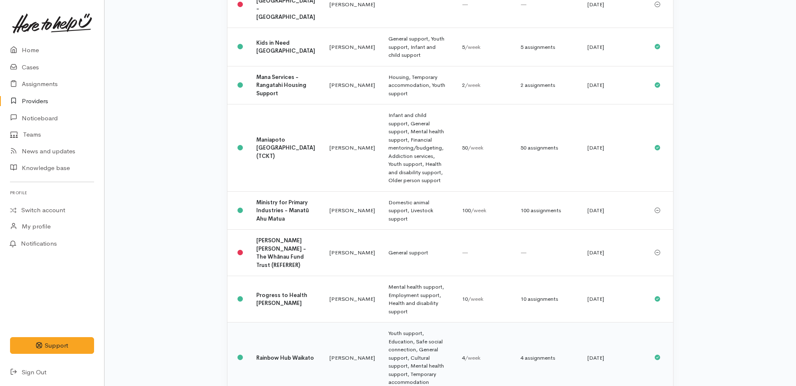
scroll to position [781, 0]
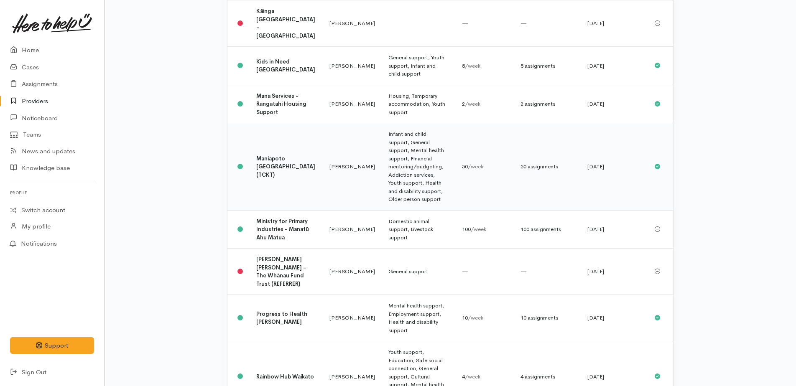
click at [385, 123] on td "Infant and child support, General support, Mental health support, Financial men…" at bounding box center [419, 166] width 74 height 87
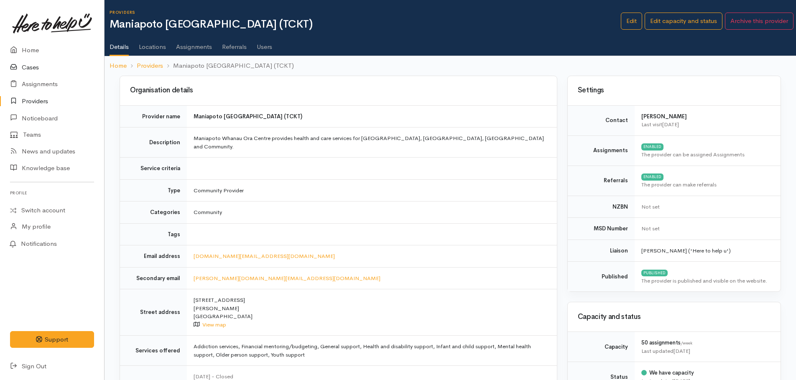
drag, startPoint x: 35, startPoint y: 69, endPoint x: 55, endPoint y: 69, distance: 20.5
click at [35, 69] on link "Cases" at bounding box center [52, 67] width 104 height 17
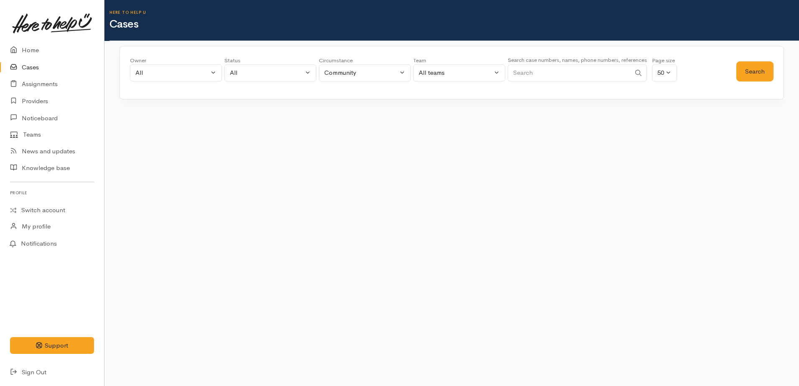
click at [540, 72] on input "Search" at bounding box center [569, 72] width 123 height 17
type input "118070"
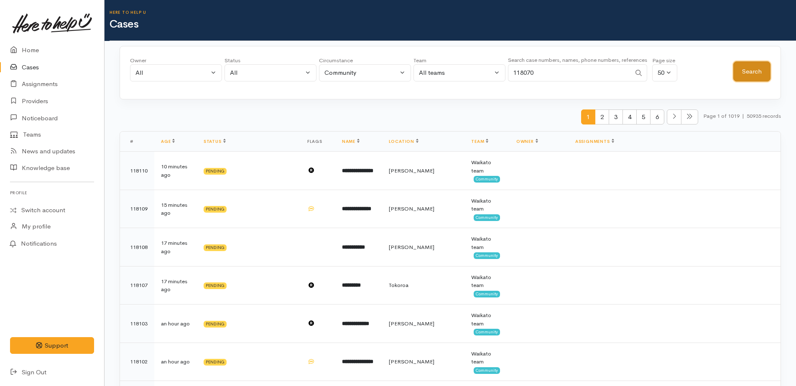
click at [755, 71] on button "Search" at bounding box center [751, 71] width 37 height 20
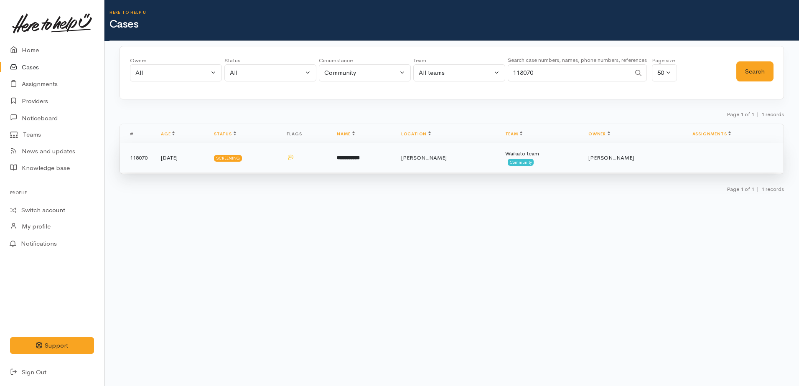
click at [360, 156] on b "**********" at bounding box center [348, 157] width 23 height 5
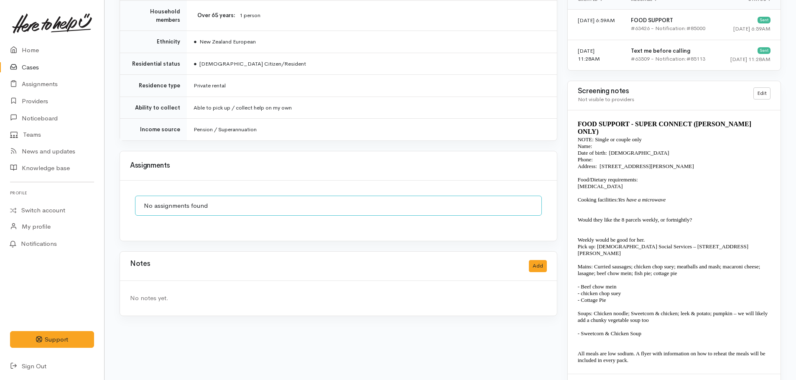
scroll to position [576, 0]
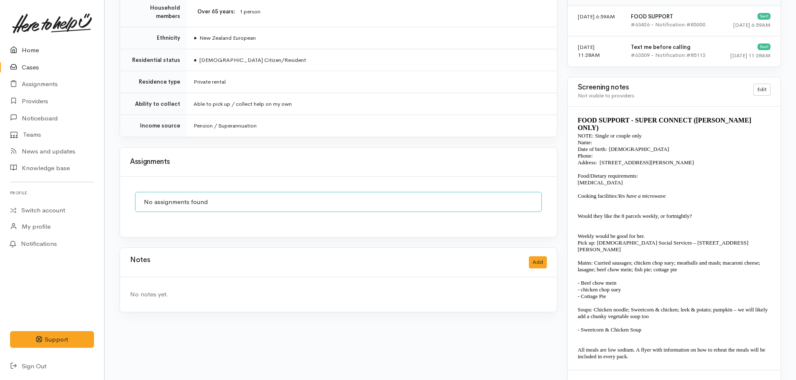
click at [30, 52] on link "Home" at bounding box center [52, 50] width 104 height 17
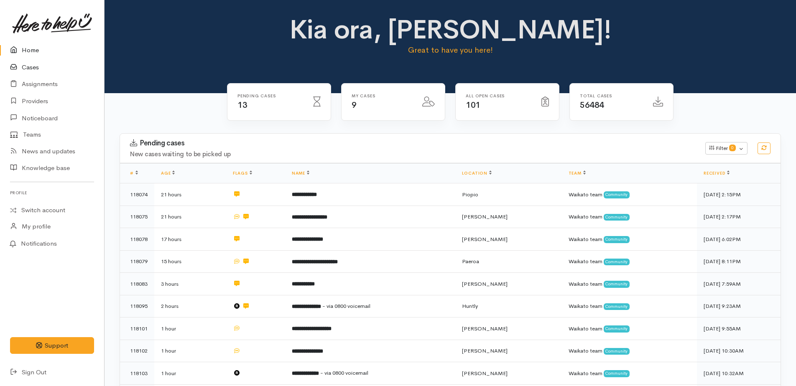
click at [24, 69] on link "Cases" at bounding box center [52, 67] width 104 height 17
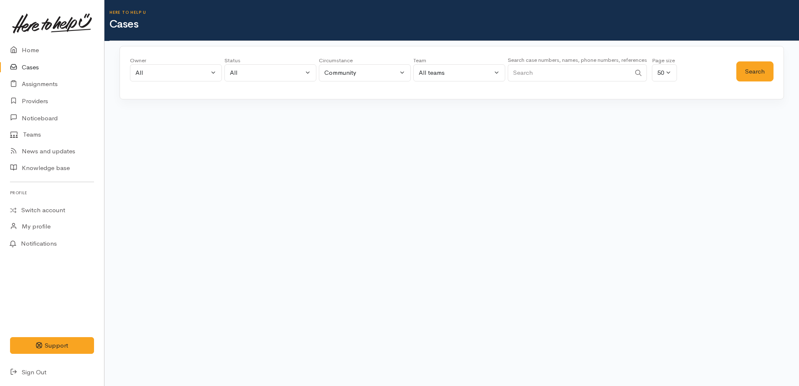
click at [529, 75] on input "Search" at bounding box center [569, 72] width 123 height 17
type input "jeni"
click at [760, 73] on button "Search" at bounding box center [755, 71] width 37 height 20
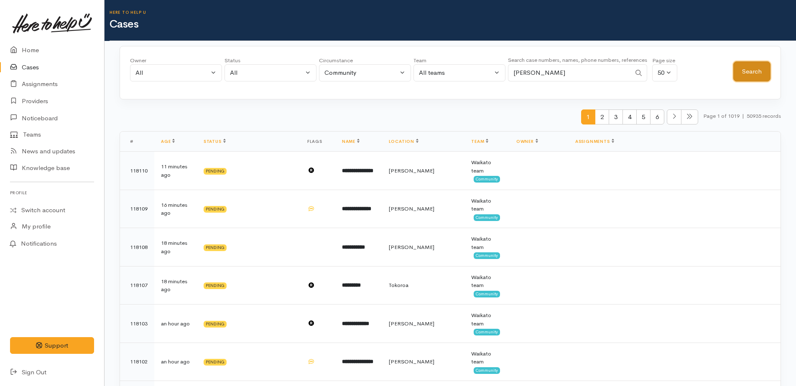
click at [769, 74] on button "Search" at bounding box center [751, 71] width 37 height 20
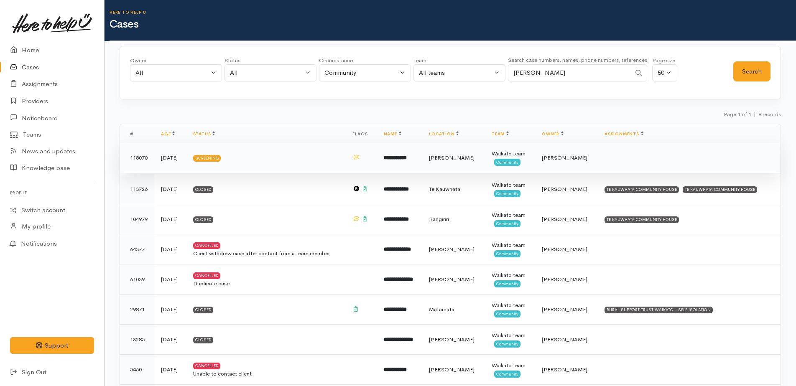
click at [407, 157] on b "**********" at bounding box center [395, 157] width 23 height 5
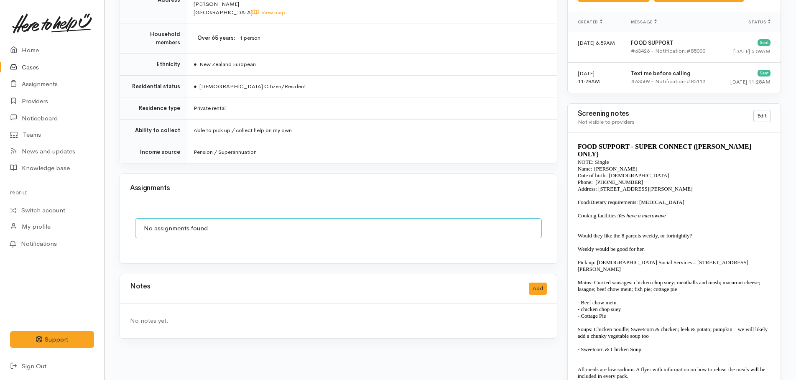
scroll to position [569, 0]
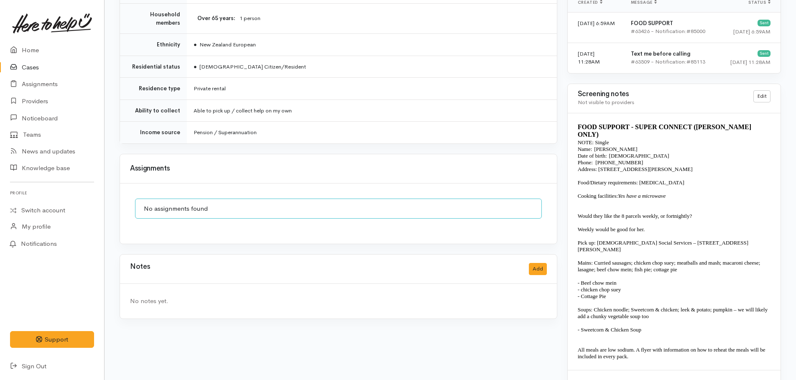
click at [405, 80] on td "Private rental" at bounding box center [372, 89] width 370 height 22
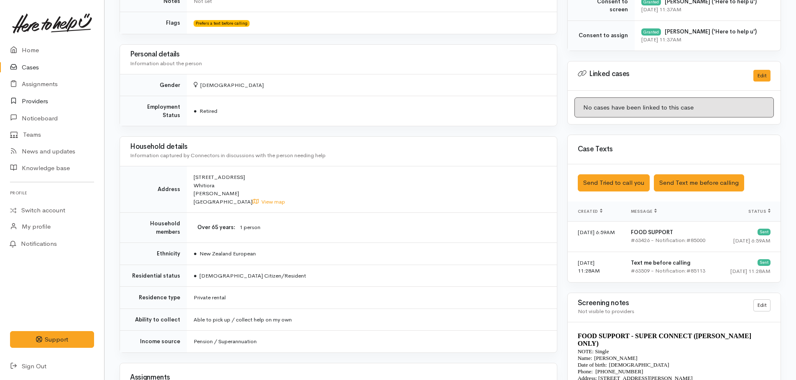
click at [35, 104] on link "Providers" at bounding box center [52, 101] width 104 height 17
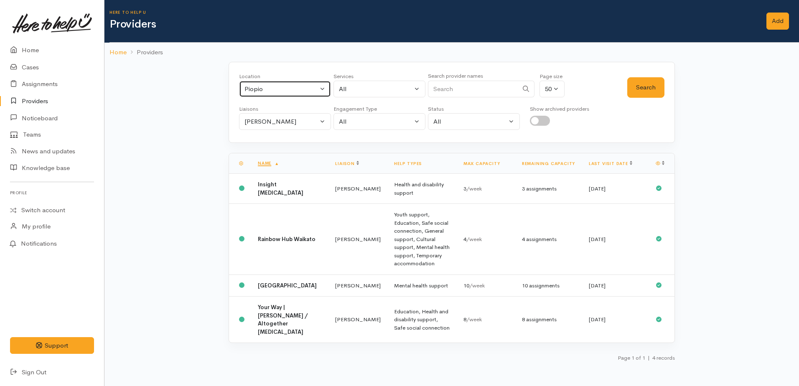
click at [271, 92] on div "Piopio" at bounding box center [282, 89] width 74 height 10
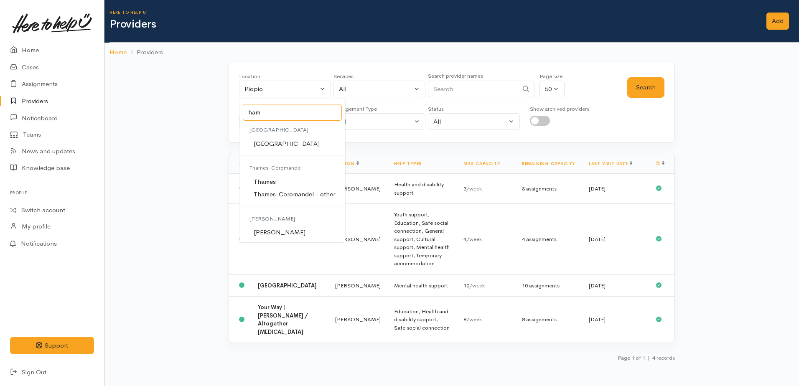
type input "ham"
click at [268, 236] on span "[PERSON_NAME]" at bounding box center [280, 233] width 52 height 10
select select "1"
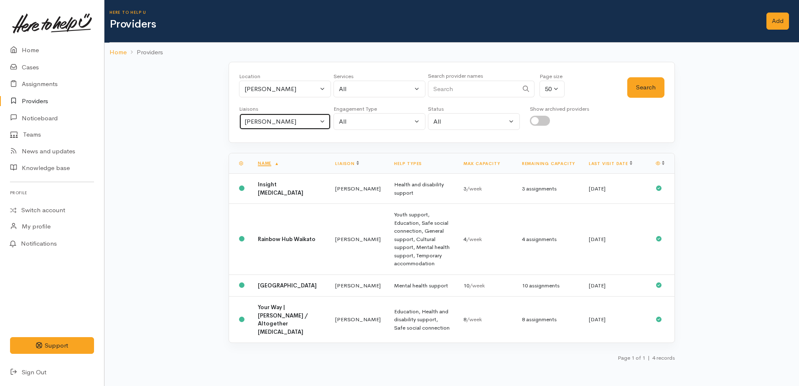
click at [294, 125] on div "[PERSON_NAME]" at bounding box center [282, 122] width 74 height 10
type input "hea"
click at [275, 167] on link "[PERSON_NAME]" at bounding box center [285, 161] width 91 height 13
select select "1076"
click at [651, 94] on button "Search" at bounding box center [645, 87] width 37 height 20
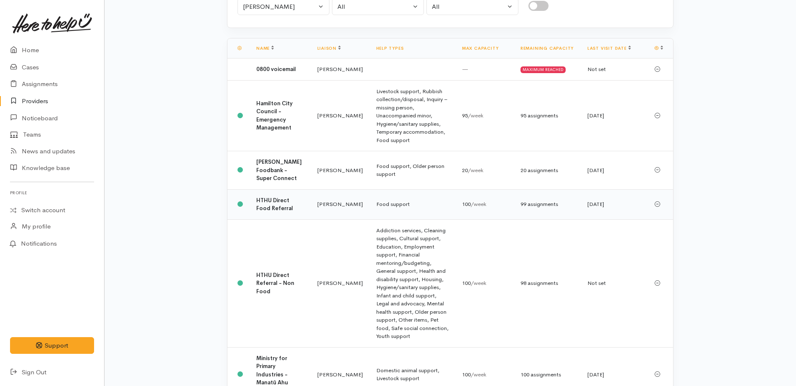
scroll to position [105, 0]
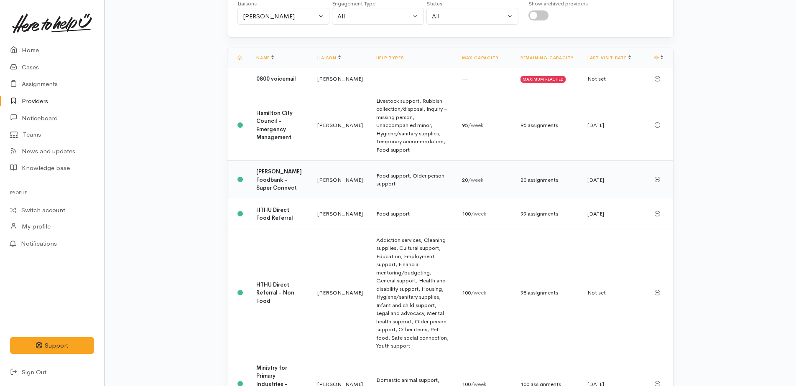
click at [273, 183] on b "[PERSON_NAME] Foodbank - Super Connect" at bounding box center [279, 179] width 46 height 23
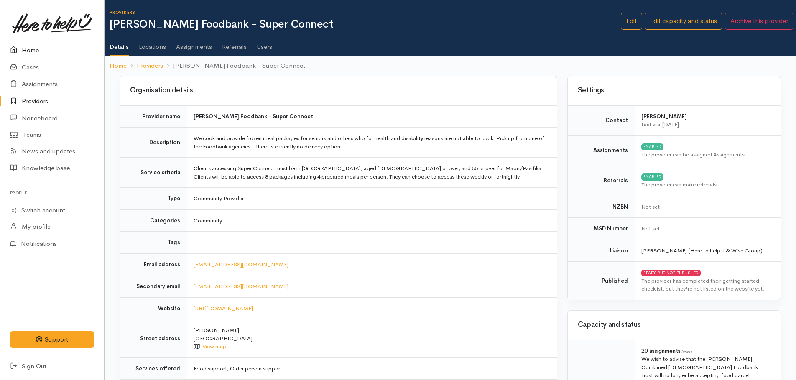
click at [28, 47] on link "Home" at bounding box center [52, 50] width 104 height 17
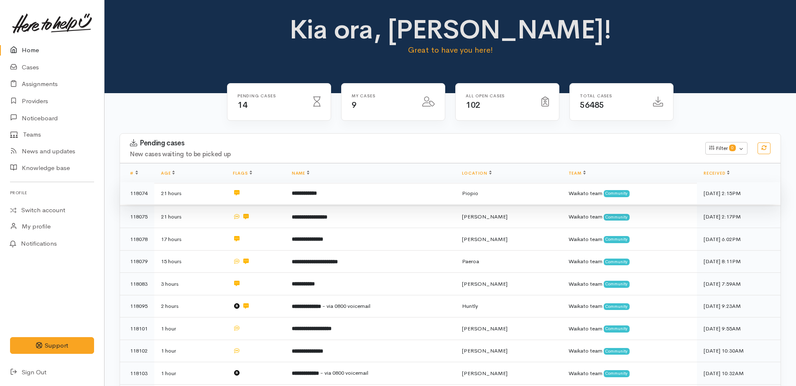
click at [317, 196] on b "**********" at bounding box center [304, 193] width 25 height 5
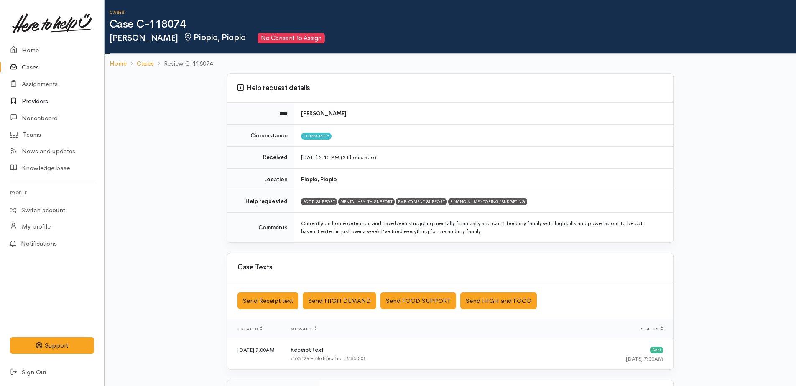
click at [31, 104] on link "Providers" at bounding box center [52, 101] width 104 height 17
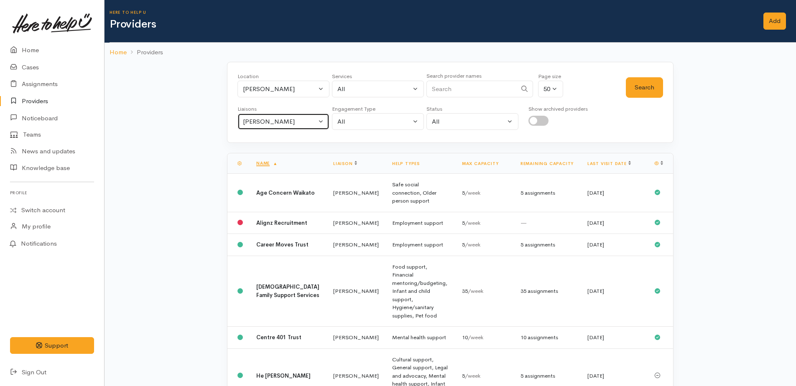
click at [257, 122] on div "[PERSON_NAME]" at bounding box center [280, 122] width 74 height 10
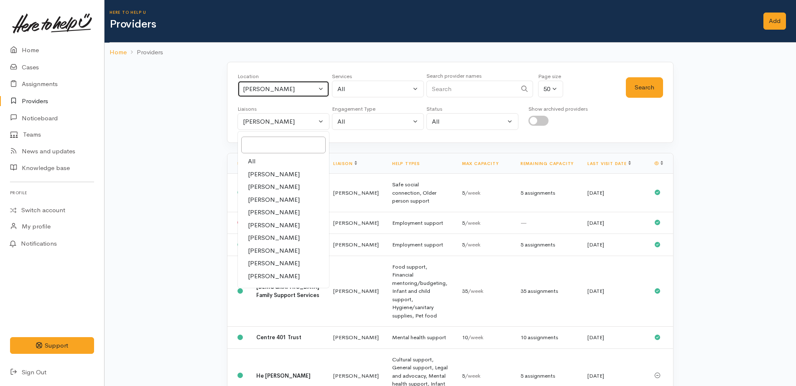
click at [290, 89] on div "[PERSON_NAME]" at bounding box center [280, 89] width 74 height 10
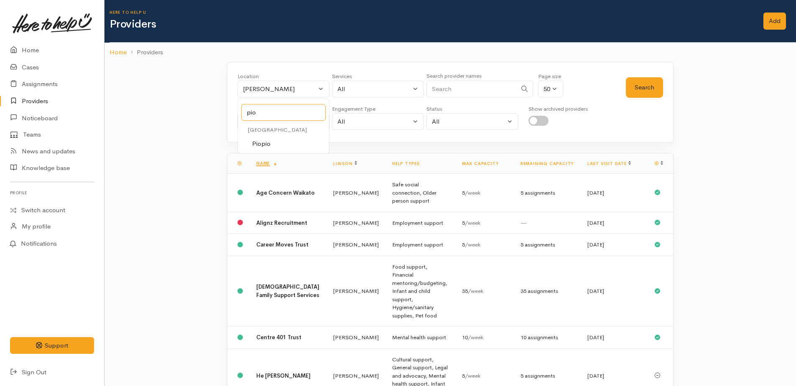
type input "pio"
drag, startPoint x: 273, startPoint y: 149, endPoint x: 266, endPoint y: 145, distance: 8.5
click at [270, 149] on link "Piopio" at bounding box center [283, 144] width 91 height 13
select select "84"
click at [245, 123] on div "[PERSON_NAME]" at bounding box center [280, 122] width 74 height 10
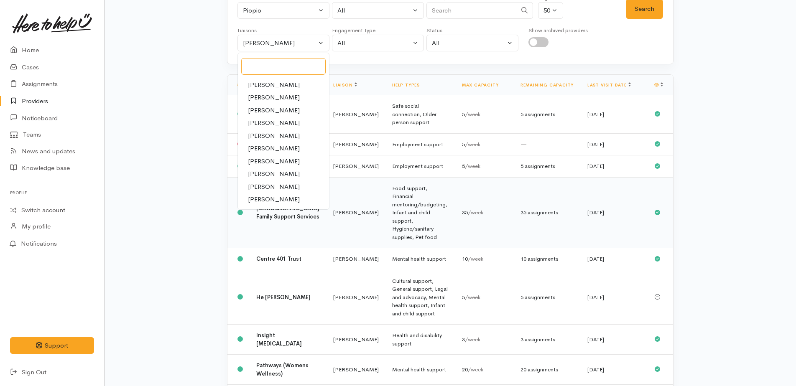
scroll to position [84, 0]
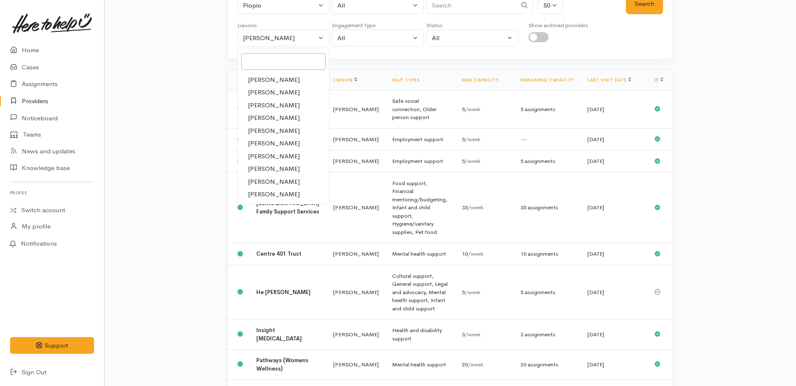
click at [266, 133] on span "[PERSON_NAME]" at bounding box center [274, 131] width 52 height 10
select select "1252"
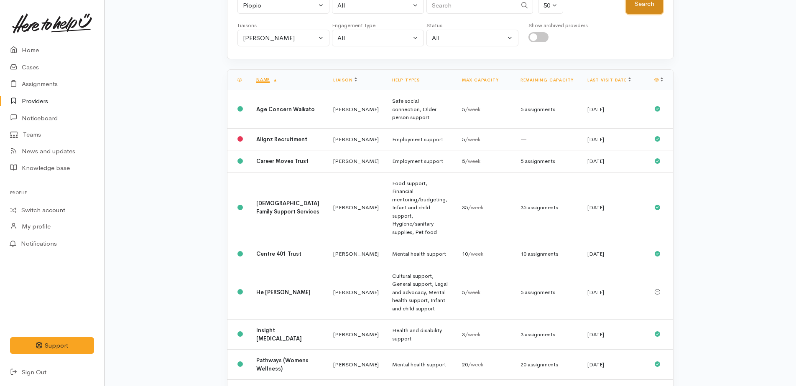
click at [646, 4] on button "Search" at bounding box center [644, 4] width 37 height 20
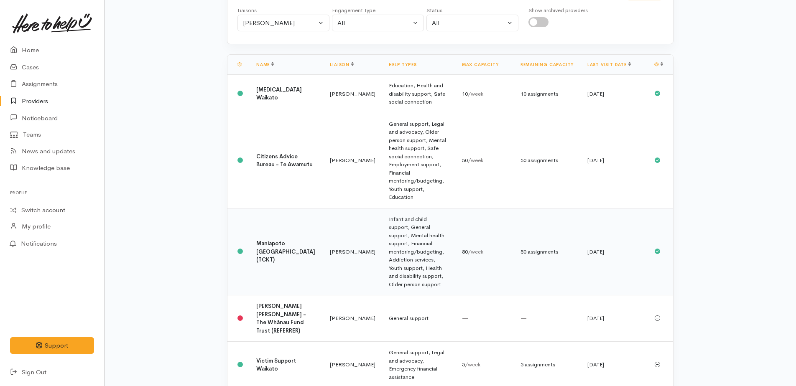
scroll to position [107, 0]
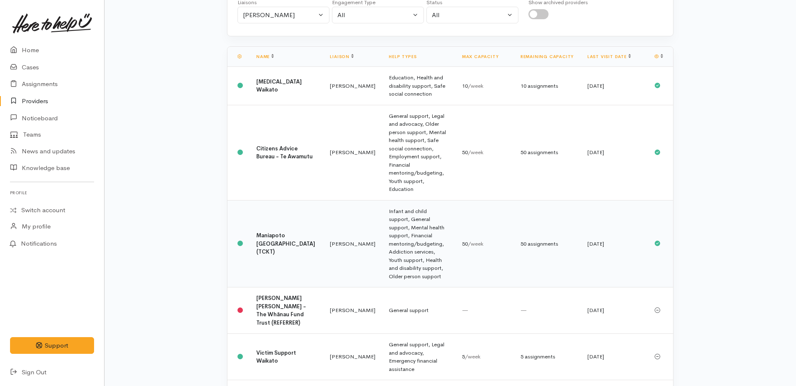
click at [269, 232] on b "Maniapoto Whānau Ora Centre (TCKT)" at bounding box center [285, 243] width 59 height 23
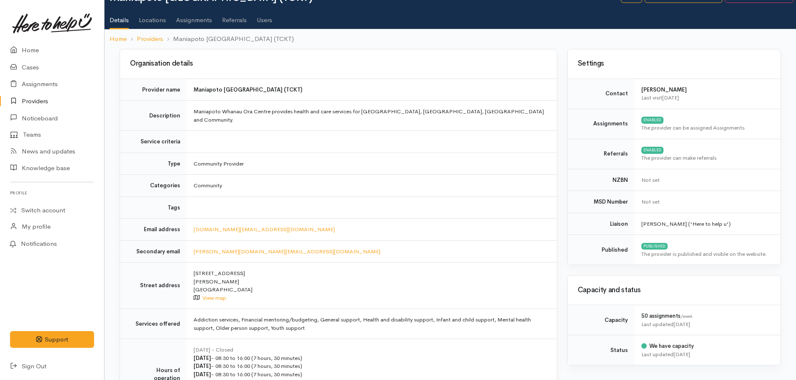
scroll to position [125, 0]
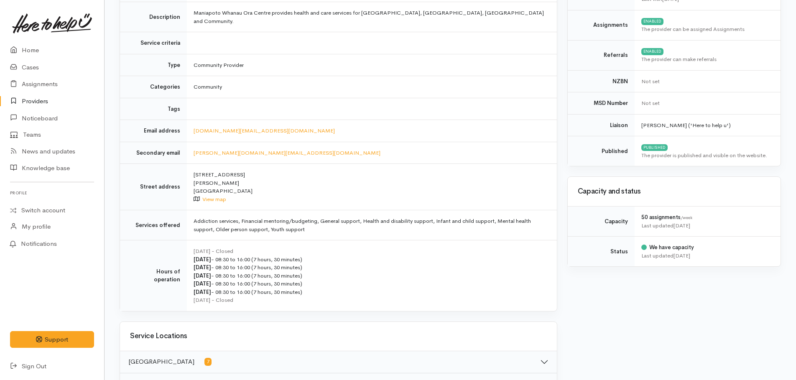
click at [339, 220] on td "Addiction services, Financial mentoring/budgeting, General support, Health and …" at bounding box center [372, 225] width 370 height 30
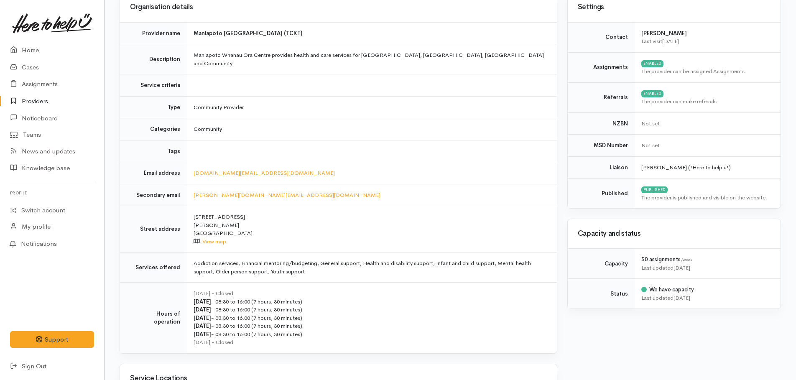
scroll to position [84, 0]
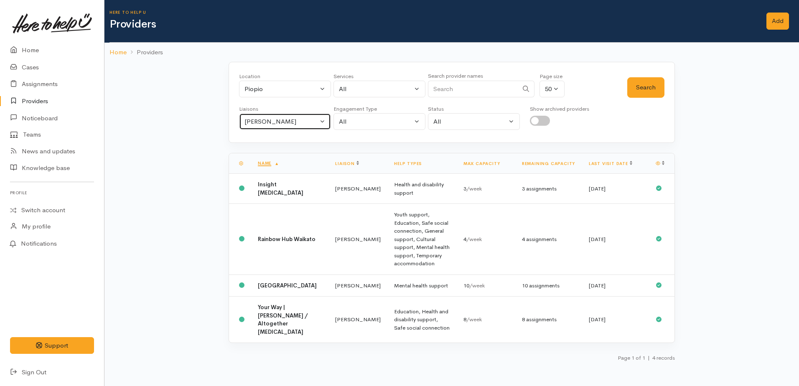
click at [282, 119] on div "[PERSON_NAME]" at bounding box center [282, 122] width 74 height 10
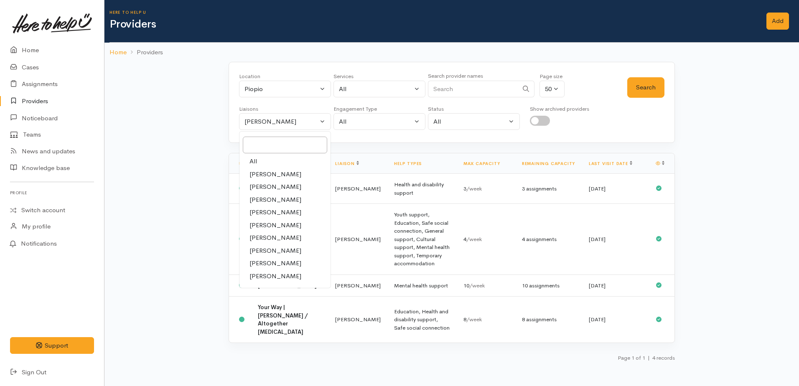
click at [252, 159] on span "All" at bounding box center [254, 162] width 8 height 10
select select "null"
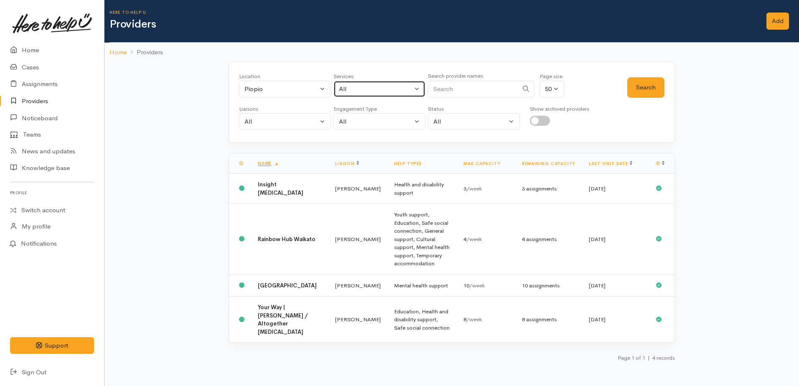
click at [390, 92] on div "All" at bounding box center [376, 89] width 74 height 10
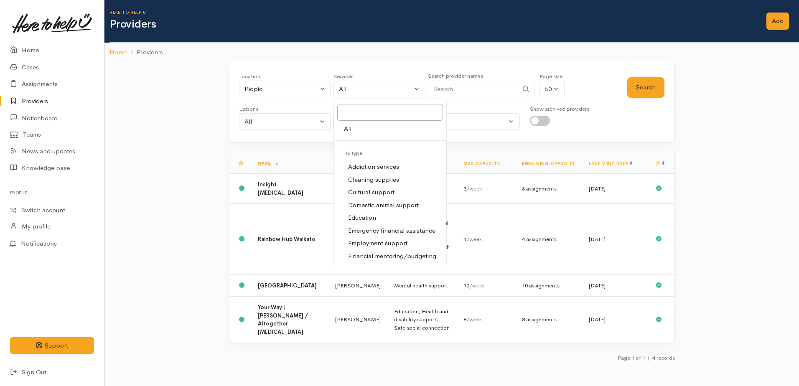
click at [374, 240] on span "Employment support" at bounding box center [377, 244] width 59 height 10
select select "10"
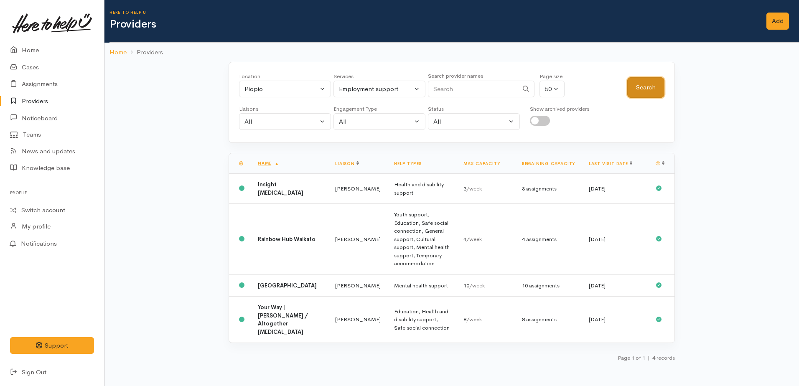
click at [644, 89] on button "Search" at bounding box center [645, 87] width 37 height 20
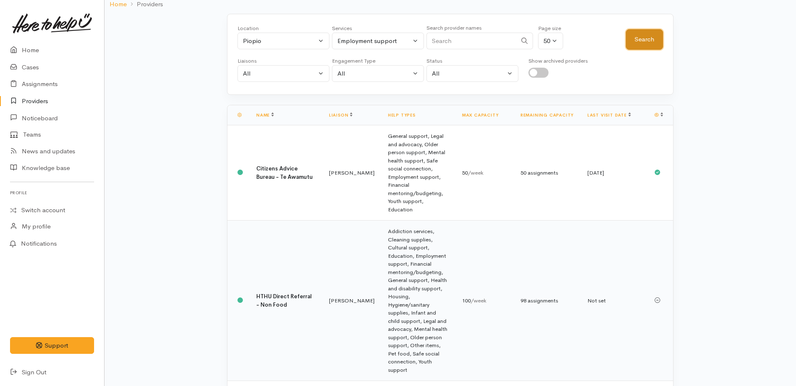
scroll to position [54, 0]
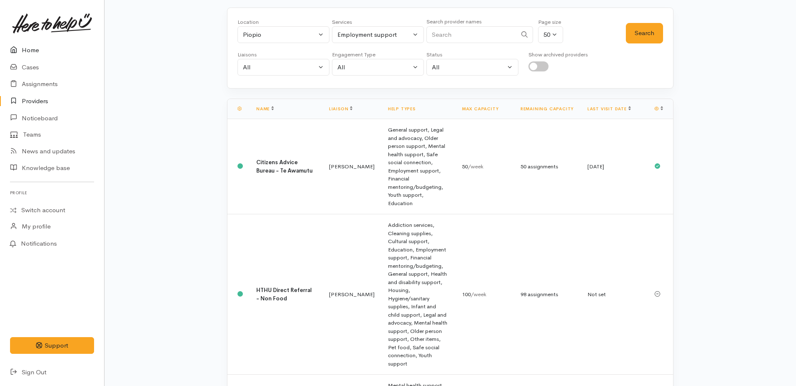
click at [30, 48] on link "Home" at bounding box center [52, 50] width 104 height 17
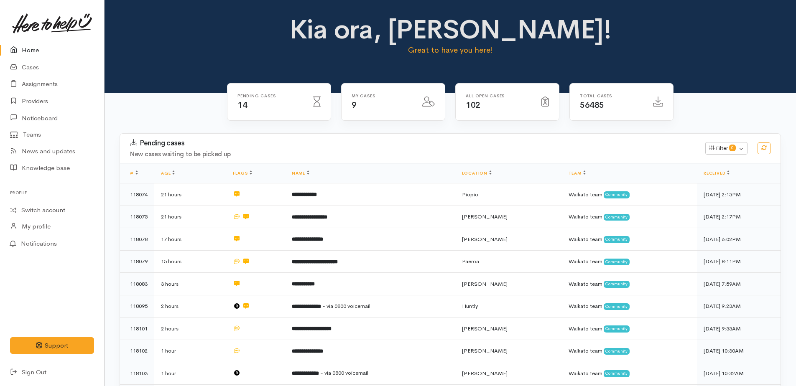
scroll to position [42, 0]
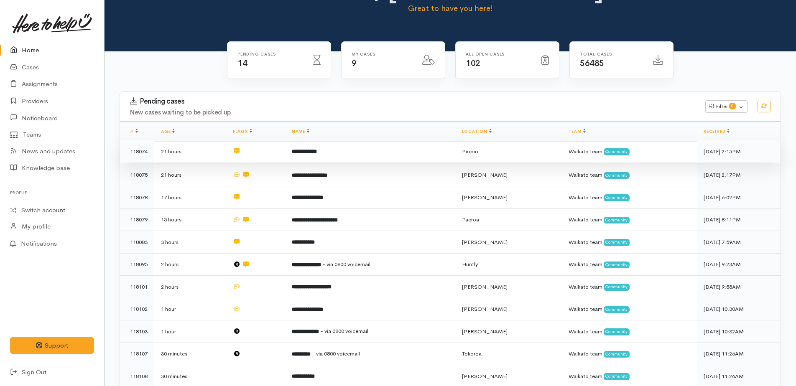
click at [317, 151] on b "**********" at bounding box center [304, 151] width 25 height 5
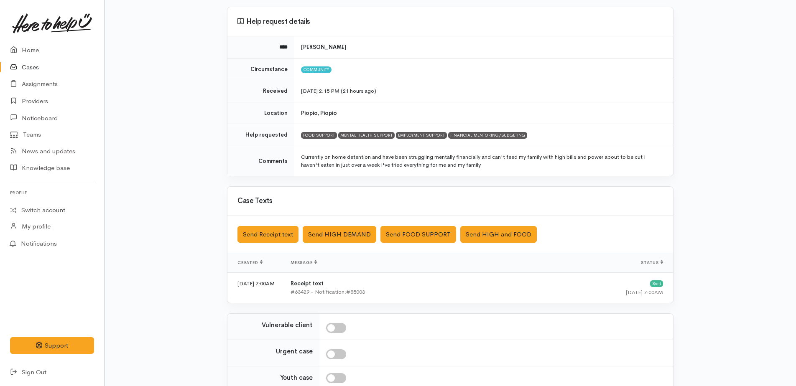
scroll to position [147, 0]
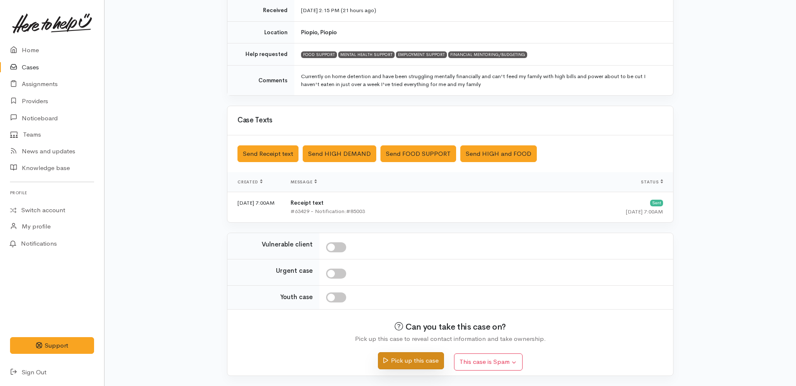
click at [419, 362] on button "Pick up this case" at bounding box center [411, 360] width 66 height 17
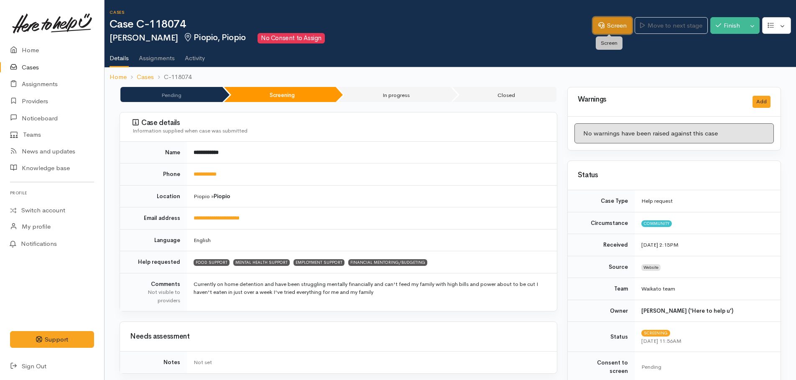
click at [616, 25] on link "Screen" at bounding box center [612, 25] width 39 height 17
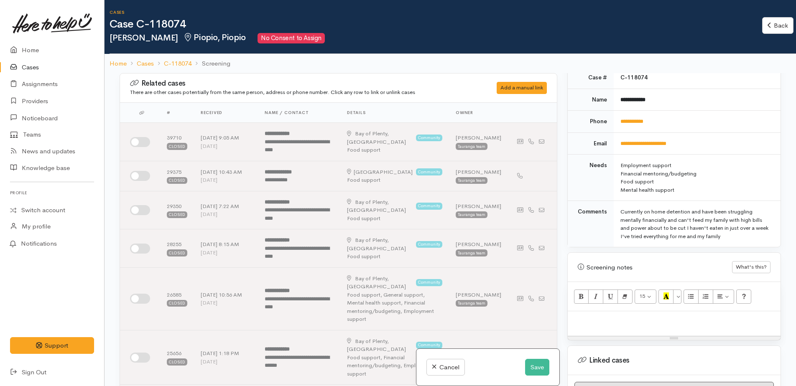
scroll to position [418, 0]
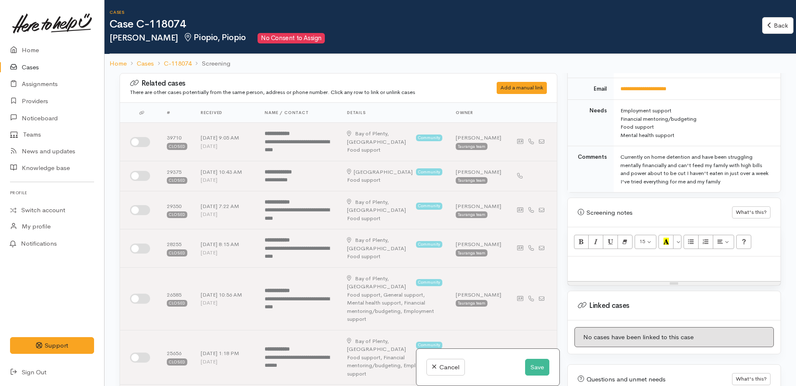
click at [591, 261] on p at bounding box center [674, 266] width 204 height 10
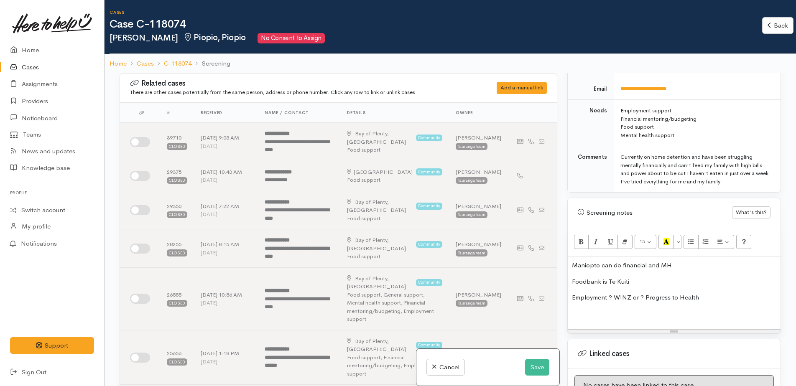
click at [706, 293] on p "Employment ? WINZ or ? Progress to Health" at bounding box center [674, 298] width 204 height 10
click at [536, 367] on button "Save" at bounding box center [537, 367] width 24 height 17
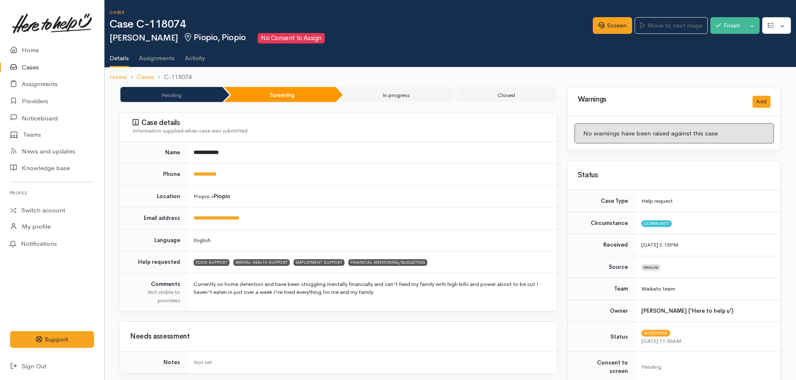
scroll to position [42, 0]
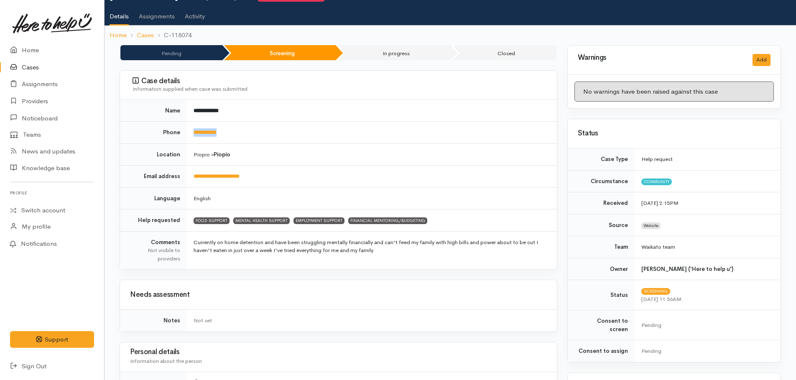
drag, startPoint x: 239, startPoint y: 129, endPoint x: 193, endPoint y: 126, distance: 46.5
click at [193, 126] on td "**********" at bounding box center [372, 133] width 370 height 22
drag, startPoint x: 193, startPoint y: 126, endPoint x: 195, endPoint y: 133, distance: 6.6
copy link "**********"
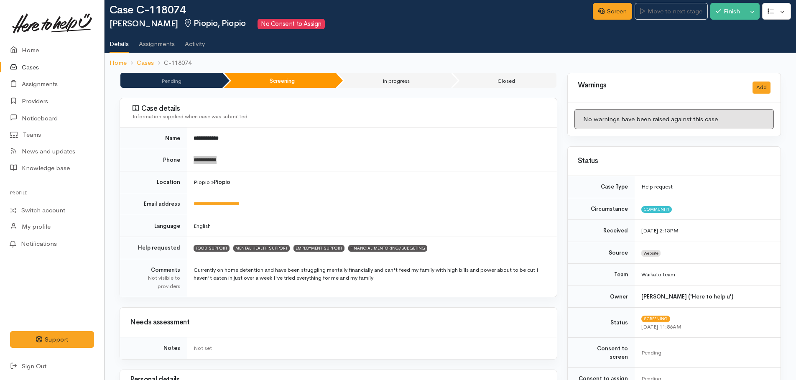
scroll to position [0, 0]
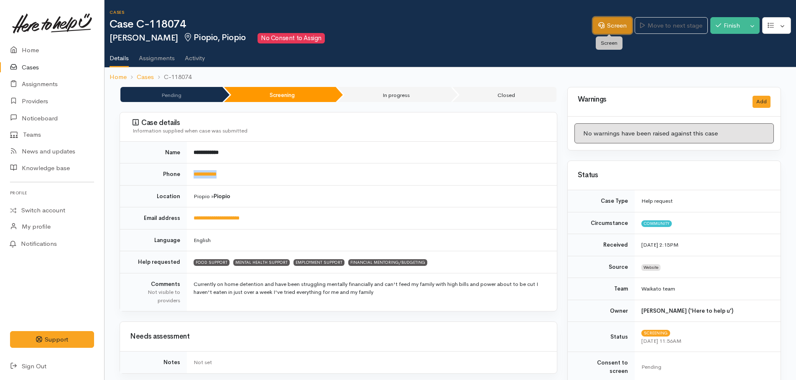
click at [602, 29] on link "Screen" at bounding box center [612, 25] width 39 height 17
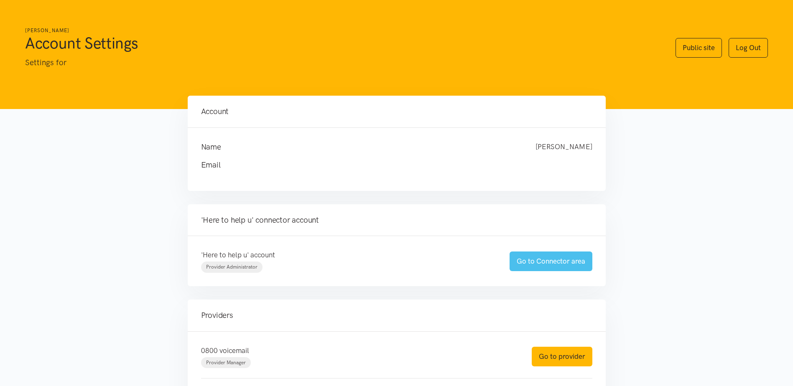
click at [546, 261] on link "Go to Connector area" at bounding box center [551, 262] width 83 height 20
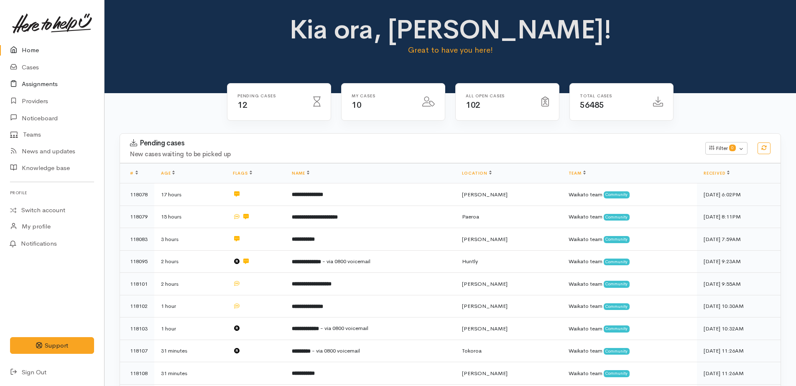
click at [32, 84] on link "Assignments" at bounding box center [52, 84] width 104 height 17
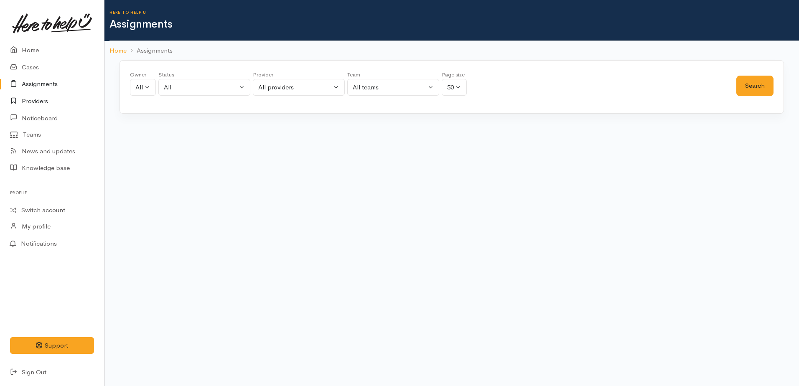
click at [36, 102] on link "Providers" at bounding box center [52, 101] width 104 height 17
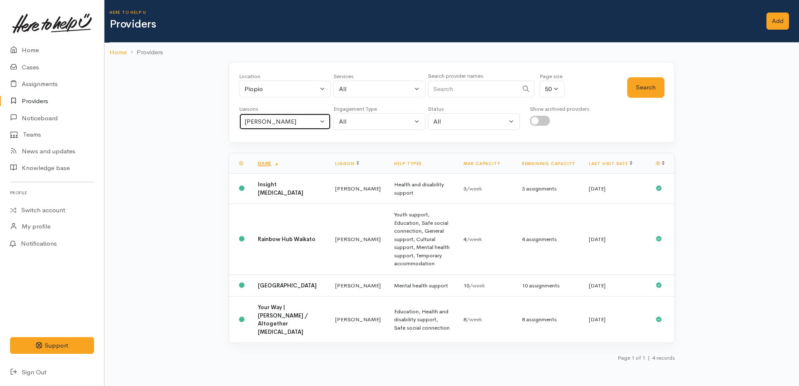
click at [266, 120] on div "[PERSON_NAME]" at bounding box center [282, 122] width 74 height 10
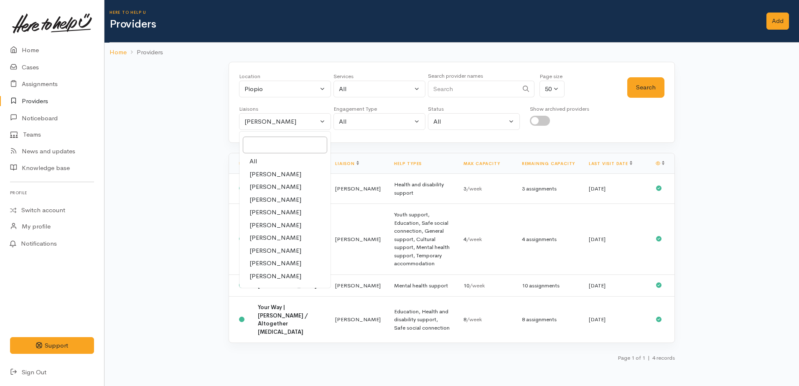
click at [255, 163] on span "All" at bounding box center [254, 162] width 8 height 10
select select "null"
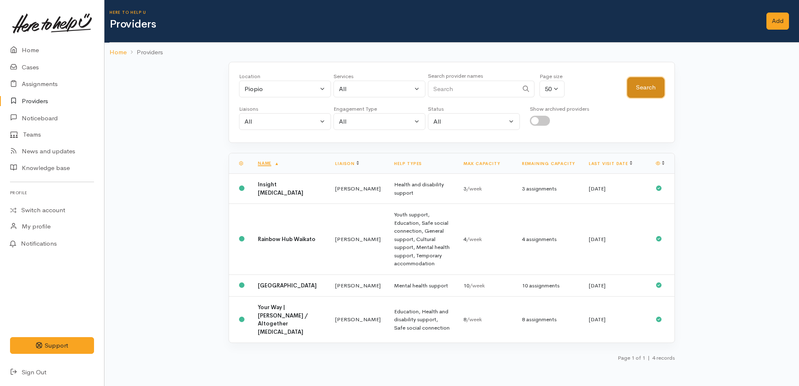
click at [647, 91] on button "Search" at bounding box center [645, 87] width 37 height 20
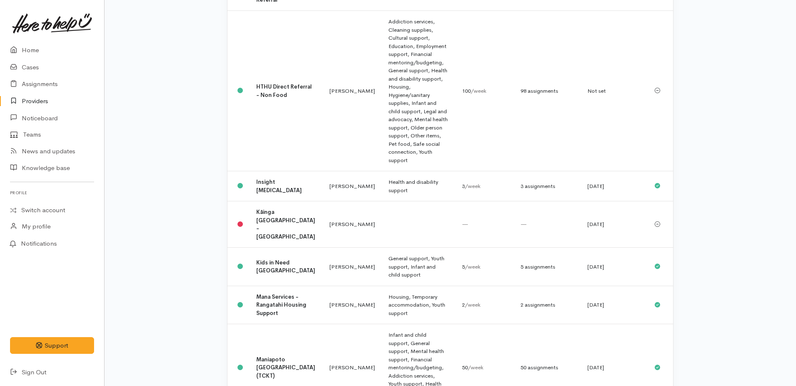
scroll to position [585, 0]
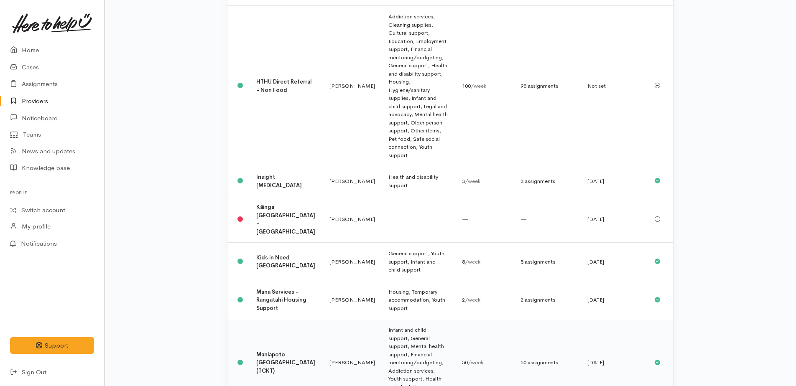
click at [382, 319] on td "Infant and child support, General support, Mental health support, Financial men…" at bounding box center [419, 362] width 74 height 87
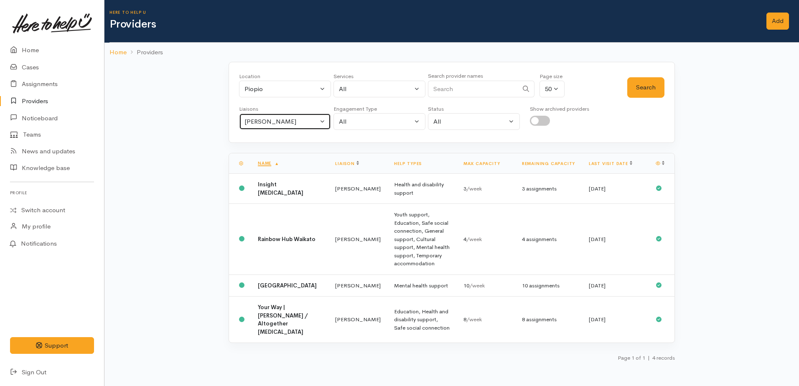
click at [258, 127] on button "Kyleigh Pike" at bounding box center [285, 121] width 92 height 17
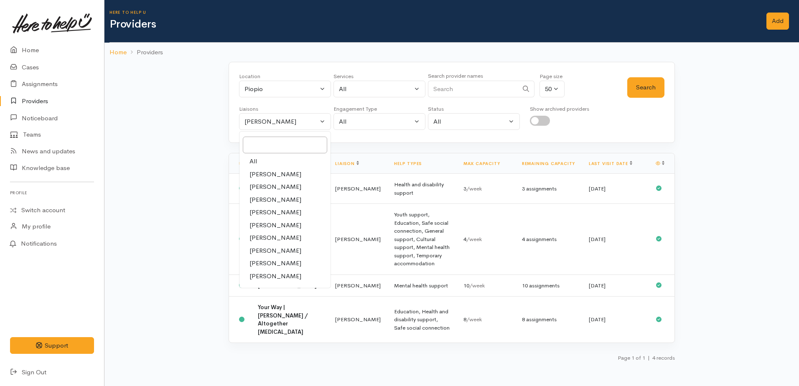
click at [251, 162] on span "All" at bounding box center [254, 162] width 8 height 10
select select "null"
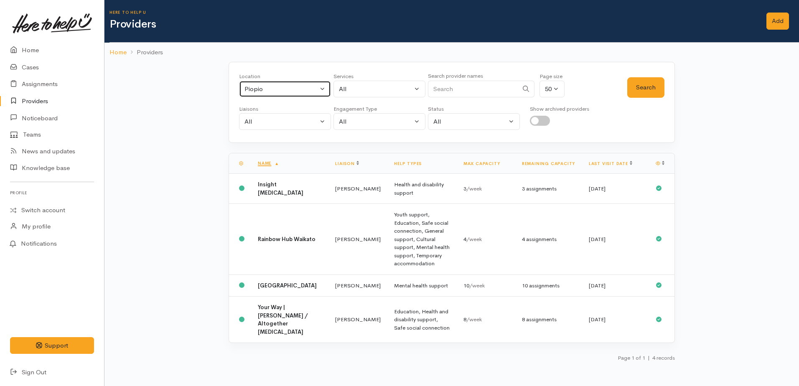
click at [271, 92] on div "Piopio" at bounding box center [282, 89] width 74 height 10
type input "te ku"
click at [267, 145] on span "[PERSON_NAME]" at bounding box center [280, 144] width 52 height 10
select select "85"
click at [372, 96] on button "All" at bounding box center [380, 89] width 92 height 17
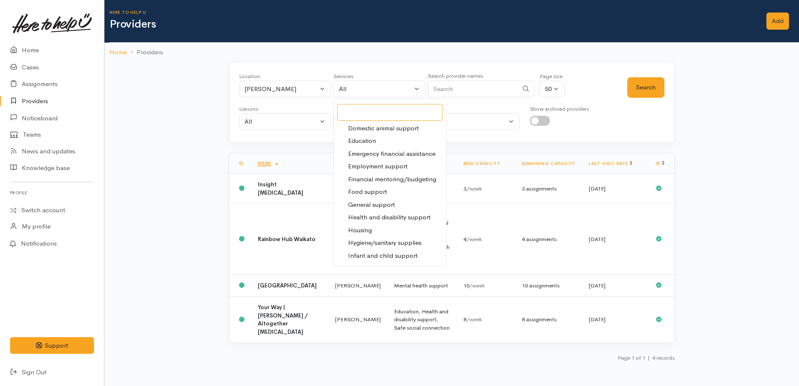
scroll to position [84, 0]
click at [385, 183] on span "Food support" at bounding box center [367, 186] width 39 height 10
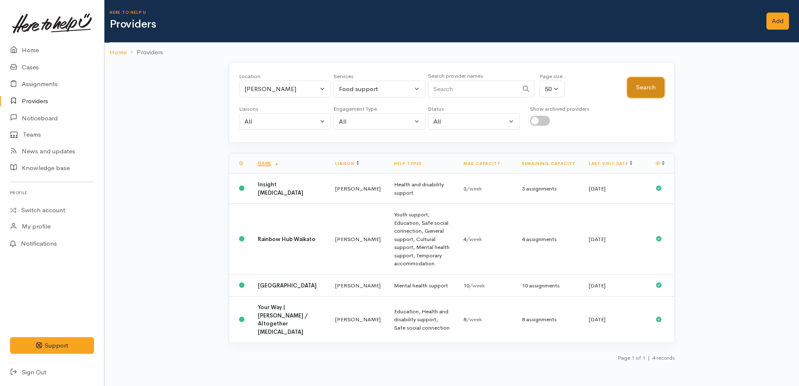
click at [650, 89] on button "Search" at bounding box center [645, 87] width 37 height 20
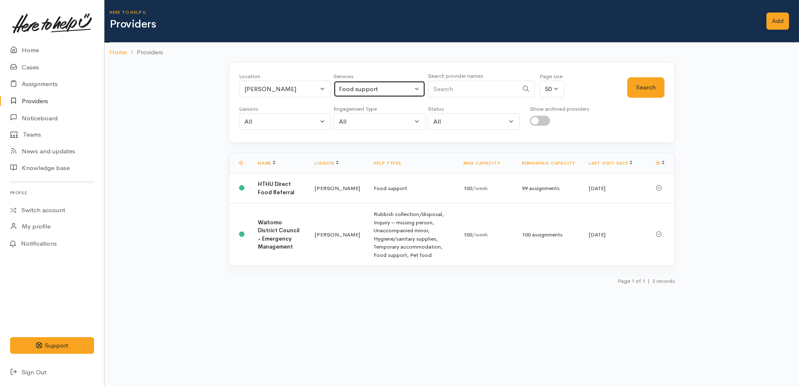
click at [356, 88] on div "Food support" at bounding box center [376, 89] width 74 height 10
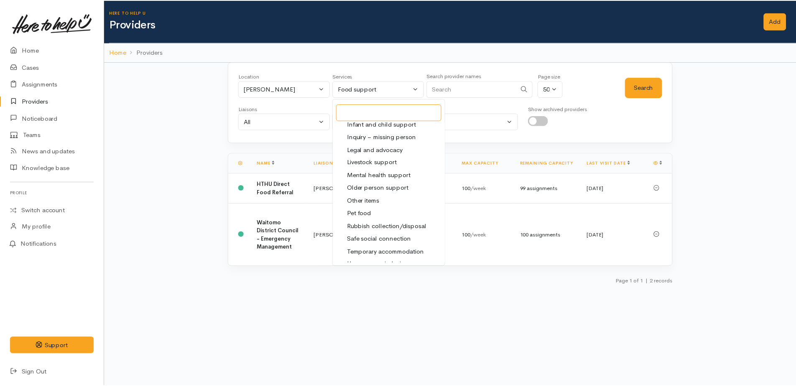
scroll to position [209, 0]
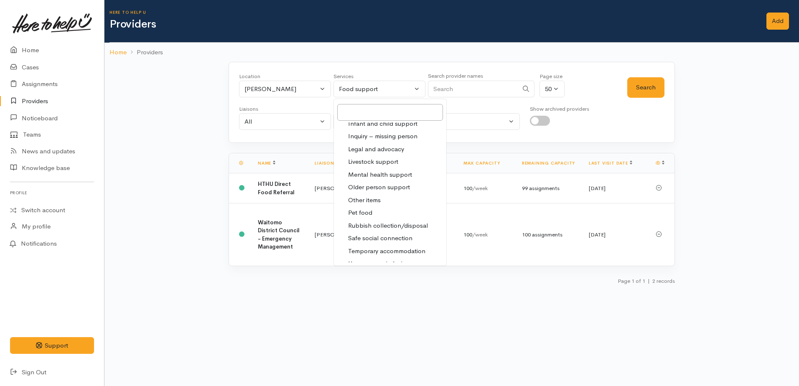
click at [366, 175] on span "Mental health support" at bounding box center [380, 175] width 64 height 10
select select "5"
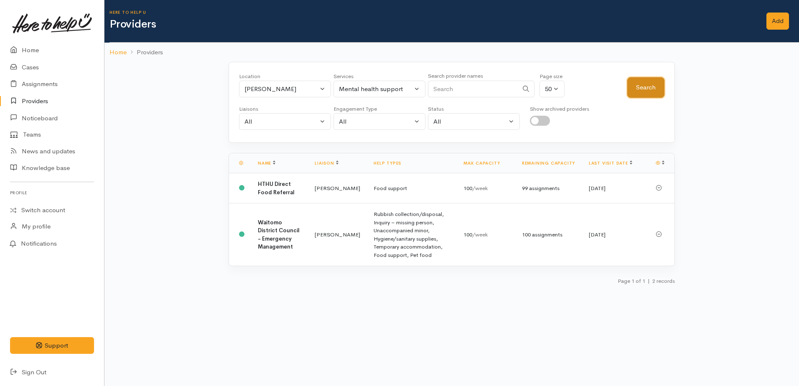
click at [637, 88] on button "Search" at bounding box center [645, 87] width 37 height 20
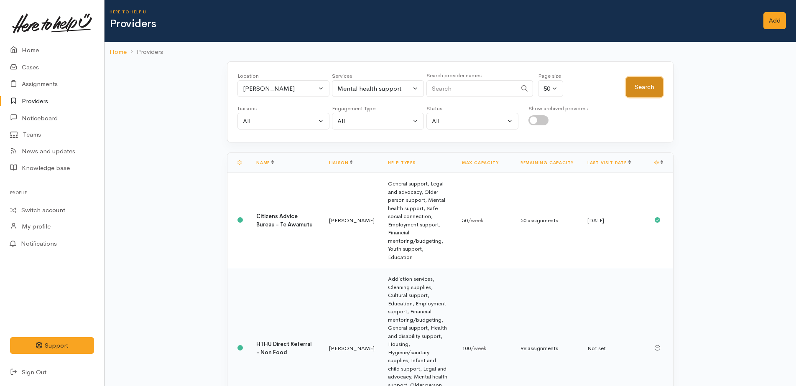
scroll to position [0, 0]
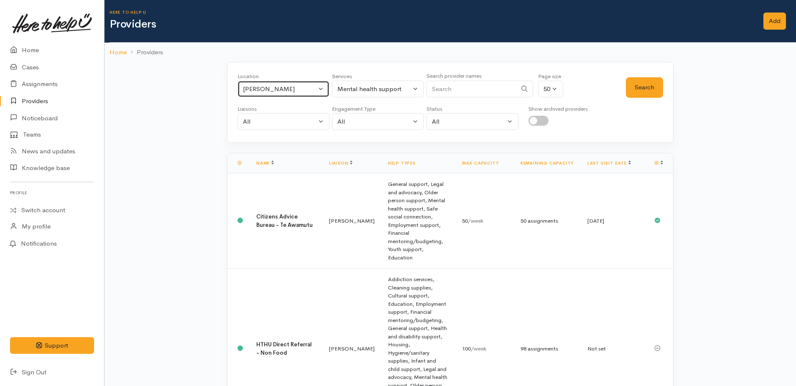
click at [274, 90] on div "[PERSON_NAME]" at bounding box center [280, 89] width 74 height 10
type input "pae"
click at [268, 180] on span "Paeroa" at bounding box center [262, 182] width 20 height 10
select select "15"
click at [353, 89] on div "Mental health support" at bounding box center [374, 89] width 74 height 10
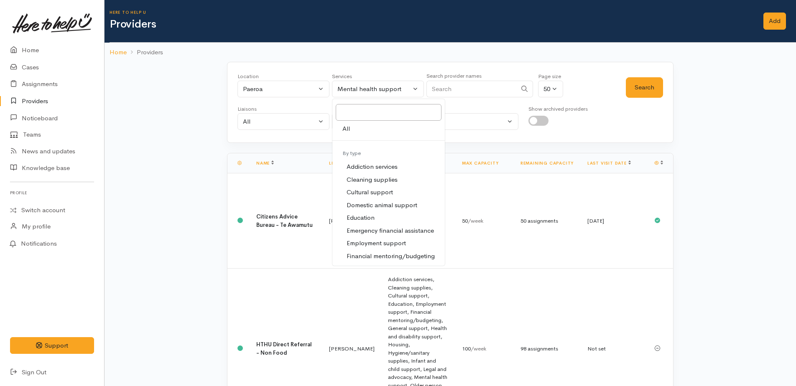
click at [345, 131] on span "All" at bounding box center [346, 129] width 8 height 10
select select "-1"
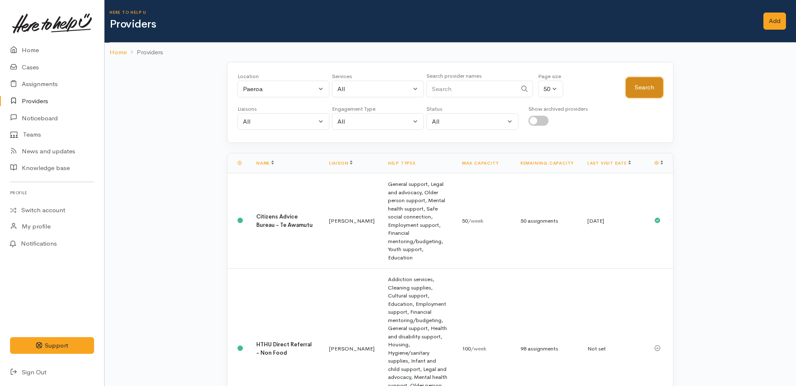
click at [656, 85] on button "Search" at bounding box center [644, 87] width 37 height 20
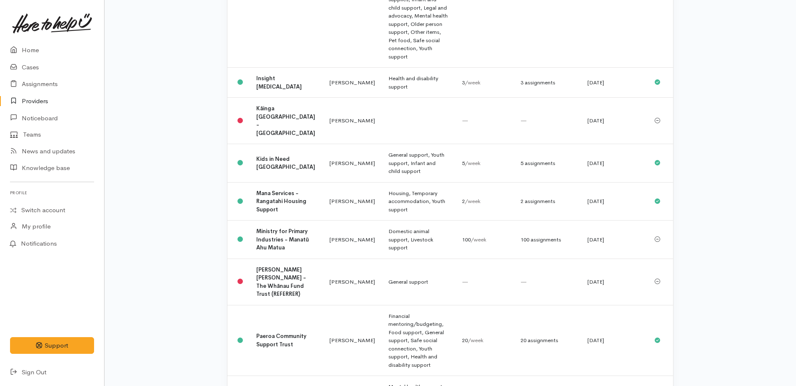
scroll to position [794, 0]
click at [269, 331] on b "Paeroa Community Support Trust" at bounding box center [281, 338] width 50 height 15
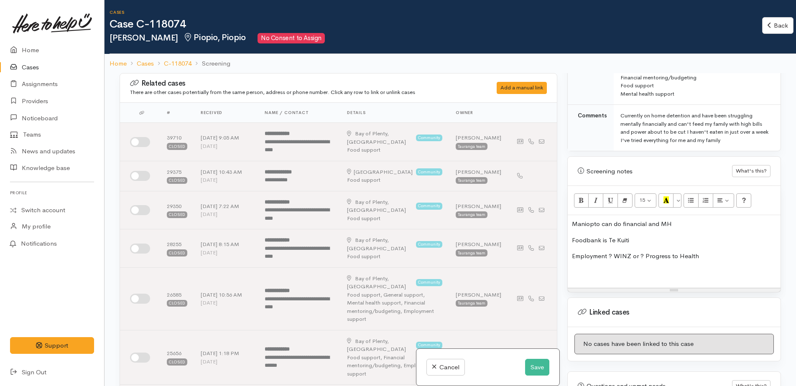
scroll to position [460, 0]
click at [579, 268] on p at bounding box center [674, 273] width 204 height 10
paste div
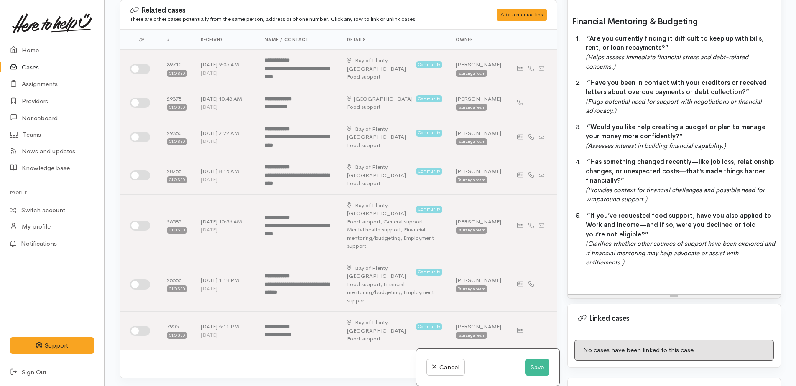
scroll to position [879, 0]
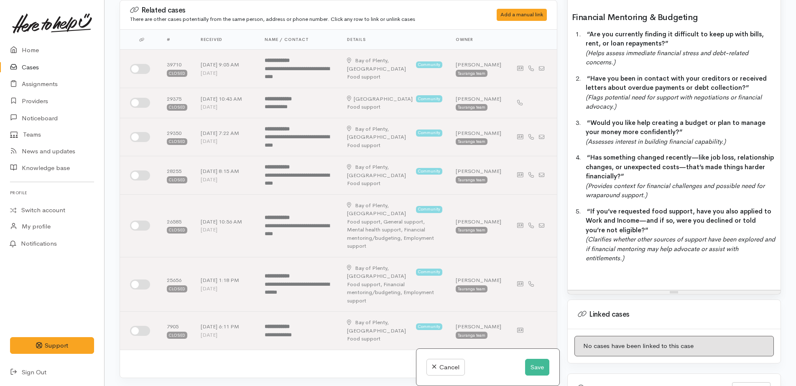
click at [576, 270] on p at bounding box center [674, 275] width 204 height 10
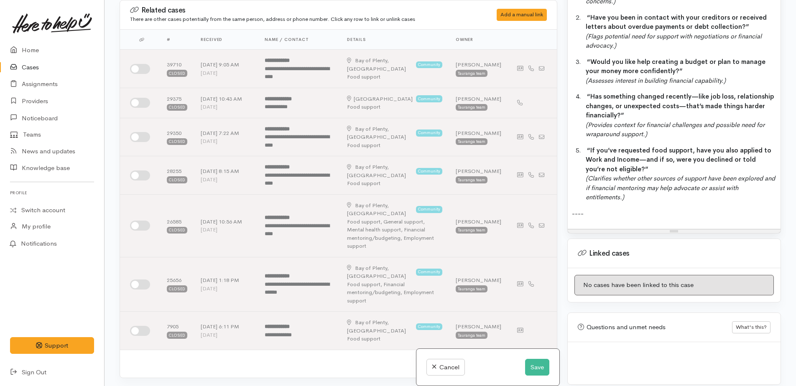
scroll to position [1004, 0]
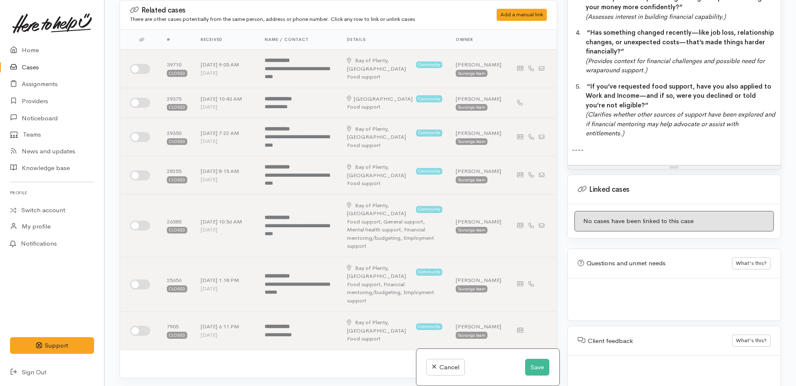
click at [604, 145] on p "----" at bounding box center [674, 150] width 204 height 10
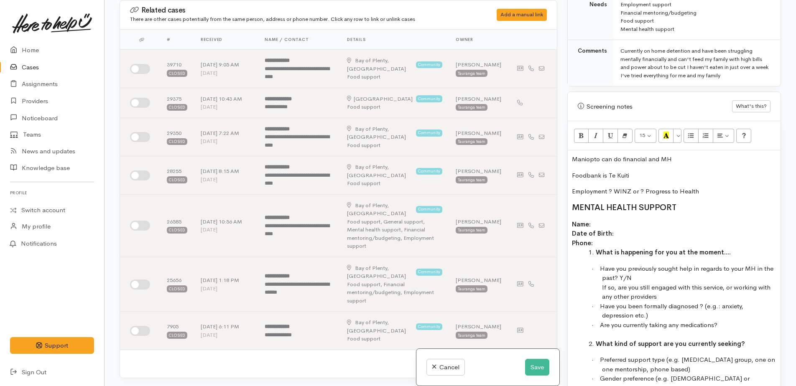
scroll to position [377, 0]
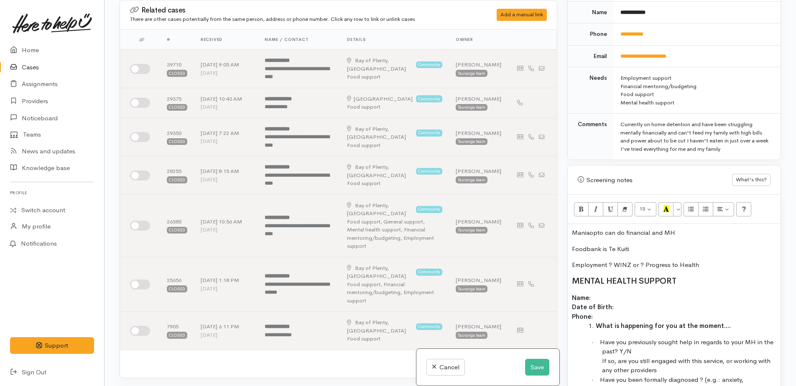
click at [604, 228] on p "Maniaopto can do financial and MH" at bounding box center [674, 233] width 204 height 10
click at [637, 245] on p "Foodbank is Te Kuiti" at bounding box center [674, 250] width 204 height 10
click at [707, 260] on p "Employment ? WINZ or ? Progress to Health" at bounding box center [674, 265] width 204 height 10
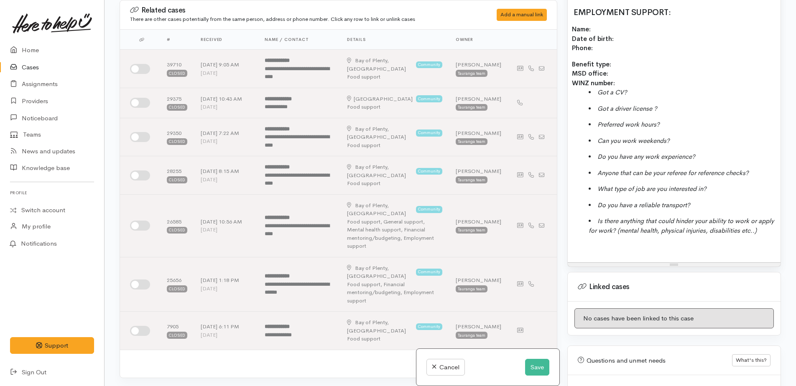
scroll to position [1213, 0]
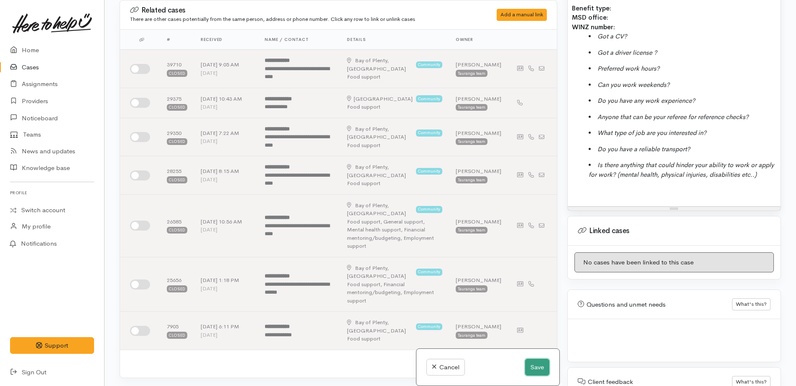
click at [541, 366] on button "Save" at bounding box center [537, 367] width 24 height 17
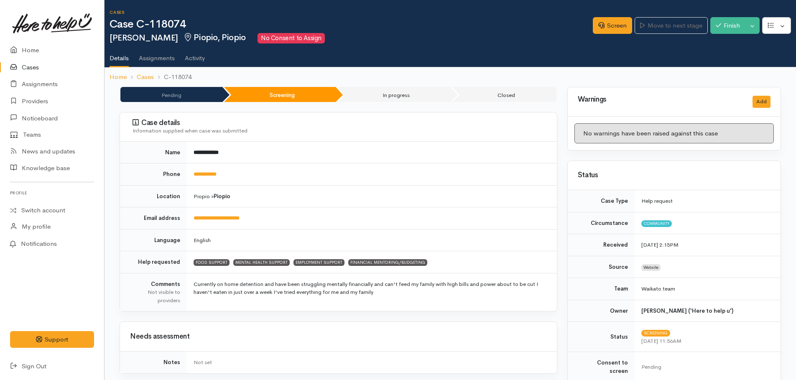
scroll to position [251, 0]
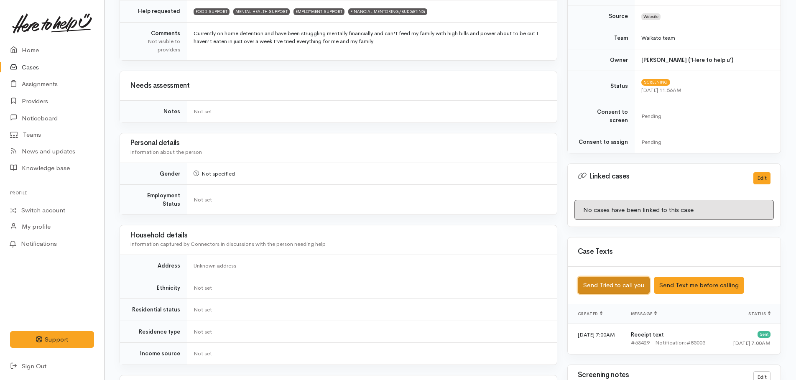
click at [608, 280] on button "Send Tried to call you" at bounding box center [614, 285] width 72 height 17
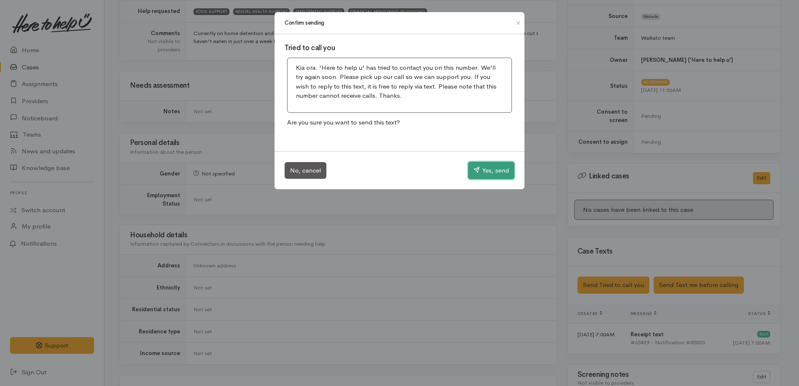
click at [491, 165] on button "Yes, send" at bounding box center [491, 171] width 46 height 18
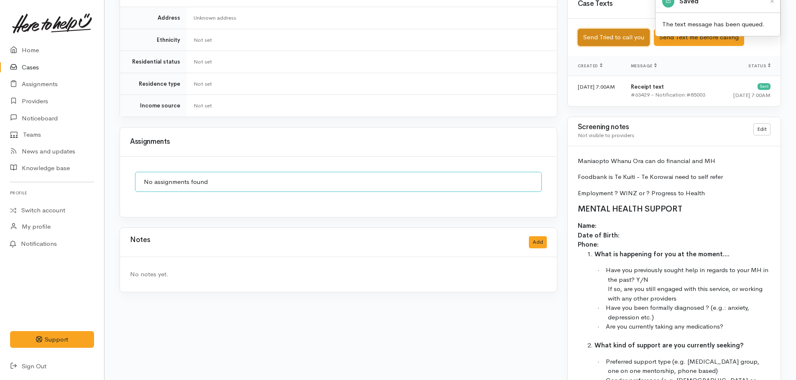
scroll to position [502, 0]
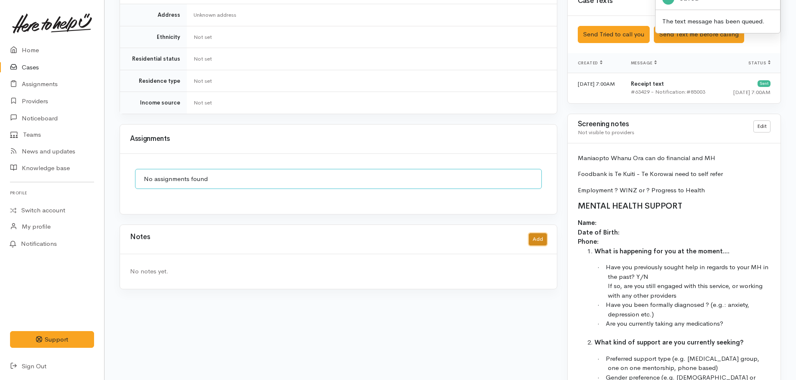
click at [533, 235] on button "Add" at bounding box center [538, 239] width 18 height 12
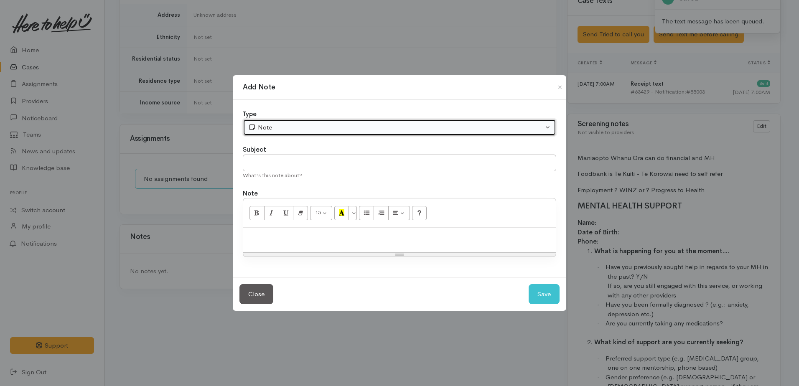
click at [328, 128] on div "Note" at bounding box center [395, 128] width 295 height 10
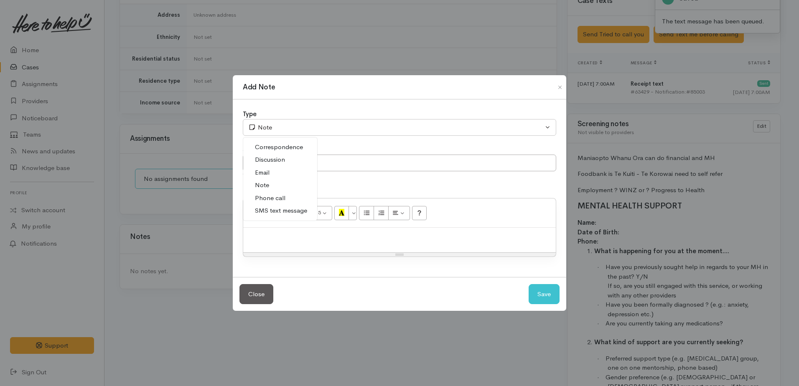
click at [268, 196] on span "Phone call" at bounding box center [270, 199] width 31 height 10
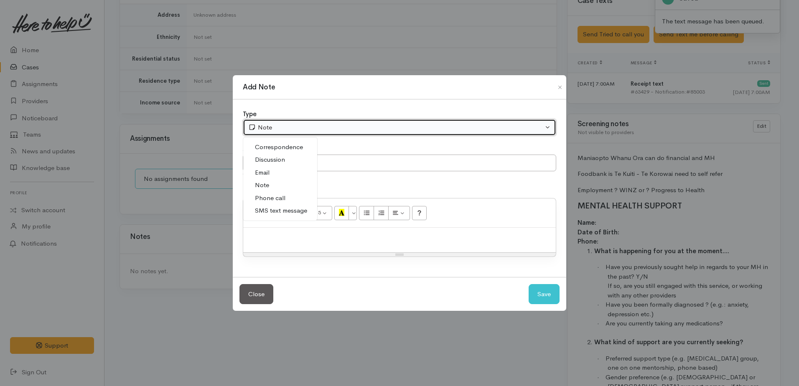
select select "3"
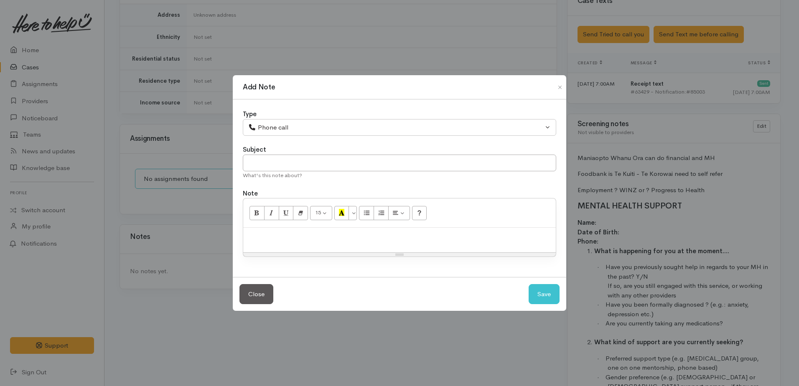
click at [268, 233] on p at bounding box center [399, 237] width 304 height 10
click at [321, 237] on p "Tried calling, no answer. left a VM and will call again later today." at bounding box center [399, 237] width 304 height 10
click at [535, 302] on button "Save" at bounding box center [544, 294] width 31 height 20
select select "1"
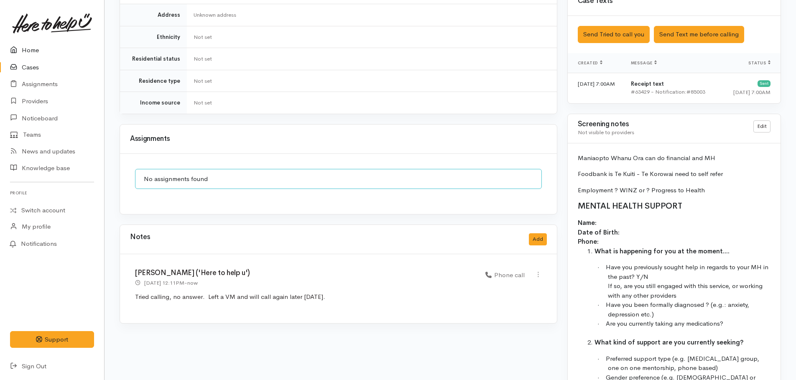
click at [35, 54] on link "Home" at bounding box center [52, 50] width 104 height 17
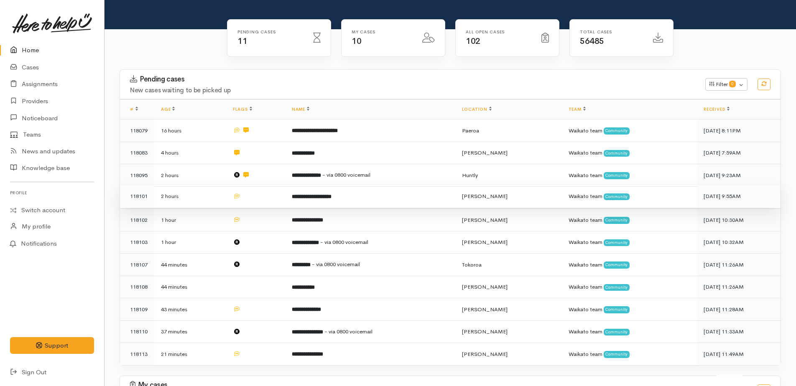
scroll to position [57, 0]
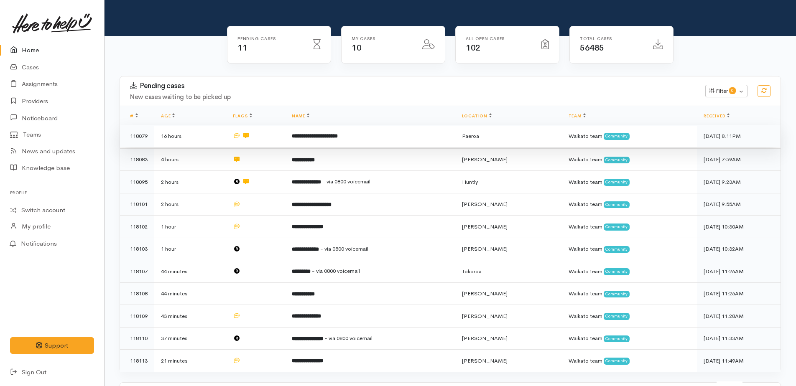
click at [315, 135] on b "**********" at bounding box center [315, 135] width 46 height 5
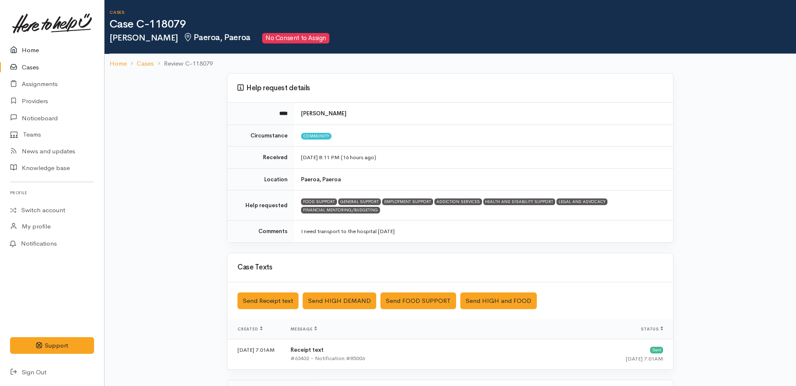
click at [24, 48] on link "Home" at bounding box center [52, 50] width 104 height 17
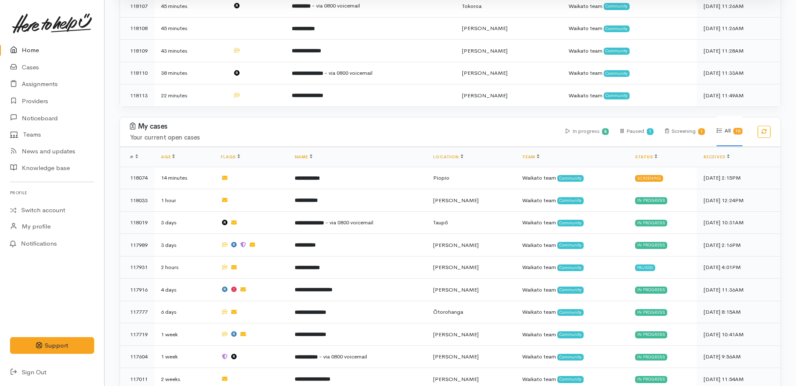
scroll to position [308, 0]
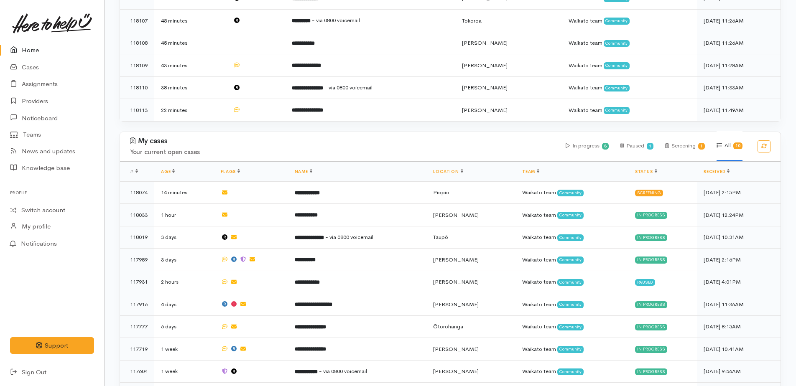
click at [24, 47] on link "Home" at bounding box center [52, 50] width 104 height 17
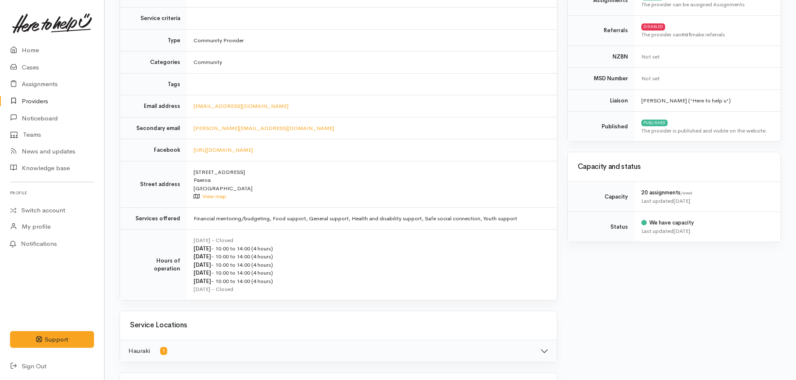
scroll to position [167, 0]
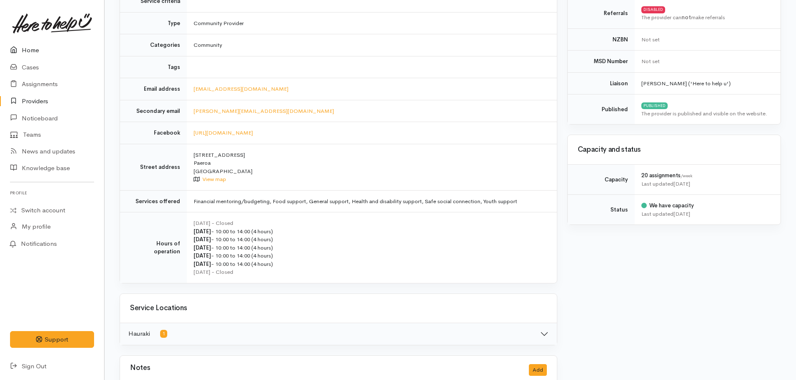
click at [28, 52] on link "Home" at bounding box center [52, 50] width 104 height 17
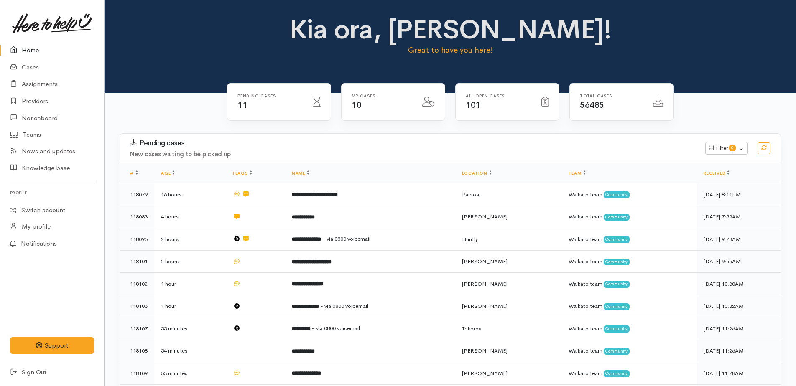
click at [28, 48] on link "Home" at bounding box center [52, 50] width 104 height 17
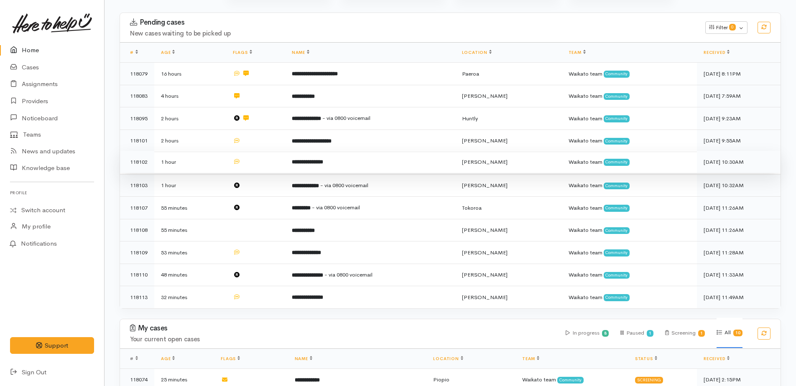
scroll to position [125, 0]
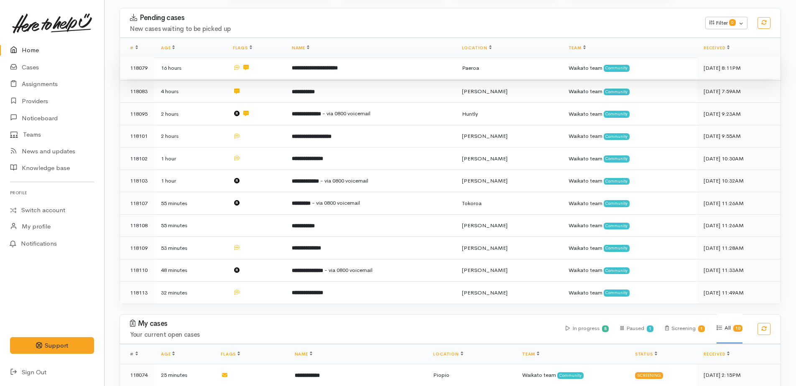
click at [315, 67] on b "**********" at bounding box center [315, 67] width 46 height 5
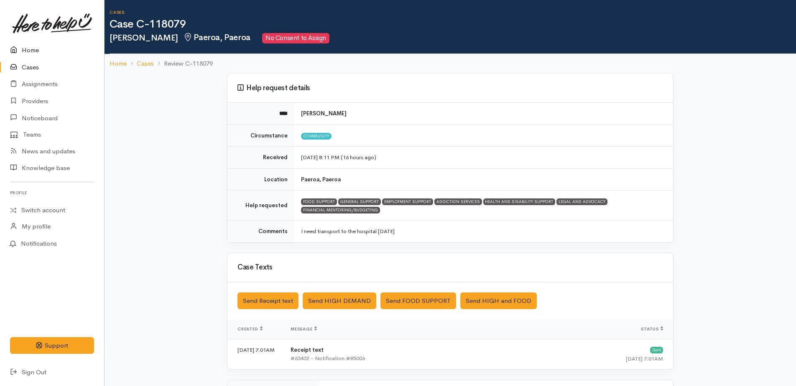
click at [21, 48] on icon at bounding box center [16, 50] width 12 height 10
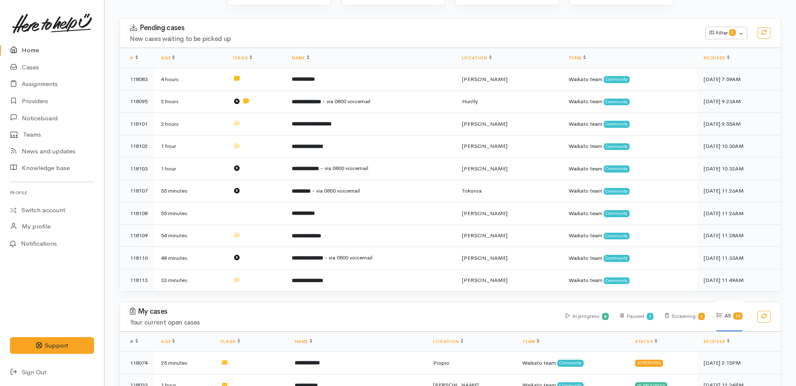
scroll to position [125, 0]
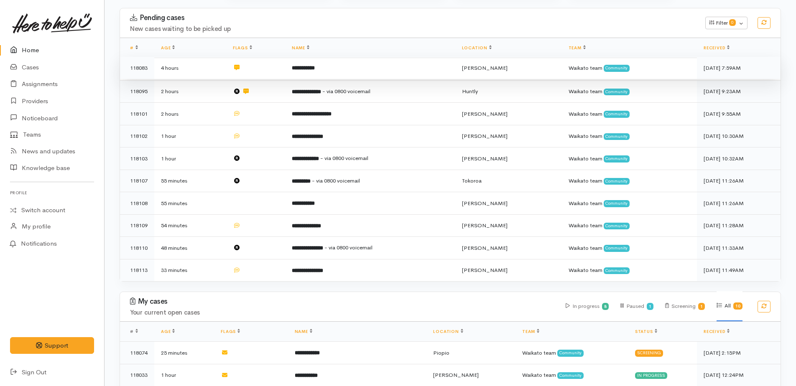
click at [315, 66] on b "**********" at bounding box center [303, 67] width 23 height 5
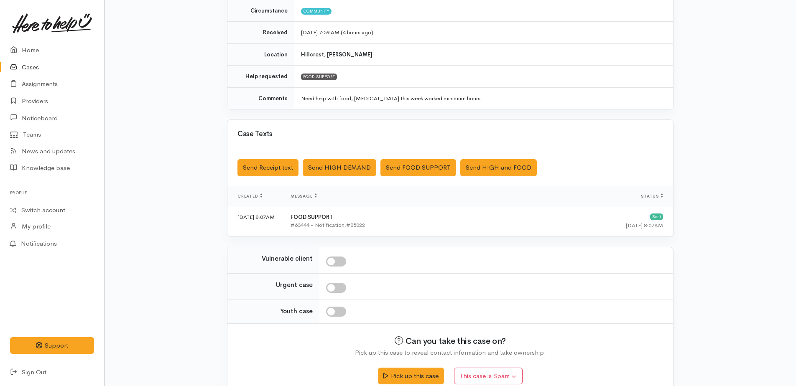
scroll to position [139, 0]
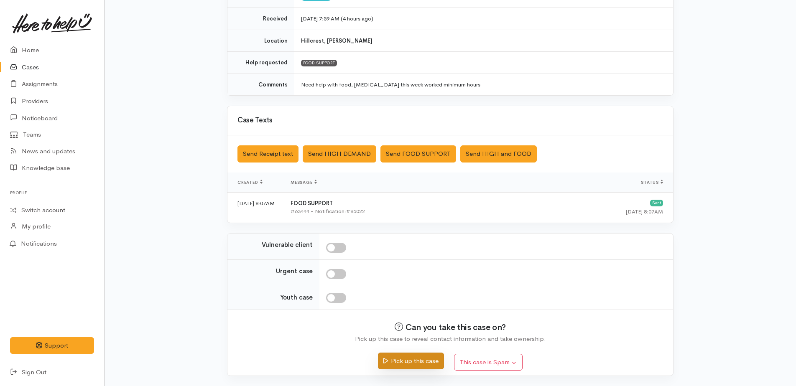
click at [417, 359] on button "Pick up this case" at bounding box center [411, 361] width 66 height 17
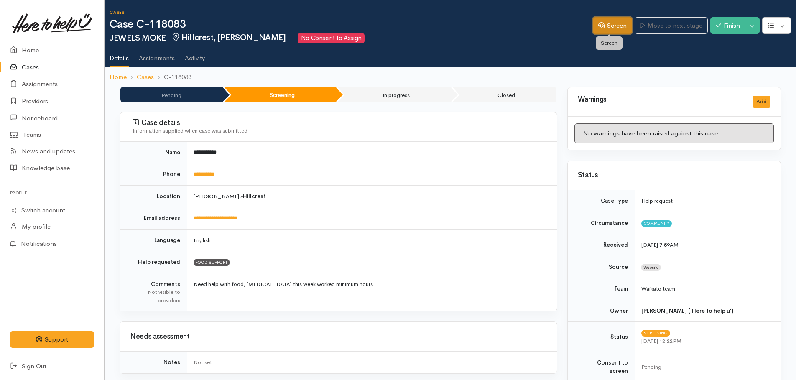
click at [615, 22] on link "Screen" at bounding box center [612, 25] width 39 height 17
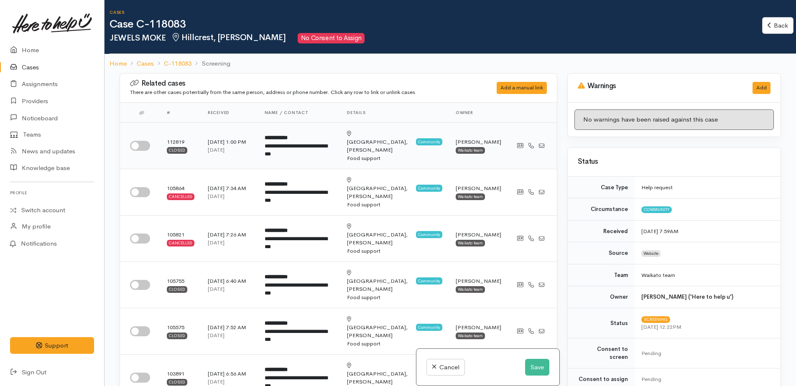
click at [134, 142] on input "checkbox" at bounding box center [140, 146] width 20 height 10
checkbox input "true"
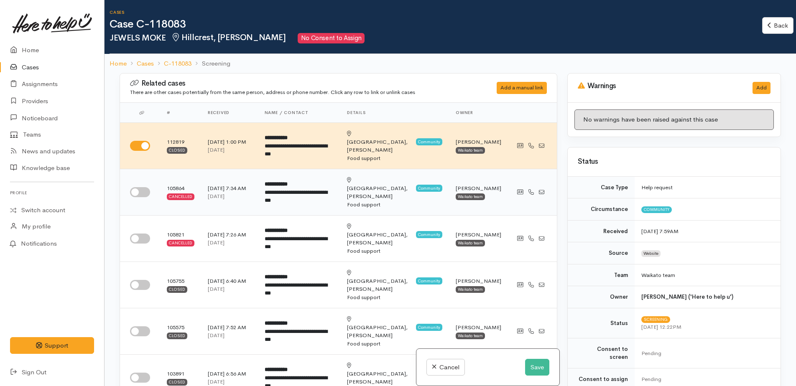
drag, startPoint x: 136, startPoint y: 180, endPoint x: 134, endPoint y: 192, distance: 12.4
click at [135, 187] on input "checkbox" at bounding box center [140, 192] width 20 height 10
checkbox input "true"
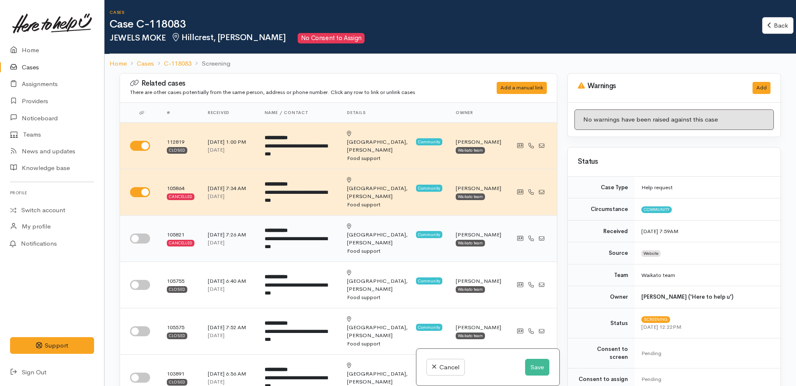
click at [135, 234] on input "checkbox" at bounding box center [140, 239] width 20 height 10
checkbox input "true"
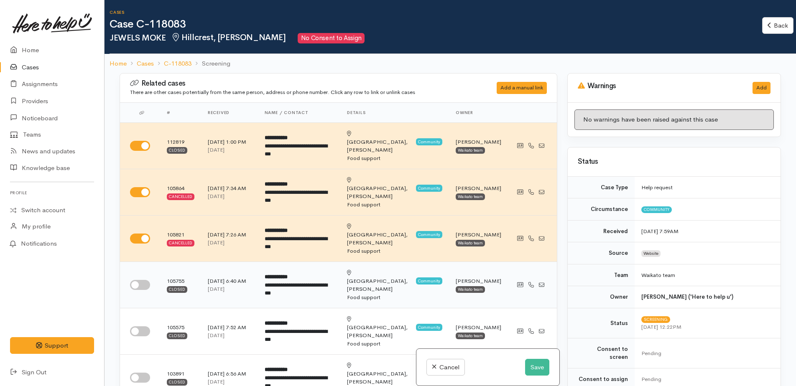
click at [135, 280] on input "checkbox" at bounding box center [140, 285] width 20 height 10
checkbox input "true"
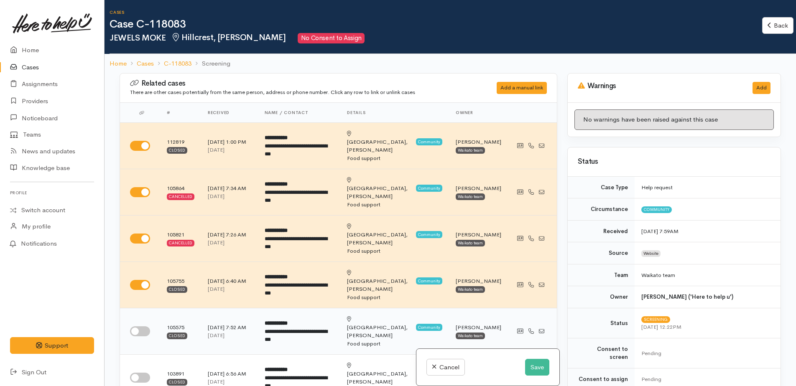
click at [135, 326] on input "checkbox" at bounding box center [140, 331] width 20 height 10
checkbox input "true"
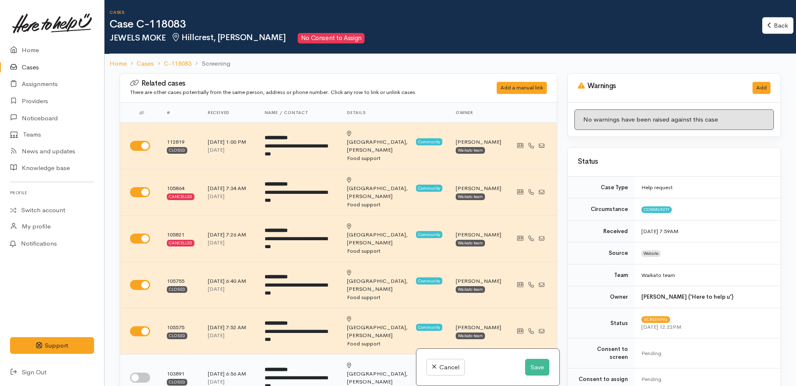
click at [135, 373] on input "checkbox" at bounding box center [140, 378] width 20 height 10
checkbox input "true"
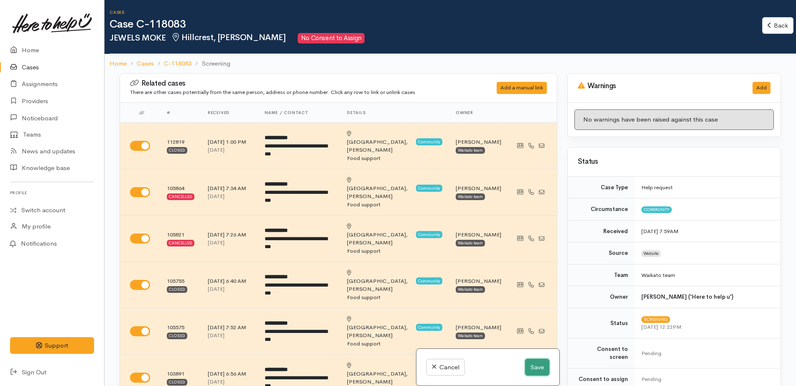
click at [541, 370] on button "Save" at bounding box center [537, 367] width 24 height 17
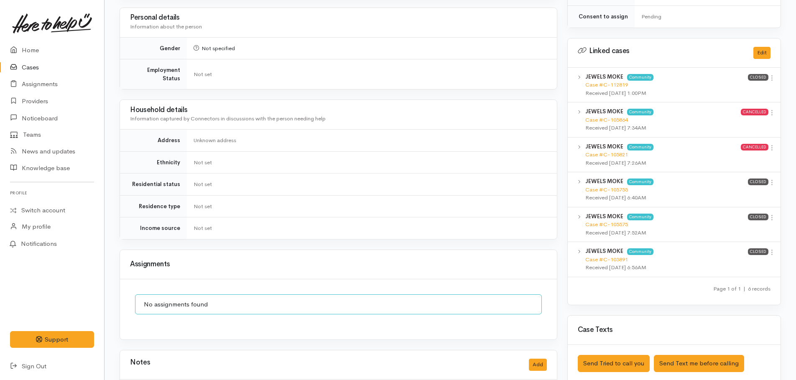
scroll to position [251, 0]
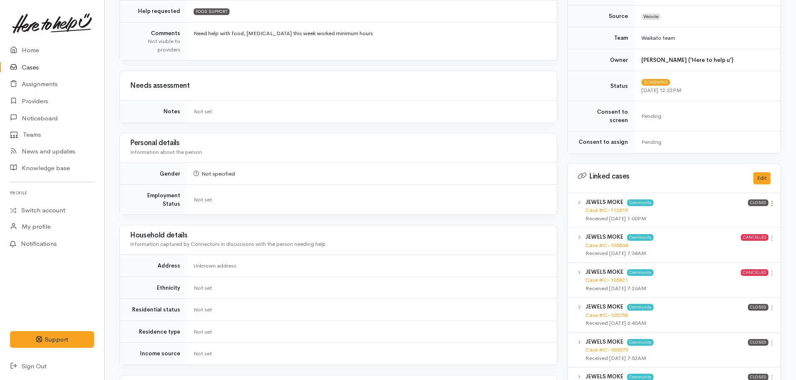
click at [771, 200] on icon at bounding box center [771, 203] width 7 height 7
click at [727, 213] on link "View case" at bounding box center [742, 219] width 66 height 13
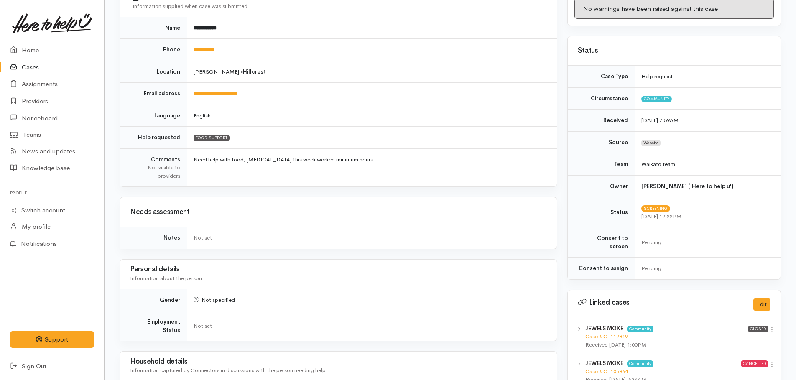
scroll to position [0, 0]
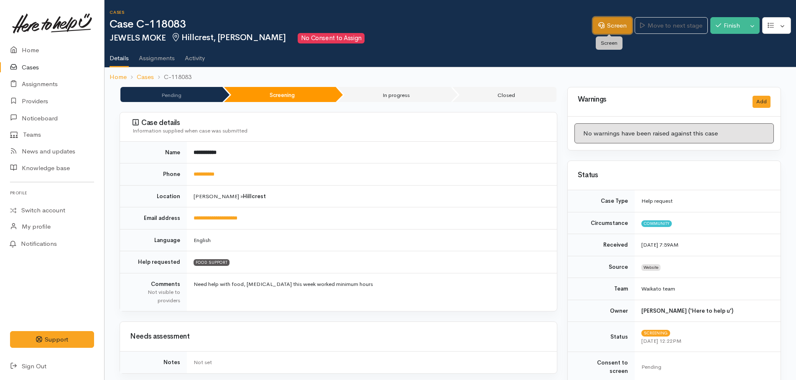
click at [599, 26] on icon at bounding box center [601, 25] width 6 height 6
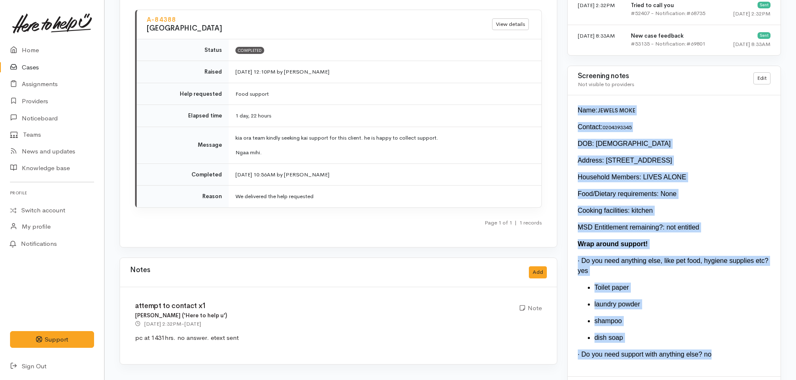
scroll to position [989, 0]
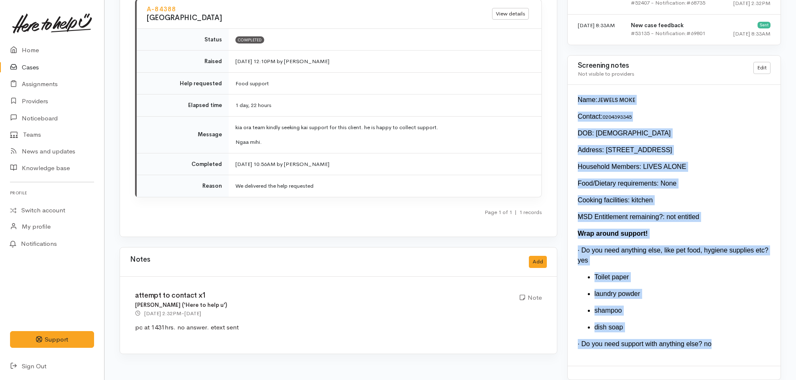
drag, startPoint x: 576, startPoint y: 167, endPoint x: 722, endPoint y: 361, distance: 242.7
click at [722, 361] on div "Screening notes Not visible to providers Edit Name: JEWELS MOKE Contact: [PHONE…" at bounding box center [674, 217] width 214 height 325
copy div "Name: JEWELS MOKE Contact: [PHONE_NUMBER] DOB: [DEMOGRAPHIC_DATA] Address: [STR…"
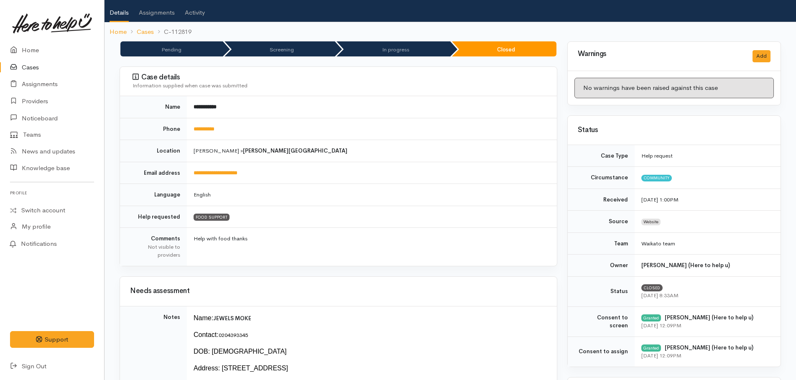
scroll to position [0, 0]
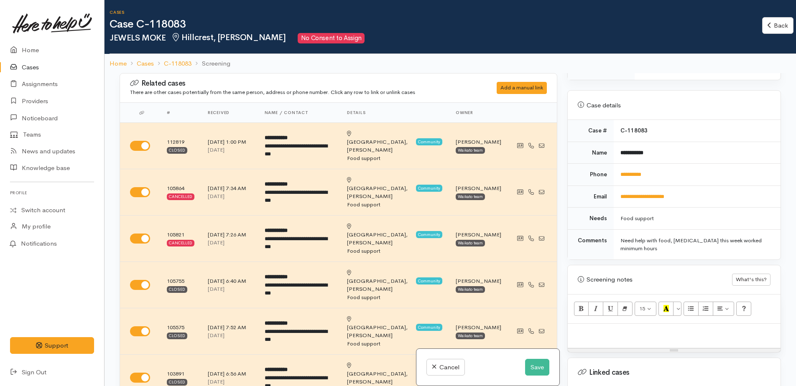
scroll to position [418, 0]
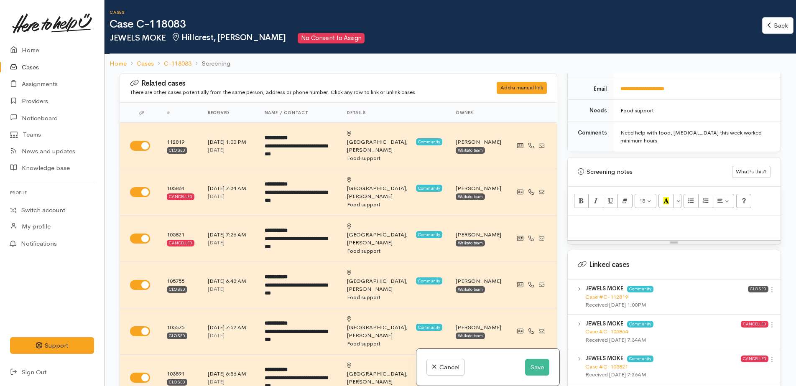
paste div
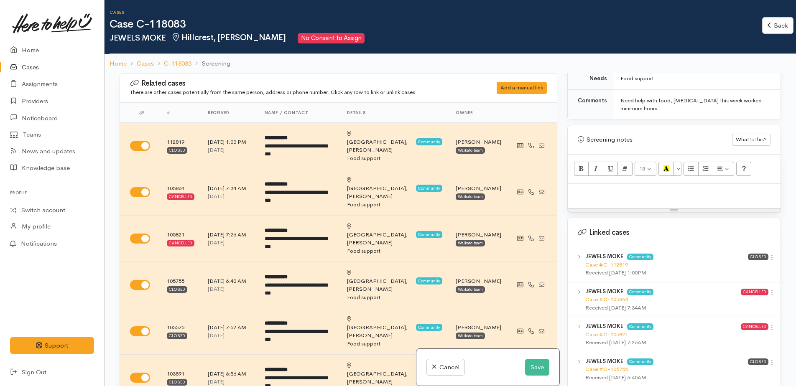
scroll to position [73, 0]
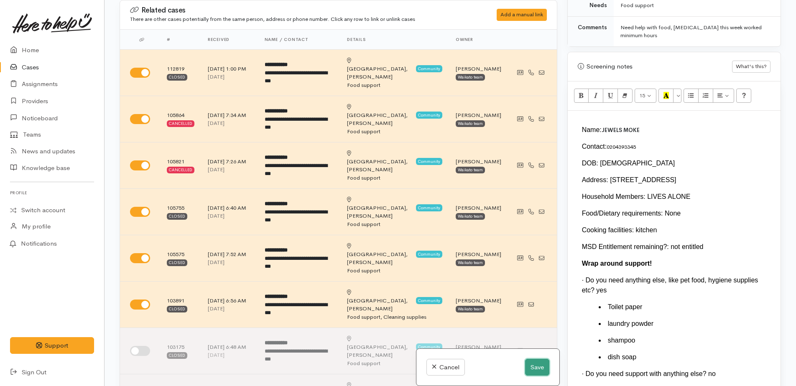
click at [535, 372] on button "Save" at bounding box center [537, 367] width 24 height 17
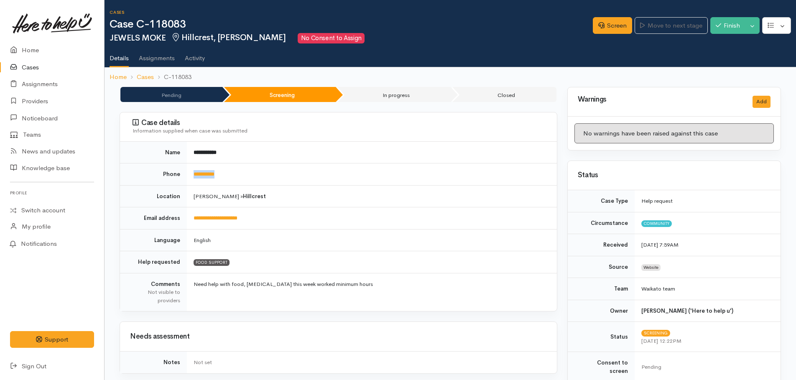
drag, startPoint x: 239, startPoint y: 173, endPoint x: 194, endPoint y: 180, distance: 45.2
click at [194, 180] on td "**********" at bounding box center [372, 174] width 370 height 22
copy link "**********"
drag, startPoint x: 612, startPoint y: 27, endPoint x: 604, endPoint y: 37, distance: 13.1
click at [612, 27] on link "Screen" at bounding box center [612, 25] width 39 height 17
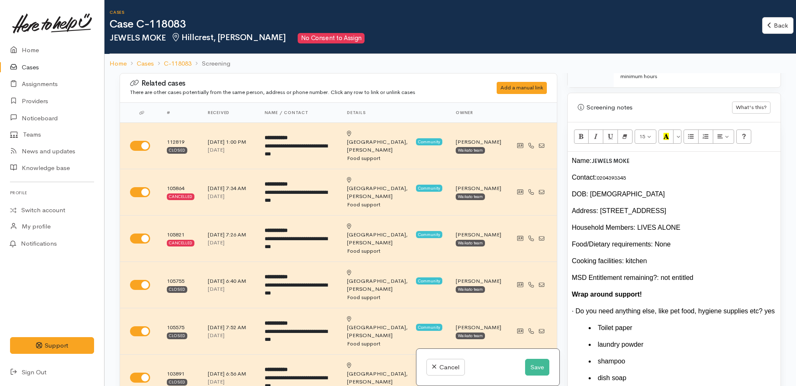
scroll to position [502, 0]
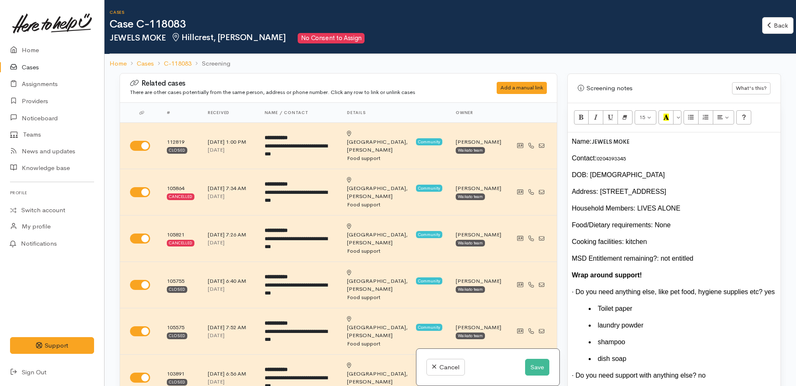
click at [636, 137] on div "Name: JEWELS MOKE" at bounding box center [674, 142] width 204 height 10
click at [622, 170] on div "DOB: [DEMOGRAPHIC_DATA]" at bounding box center [674, 175] width 204 height 10
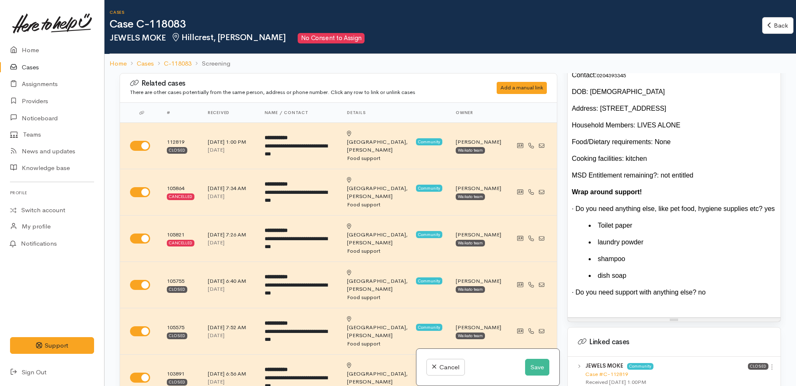
scroll to position [585, 0]
click at [716, 287] on div "· Do you need support with anything else? no" at bounding box center [674, 292] width 204 height 10
drag, startPoint x: 587, startPoint y: 215, endPoint x: 647, endPoint y: 270, distance: 80.8
click at [647, 270] on ul "Toilet paper laundry powder shampoo dish soap" at bounding box center [674, 250] width 204 height 60
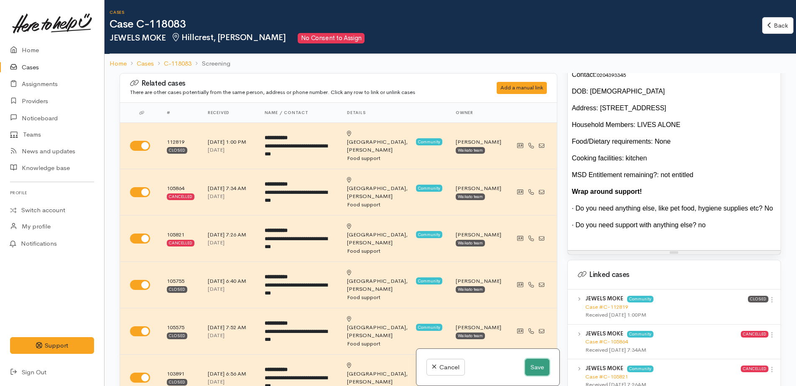
drag, startPoint x: 535, startPoint y: 365, endPoint x: 532, endPoint y: 354, distance: 11.4
click at [534, 364] on button "Save" at bounding box center [537, 367] width 24 height 17
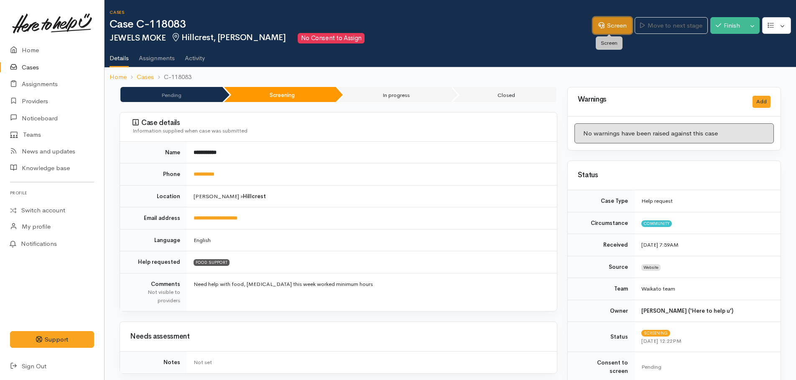
click at [620, 23] on link "Screen" at bounding box center [612, 25] width 39 height 17
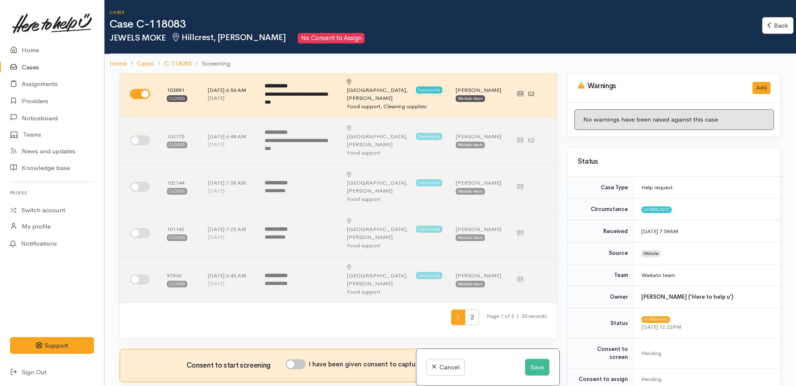
scroll to position [376, 0]
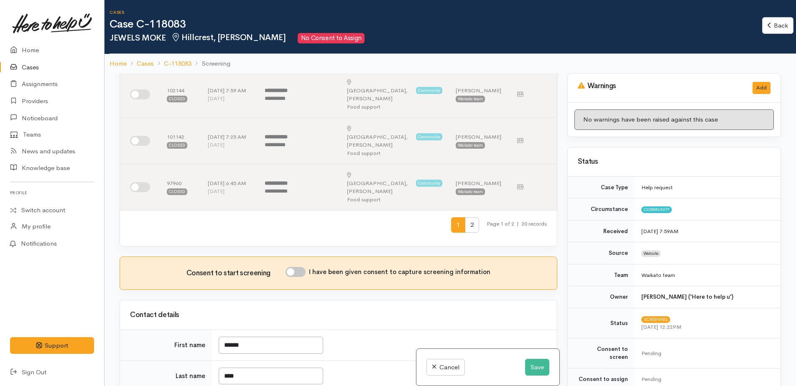
click at [293, 267] on input "I have been given consent to capture screening information" at bounding box center [295, 272] width 20 height 10
checkbox input "true"
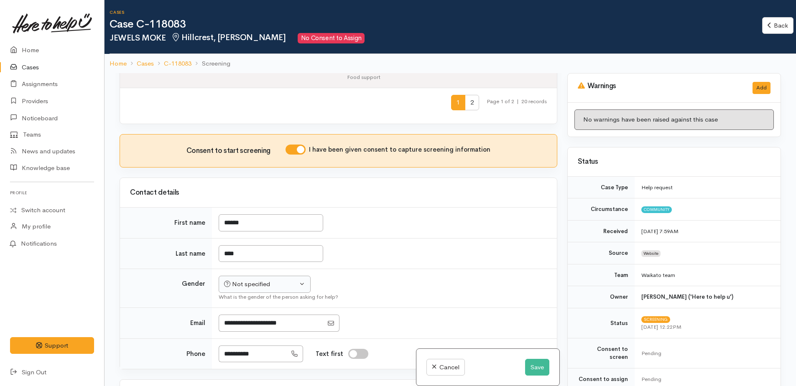
scroll to position [502, 0]
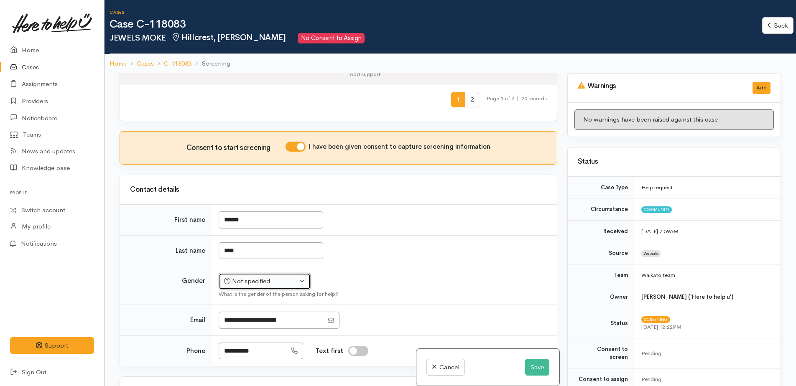
click at [265, 277] on div "Not specified" at bounding box center [261, 282] width 74 height 10
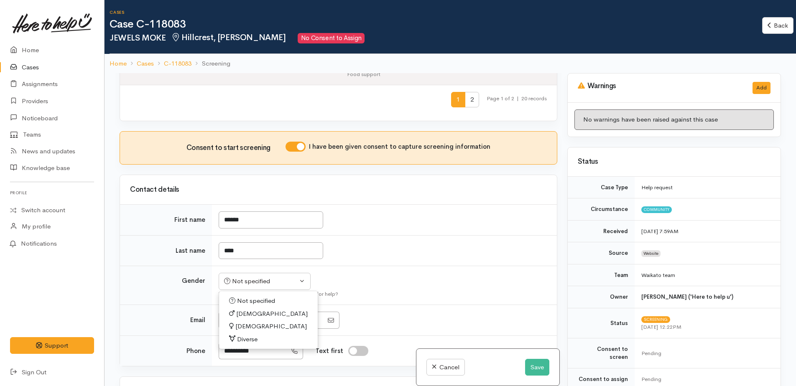
click at [242, 309] on span "Male" at bounding box center [271, 314] width 71 height 10
select select "Male"
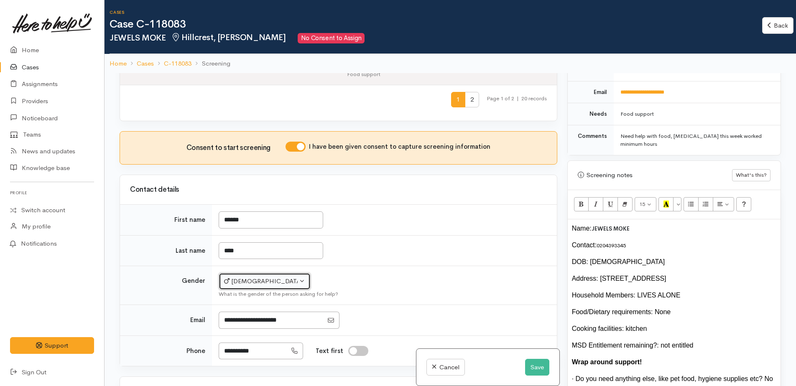
scroll to position [418, 0]
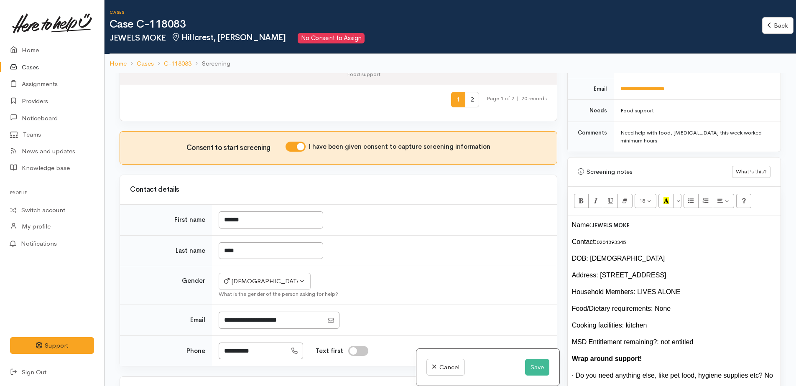
click at [649, 270] on div "Address: 5/5 inverness Ave" at bounding box center [674, 275] width 204 height 10
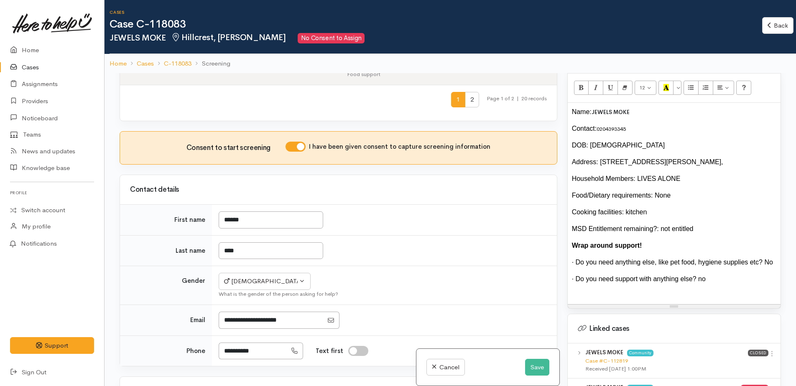
scroll to position [543, 0]
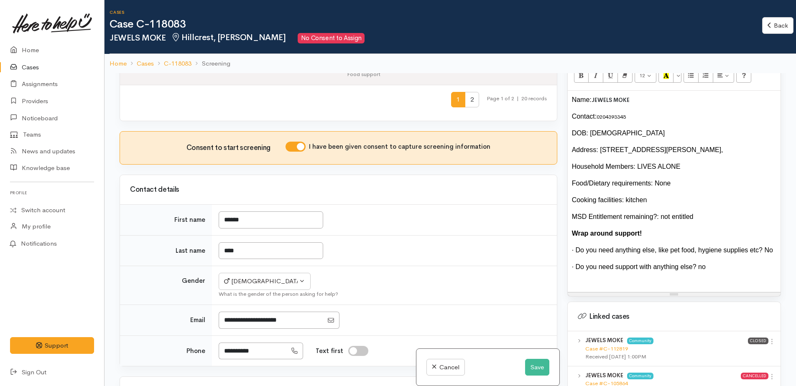
click at [690, 212] on div "MSD Entitlement remaining?: not entitled" at bounding box center [674, 217] width 204 height 10
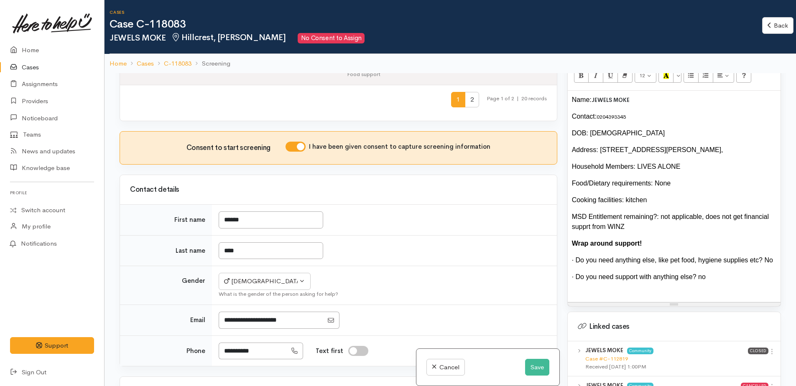
drag, startPoint x: 767, startPoint y: 210, endPoint x: 772, endPoint y: 207, distance: 6.2
click at [767, 212] on div "MSD Entitlement remaining?: not applicable, does not get financial supprt from …" at bounding box center [674, 222] width 204 height 20
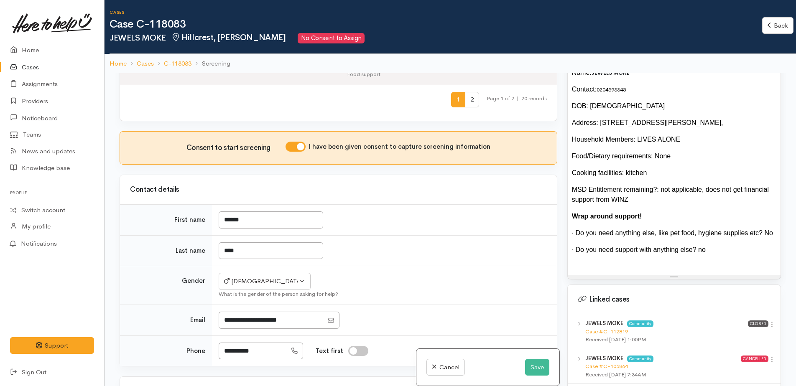
scroll to position [585, 0]
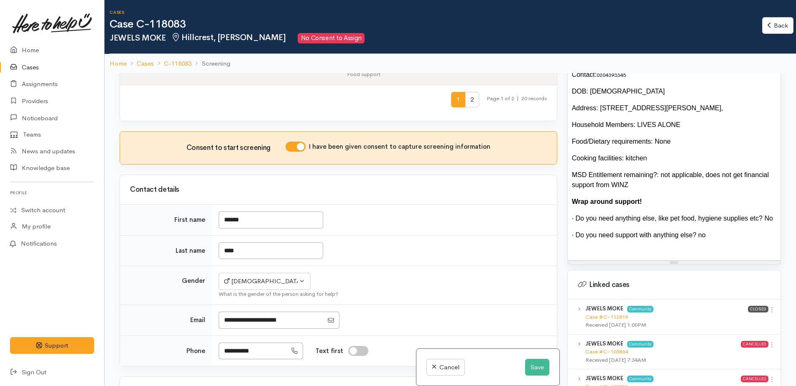
click at [705, 231] on div "· Do you need support with anything else? no" at bounding box center [674, 235] width 204 height 10
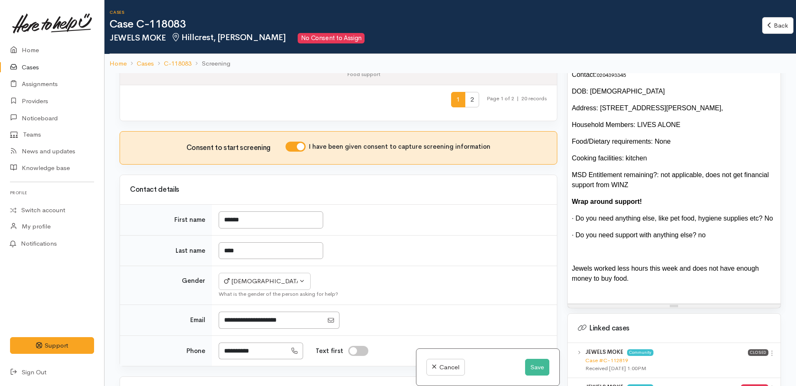
click at [623, 280] on div "Name: JEWELS MOKE Contact: 0204393345 DOB: 17/6/93 Address: 5/5 inverness Ave, …" at bounding box center [674, 176] width 204 height 247
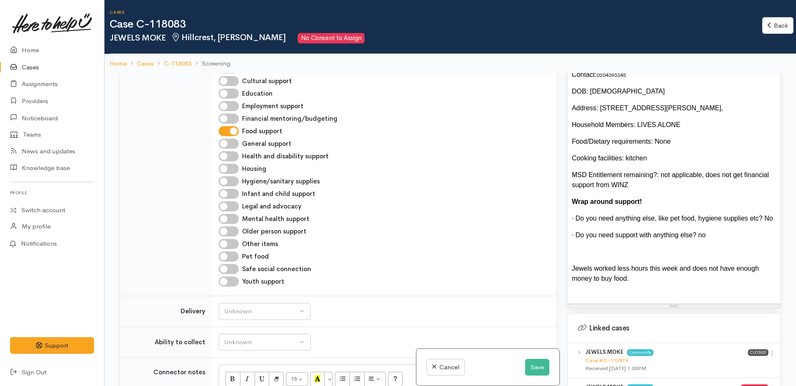
scroll to position [878, 0]
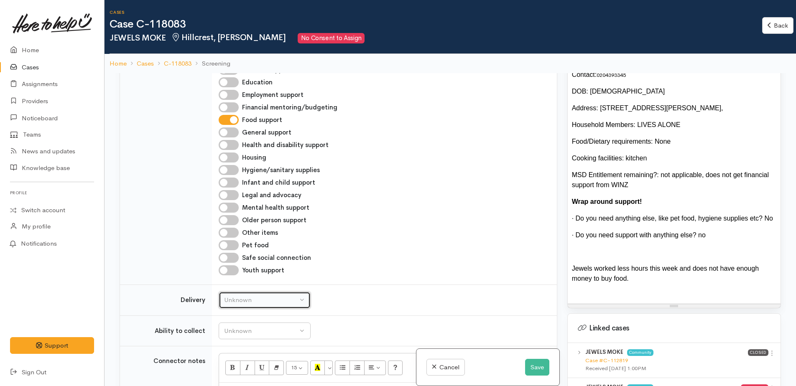
drag, startPoint x: 244, startPoint y: 206, endPoint x: 249, endPoint y: 231, distance: 24.8
click at [244, 296] on div "Unknown" at bounding box center [261, 301] width 74 height 10
click at [235, 374] on span "No" at bounding box center [233, 379] width 9 height 10
select select "1"
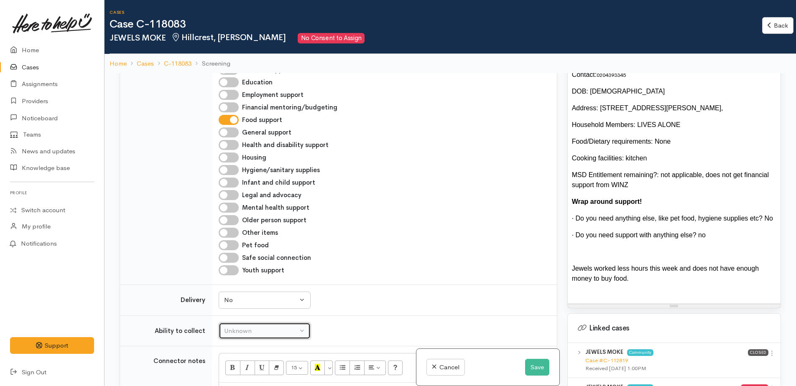
click at [235, 323] on button "Unknown" at bounding box center [265, 331] width 92 height 17
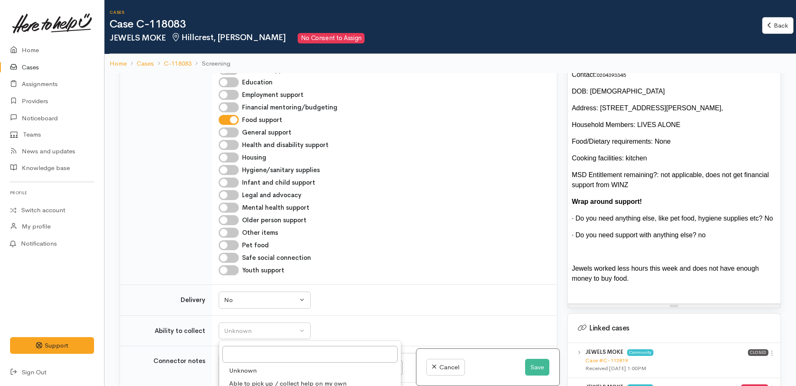
click at [247, 379] on span "Able to pick up / collect help on my own" at bounding box center [287, 384] width 117 height 10
select select "2"
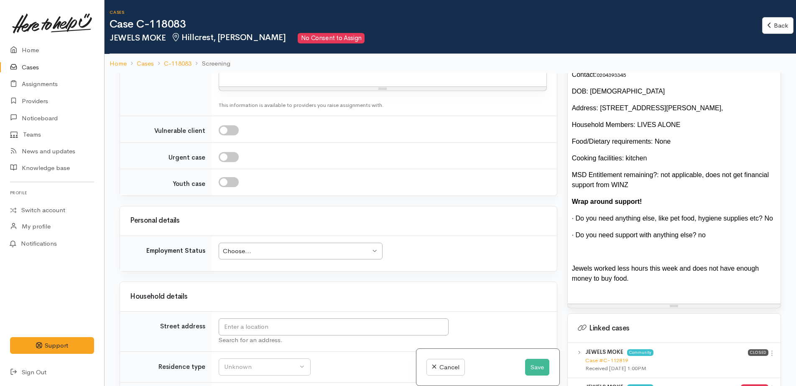
scroll to position [1212, 0]
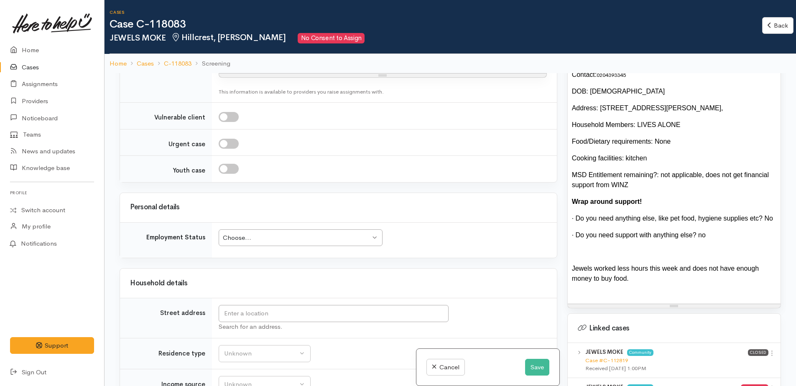
click at [237, 229] on div "Choose... Choose..." at bounding box center [301, 237] width 164 height 17
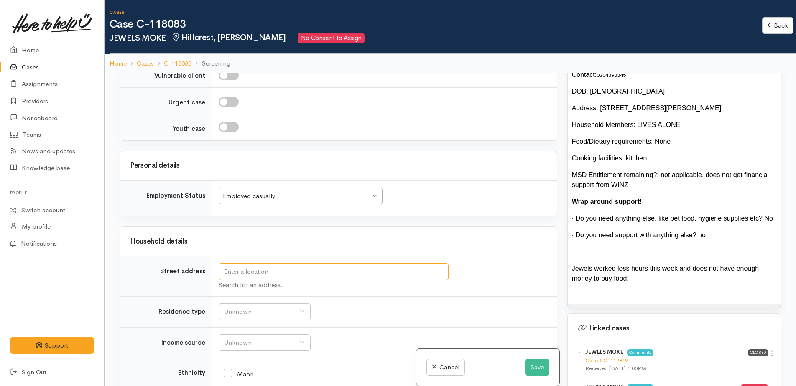
click at [246, 263] on input "text" at bounding box center [334, 271] width 230 height 17
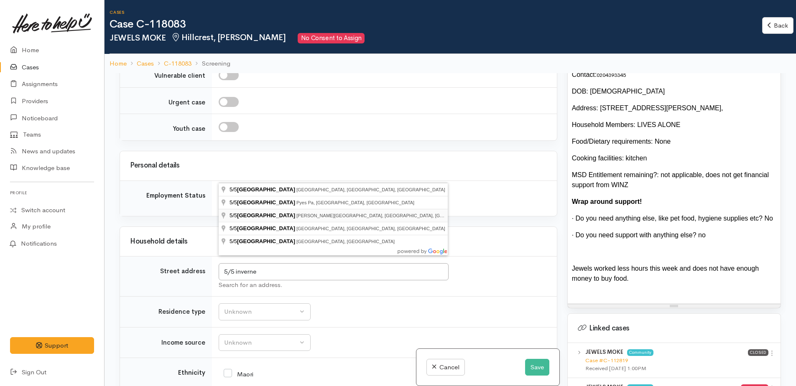
type input "5/5 Inverness Avenue, Hamilton East, Hamilton, New Zealand"
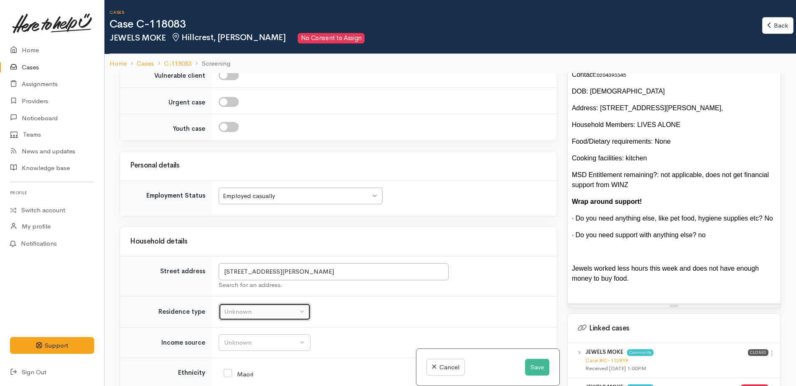
click at [252, 307] on div "Unknown" at bounding box center [261, 312] width 74 height 10
select select "2"
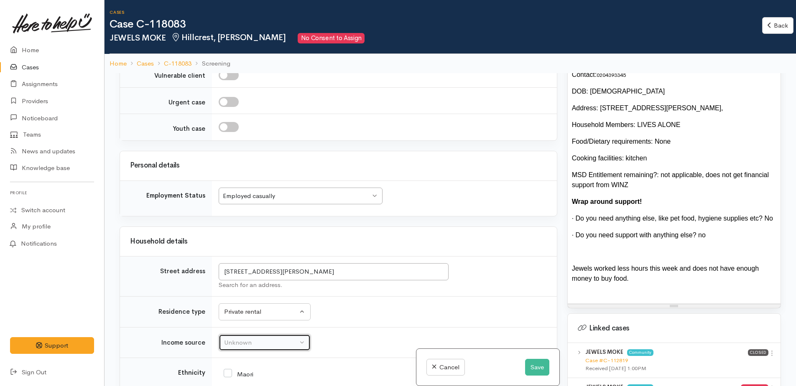
click at [229, 338] on div "Unknown" at bounding box center [261, 343] width 74 height 10
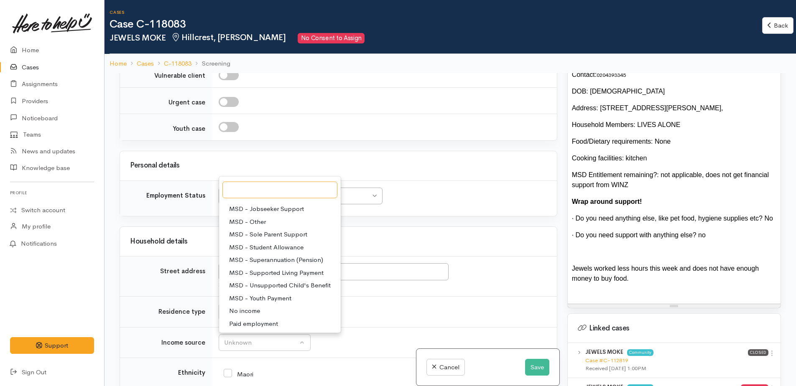
scroll to position [84, 0]
click at [263, 309] on span "Paid employment" at bounding box center [253, 314] width 49 height 10
select select "1"
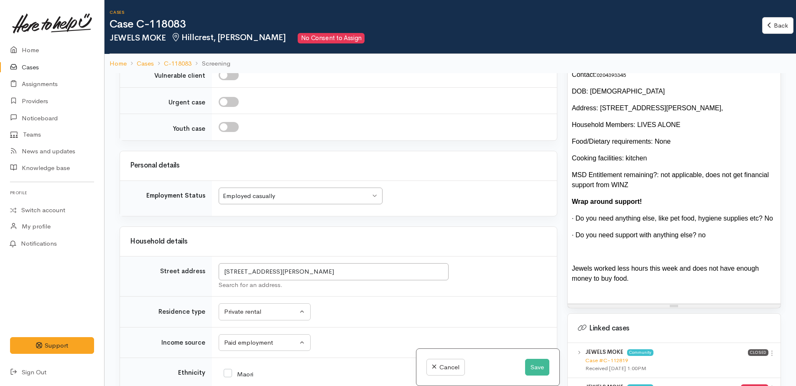
click at [228, 365] on div "Maori" at bounding box center [383, 374] width 318 height 18
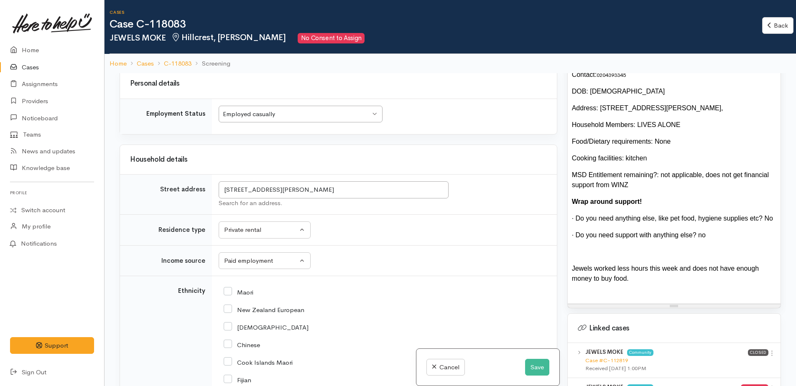
scroll to position [1338, 0]
click at [230, 286] on input "Maori" at bounding box center [239, 290] width 30 height 8
checkbox input "true"
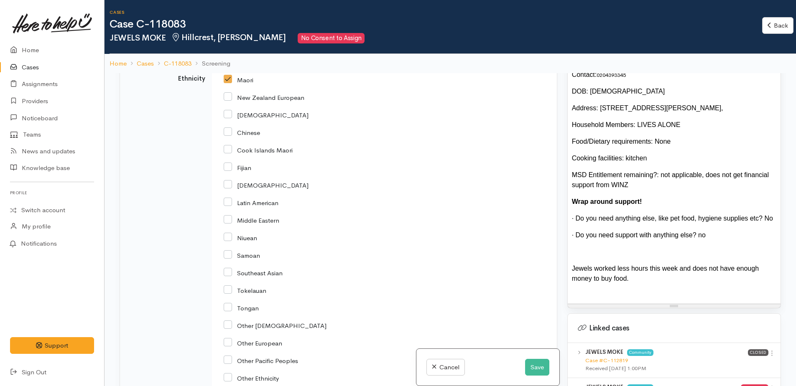
scroll to position [1672, 0]
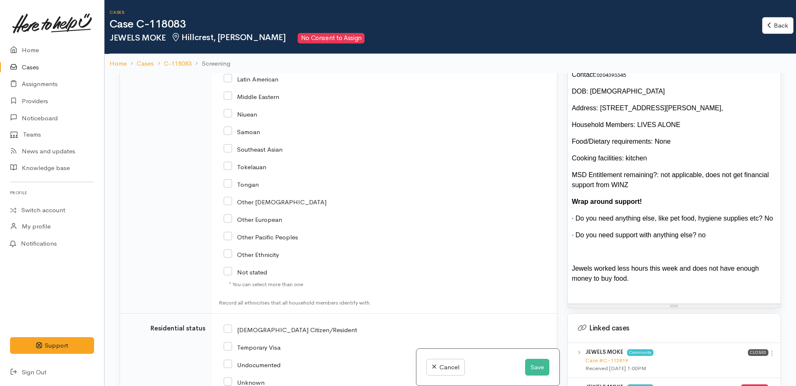
click at [230, 326] on input "NZ Citizen/Resident" at bounding box center [290, 330] width 133 height 8
checkbox input "true"
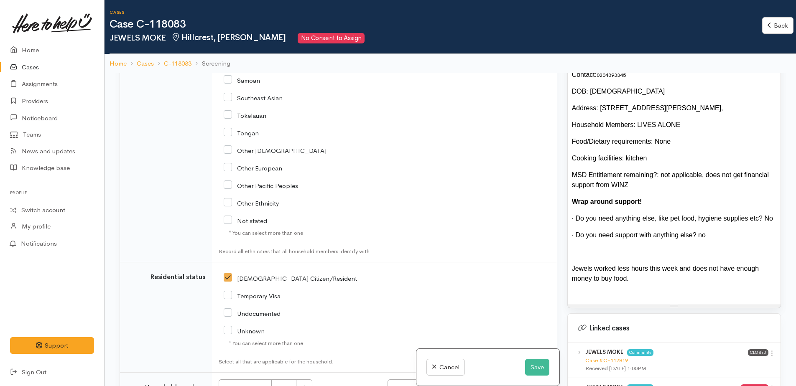
scroll to position [1724, 0]
click at [303, 384] on icon "button" at bounding box center [303, 387] width 5 height 6
type input "1"
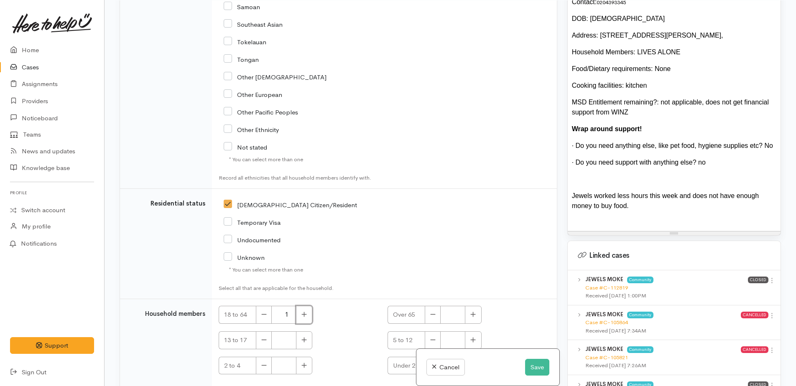
scroll to position [73, 0]
checkbox input "true"
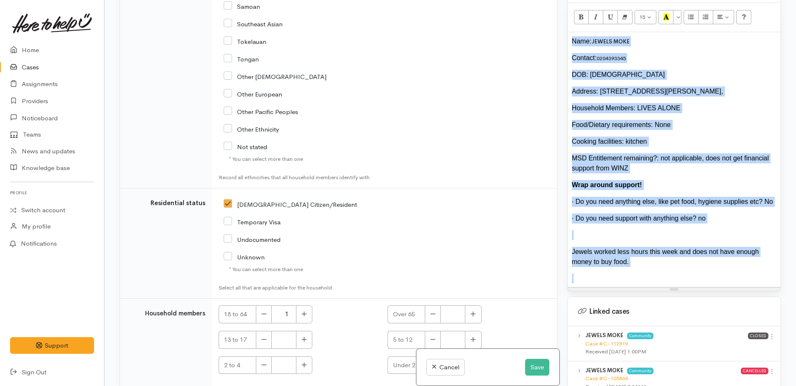
scroll to position [509, 0]
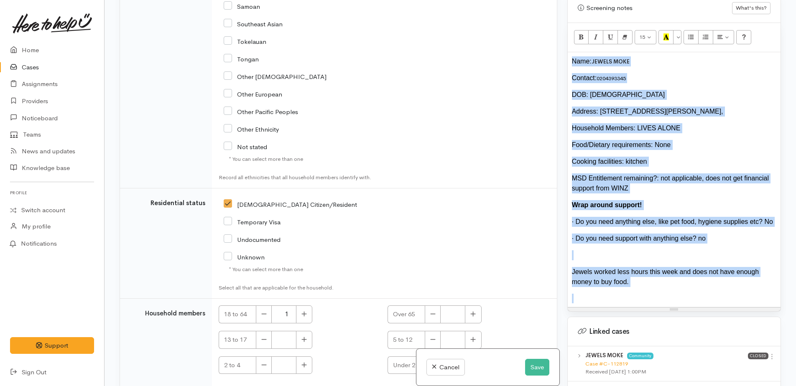
drag, startPoint x: 633, startPoint y: 204, endPoint x: 570, endPoint y: 36, distance: 179.5
click at [570, 36] on div "15 8 9 10 11 12 14 18 24 36 Background Color Transparent Select #ffff00 Text Co…" at bounding box center [674, 167] width 213 height 289
copy div "Name: JEWELS MOKE Contact: 0204393345 DOB: 17/6/93 Address: 5/5 inverness Ave, …"
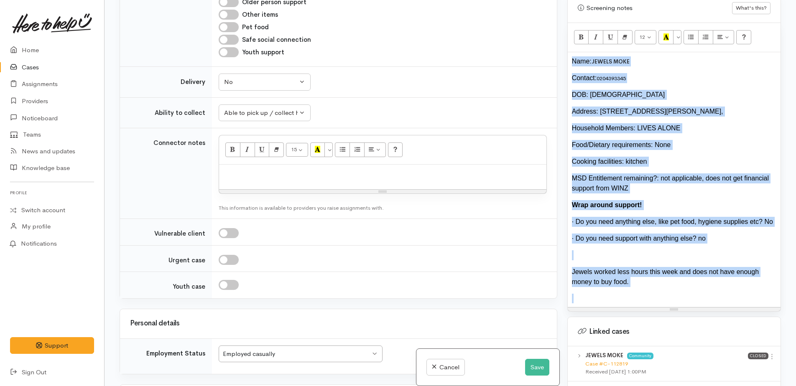
scroll to position [1014, 0]
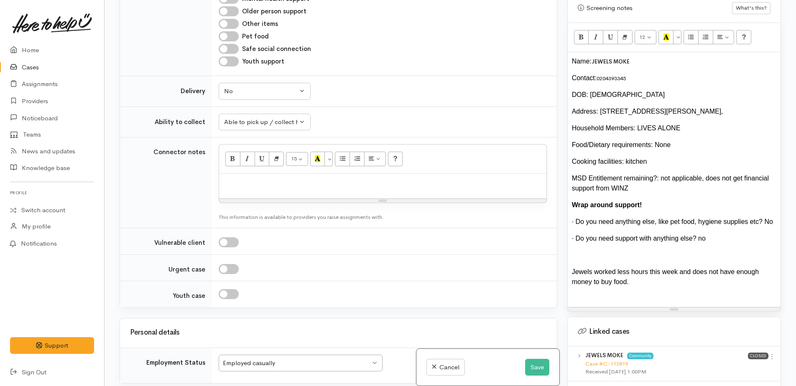
paste div
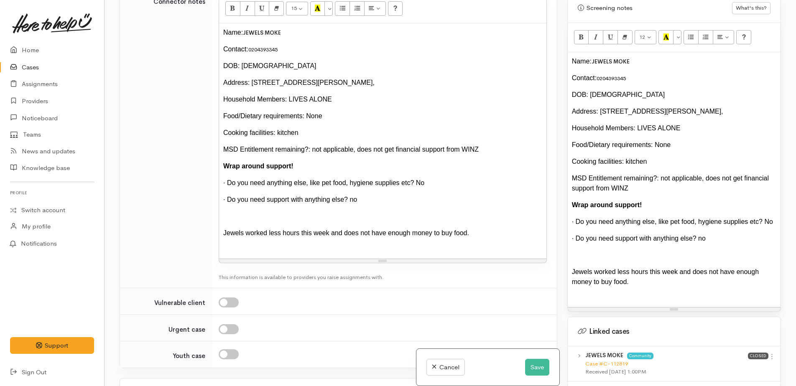
scroll to position [1264, 0]
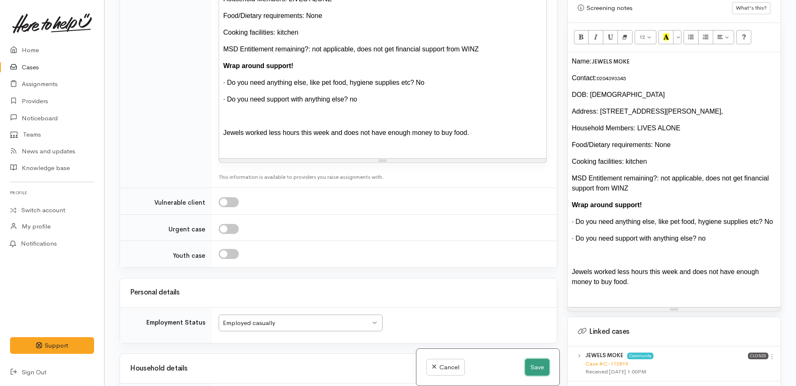
click at [539, 369] on button "Save" at bounding box center [537, 367] width 24 height 17
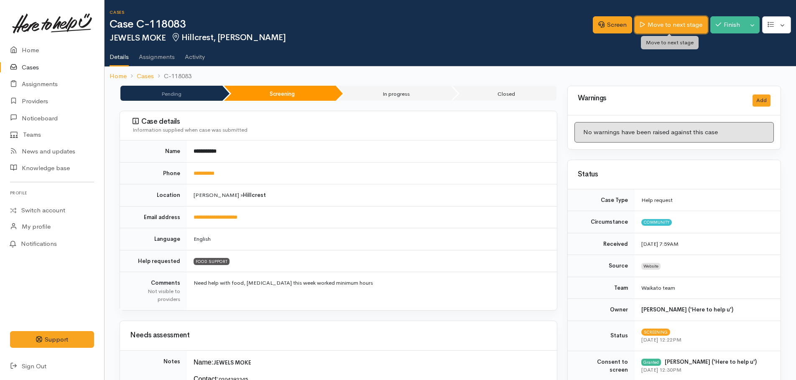
click at [664, 22] on link "Move to next stage" at bounding box center [671, 24] width 73 height 17
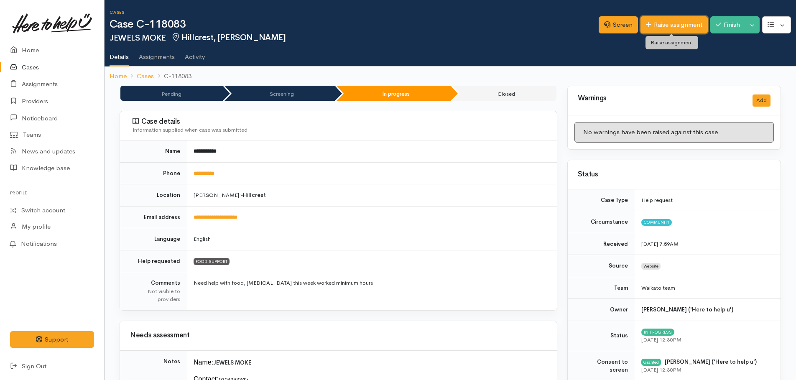
click at [654, 25] on link "Raise assignment" at bounding box center [673, 24] width 67 height 17
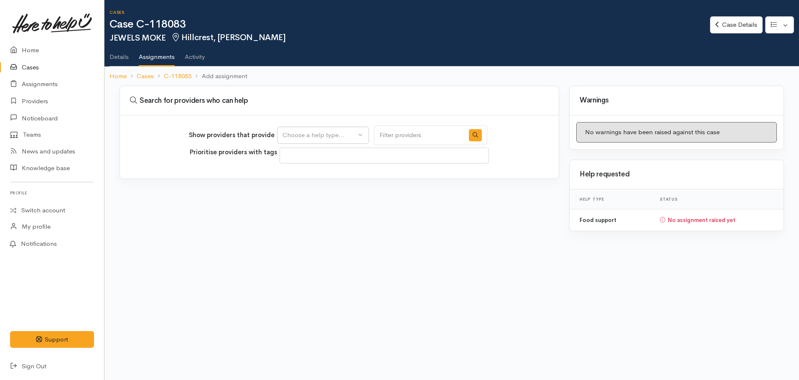
select select
click at [329, 129] on button "Choose a help type..." at bounding box center [323, 135] width 92 height 17
click at [308, 177] on span "Food support" at bounding box center [307, 176] width 39 height 10
select select "3"
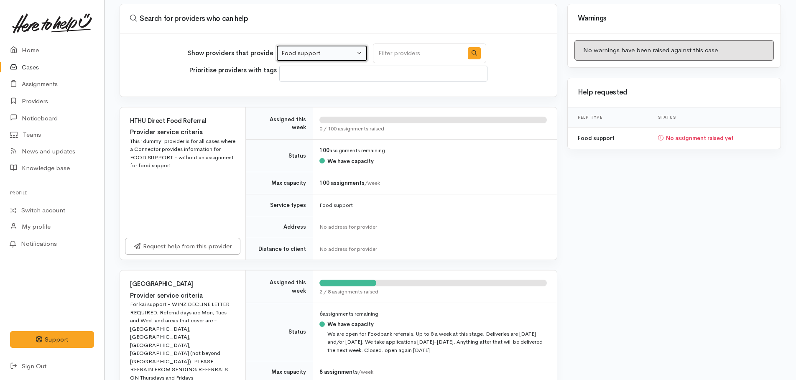
scroll to position [209, 0]
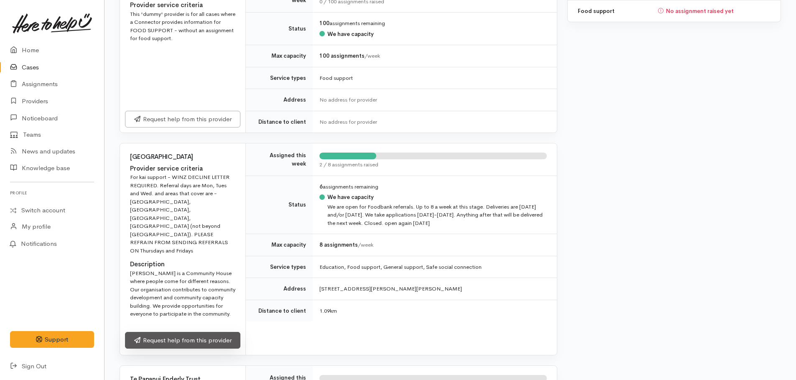
click at [210, 332] on link "Request help from this provider" at bounding box center [182, 340] width 115 height 17
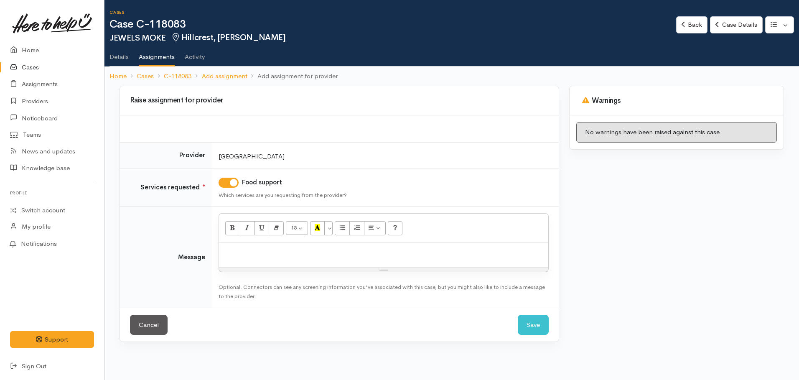
click at [279, 253] on p at bounding box center [383, 252] width 321 height 10
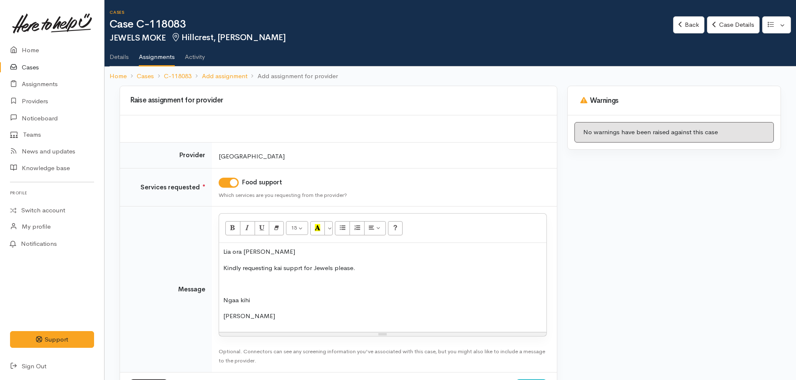
click at [292, 253] on p "Lia ora [PERSON_NAME]" at bounding box center [382, 252] width 319 height 10
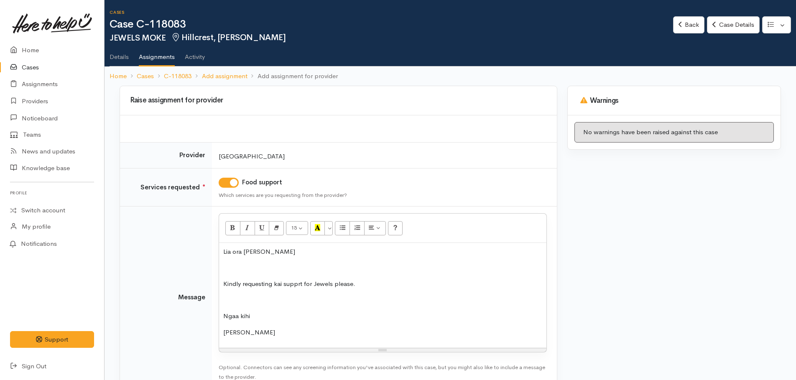
click at [226, 249] on p "Lia ora [PERSON_NAME]" at bounding box center [382, 252] width 319 height 10
click at [297, 283] on p "Kindly requesting kai supprt for Jewels please." at bounding box center [382, 284] width 319 height 10
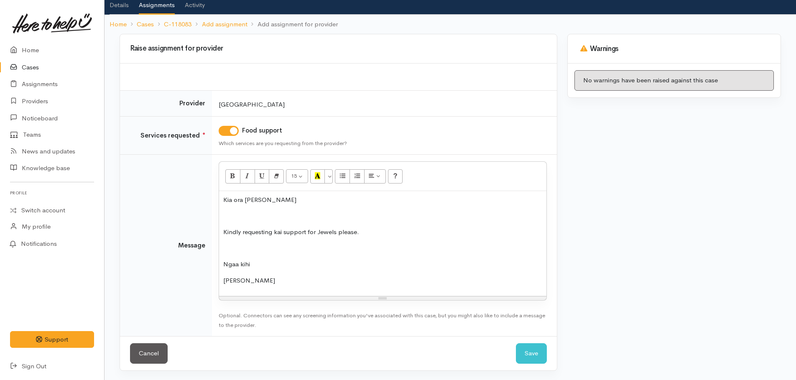
scroll to position [53, 0]
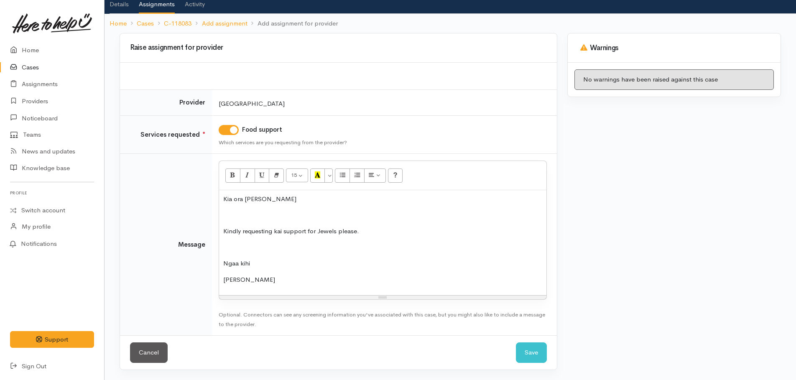
drag, startPoint x: 244, startPoint y: 262, endPoint x: 254, endPoint y: 255, distance: 12.1
click at [532, 356] on button "Save" at bounding box center [531, 352] width 31 height 20
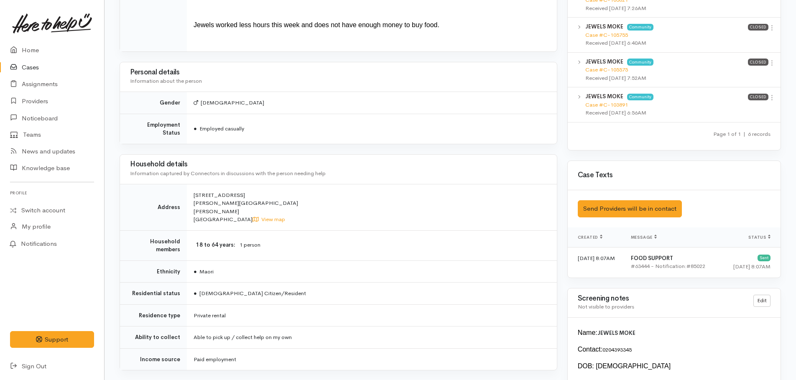
scroll to position [454, 0]
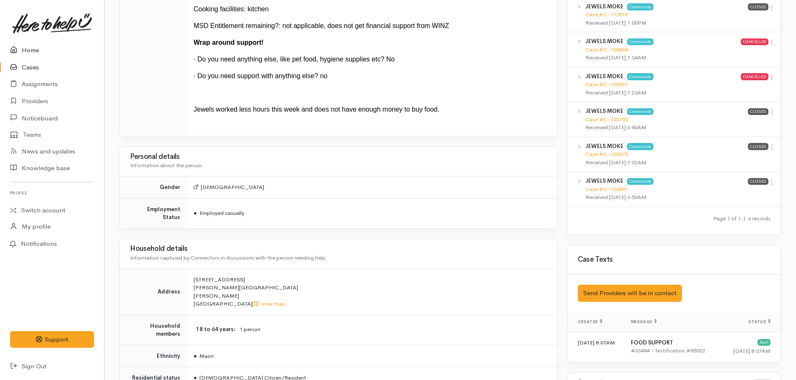
click at [18, 48] on icon at bounding box center [16, 50] width 12 height 10
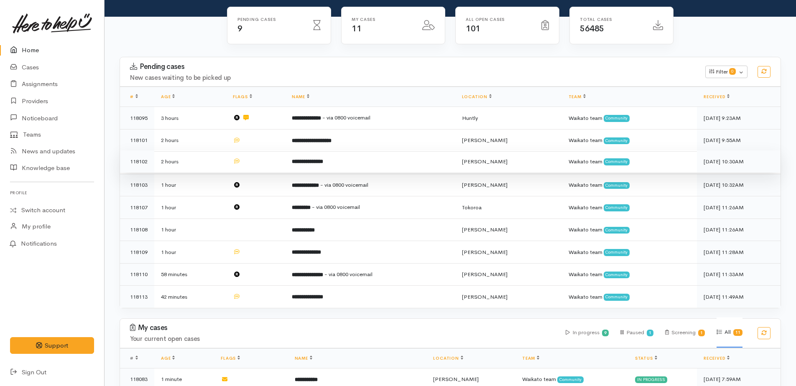
scroll to position [84, 0]
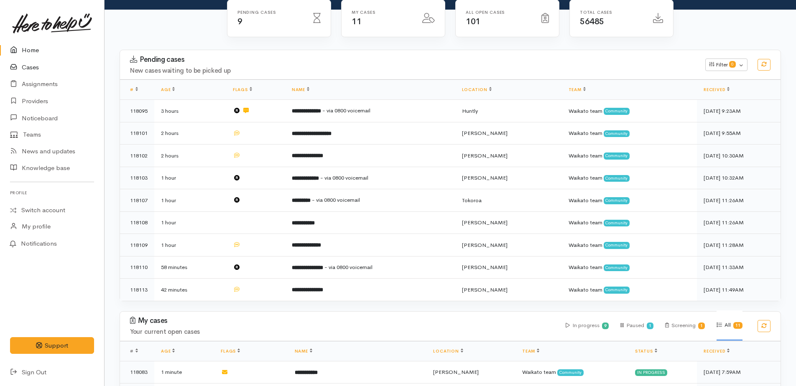
click at [31, 69] on link "Cases" at bounding box center [52, 67] width 104 height 17
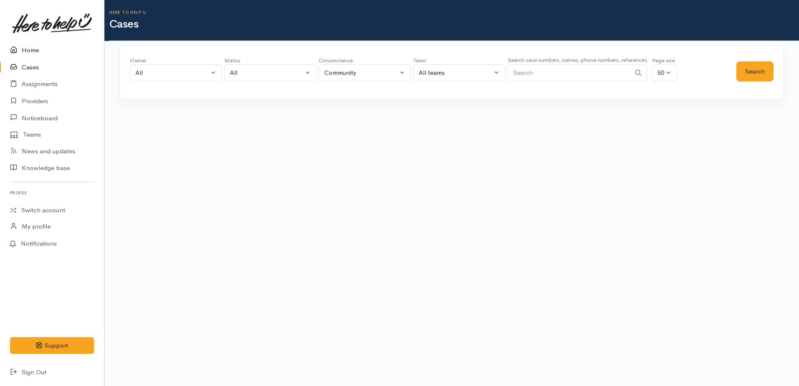
click at [27, 51] on link "Home" at bounding box center [52, 50] width 104 height 17
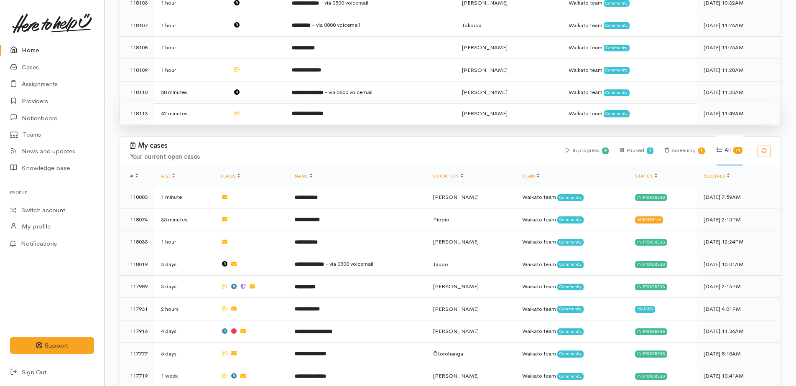
scroll to position [328, 0]
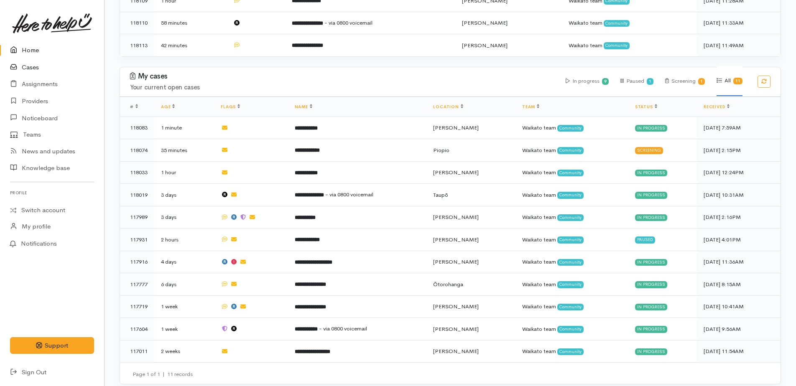
click at [39, 66] on link "Cases" at bounding box center [52, 67] width 104 height 17
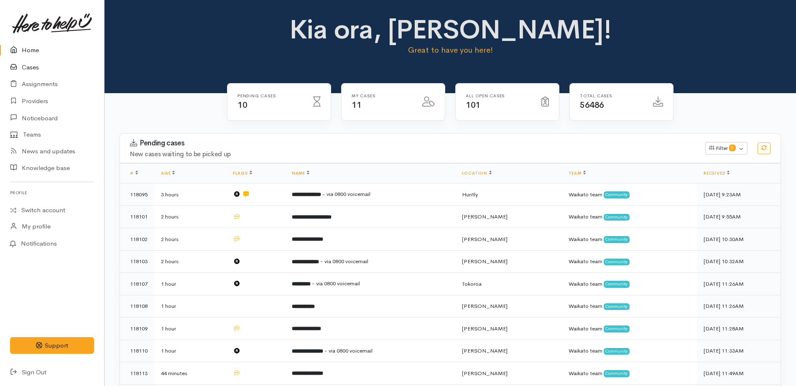
click at [28, 67] on link "Cases" at bounding box center [52, 67] width 104 height 17
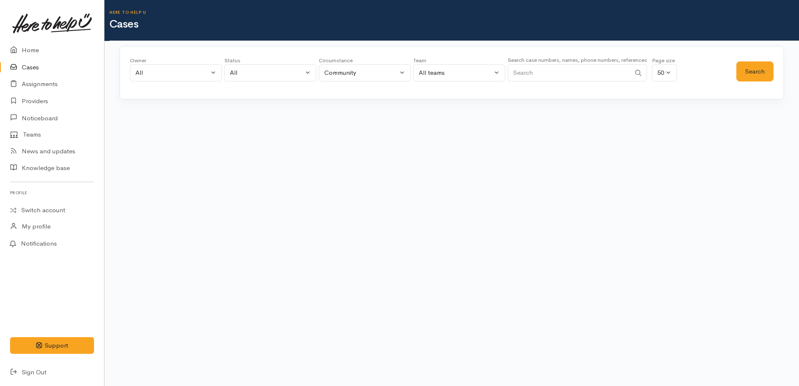
paste input "[PHONE_NUMBER]"
type input "[PHONE_NUMBER]"
click at [756, 73] on button "Search" at bounding box center [755, 71] width 37 height 20
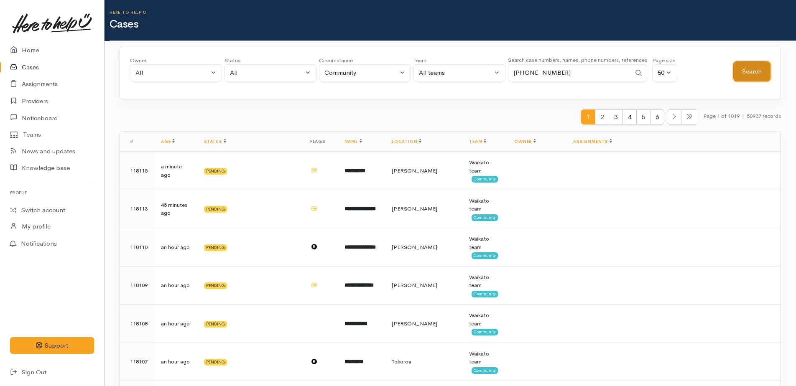
click at [754, 71] on button "Search" at bounding box center [751, 71] width 37 height 20
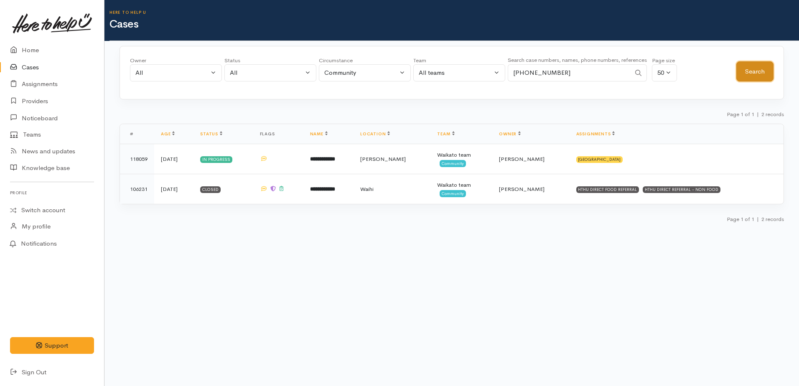
click at [754, 71] on button "Search" at bounding box center [755, 71] width 37 height 20
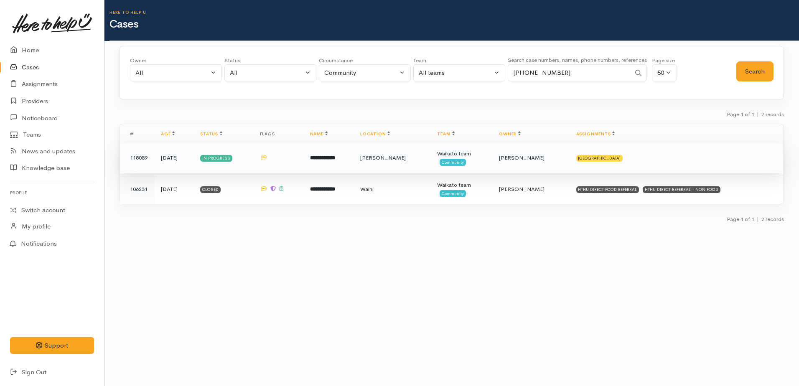
click at [135, 159] on td "118059" at bounding box center [137, 158] width 34 height 30
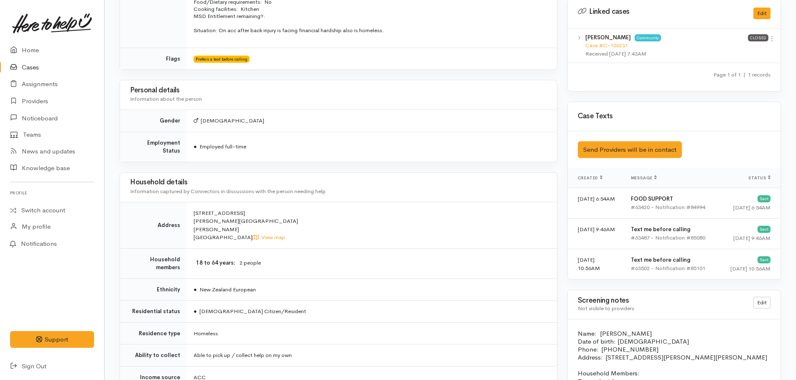
scroll to position [418, 0]
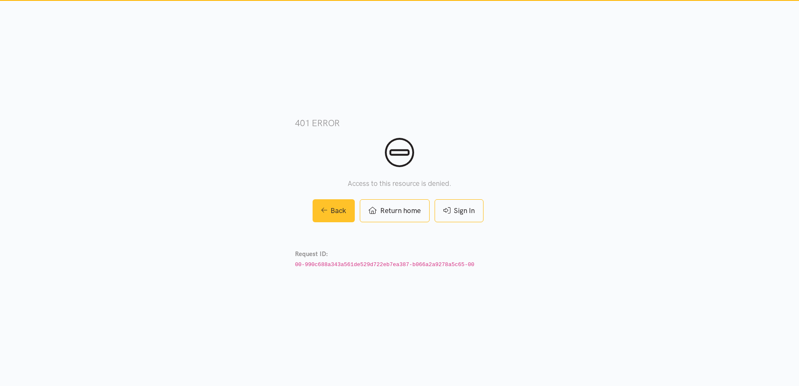
click at [336, 208] on link "Back" at bounding box center [334, 210] width 43 height 23
drag, startPoint x: 342, startPoint y: 217, endPoint x: 320, endPoint y: 161, distance: 60.1
click at [341, 215] on link "Back" at bounding box center [334, 210] width 43 height 23
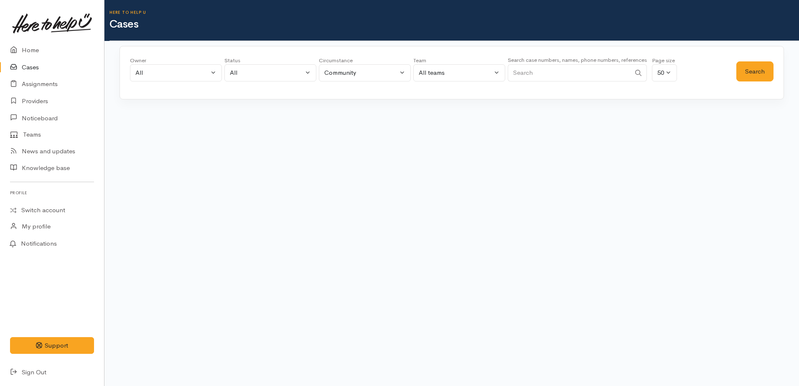
click at [531, 70] on input "Search" at bounding box center [569, 72] width 123 height 17
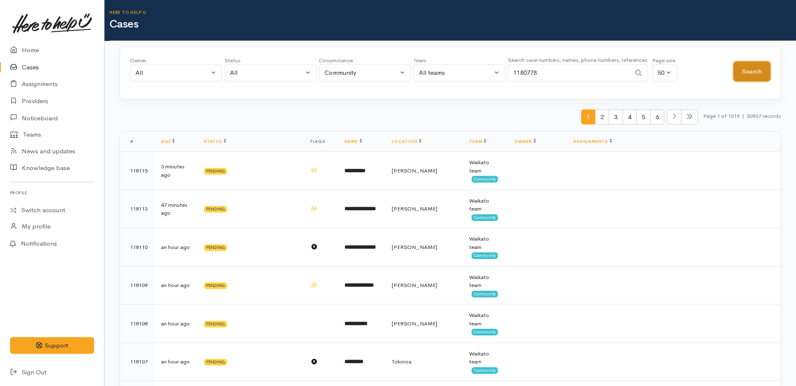
click at [762, 73] on button "Search" at bounding box center [751, 71] width 37 height 20
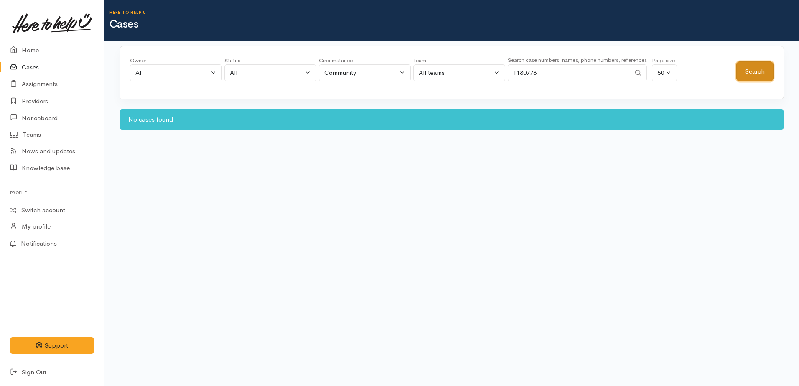
click at [759, 76] on button "Search" at bounding box center [755, 71] width 37 height 20
click at [570, 72] on input "1180778" at bounding box center [569, 72] width 123 height 17
type input "1"
type input "118078"
click at [750, 78] on button "Search" at bounding box center [755, 71] width 37 height 20
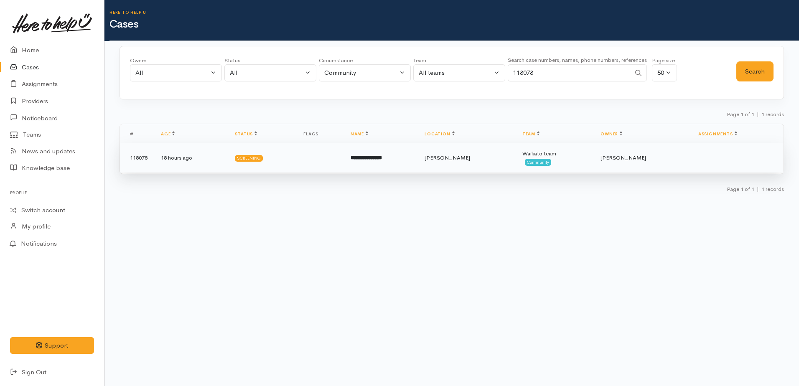
click at [141, 157] on td "118078" at bounding box center [137, 158] width 34 height 30
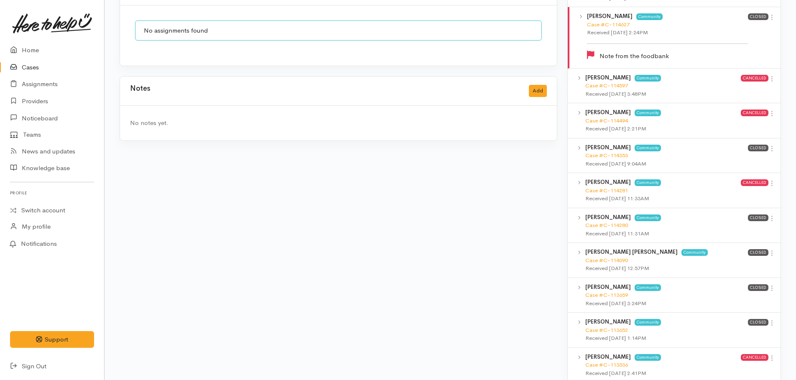
scroll to position [711, 0]
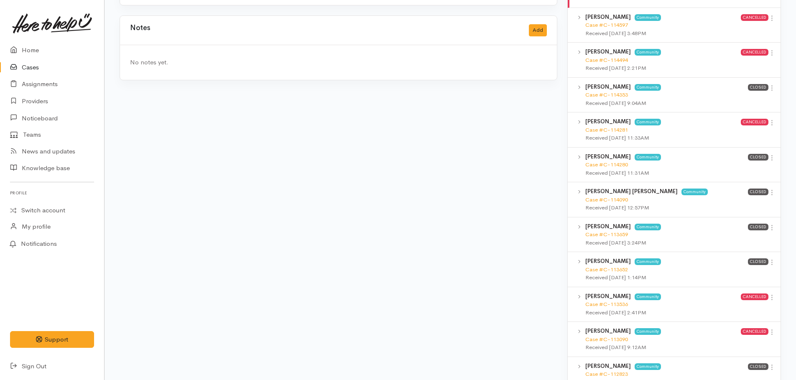
click at [578, 260] on icon at bounding box center [579, 262] width 3 height 4
click at [599, 257] on b "[PERSON_NAME]" at bounding box center [608, 260] width 46 height 7
click at [773, 259] on icon at bounding box center [771, 262] width 7 height 7
click at [737, 272] on link "View case" at bounding box center [742, 278] width 66 height 13
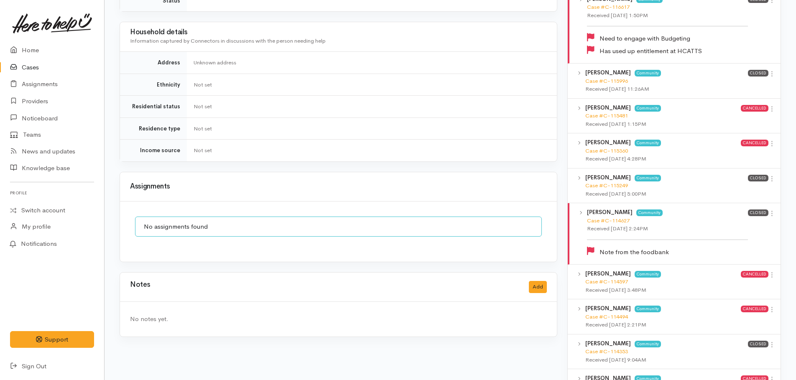
scroll to position [460, 0]
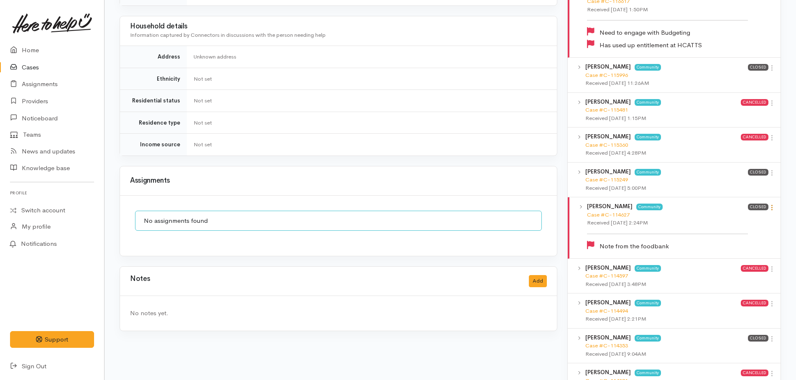
click at [772, 204] on icon at bounding box center [771, 207] width 7 height 7
click at [740, 217] on link "View case" at bounding box center [742, 223] width 66 height 13
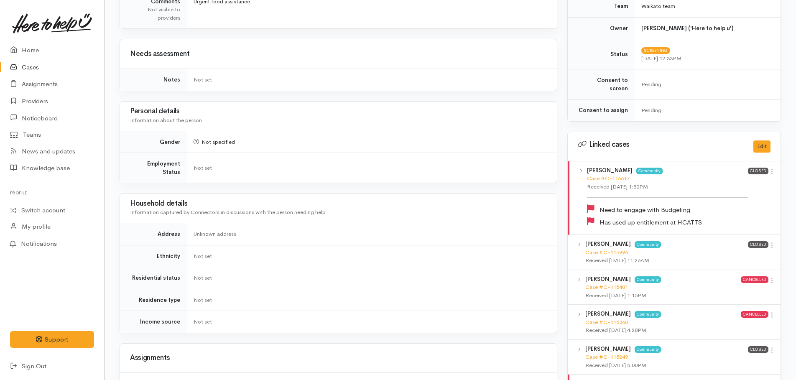
scroll to position [334, 0]
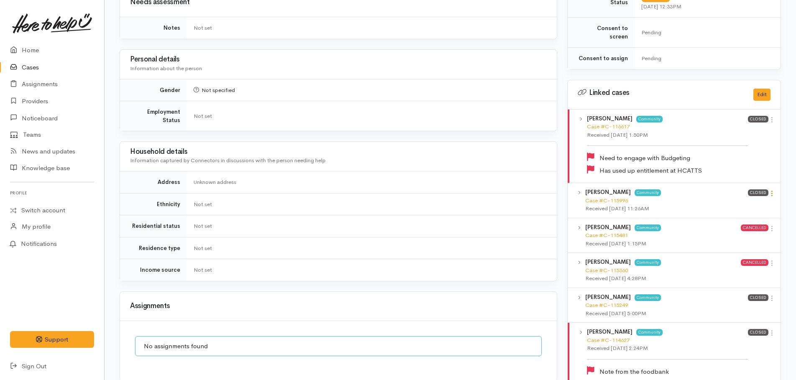
drag, startPoint x: 774, startPoint y: 187, endPoint x: 768, endPoint y: 186, distance: 5.5
click at [774, 190] on icon at bounding box center [771, 193] width 7 height 7
click at [734, 205] on link "View case" at bounding box center [742, 209] width 66 height 13
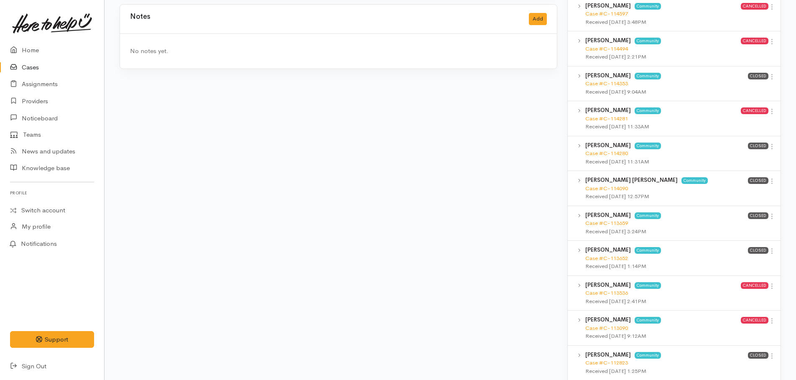
scroll to position [734, 0]
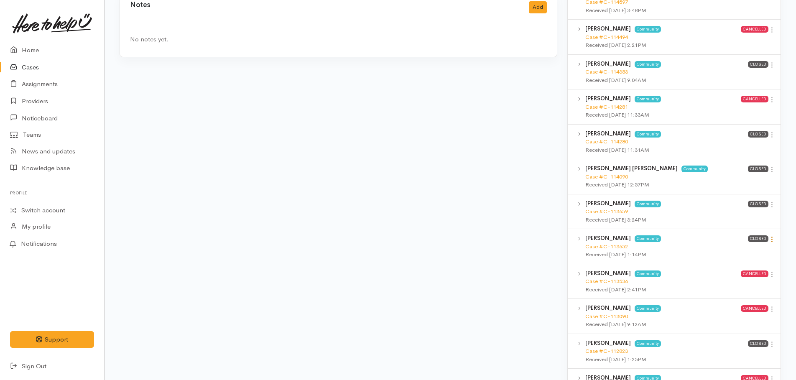
click at [771, 236] on icon at bounding box center [771, 239] width 7 height 7
click at [732, 250] on link "View case" at bounding box center [742, 255] width 66 height 13
click at [38, 103] on link "Providers" at bounding box center [52, 101] width 104 height 17
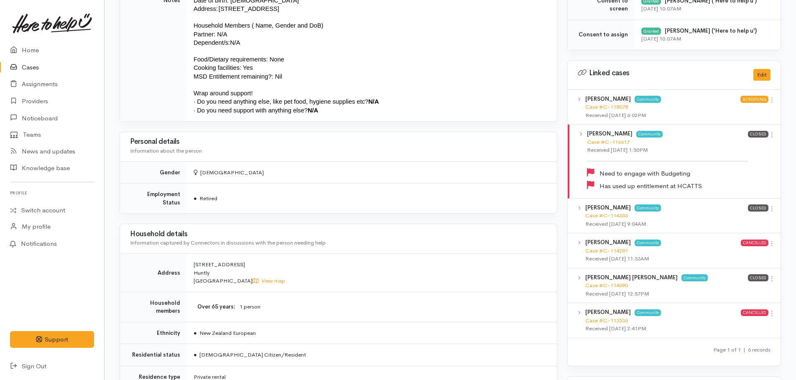
scroll to position [376, 0]
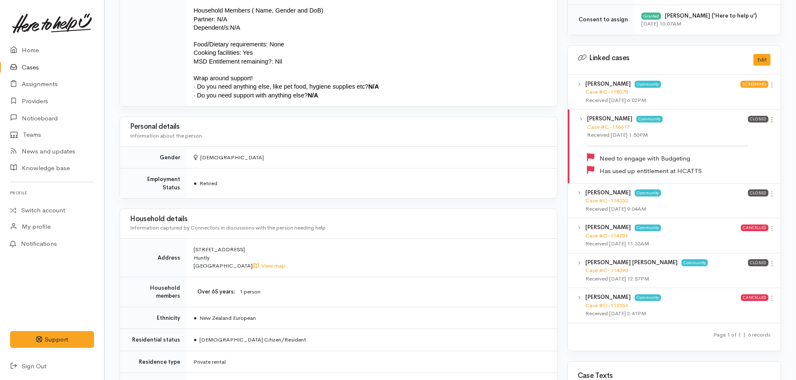
click at [774, 121] on icon at bounding box center [771, 119] width 7 height 7
click at [744, 137] on link "View case" at bounding box center [742, 136] width 66 height 13
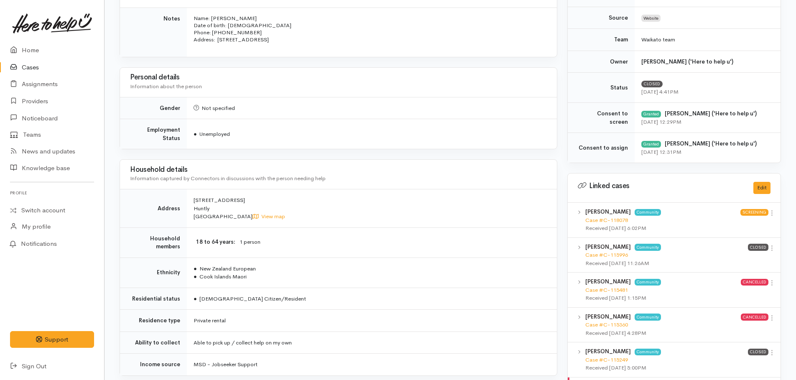
scroll to position [244, 0]
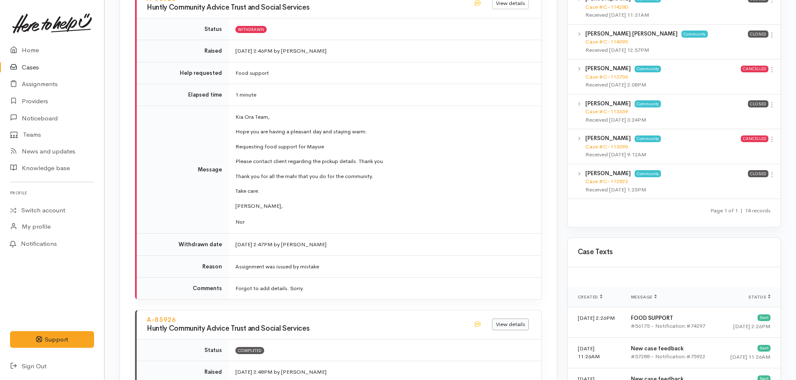
scroll to position [711, 0]
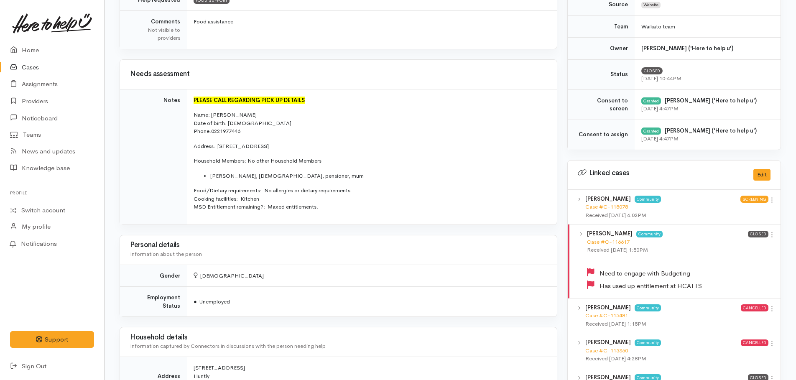
scroll to position [251, 0]
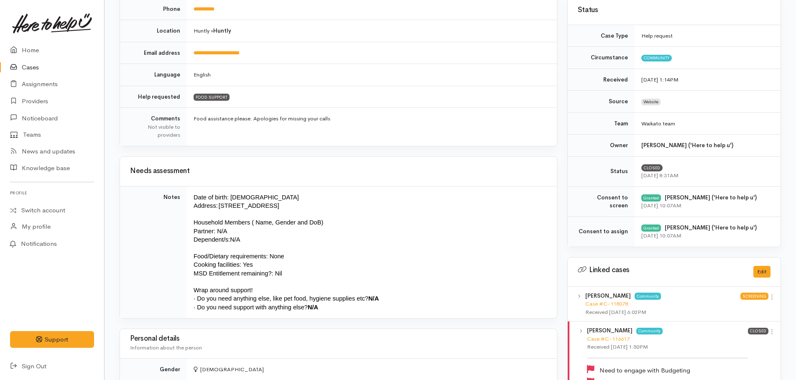
scroll to position [167, 0]
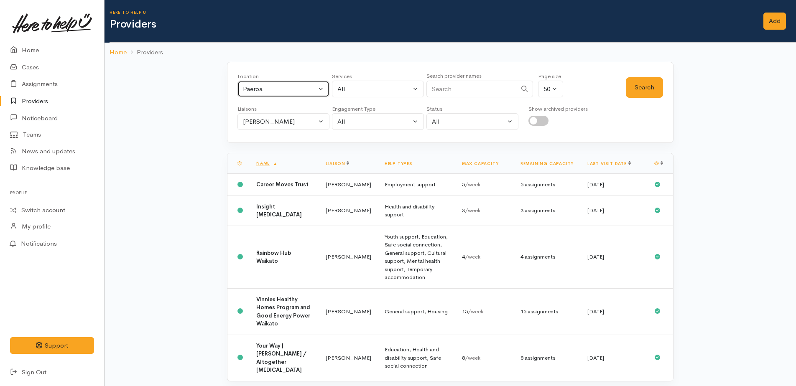
click at [288, 94] on button "Paeroa" at bounding box center [283, 89] width 92 height 17
type input "huntly"
click at [270, 141] on span "Huntly" at bounding box center [261, 144] width 19 height 10
select select "110"
click at [647, 92] on button "Search" at bounding box center [644, 87] width 37 height 20
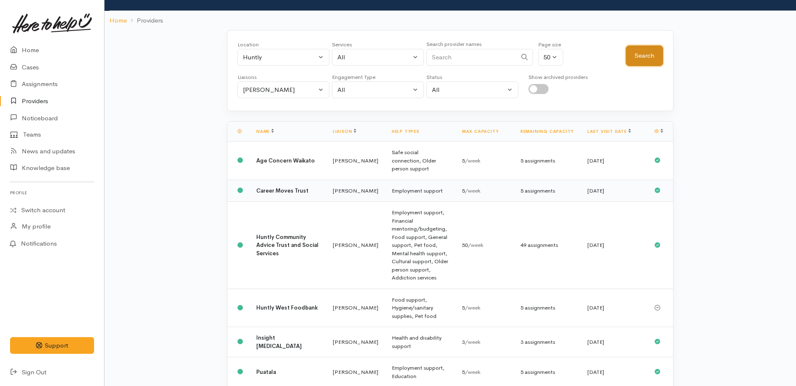
scroll to position [84, 0]
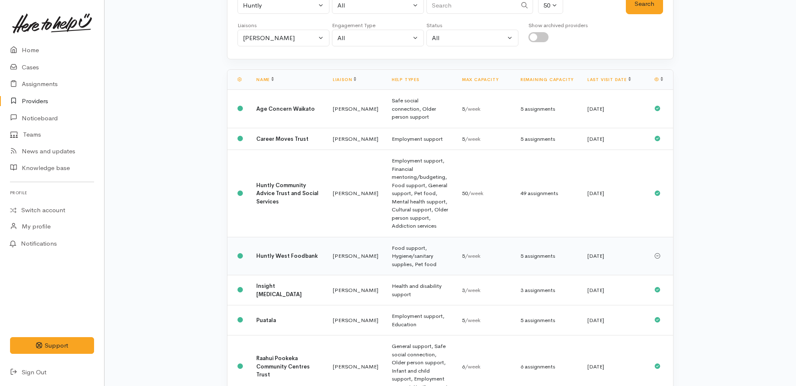
click at [275, 252] on b "Huntly West Foodbank" at bounding box center [286, 255] width 61 height 7
